Goal: Task Accomplishment & Management: Use online tool/utility

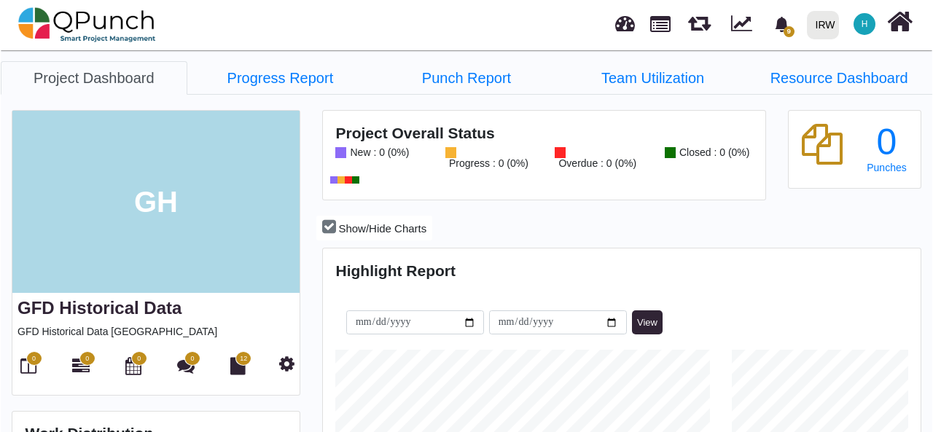
scroll to position [187, 198]
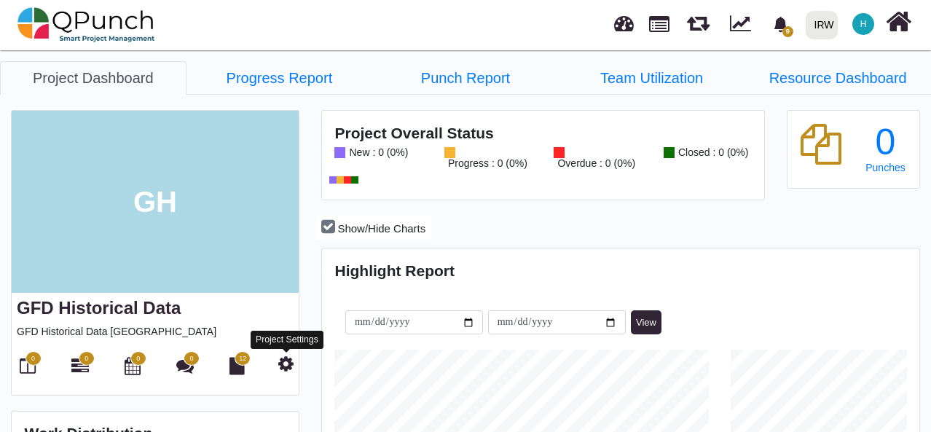
click at [285, 364] on icon at bounding box center [285, 363] width 15 height 17
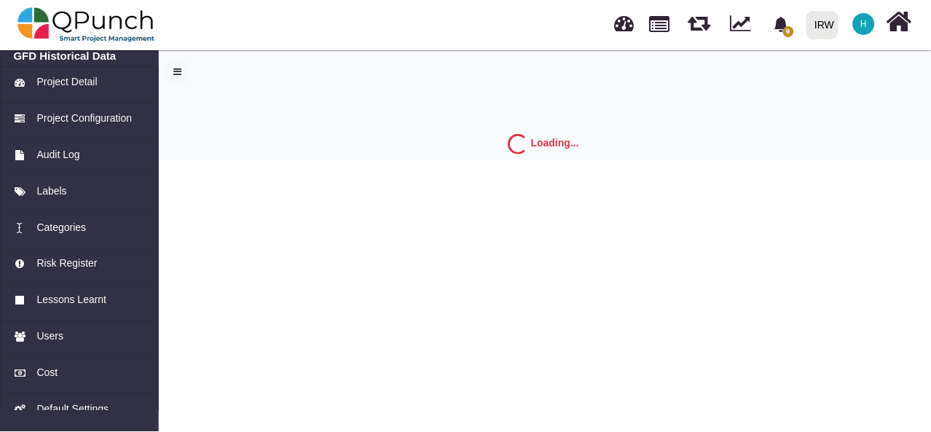
scroll to position [93, 0]
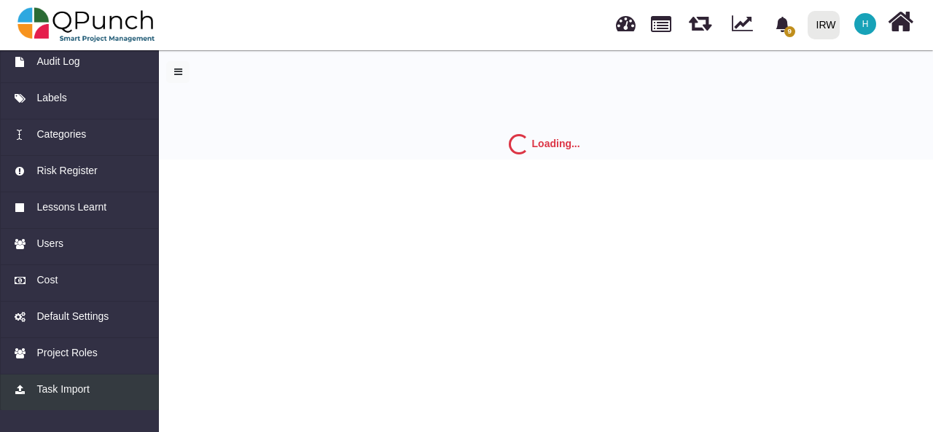
click at [56, 387] on span "Task Import" at bounding box center [62, 389] width 52 height 15
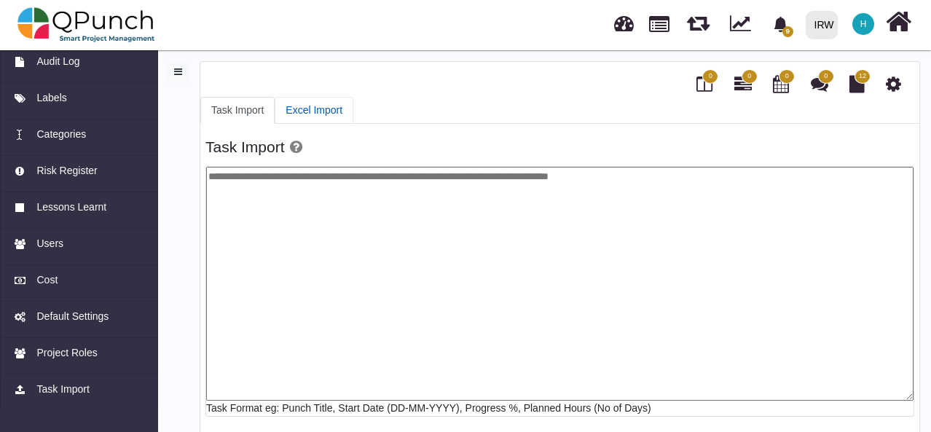
click at [296, 103] on link "Excel Import" at bounding box center [314, 110] width 79 height 27
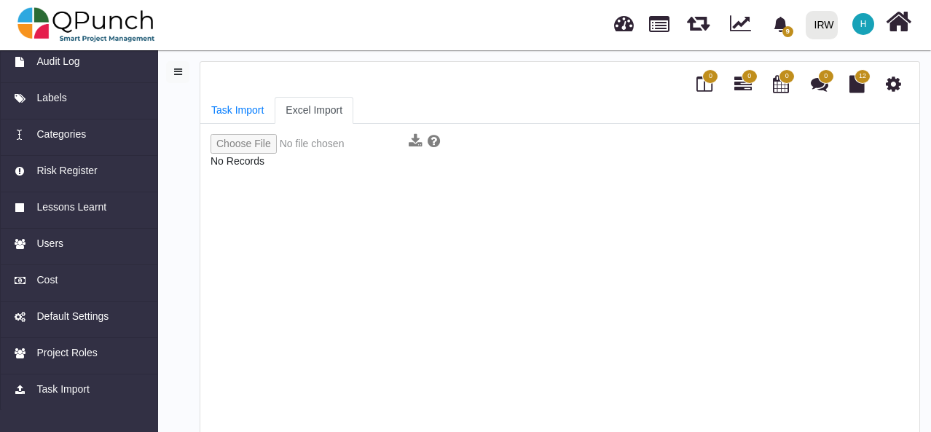
click at [257, 145] on input "file" at bounding box center [307, 144] width 193 height 20
type input "**********"
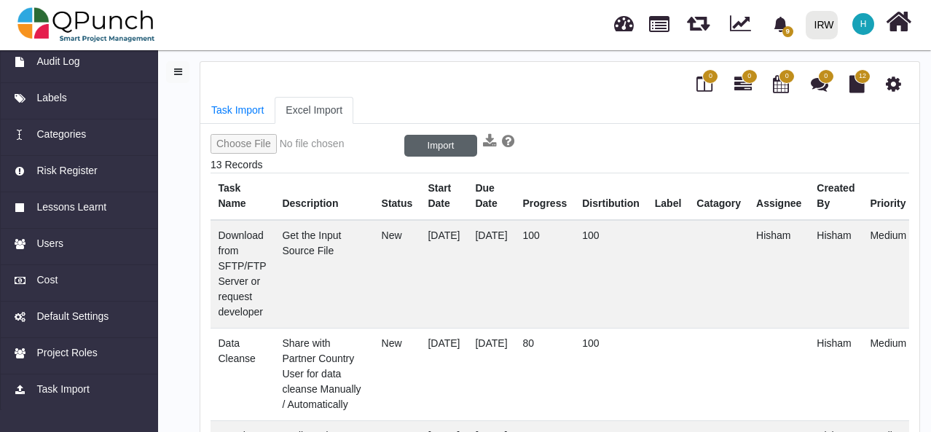
click at [444, 144] on button "Import" at bounding box center [441, 146] width 73 height 22
click at [431, 141] on button "1/13" at bounding box center [441, 146] width 73 height 22
click at [243, 109] on link "Task Import" at bounding box center [237, 110] width 74 height 27
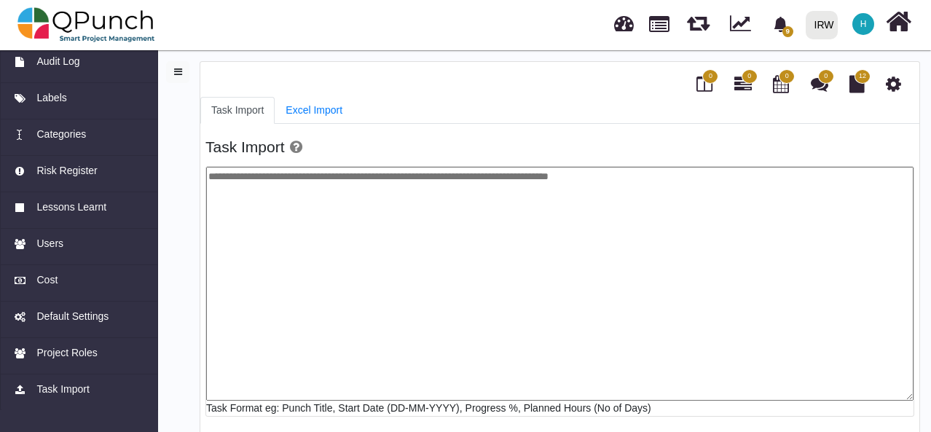
click at [360, 195] on textarea at bounding box center [560, 284] width 708 height 234
paste textarea "**********"
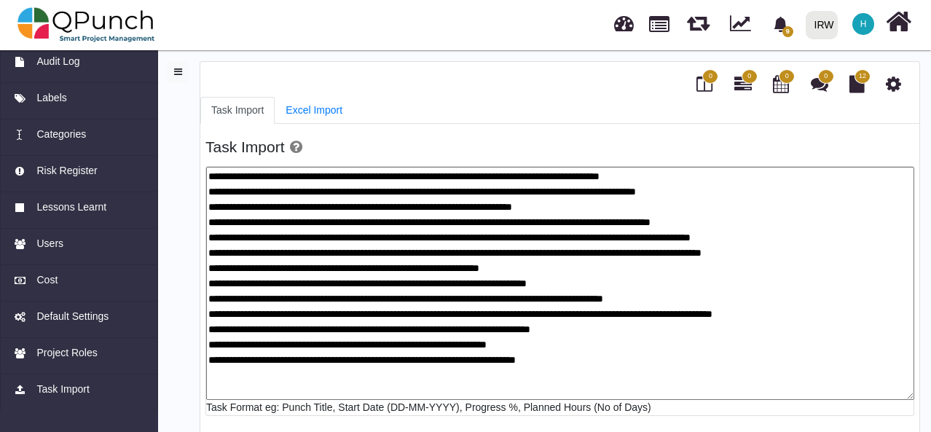
scroll to position [31, 0]
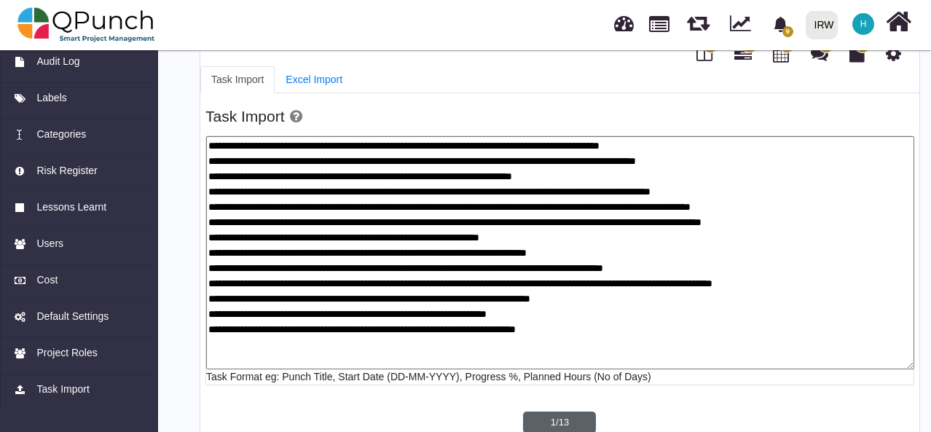
type textarea "**********"
click at [566, 417] on button "1/13" at bounding box center [559, 423] width 73 height 22
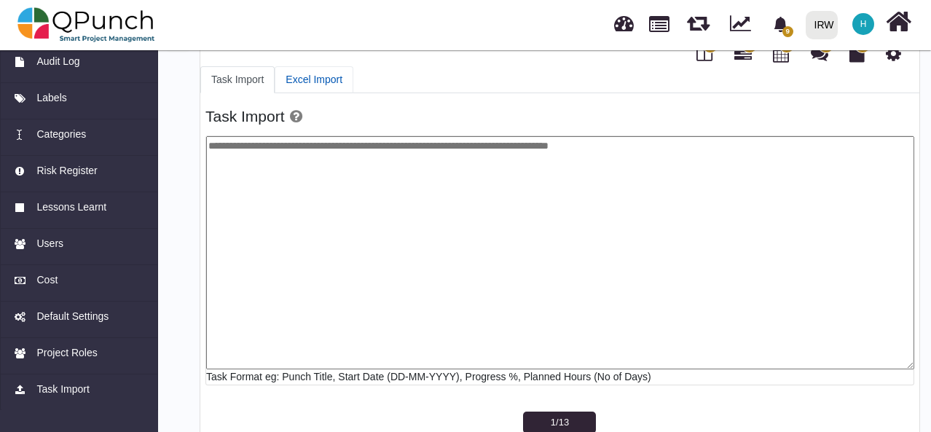
click at [319, 75] on link "Excel Import" at bounding box center [314, 79] width 79 height 27
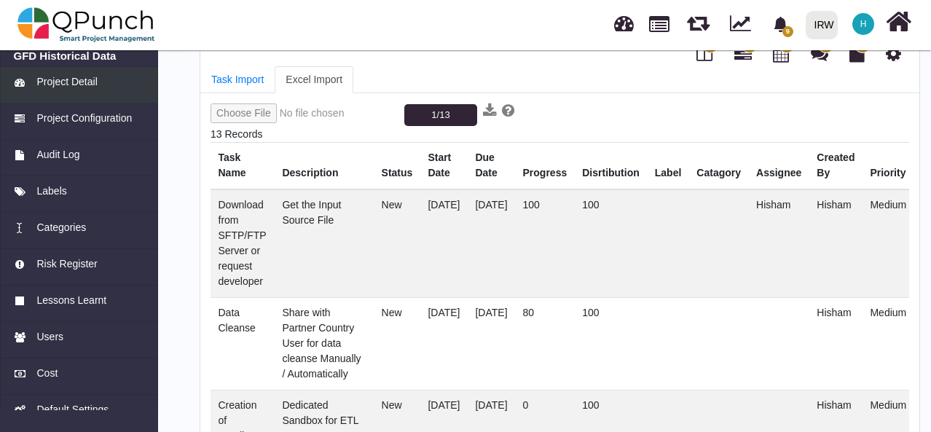
click at [74, 88] on span "Project Detail" at bounding box center [66, 81] width 60 height 15
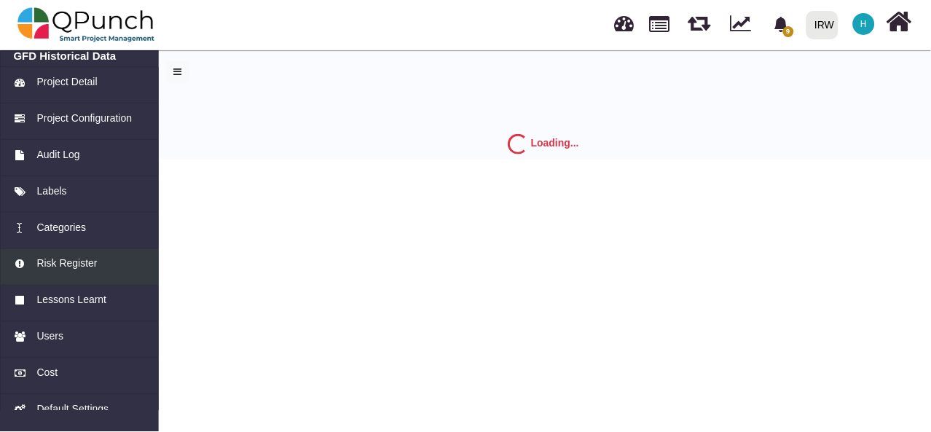
scroll to position [93, 0]
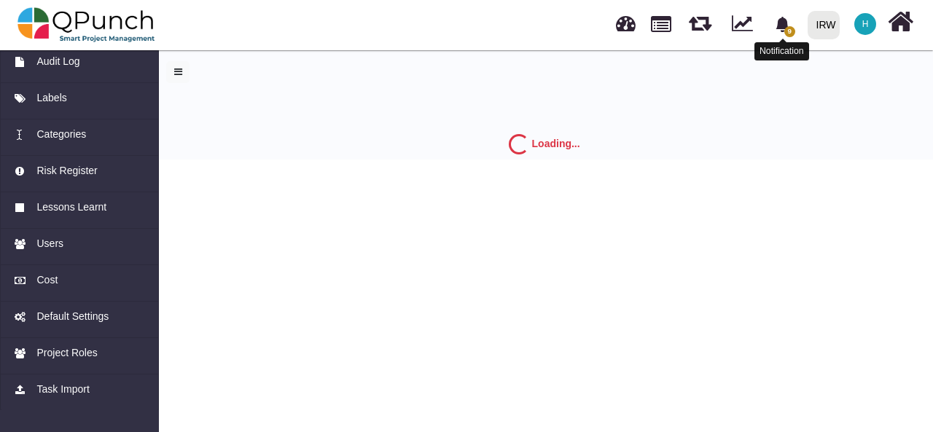
click at [786, 27] on icon "bell fill" at bounding box center [781, 24] width 13 height 15
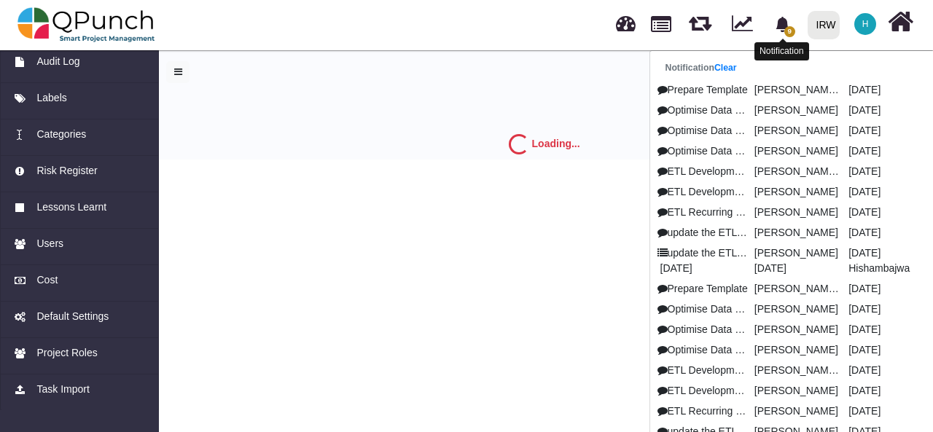
click at [786, 27] on icon "bell fill" at bounding box center [781, 24] width 13 height 15
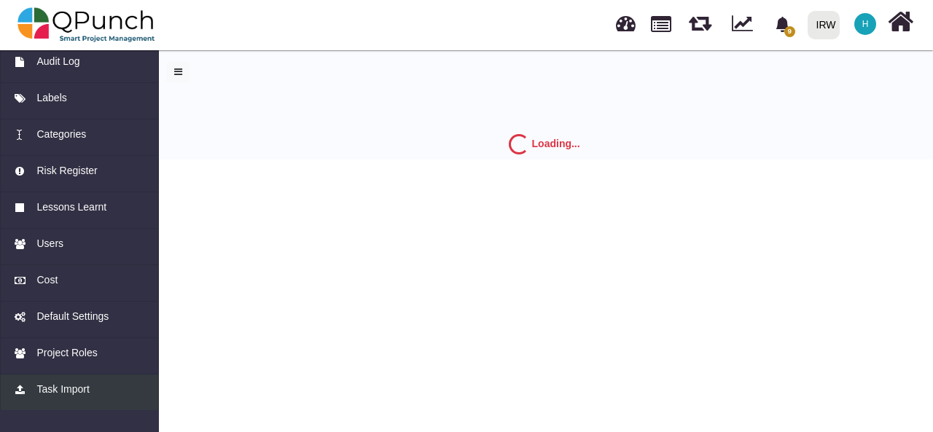
click at [76, 388] on span "Task Import" at bounding box center [62, 389] width 52 height 15
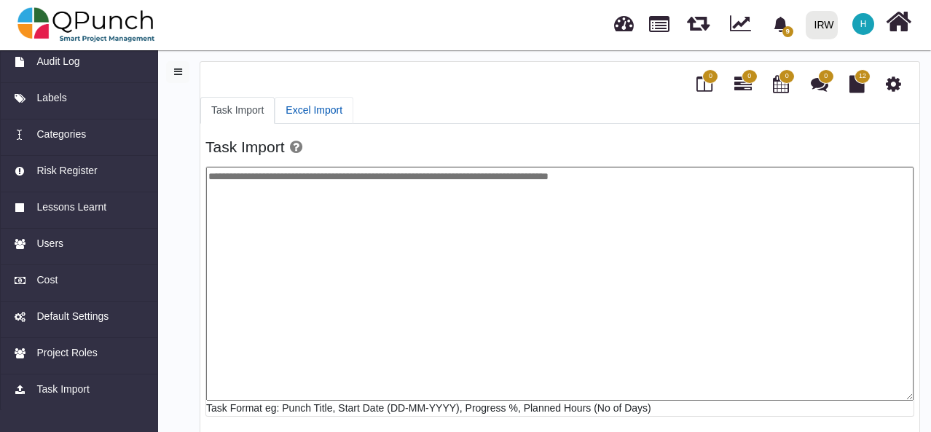
click at [302, 106] on link "Excel Import" at bounding box center [314, 110] width 79 height 27
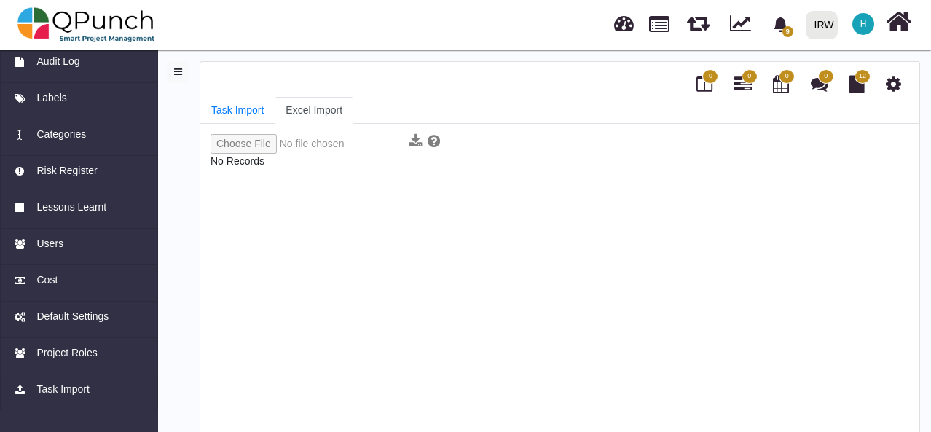
click at [258, 145] on input "file" at bounding box center [307, 144] width 193 height 20
type input "**********"
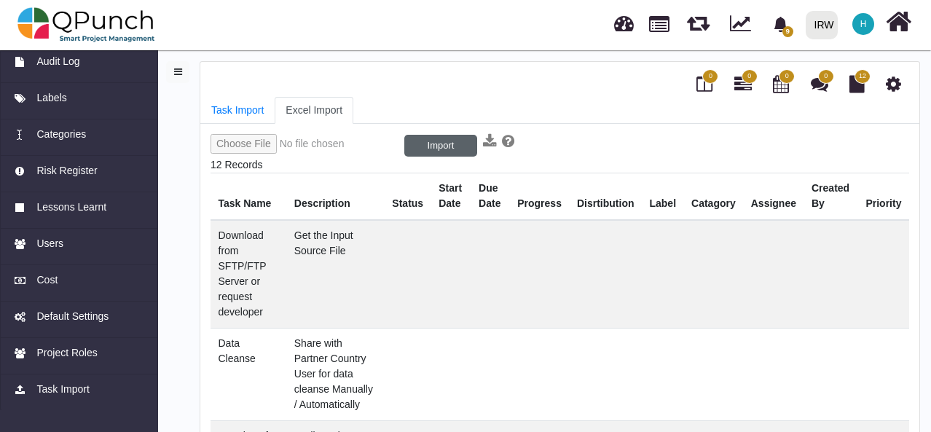
click at [433, 141] on button "Import" at bounding box center [441, 146] width 73 height 22
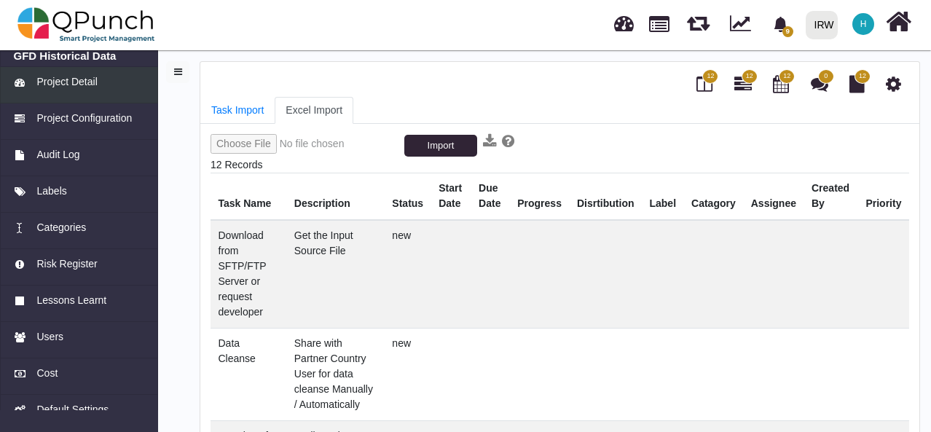
click at [74, 84] on span "Project Detail" at bounding box center [66, 81] width 60 height 15
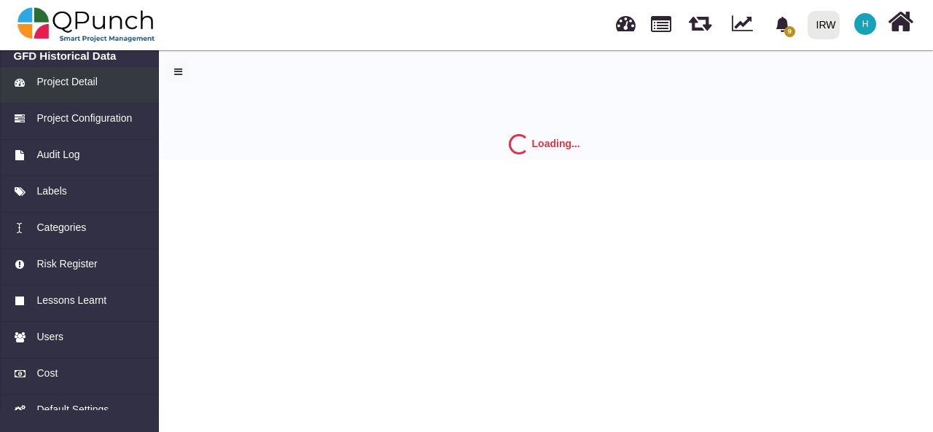
click at [72, 90] on link "Project Detail" at bounding box center [79, 85] width 159 height 36
click at [28, 8] on img at bounding box center [86, 25] width 138 height 44
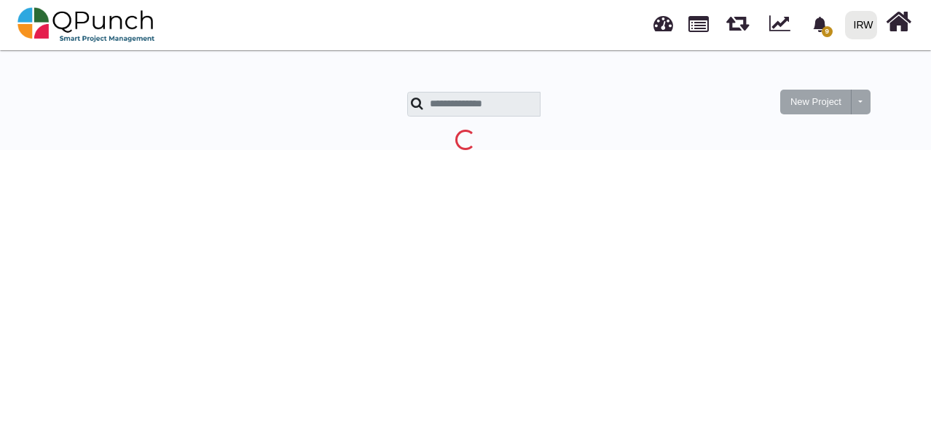
click at [63, 59] on div "New Project Toggle dropdown New Project Wiz" at bounding box center [465, 98] width 931 height 103
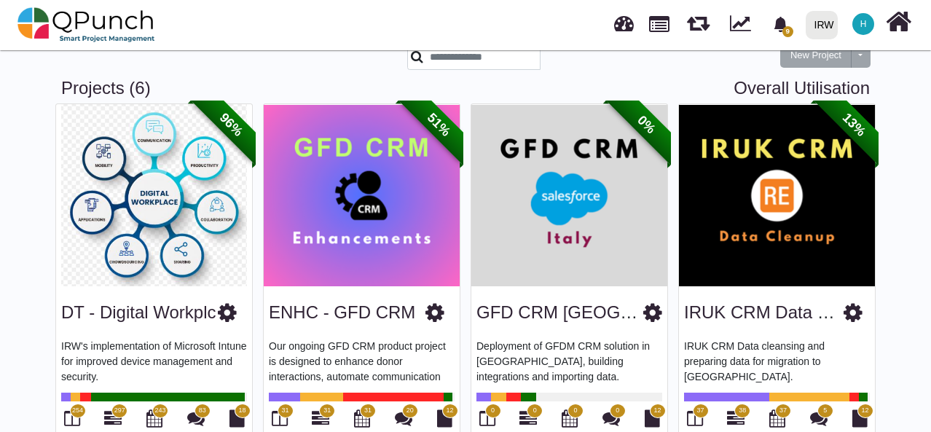
scroll to position [423, 0]
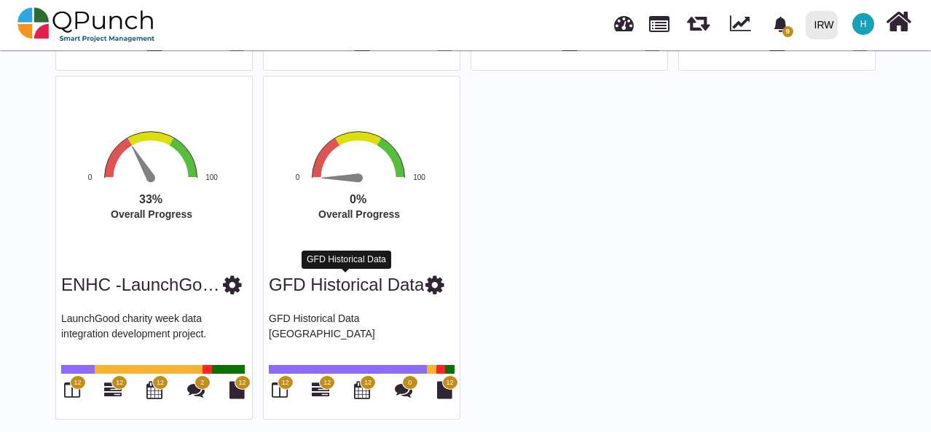
click at [363, 281] on link "GFD Historical Data" at bounding box center [346, 285] width 155 height 20
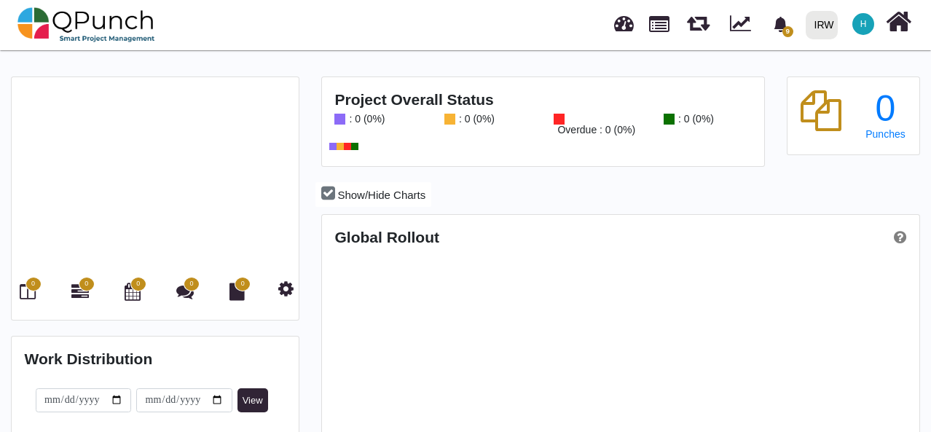
scroll to position [259, 595]
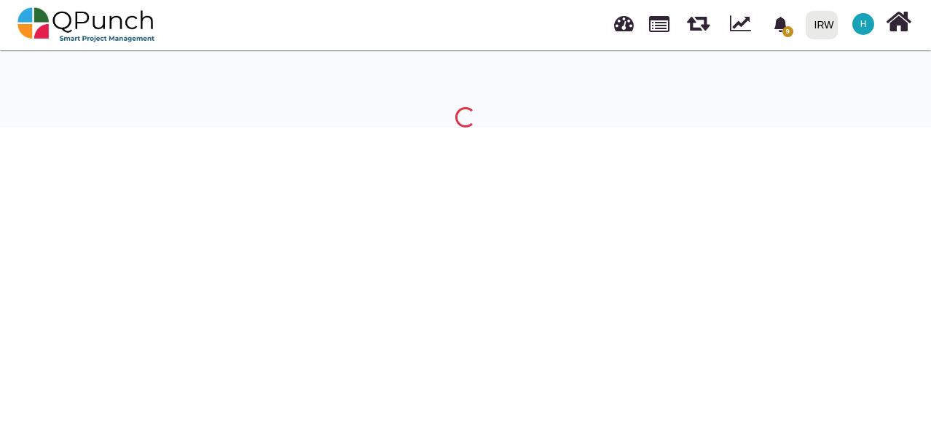
click at [298, 219] on body "9 Notification Clear Prepare Template [PERSON_NAME].[PERSON_NAME] [DATE] Optimi…" at bounding box center [465, 263] width 931 height 432
click at [277, 288] on body "9 Notification Clear Prepare Template [PERSON_NAME].[PERSON_NAME] [DATE] Optimi…" at bounding box center [465, 263] width 931 height 432
click at [320, 167] on body "9 Notification Clear Prepare Template [PERSON_NAME].[PERSON_NAME] [DATE] Optimi…" at bounding box center [465, 263] width 931 height 432
click at [40, 27] on img at bounding box center [86, 25] width 138 height 44
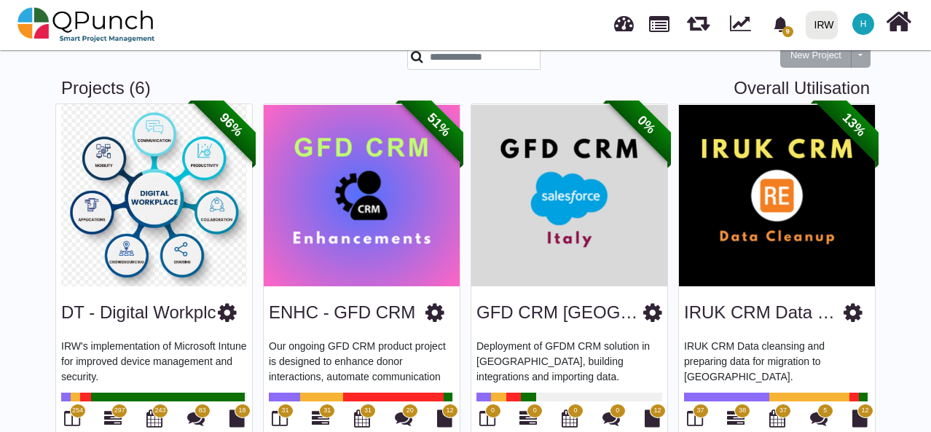
scroll to position [423, 0]
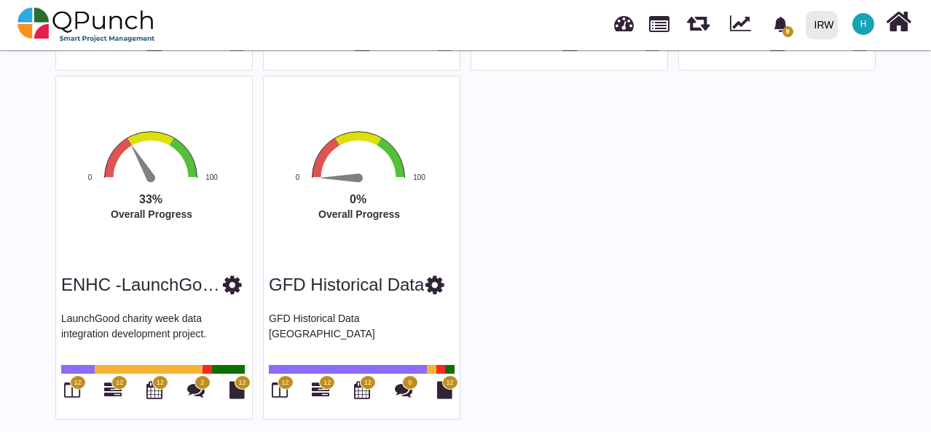
click at [355, 218] on text "Overall Progress" at bounding box center [360, 214] width 82 height 12
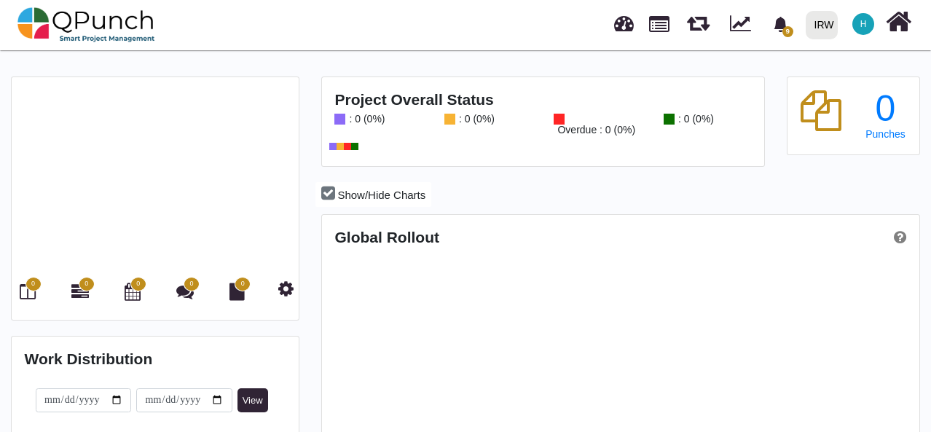
scroll to position [259, 595]
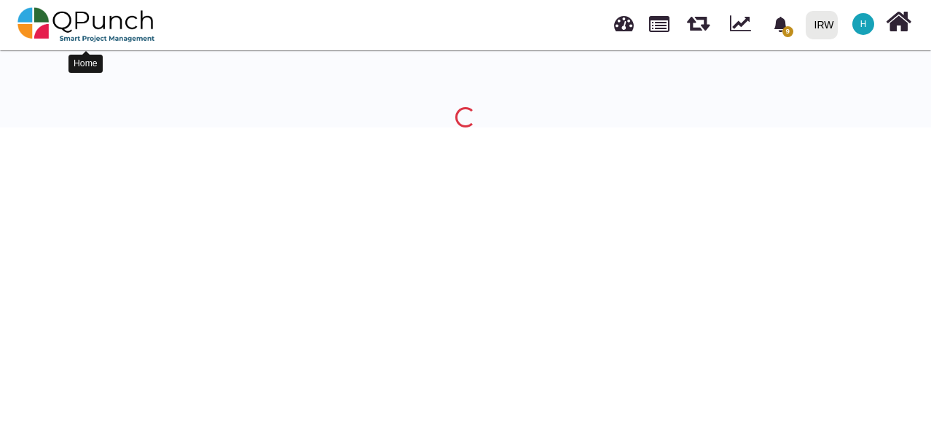
click at [73, 22] on img at bounding box center [86, 25] width 138 height 44
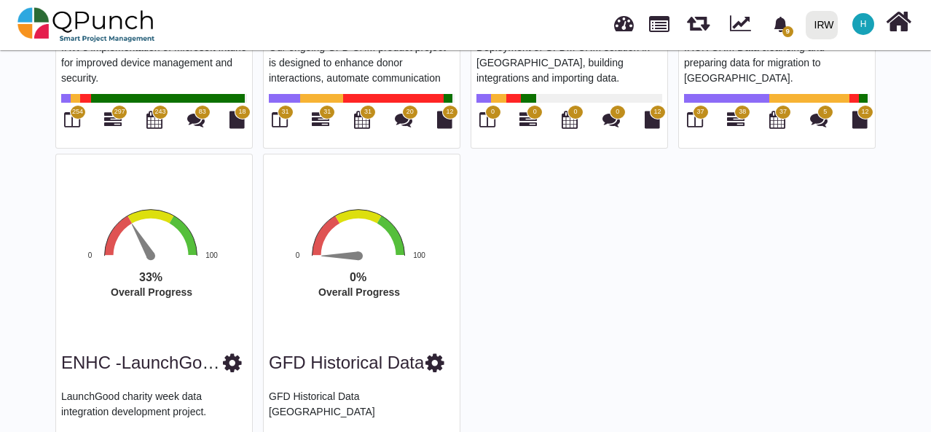
scroll to position [423, 0]
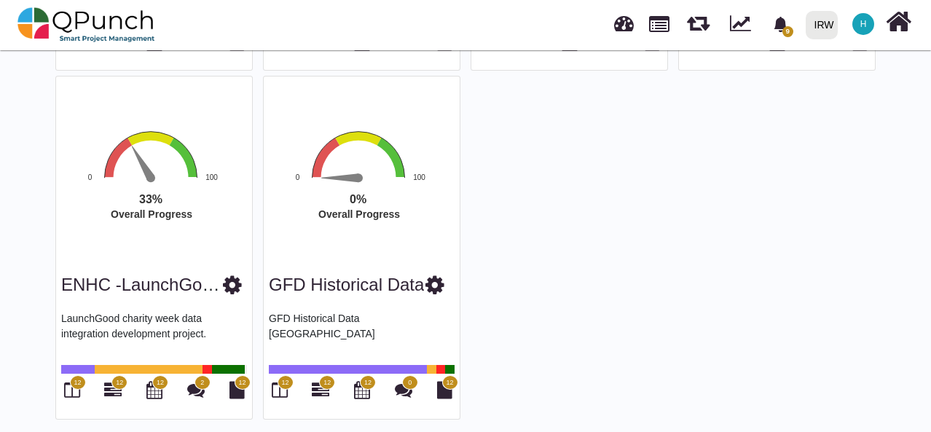
click at [286, 385] on span "12" at bounding box center [284, 383] width 7 height 10
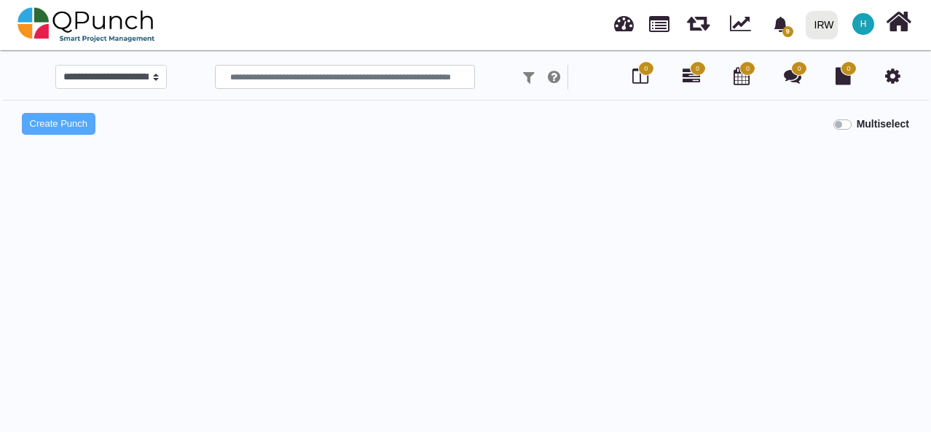
select select
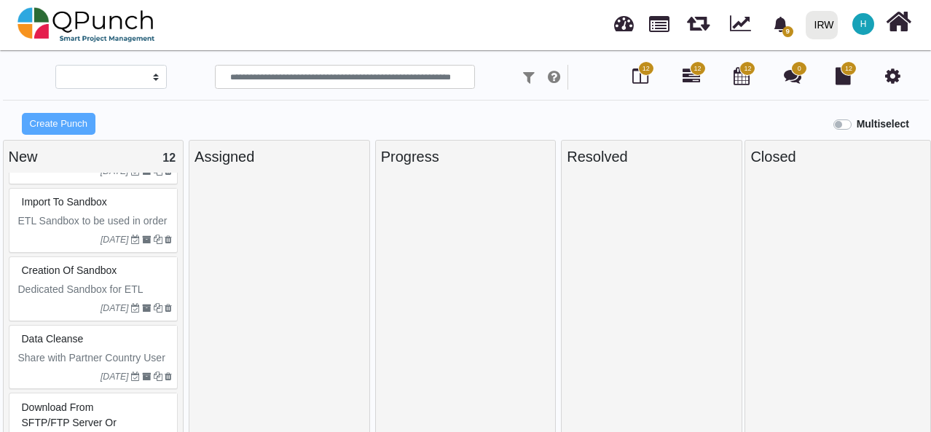
scroll to position [687, 0]
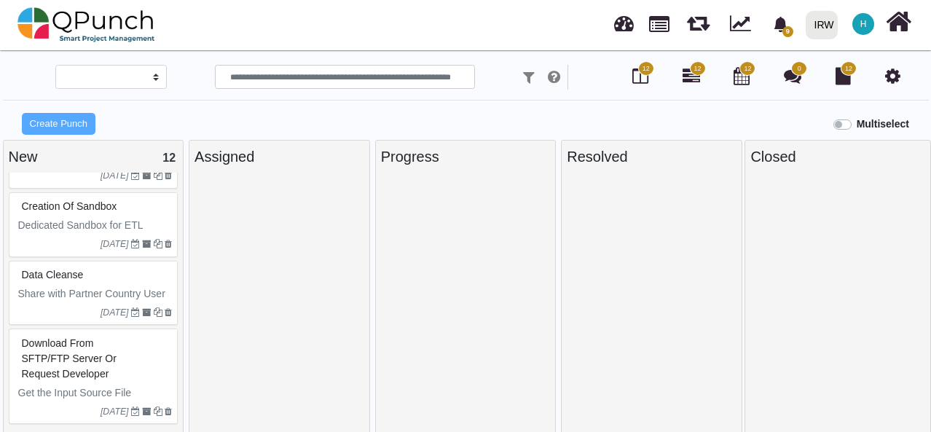
click at [98, 359] on span "Download from SFTP/FTP Server or request developer" at bounding box center [69, 358] width 95 height 42
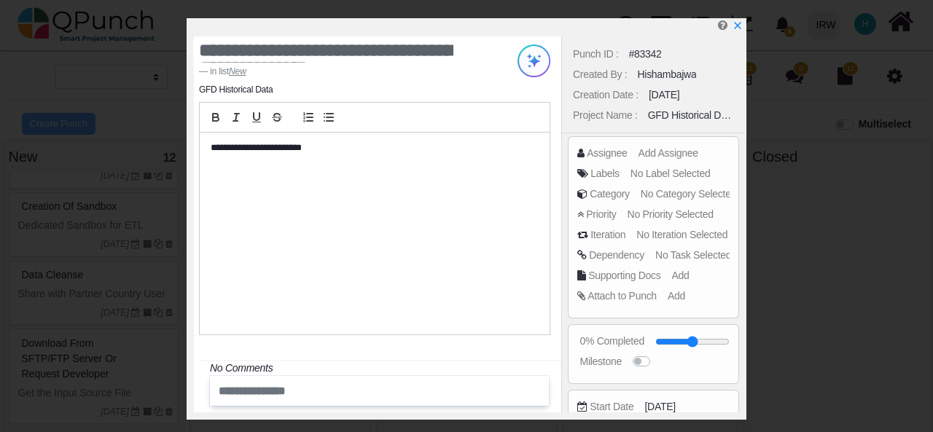
click at [652, 154] on div "Punch ID : #83342 Created By : [GEOGRAPHIC_DATA] Creation Date : [DATE] Project…" at bounding box center [653, 224] width 184 height 376
click at [656, 148] on div "Punch ID : #83342 Created By : [GEOGRAPHIC_DATA] Creation Date : [DATE] Project…" at bounding box center [653, 224] width 184 height 376
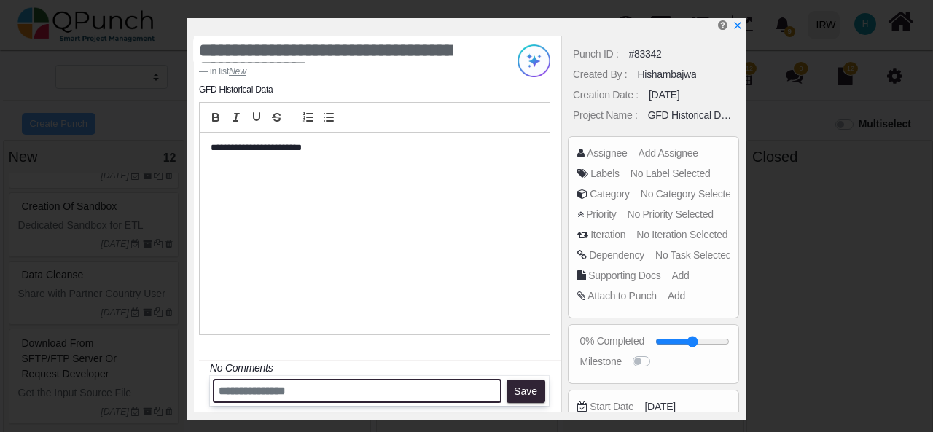
click at [280, 388] on input "text" at bounding box center [357, 391] width 289 height 24
click at [280, 388] on input "*" at bounding box center [357, 391] width 289 height 24
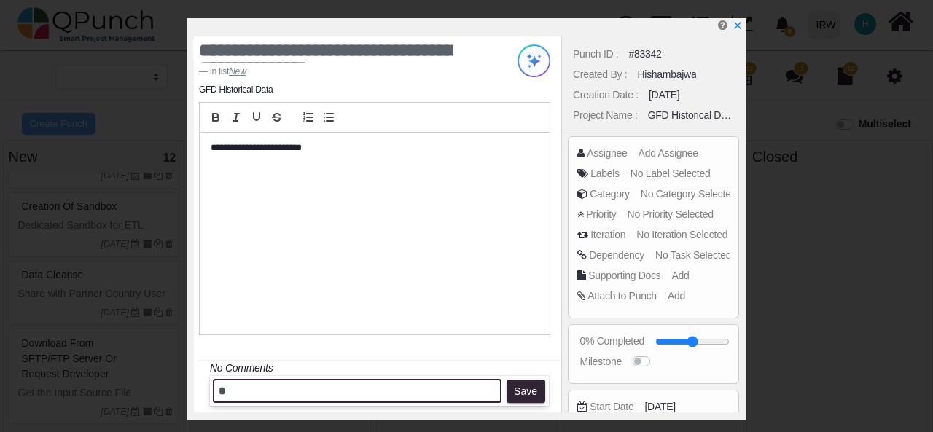
click at [280, 388] on input "*" at bounding box center [357, 391] width 289 height 24
type input "*"
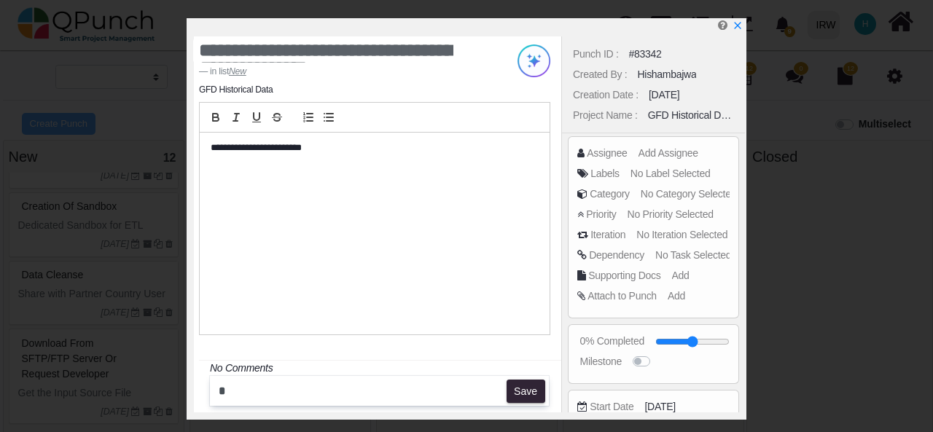
click at [667, 148] on div "Punch ID : #83342 Created By : [GEOGRAPHIC_DATA] Creation Date : [DATE] Project…" at bounding box center [653, 224] width 184 height 376
click at [655, 155] on div "Punch ID : #83342 Created By : [GEOGRAPHIC_DATA] Creation Date : [DATE] Project…" at bounding box center [653, 224] width 184 height 376
click at [740, 26] on icon "x" at bounding box center [737, 26] width 12 height 12
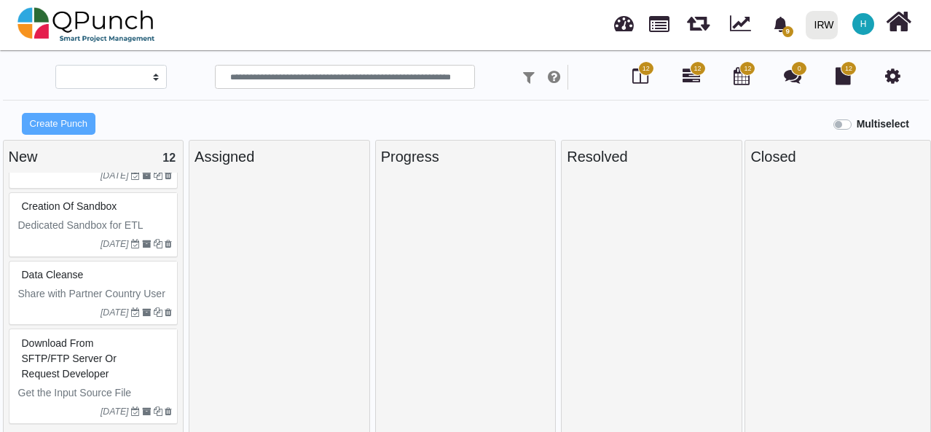
click at [98, 370] on span "Download from SFTP/FTP Server or request developer" at bounding box center [69, 358] width 95 height 42
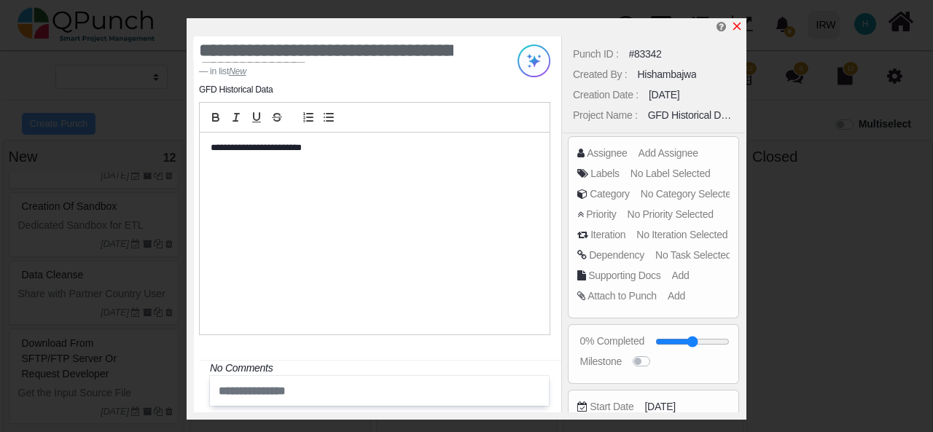
click at [736, 26] on icon "x" at bounding box center [737, 26] width 12 height 12
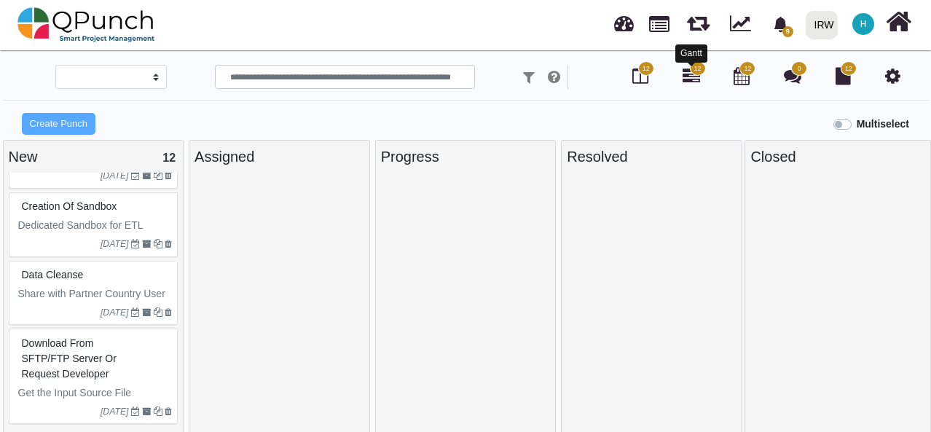
click at [685, 76] on icon at bounding box center [691, 75] width 17 height 17
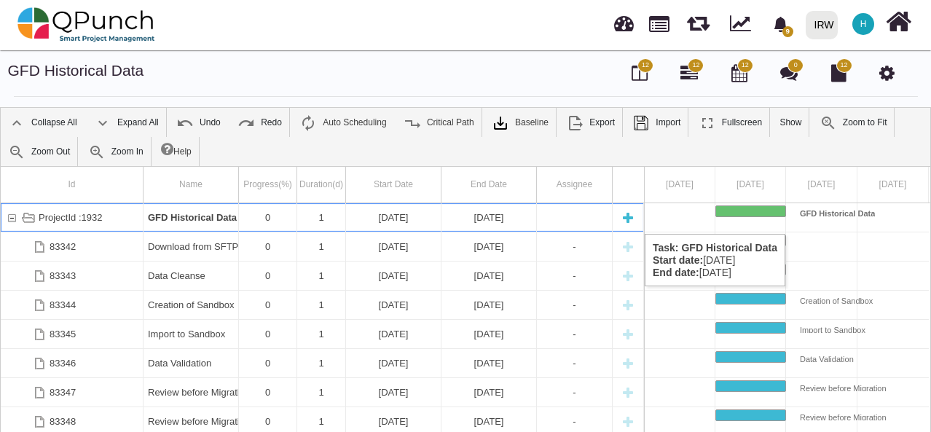
click at [394, 219] on div "18-09-2025" at bounding box center [394, 217] width 86 height 28
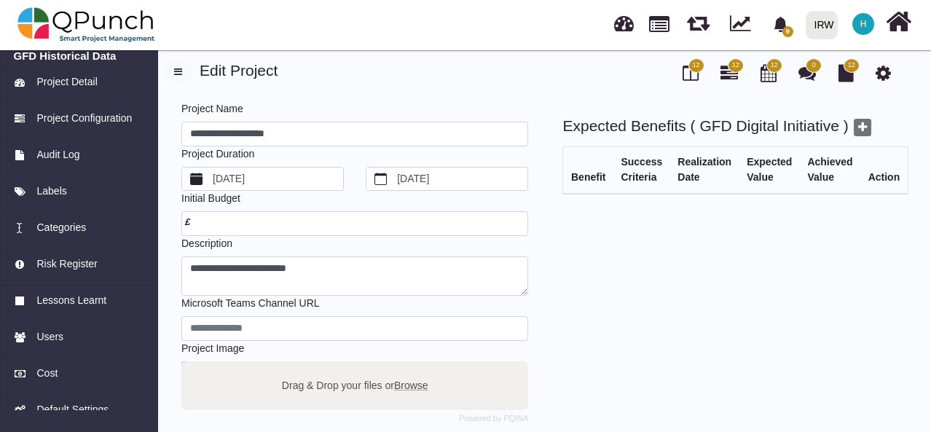
click at [295, 171] on label "9/20/2018" at bounding box center [277, 179] width 133 height 23
click at [211, 171] on button "9/20/2018" at bounding box center [196, 179] width 28 height 23
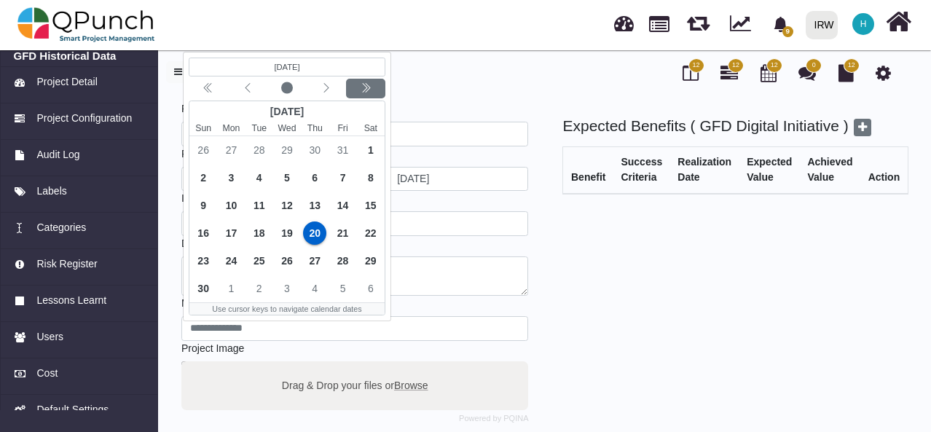
click at [366, 87] on icon "chevron double left" at bounding box center [364, 87] width 5 height 9
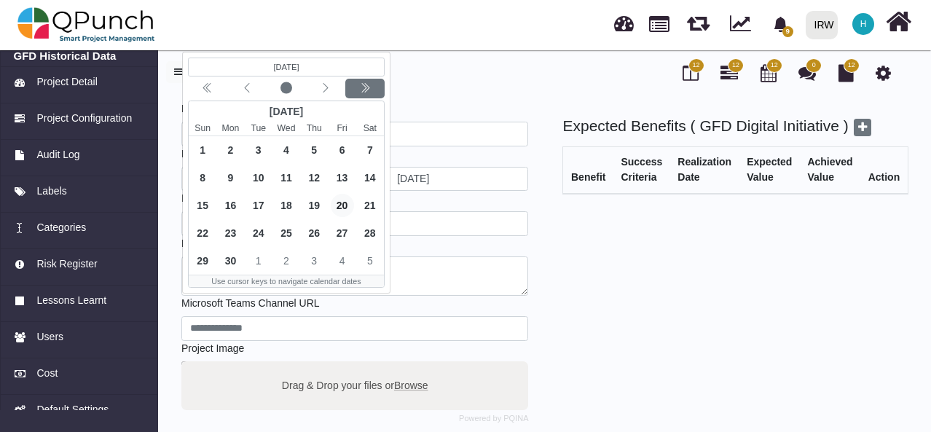
click at [366, 87] on icon "chevron double left" at bounding box center [364, 87] width 5 height 9
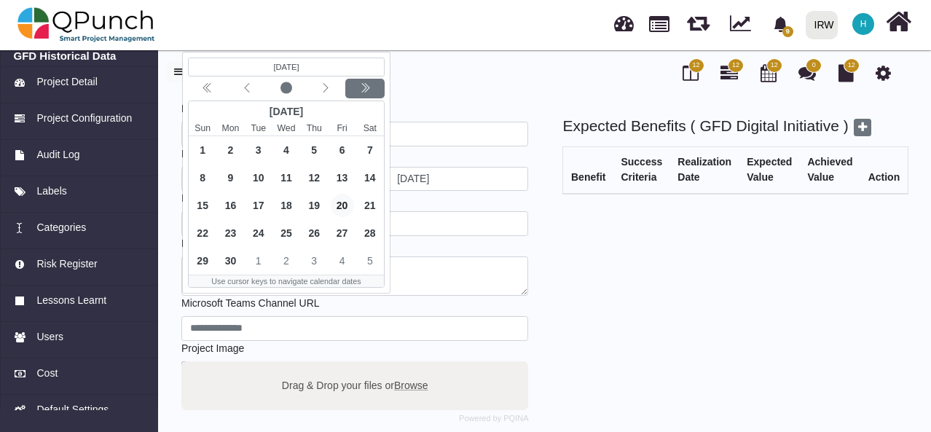
click at [366, 87] on icon "chevron double left" at bounding box center [364, 87] width 5 height 9
click at [242, 90] on icon "chevron left" at bounding box center [247, 88] width 12 height 12
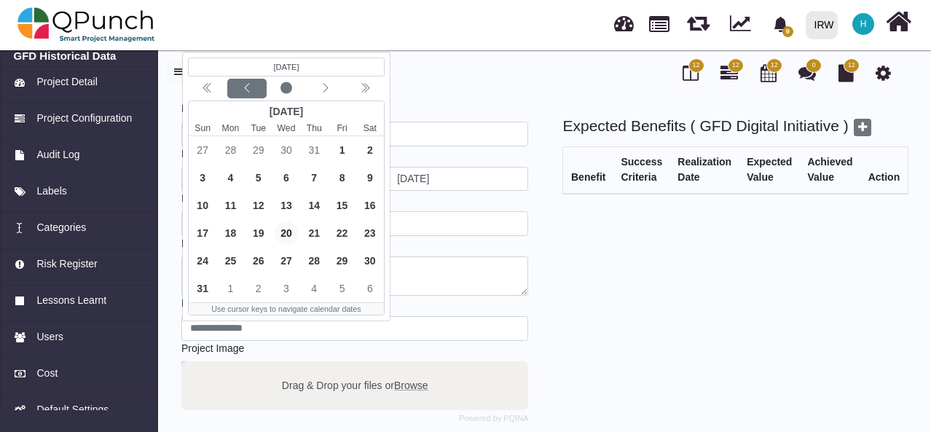
click at [242, 90] on icon "chevron left" at bounding box center [247, 88] width 12 height 12
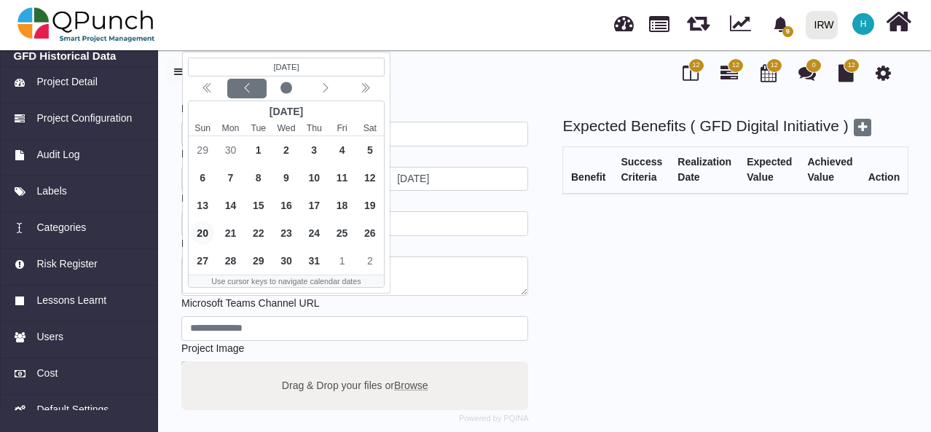
click at [242, 90] on icon "chevron left" at bounding box center [247, 88] width 12 height 12
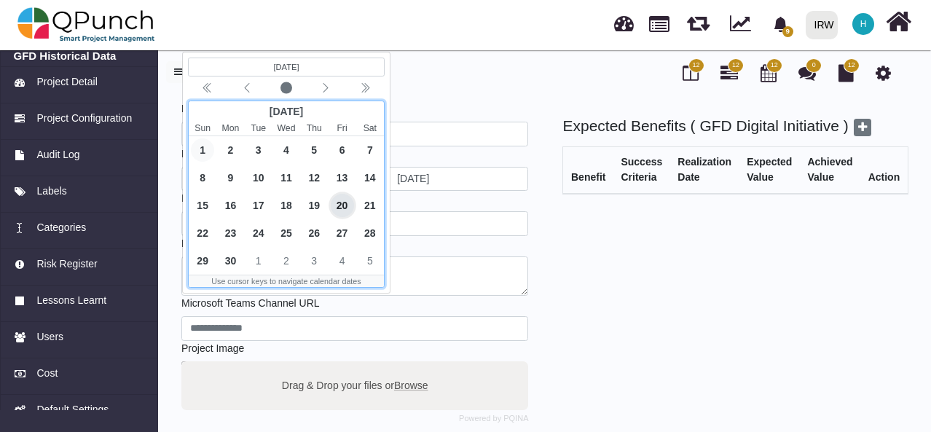
click at [203, 145] on span "1" at bounding box center [202, 149] width 23 height 23
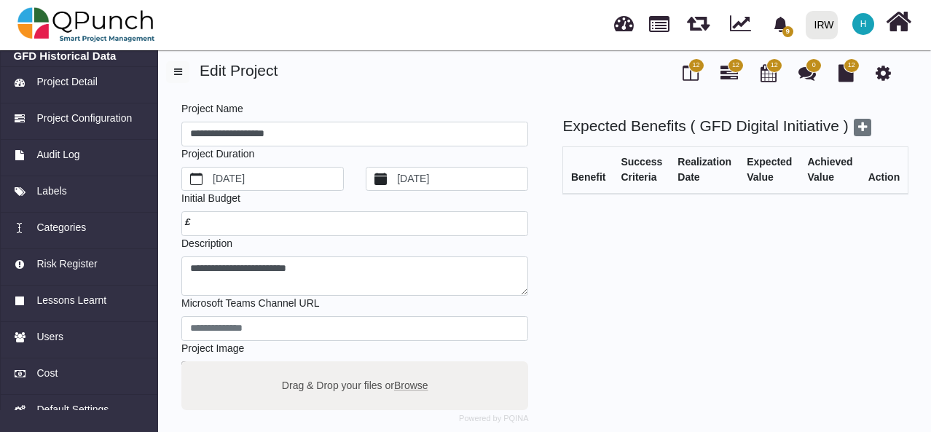
click at [439, 176] on label "[DATE]" at bounding box center [461, 179] width 133 height 23
click at [395, 176] on button "[DATE]" at bounding box center [381, 179] width 28 height 23
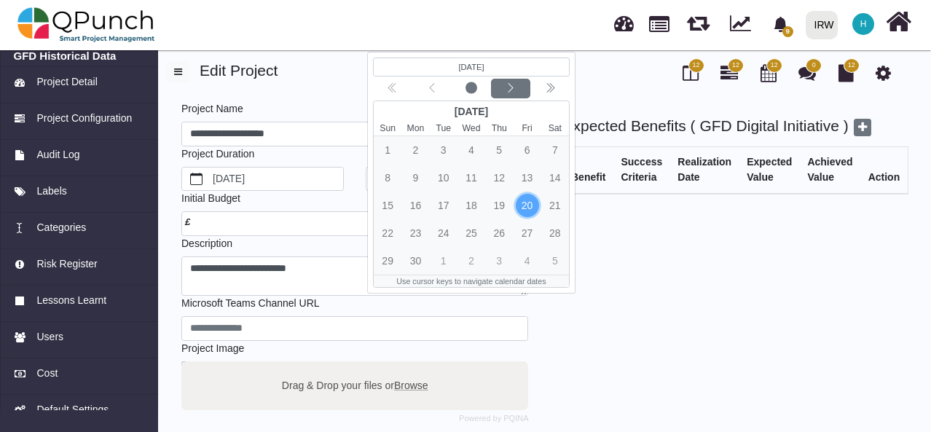
click at [510, 88] on icon "chevron left" at bounding box center [511, 88] width 12 height 12
click at [510, 88] on icon "chevron left" at bounding box center [510, 87] width 5 height 9
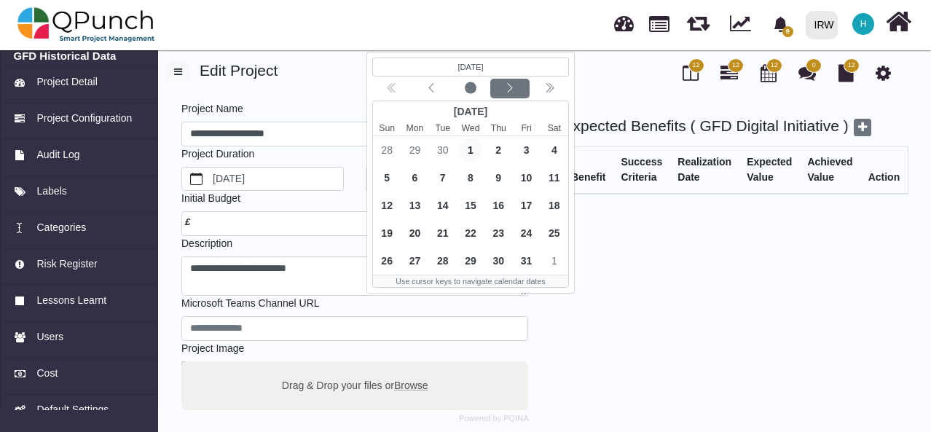
click at [510, 88] on icon "chevron left" at bounding box center [510, 87] width 5 height 9
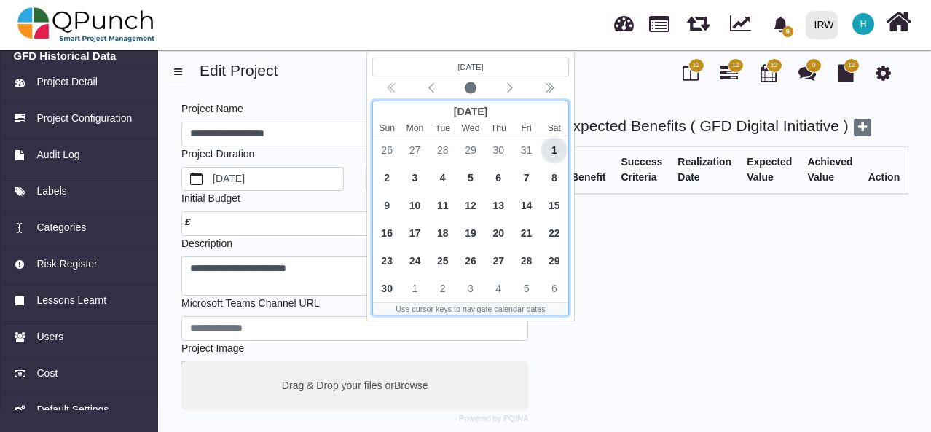
click at [557, 146] on span "1" at bounding box center [554, 149] width 23 height 23
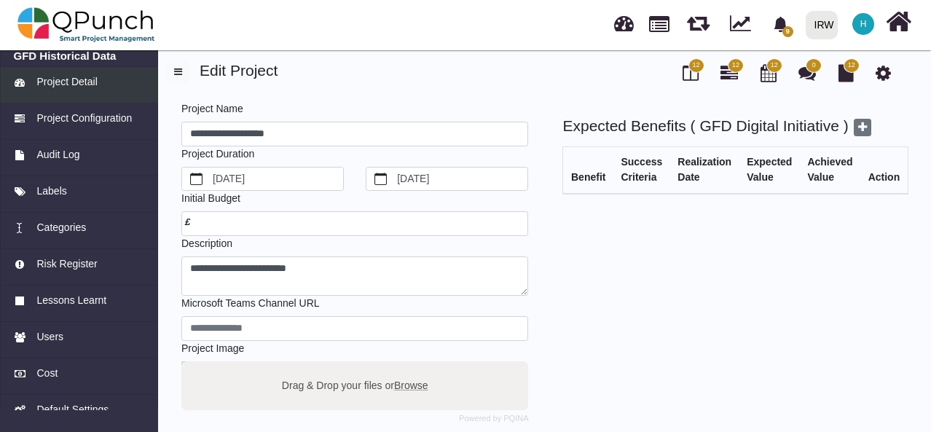
click at [67, 84] on span "Project Detail" at bounding box center [66, 81] width 60 height 15
click at [689, 72] on icon at bounding box center [691, 72] width 16 height 17
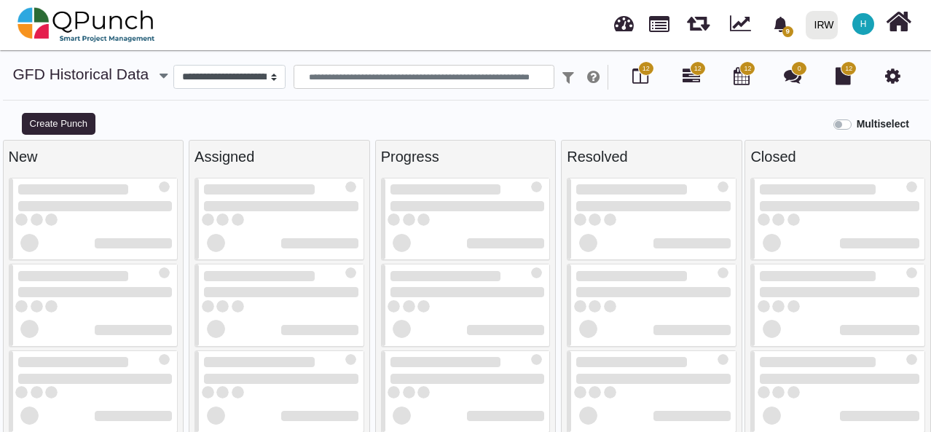
select select
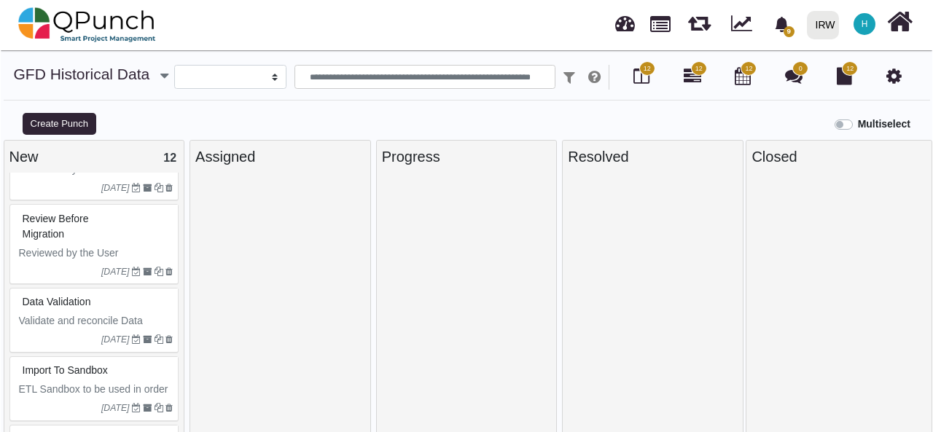
scroll to position [687, 0]
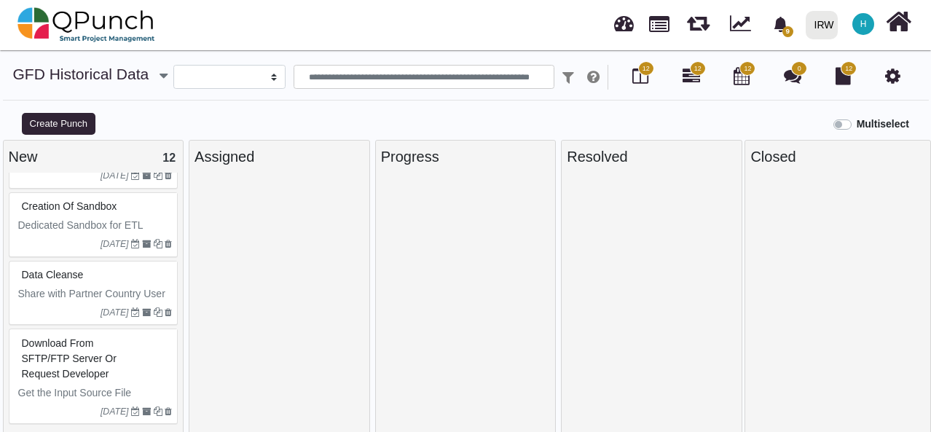
click at [121, 371] on div "Download from SFTP/FTP Server or request developer" at bounding box center [95, 358] width 155 height 53
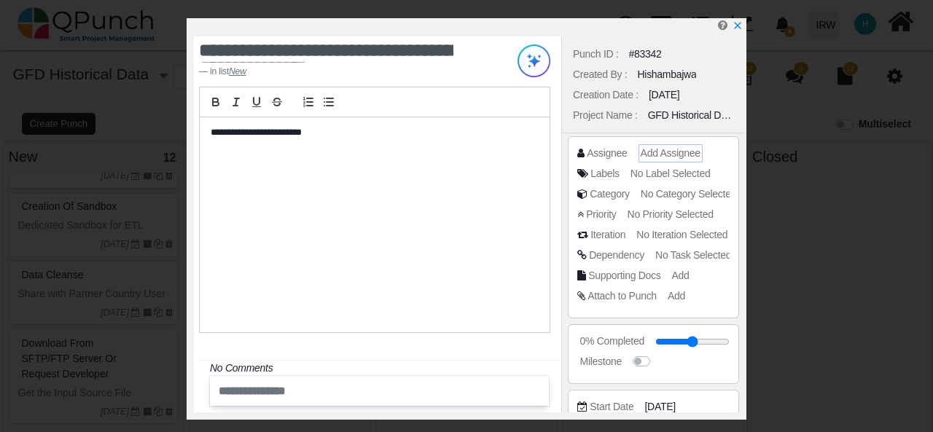
click at [665, 152] on span "Add Assignee" at bounding box center [671, 153] width 60 height 12
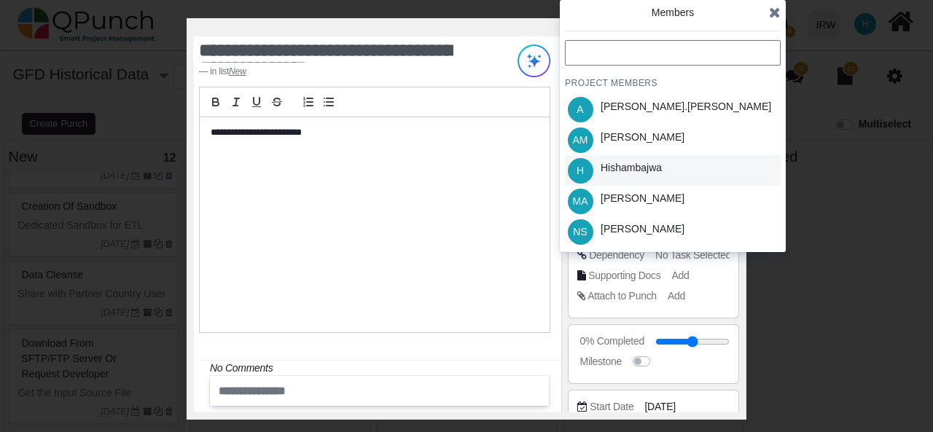
click at [671, 172] on div "H Hishambajwa" at bounding box center [673, 170] width 216 height 31
click at [689, 371] on div "Milestone" at bounding box center [653, 364] width 152 height 20
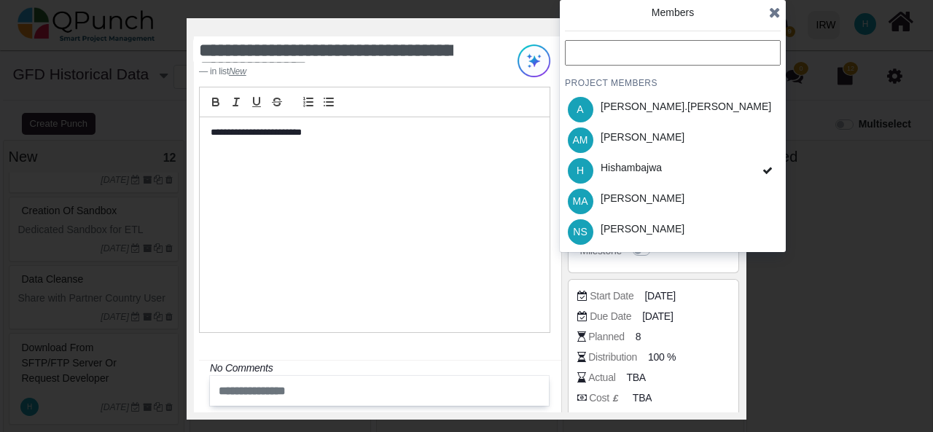
scroll to position [132, 0]
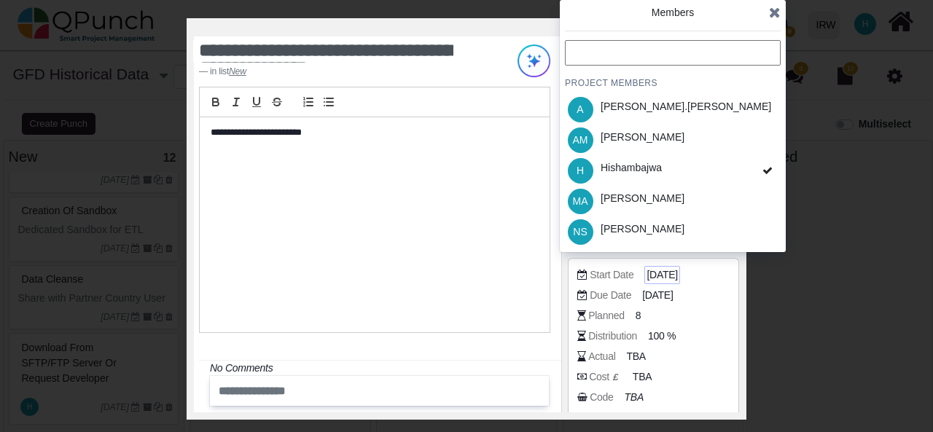
click at [677, 273] on span "[DATE]" at bounding box center [661, 274] width 31 height 15
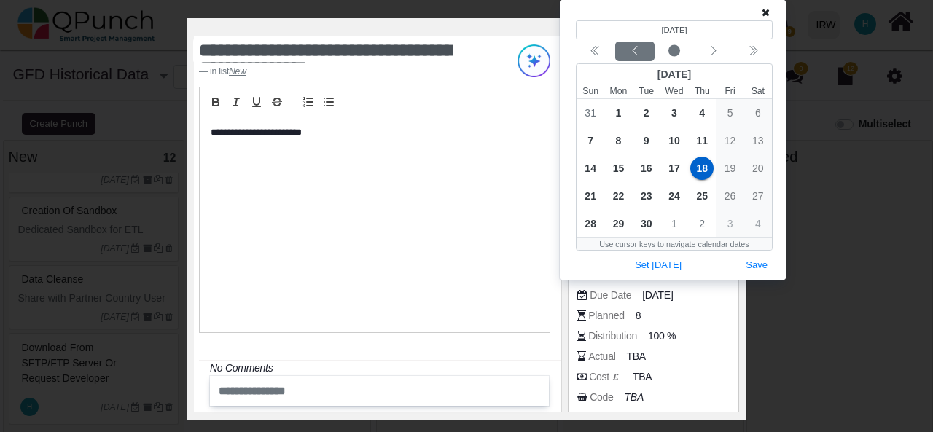
click at [633, 55] on icon "chevron left" at bounding box center [635, 51] width 12 height 12
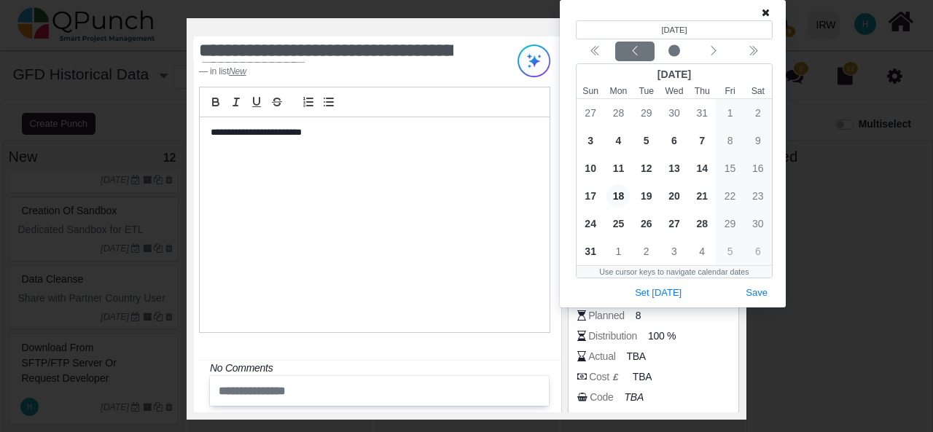
click at [633, 55] on icon "chevron left" at bounding box center [635, 51] width 12 height 12
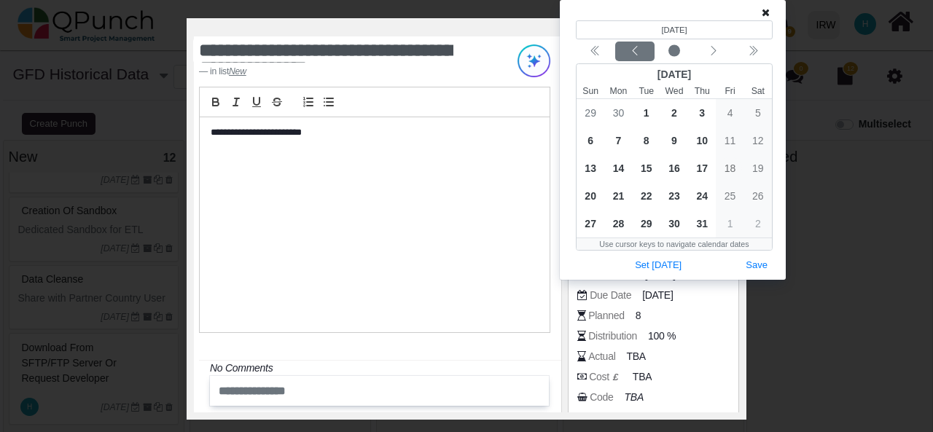
click at [633, 55] on icon "chevron left" at bounding box center [635, 51] width 12 height 12
click at [711, 52] on icon "chevron left" at bounding box center [714, 51] width 12 height 12
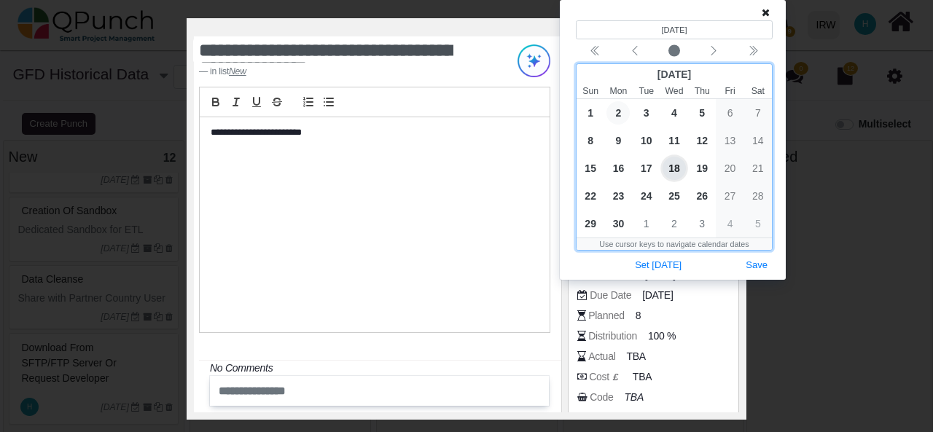
click at [617, 117] on span "2" at bounding box center [617, 112] width 23 height 23
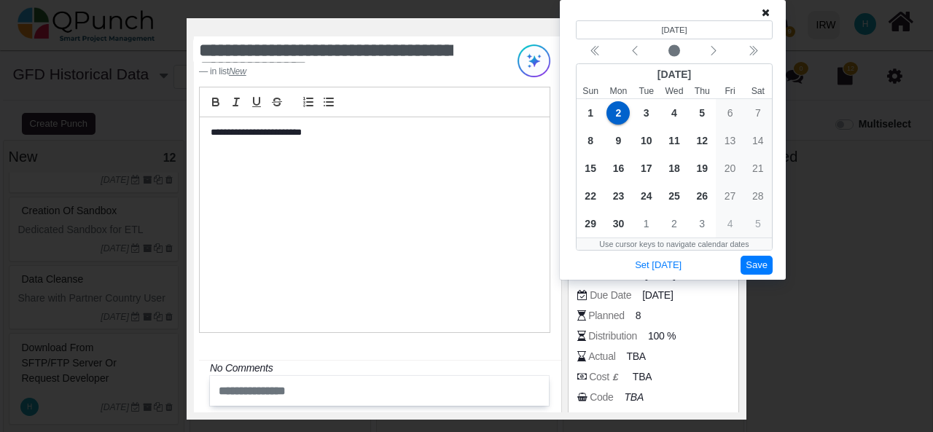
click at [753, 259] on button "Save" at bounding box center [757, 266] width 32 height 20
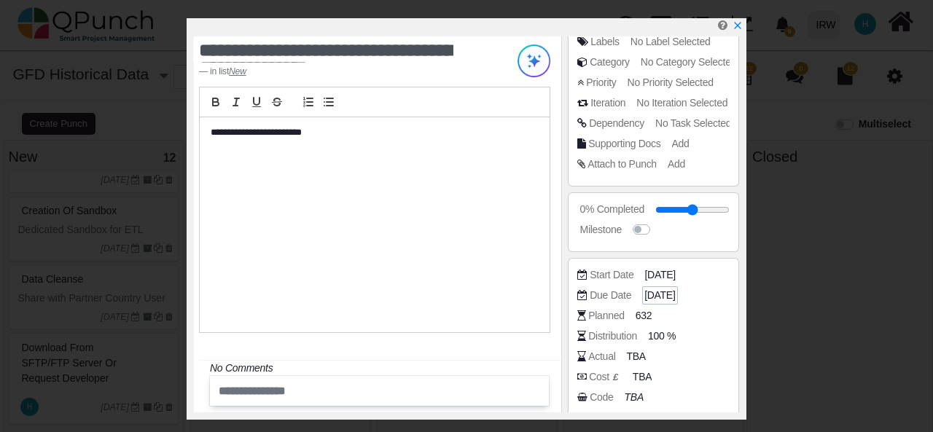
click at [665, 295] on span "[DATE]" at bounding box center [659, 295] width 31 height 15
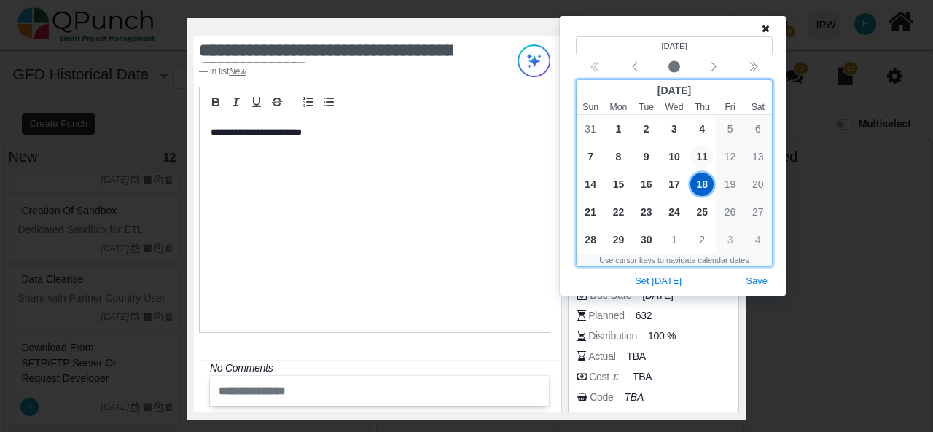
click at [706, 152] on span "11" at bounding box center [701, 156] width 23 height 23
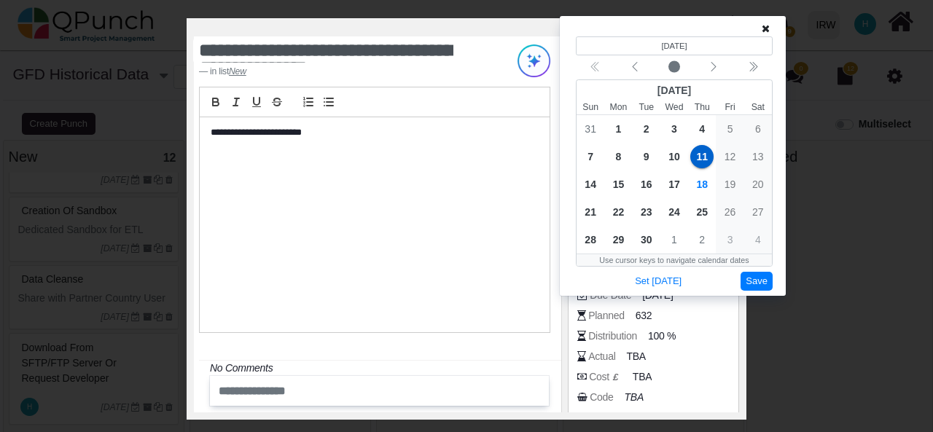
click at [757, 278] on button "Save" at bounding box center [757, 282] width 32 height 20
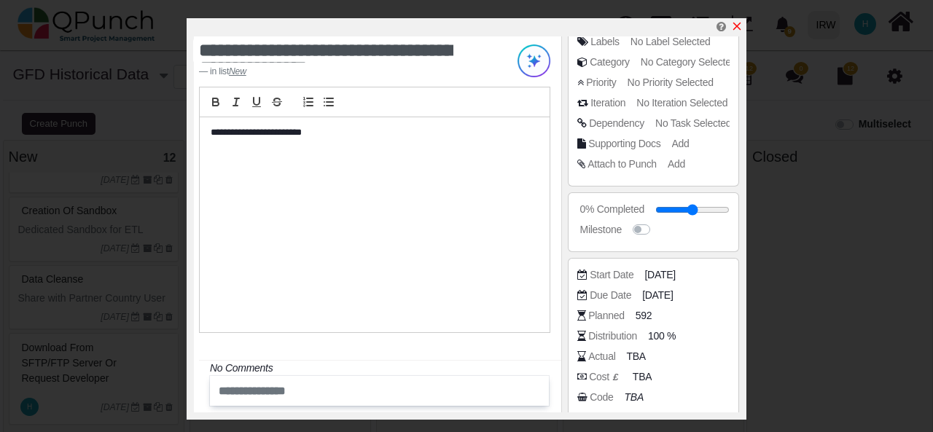
click at [736, 29] on icon "x" at bounding box center [737, 26] width 12 height 12
type input "**"
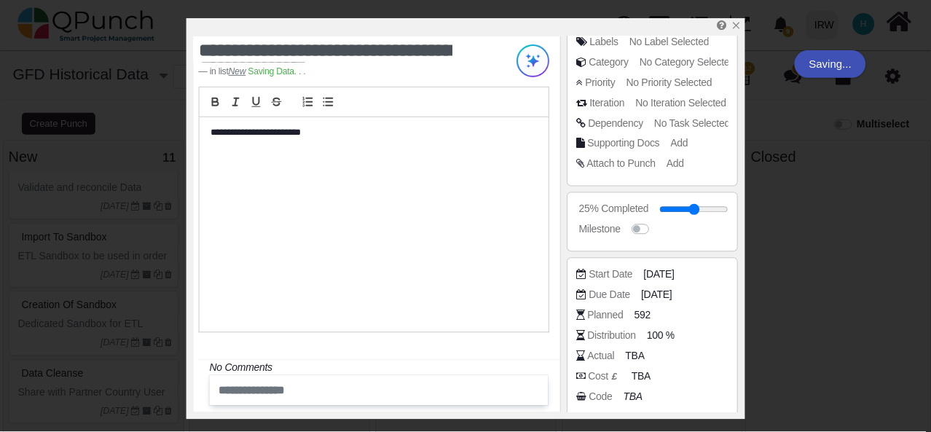
scroll to position [588, 0]
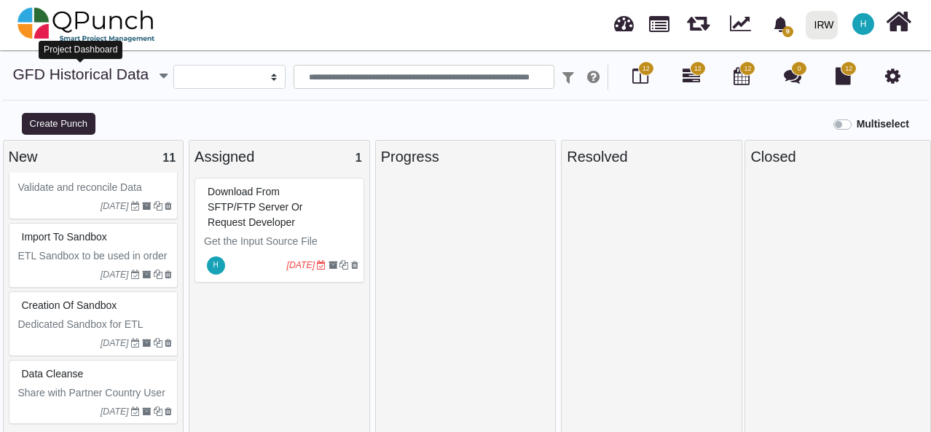
click at [74, 76] on link "GFD Historical Data" at bounding box center [81, 74] width 136 height 17
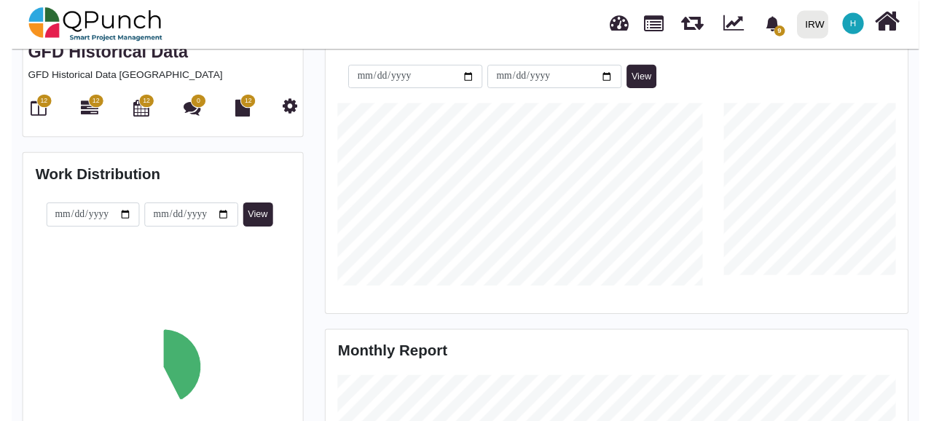
scroll to position [254, 0]
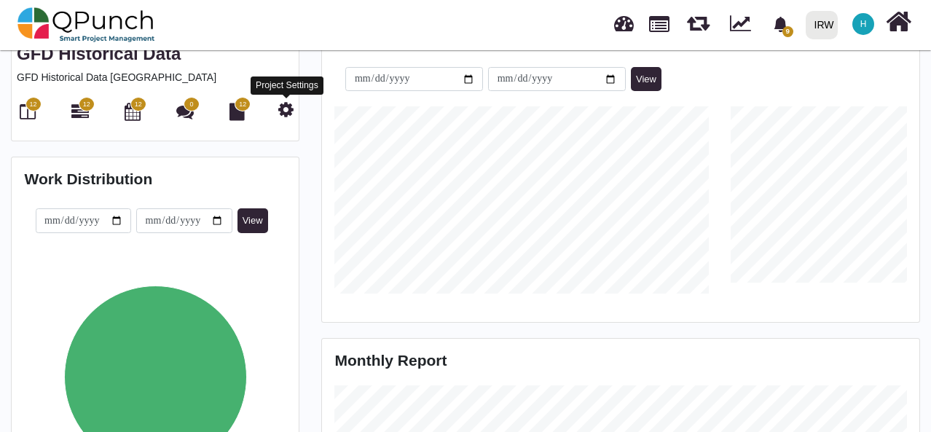
click at [282, 106] on icon at bounding box center [285, 109] width 15 height 17
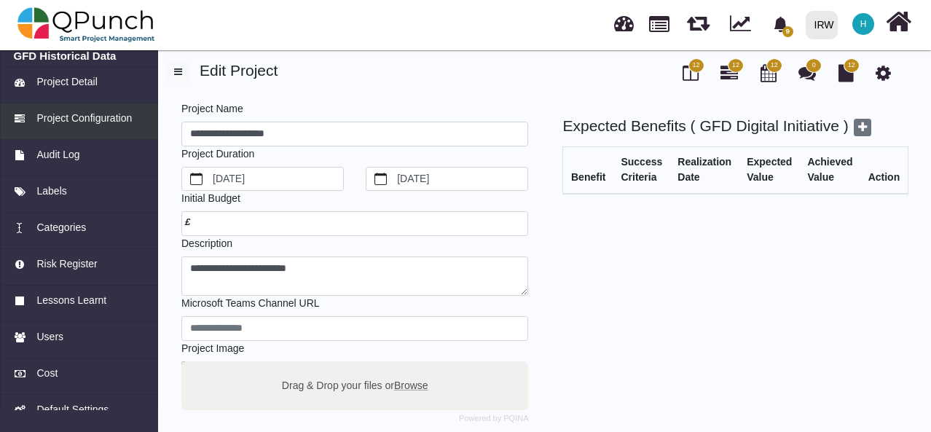
click at [95, 117] on span "Project Configuration" at bounding box center [83, 118] width 95 height 15
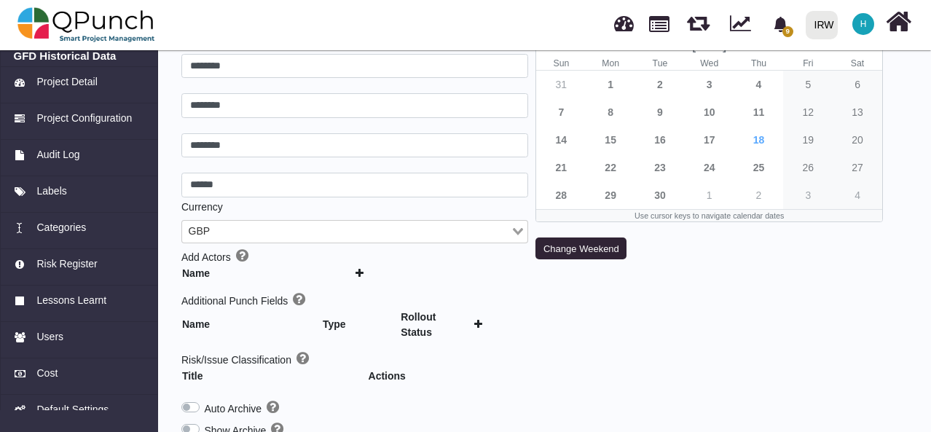
scroll to position [99, 0]
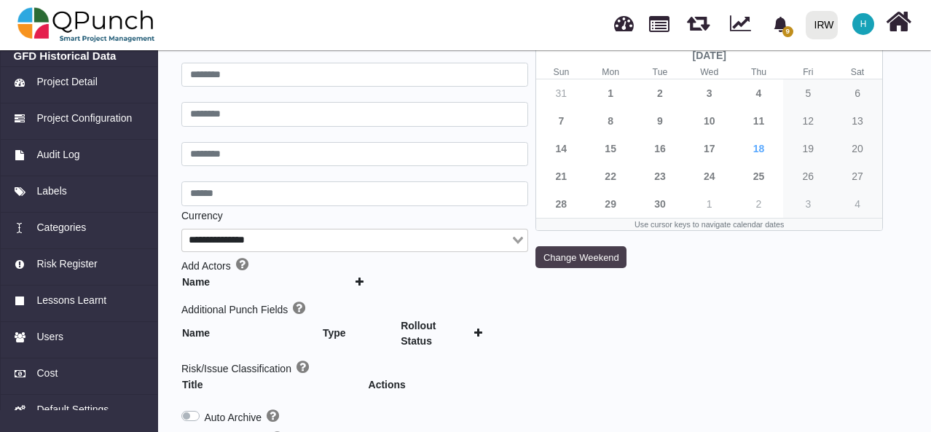
type input "***"
type input "********"
type input "******"
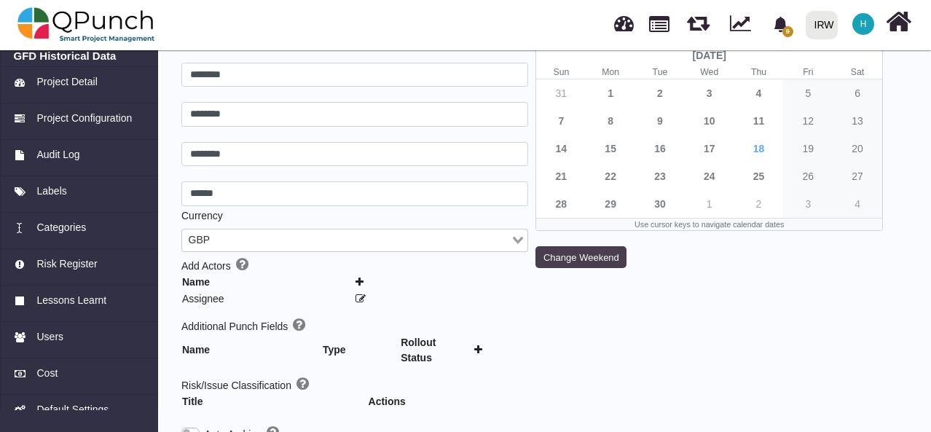
click at [566, 252] on button "Change Weekend" at bounding box center [581, 257] width 91 height 22
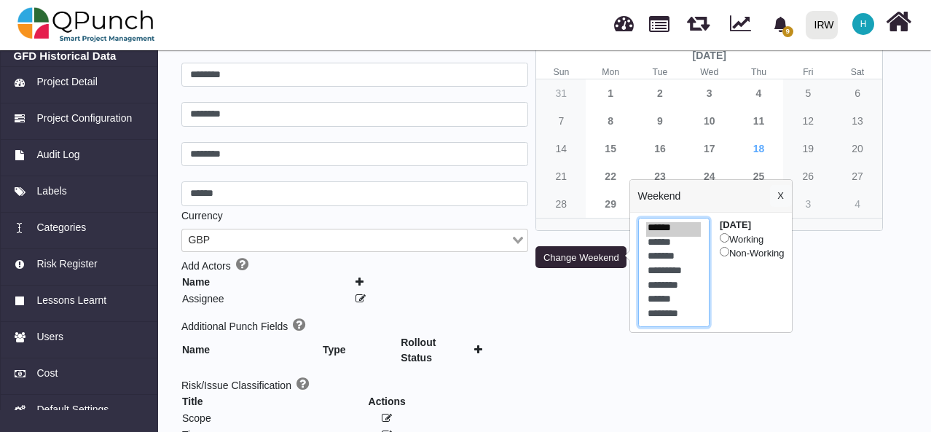
click at [679, 314] on option "********" at bounding box center [673, 315] width 55 height 15
select select "*"
click at [676, 300] on option "******" at bounding box center [673, 301] width 55 height 15
click at [592, 303] on div "Update Weekend Settings No date selected September 2025 Sun Mon Tue Wed Thu Fri…" at bounding box center [709, 386] width 354 height 769
click at [790, 195] on button "X" at bounding box center [781, 196] width 22 height 22
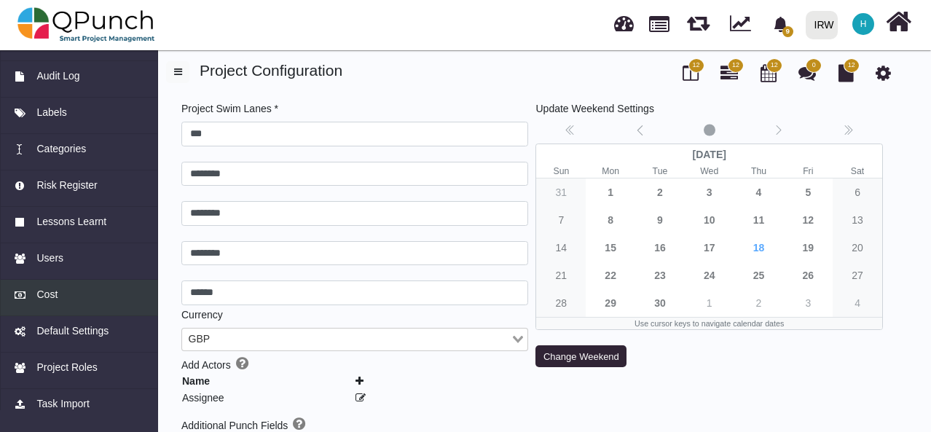
scroll to position [93, 0]
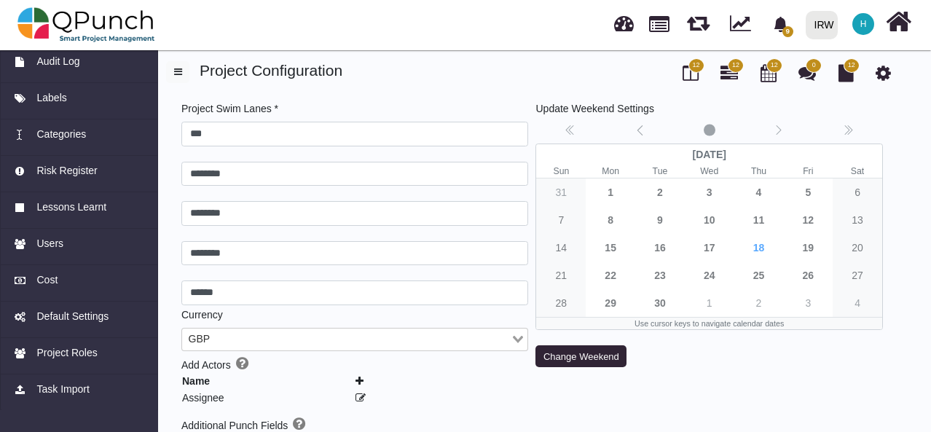
drag, startPoint x: 691, startPoint y: 69, endPoint x: 677, endPoint y: 73, distance: 14.3
drag, startPoint x: 677, startPoint y: 73, endPoint x: 694, endPoint y: 65, distance: 18.6
click at [694, 65] on span "12" at bounding box center [695, 65] width 7 height 10
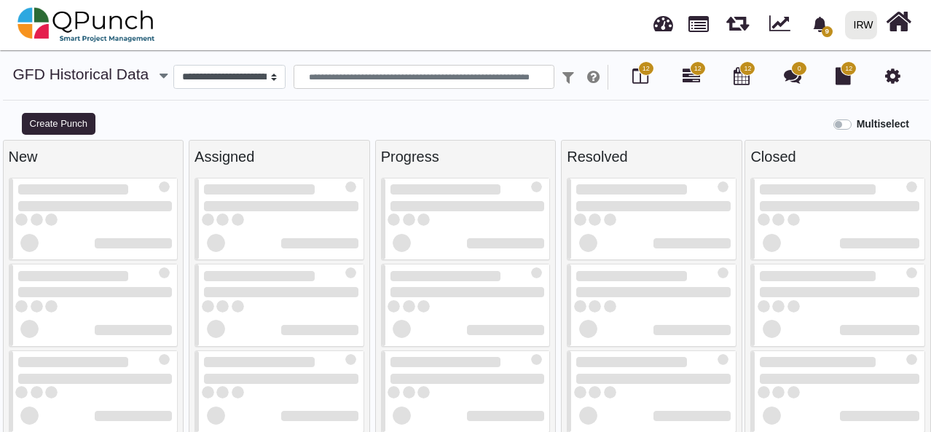
drag, startPoint x: 694, startPoint y: 65, endPoint x: 638, endPoint y: 72, distance: 55.9
select select
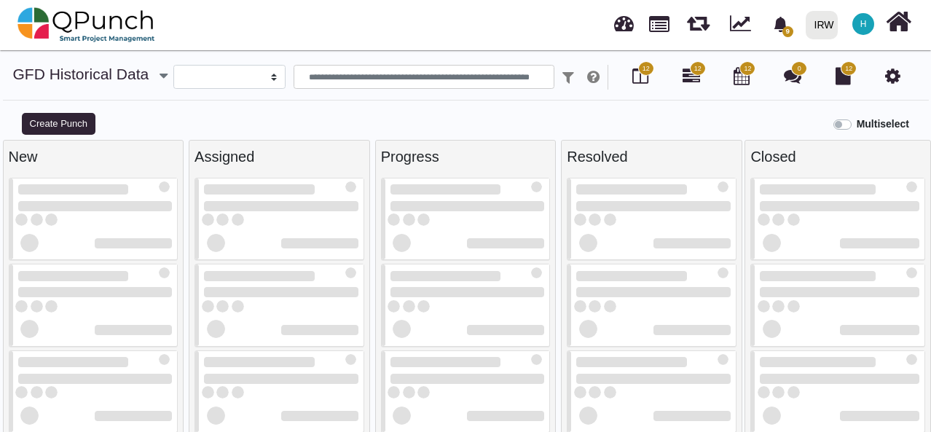
drag, startPoint x: 638, startPoint y: 72, endPoint x: 585, endPoint y: 101, distance: 61.3
click at [585, 101] on div "**********" at bounding box center [465, 88] width 931 height 46
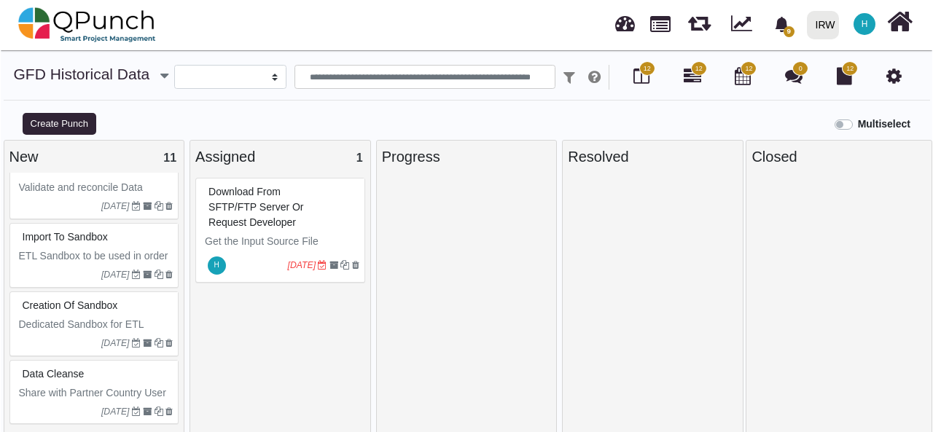
scroll to position [14, 0]
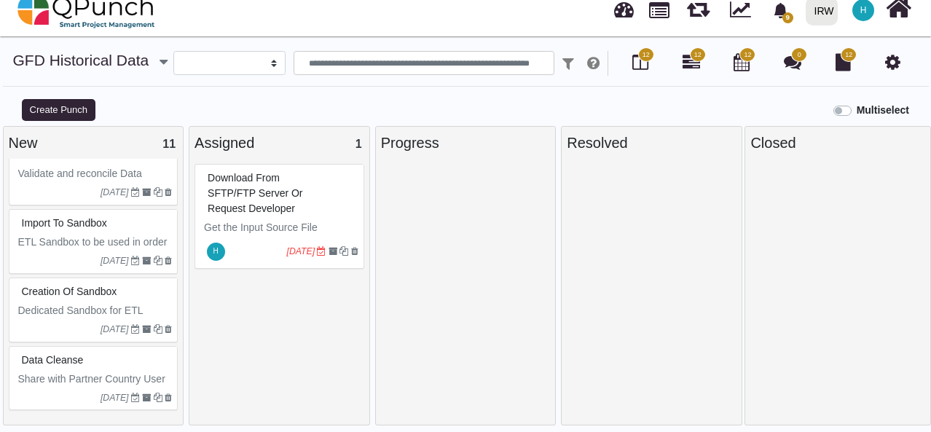
click at [142, 355] on div "Data Cleanse" at bounding box center [95, 360] width 155 height 23
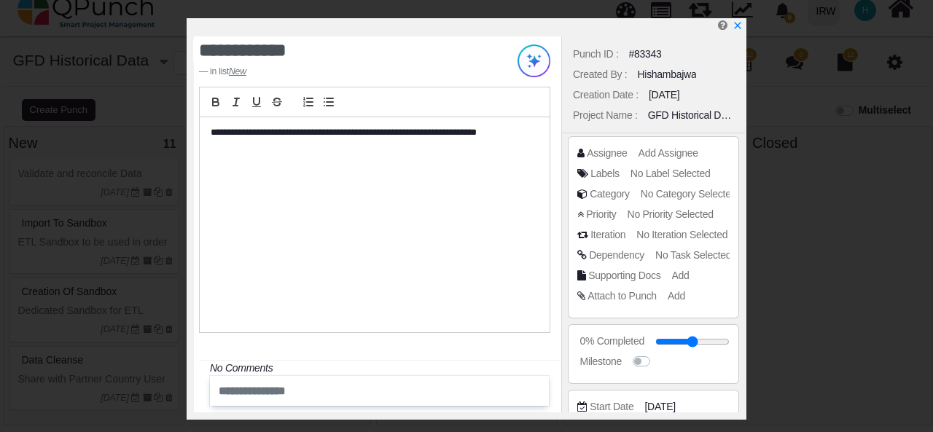
click at [372, 388] on input "text" at bounding box center [357, 391] width 289 height 24
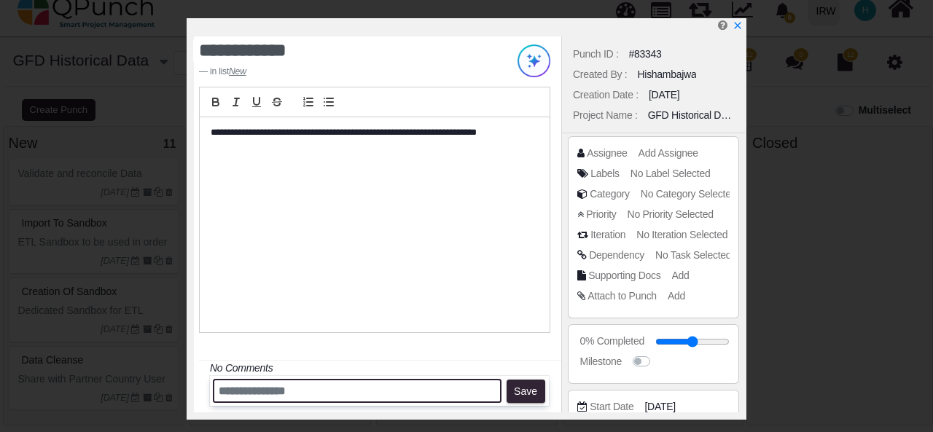
click at [372, 388] on input "text" at bounding box center [357, 391] width 289 height 24
type input "**********"
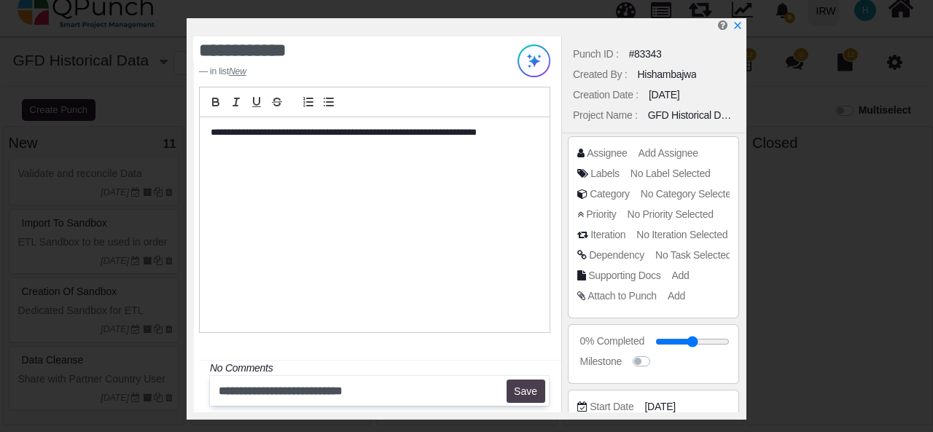
click at [521, 387] on button "Save" at bounding box center [526, 391] width 39 height 23
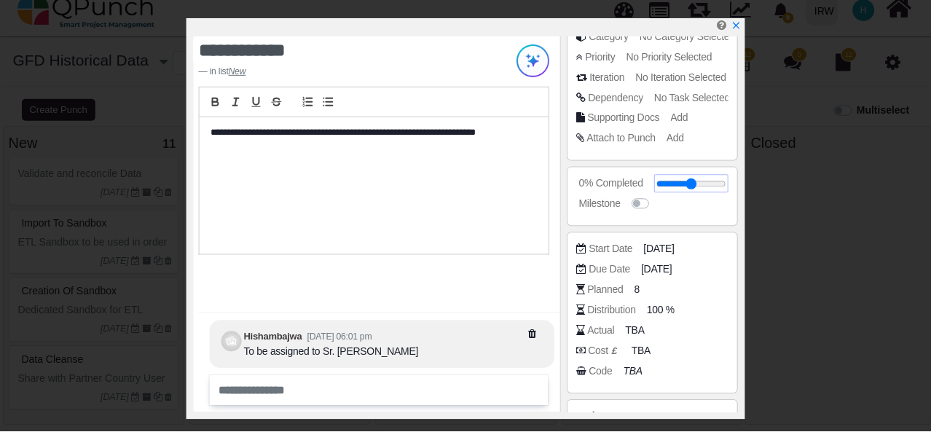
scroll to position [161, 0]
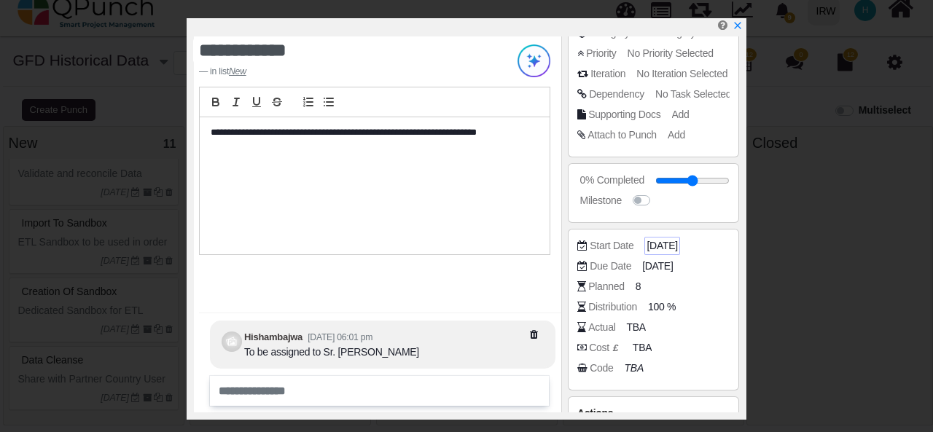
click at [666, 240] on span "[DATE]" at bounding box center [661, 245] width 31 height 15
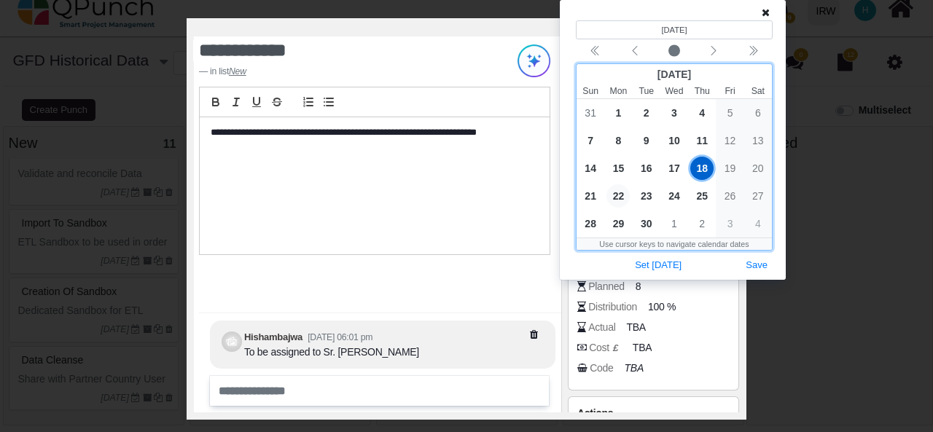
click at [618, 193] on span "22" at bounding box center [617, 195] width 23 height 23
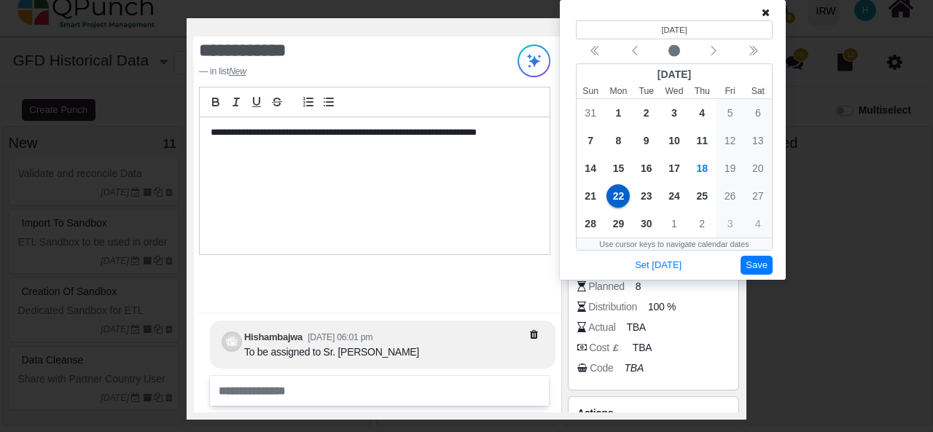
click at [765, 268] on button "Save" at bounding box center [757, 266] width 32 height 20
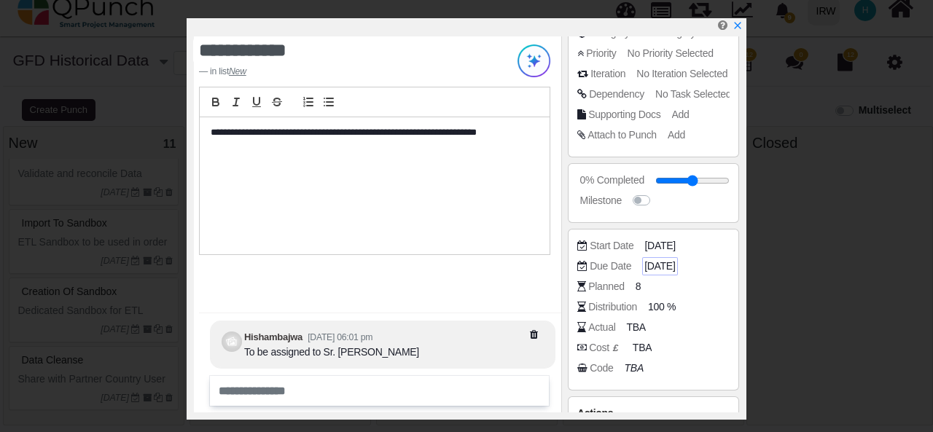
click at [662, 269] on span "22-09-2025" at bounding box center [659, 266] width 31 height 15
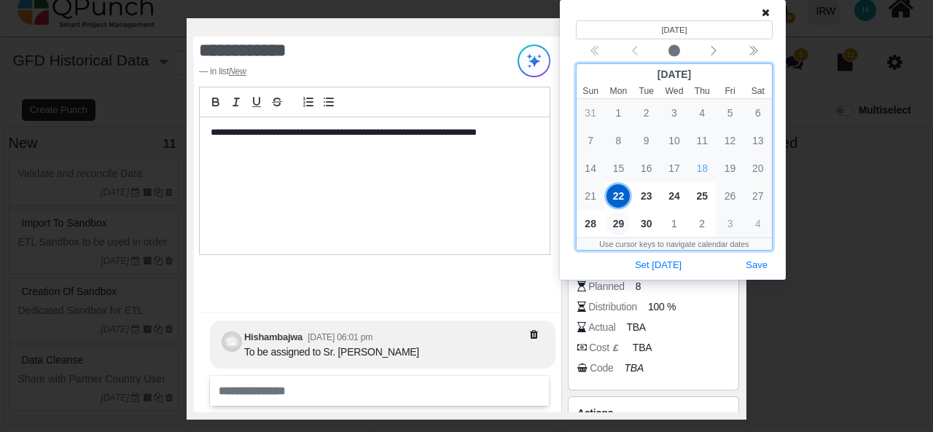
click at [620, 225] on span "29" at bounding box center [617, 223] width 23 height 23
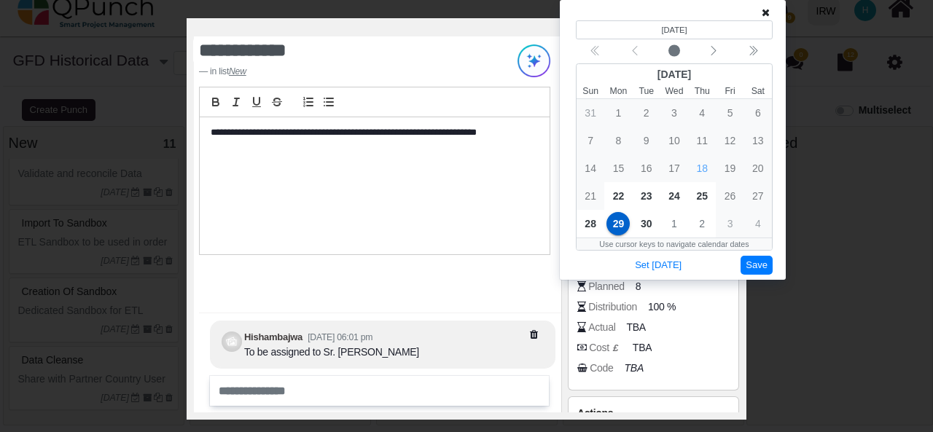
click at [760, 262] on button "Save" at bounding box center [757, 266] width 32 height 20
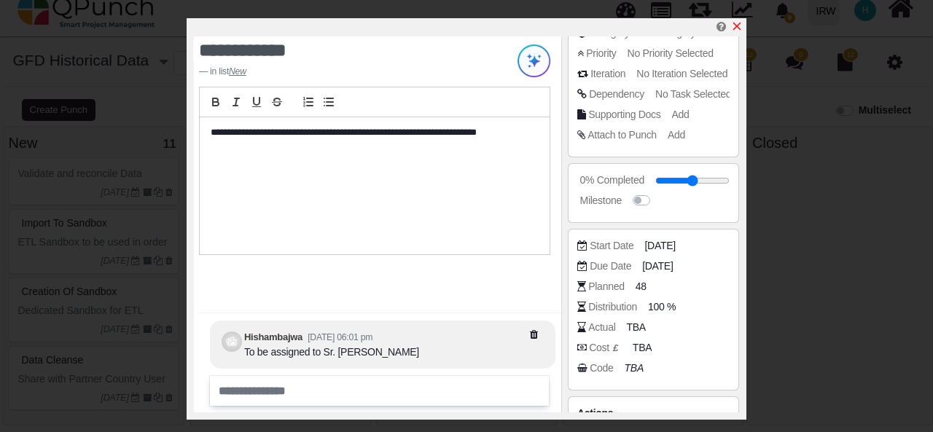
click at [736, 26] on icon "x" at bounding box center [737, 27] width 8 height 8
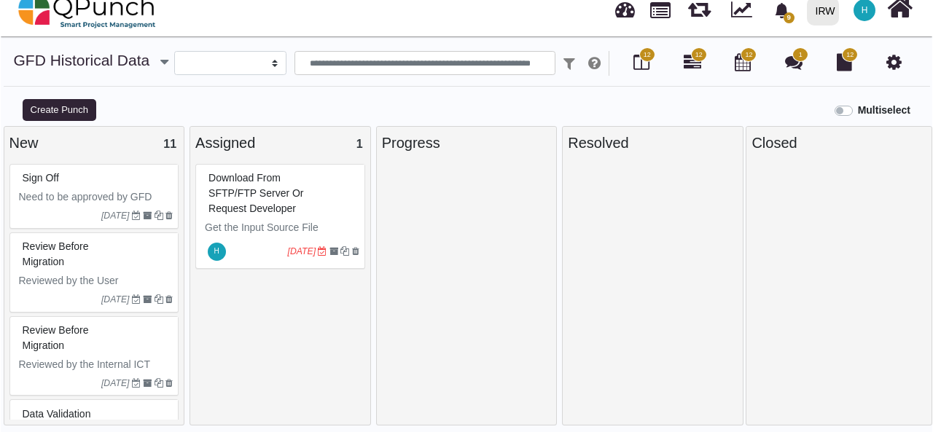
scroll to position [588, 0]
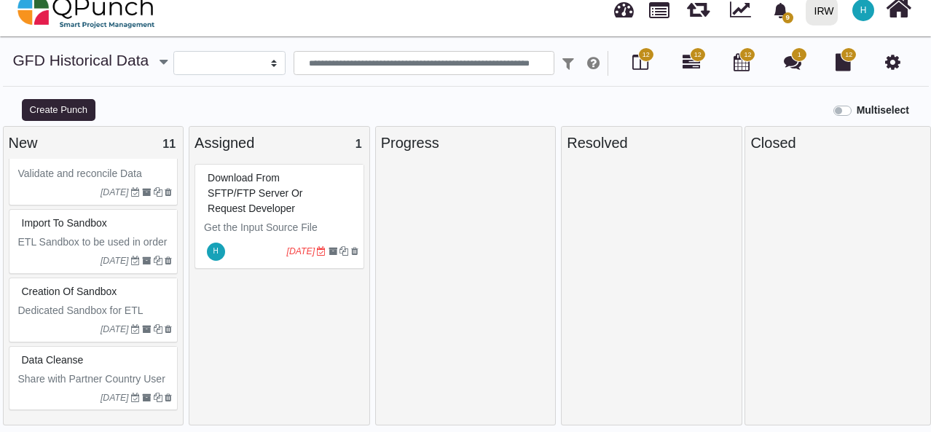
click at [130, 302] on div "Creation of Sandbox" at bounding box center [95, 292] width 155 height 23
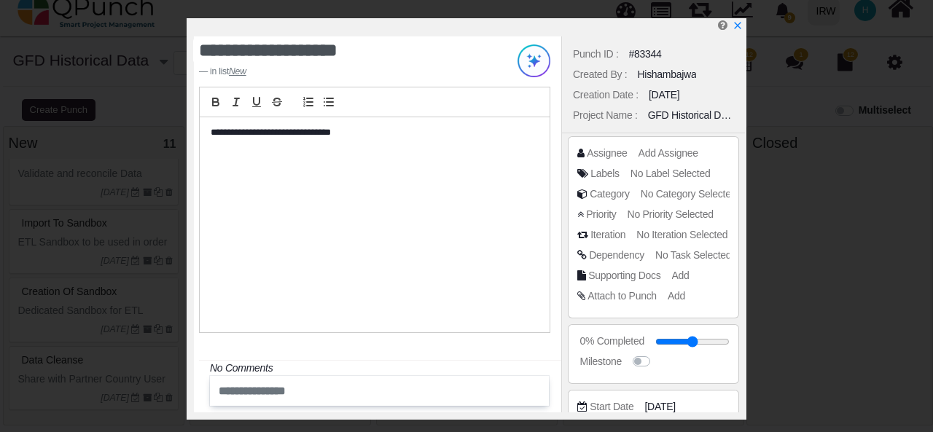
click at [439, 381] on input "text" at bounding box center [357, 391] width 289 height 24
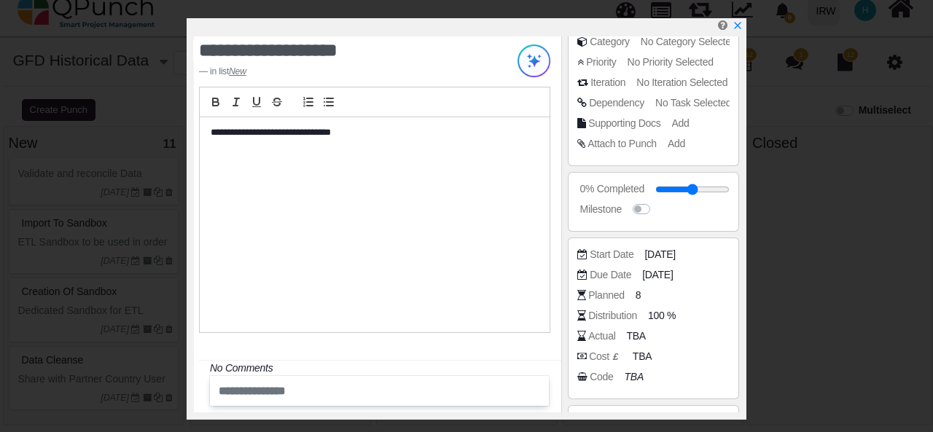
scroll to position [153, 0]
click at [668, 249] on span "[DATE]" at bounding box center [661, 253] width 31 height 15
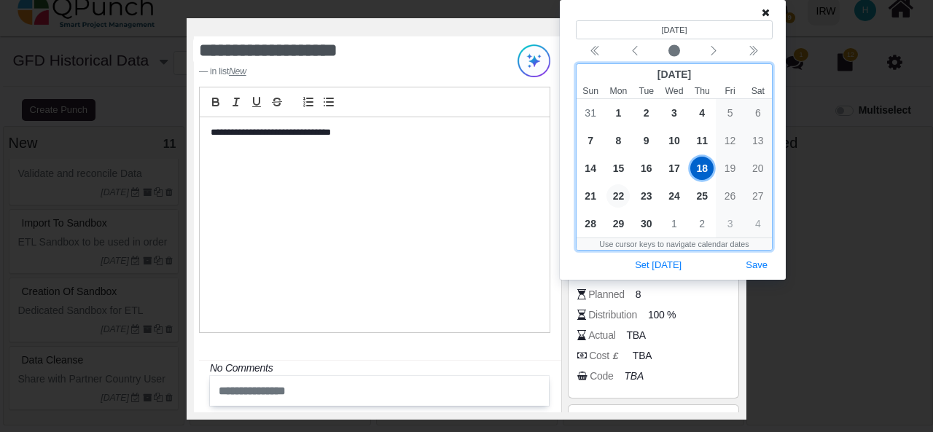
click at [614, 193] on span "22" at bounding box center [617, 195] width 23 height 23
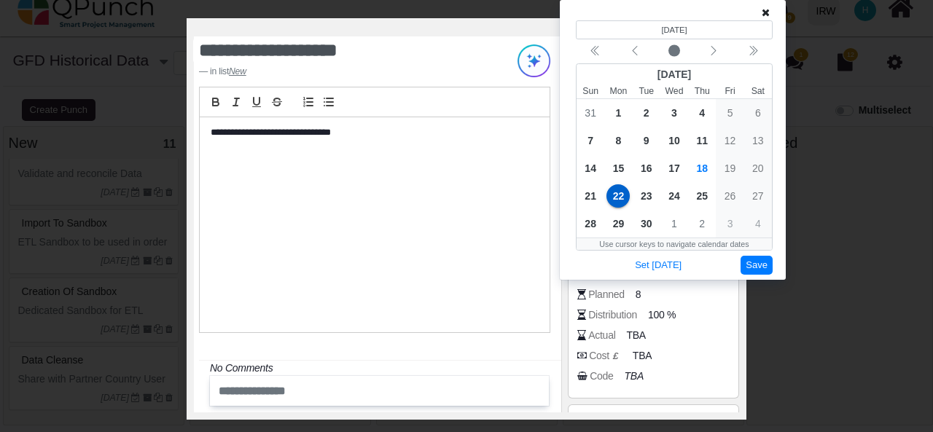
click at [759, 262] on button "Save" at bounding box center [757, 266] width 32 height 20
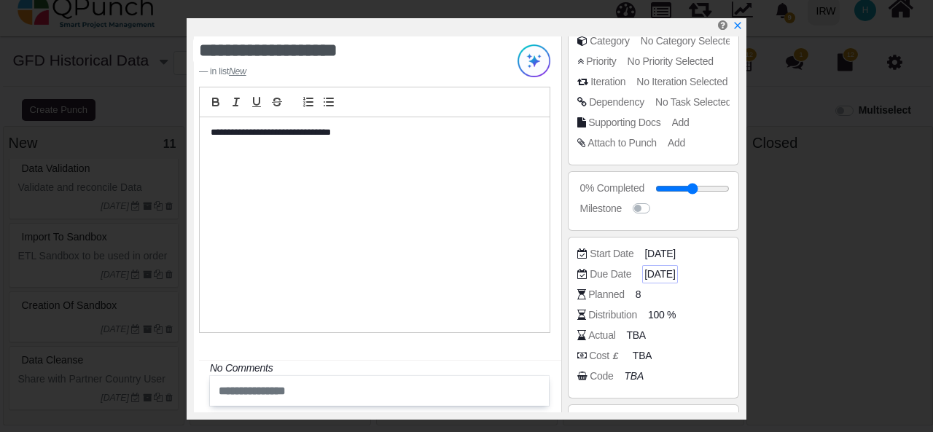
click at [668, 272] on span "22-09-2025" at bounding box center [659, 274] width 31 height 15
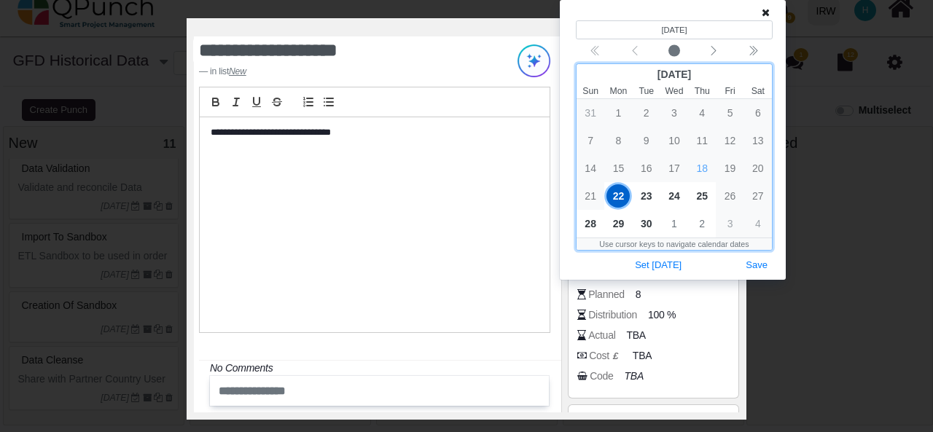
click at [623, 198] on span "22" at bounding box center [617, 195] width 23 height 23
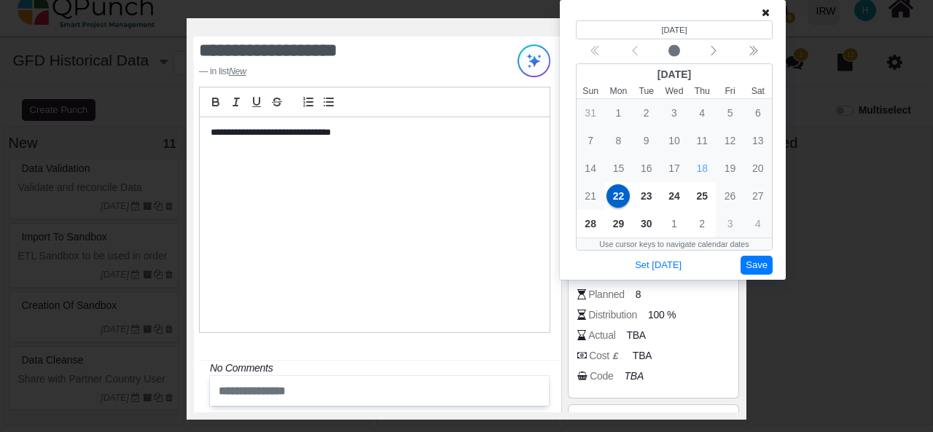
click at [765, 262] on button "Save" at bounding box center [757, 266] width 32 height 20
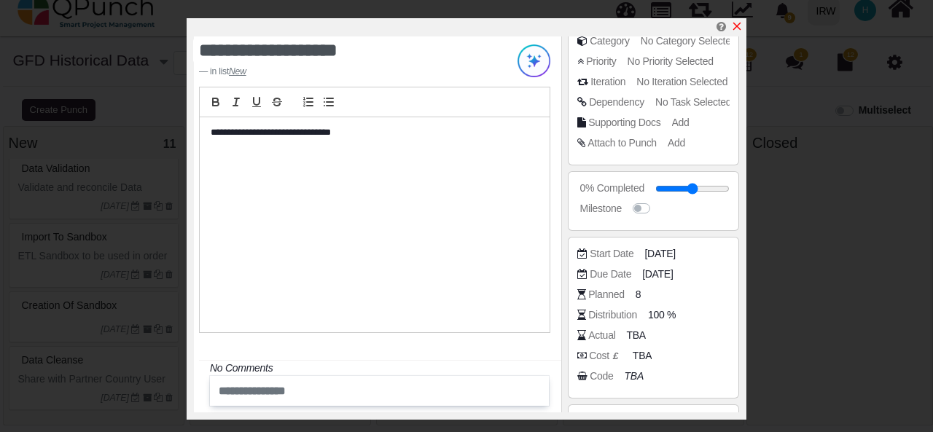
click at [738, 25] on icon "x" at bounding box center [737, 26] width 12 height 12
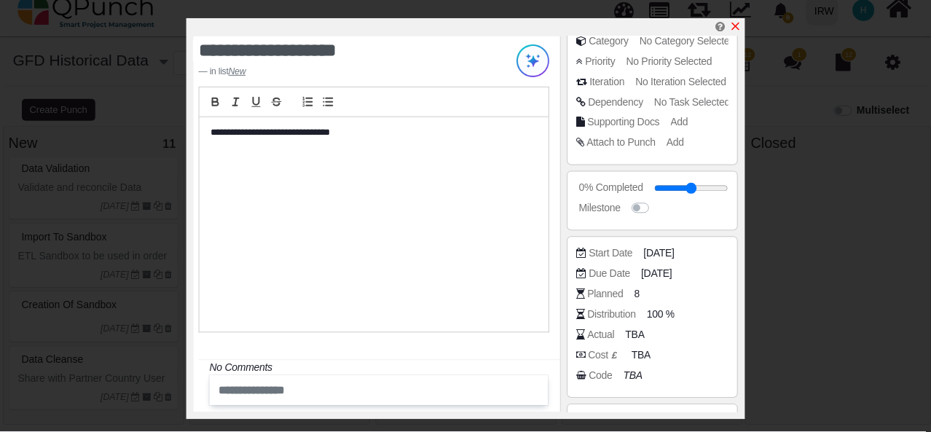
scroll to position [588, 0]
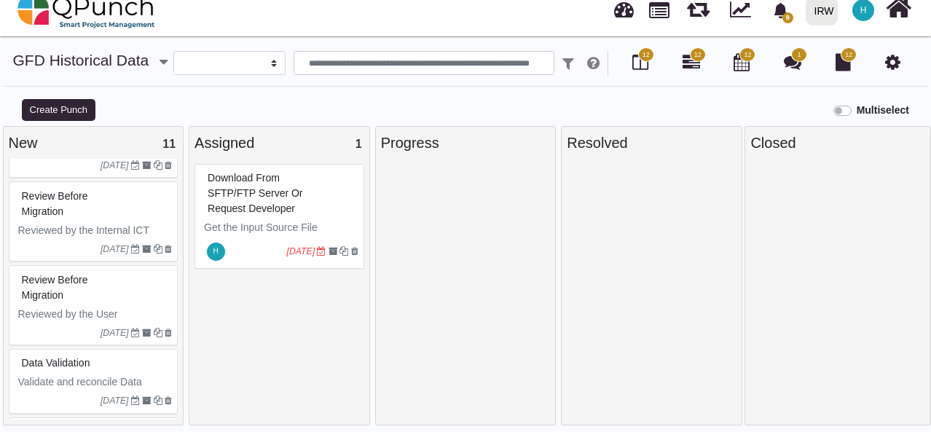
scroll to position [588, 0]
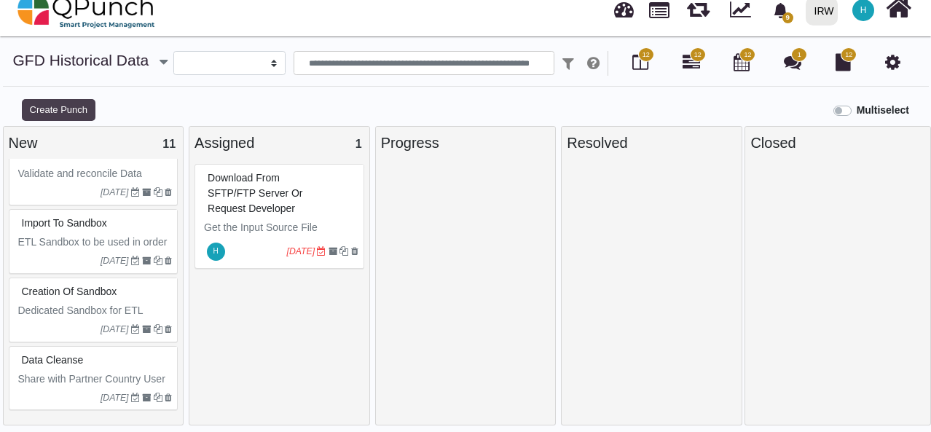
click at [70, 102] on button "Create Punch" at bounding box center [59, 110] width 74 height 22
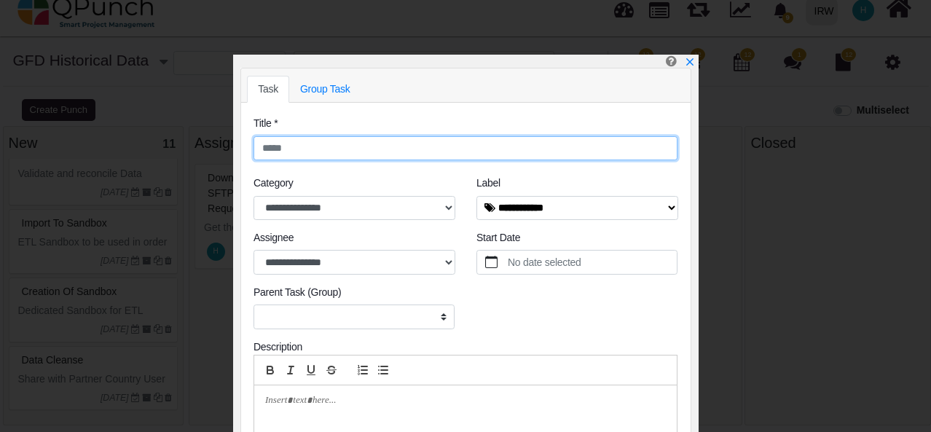
click at [414, 156] on input "text" at bounding box center [466, 148] width 424 height 25
paste input "**********"
type input "**********"
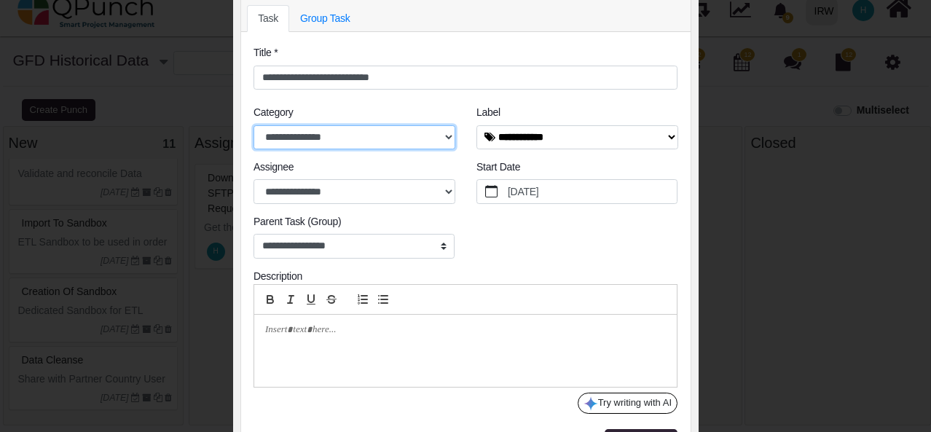
scroll to position [71, 0]
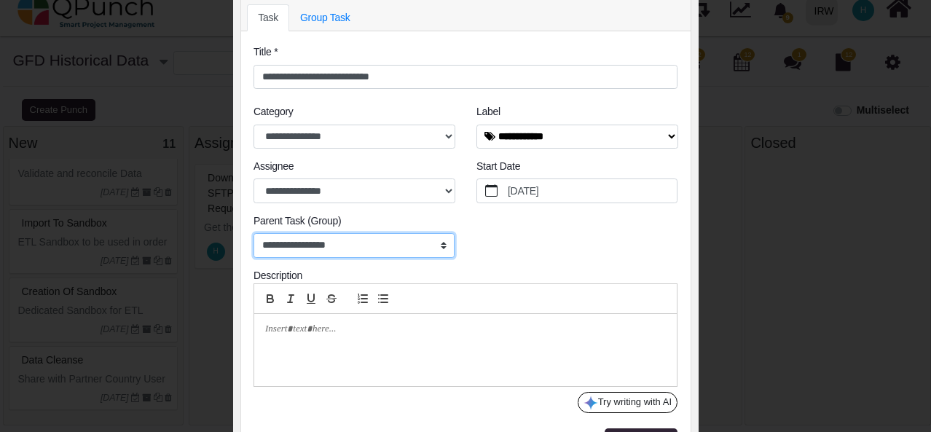
click at [412, 242] on select "**********" at bounding box center [354, 245] width 201 height 25
click at [440, 244] on select "**********" at bounding box center [354, 245] width 201 height 25
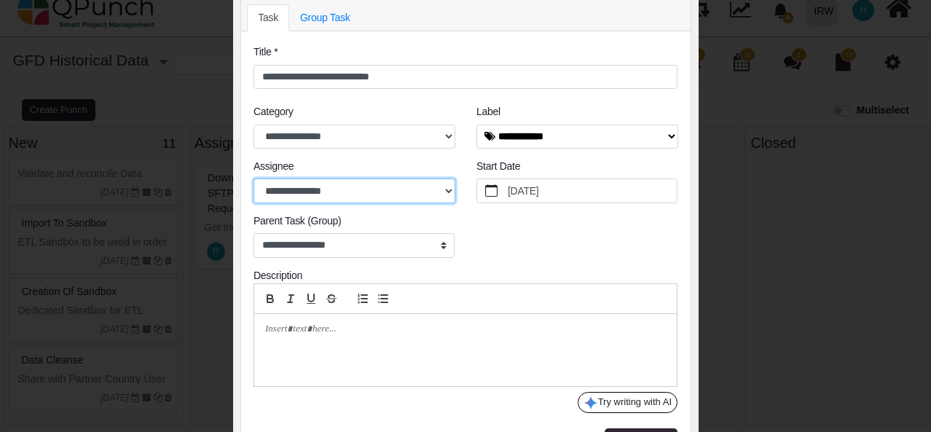
click at [415, 187] on select "**********" at bounding box center [355, 191] width 202 height 25
click at [421, 183] on select "**********" at bounding box center [355, 191] width 202 height 25
click at [577, 187] on label "9/18/2025" at bounding box center [592, 190] width 172 height 23
click at [506, 187] on button "9/18/2025" at bounding box center [491, 190] width 28 height 23
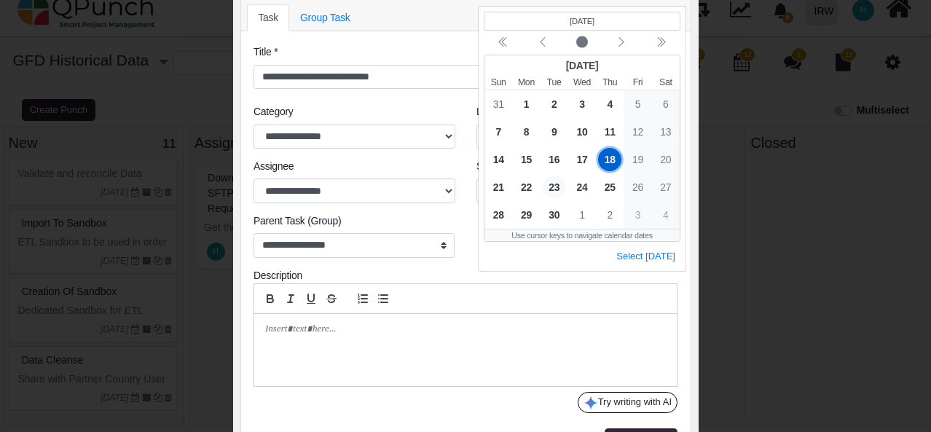
click at [553, 187] on span "23" at bounding box center [554, 187] width 23 height 23
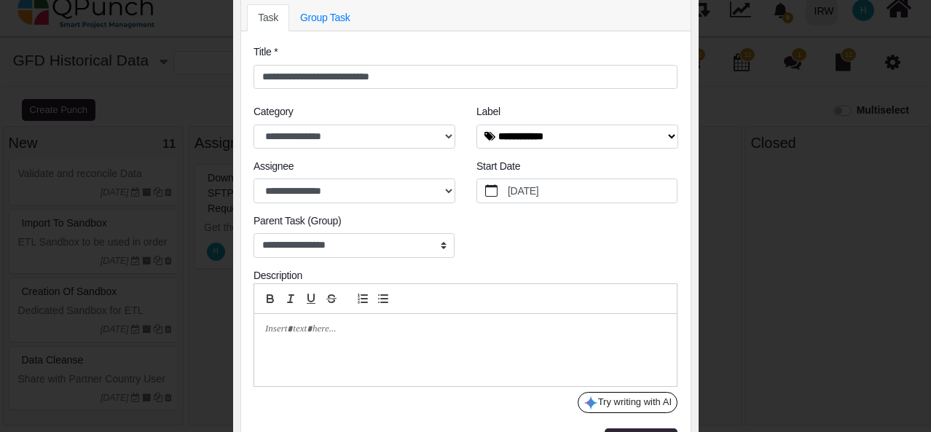
click at [420, 341] on div at bounding box center [465, 350] width 423 height 72
click at [415, 331] on p at bounding box center [461, 329] width 393 height 13
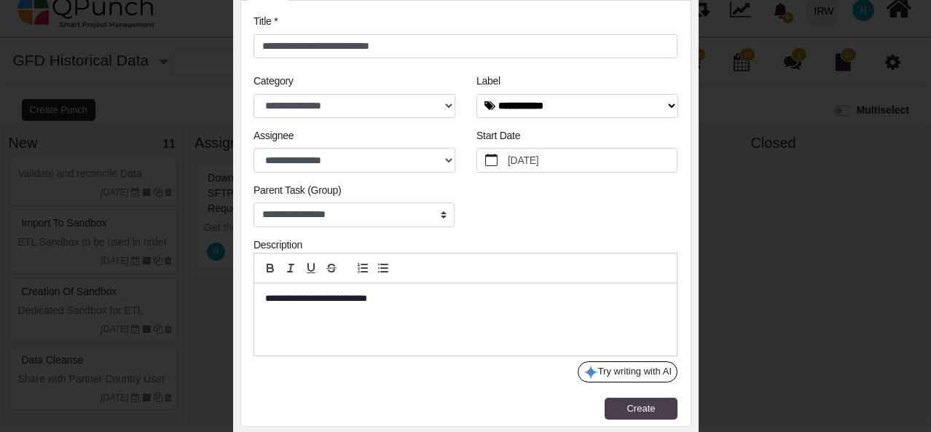
click at [637, 410] on span "Create" at bounding box center [641, 408] width 28 height 11
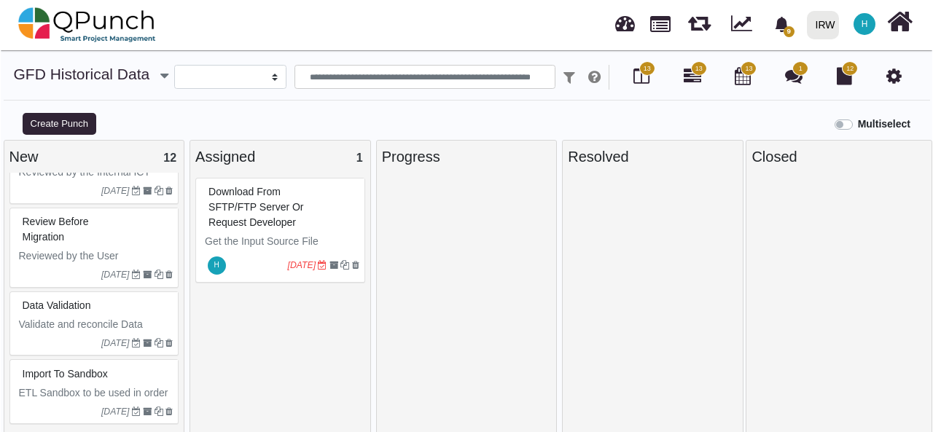
scroll to position [14, 0]
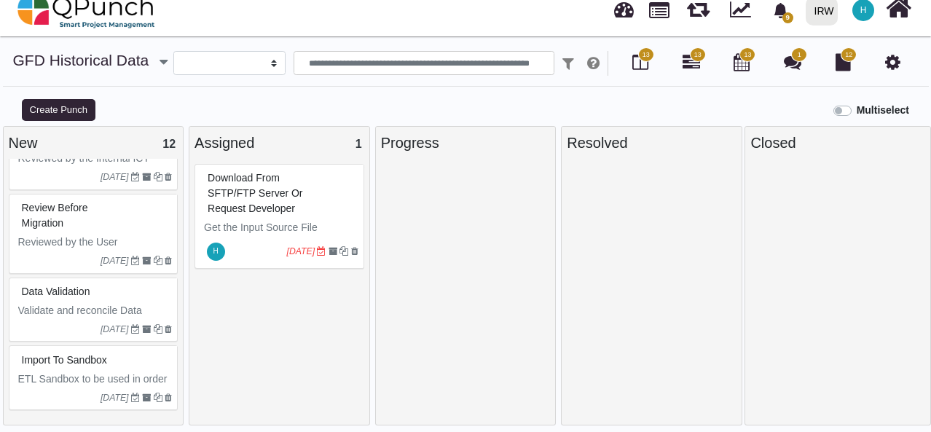
click at [120, 355] on div "Import to Sandbox" at bounding box center [95, 360] width 155 height 23
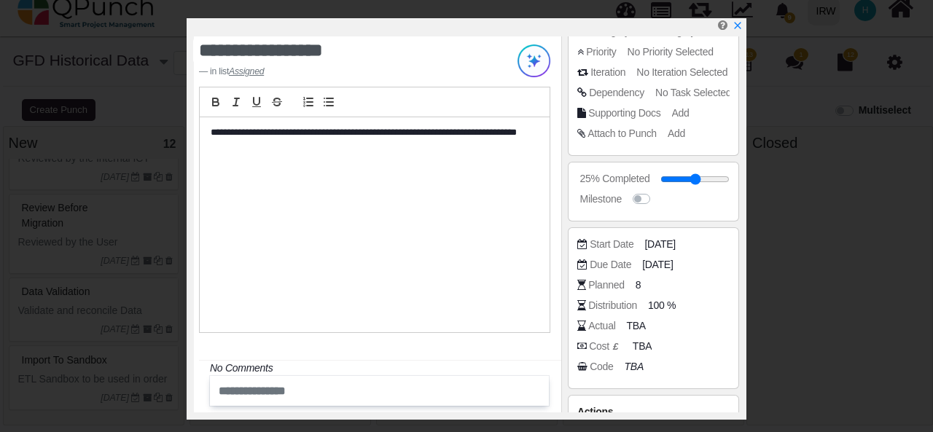
scroll to position [171, 0]
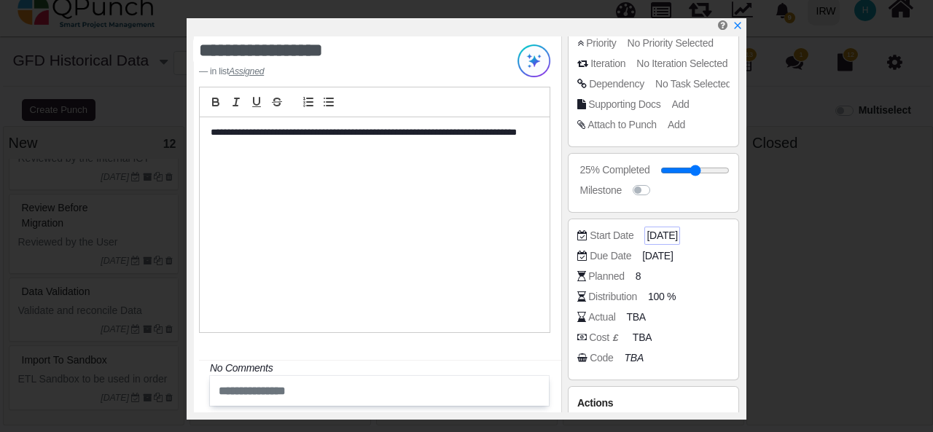
click at [668, 234] on span "[DATE]" at bounding box center [661, 235] width 31 height 15
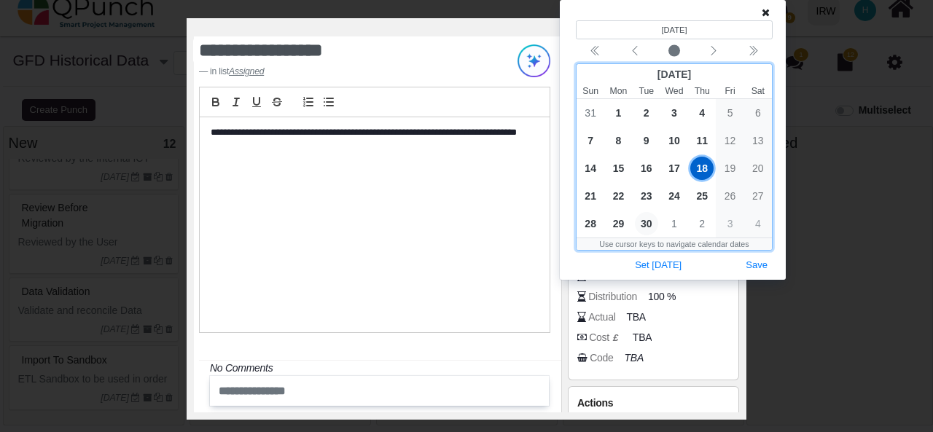
click at [655, 225] on span "30" at bounding box center [646, 223] width 23 height 23
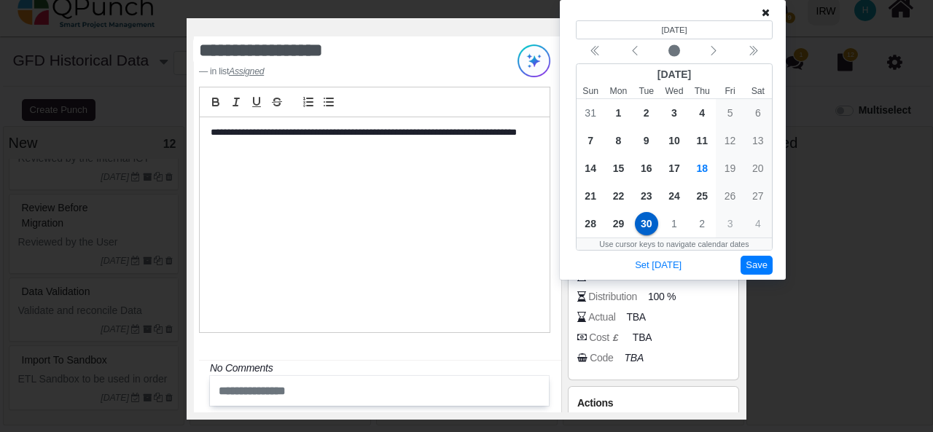
click at [767, 264] on button "Save" at bounding box center [757, 266] width 32 height 20
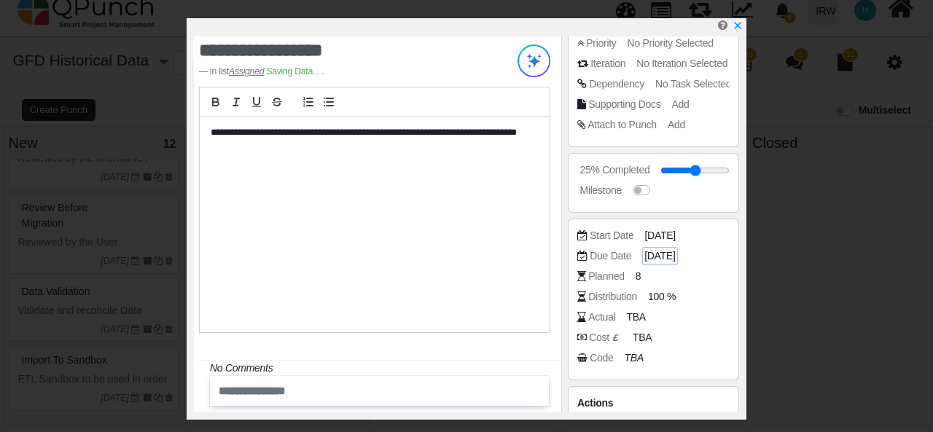
click at [675, 255] on span "[DATE]" at bounding box center [659, 256] width 31 height 15
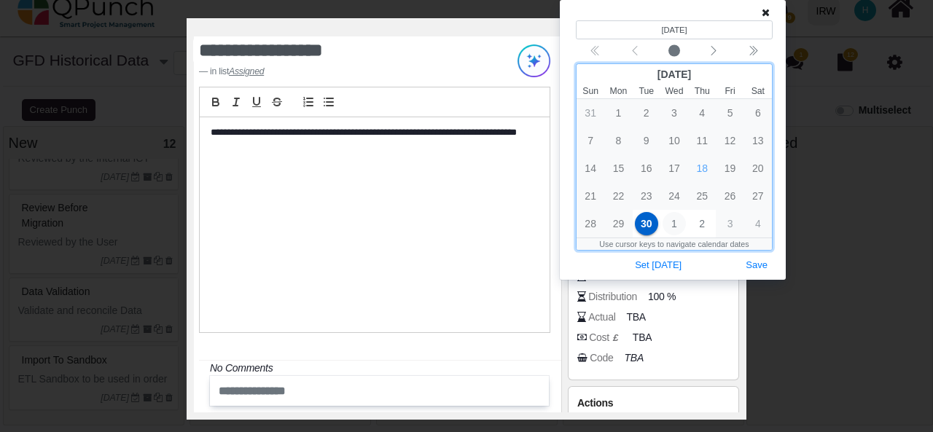
click at [672, 224] on span "1" at bounding box center [674, 223] width 23 height 23
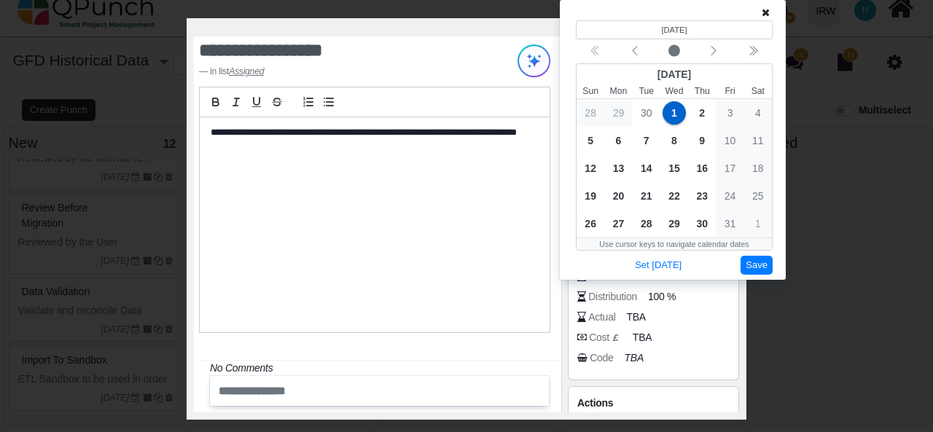
click at [761, 263] on button "Save" at bounding box center [757, 266] width 32 height 20
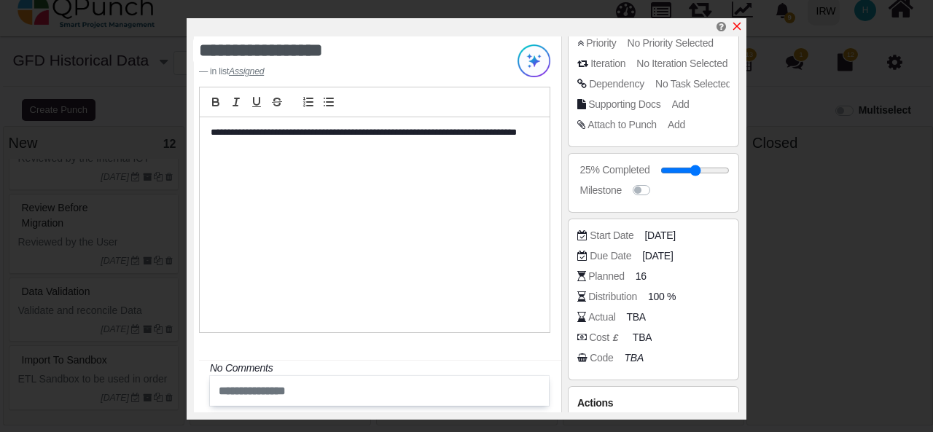
click at [736, 27] on icon "x" at bounding box center [737, 27] width 8 height 8
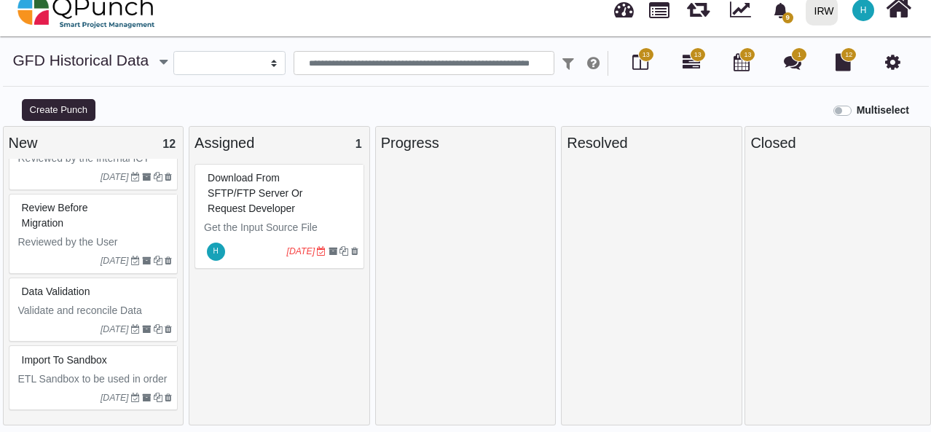
click at [98, 297] on div "Data Validation" at bounding box center [95, 292] width 155 height 23
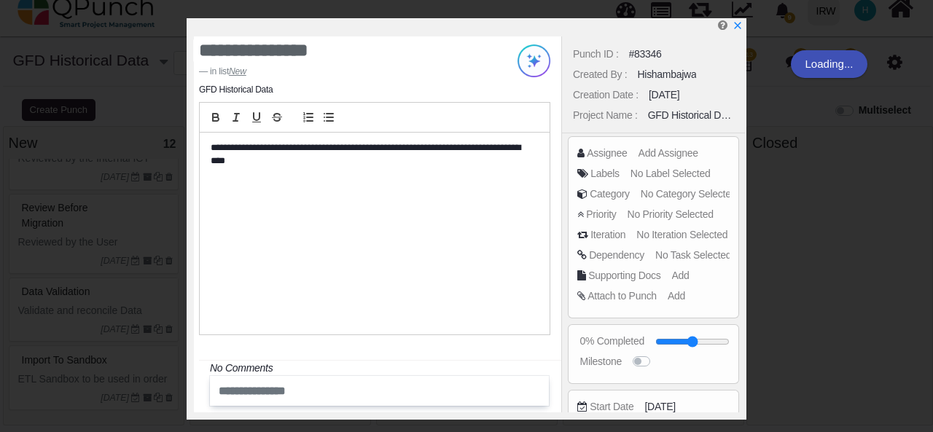
click at [118, 362] on div "**********" at bounding box center [466, 216] width 933 height 432
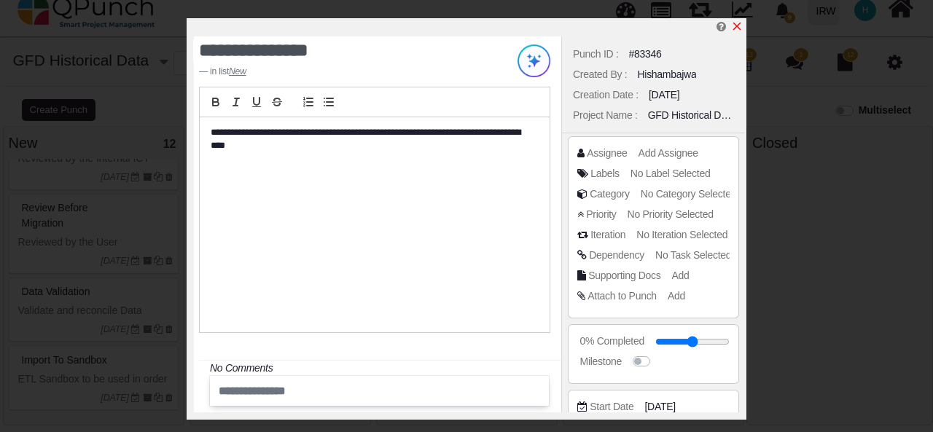
click at [740, 26] on icon "x" at bounding box center [737, 26] width 12 height 12
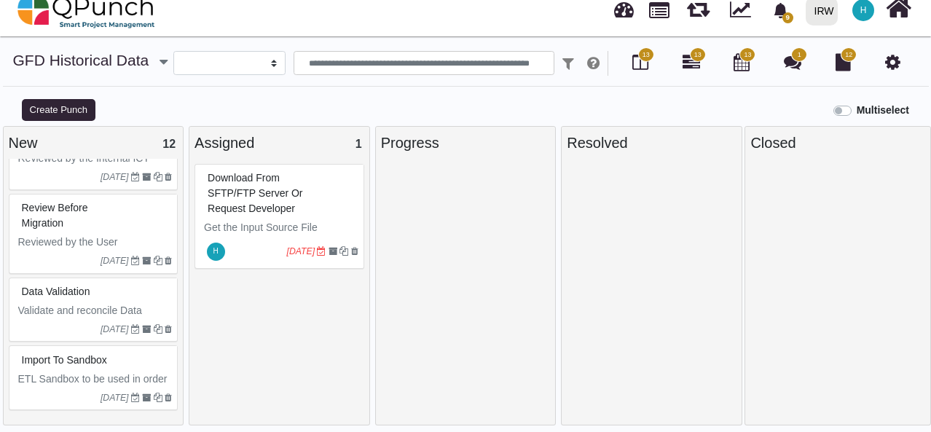
click at [101, 394] on icon "[DATE]" at bounding box center [115, 398] width 28 height 10
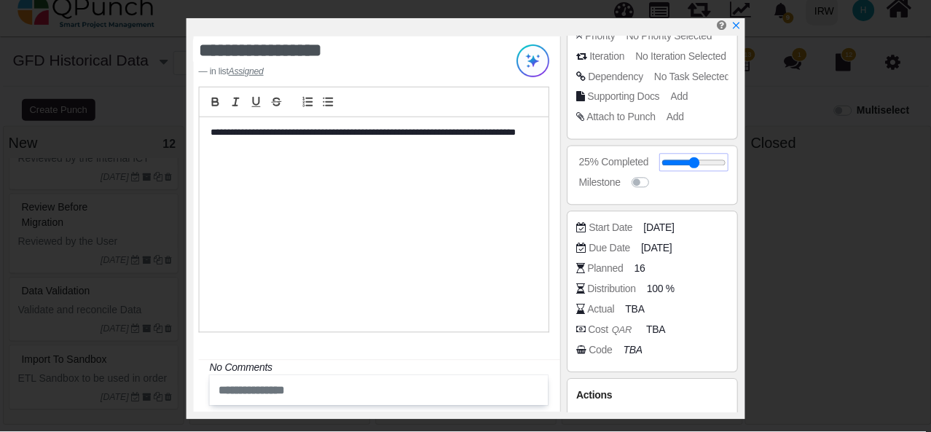
scroll to position [176, 0]
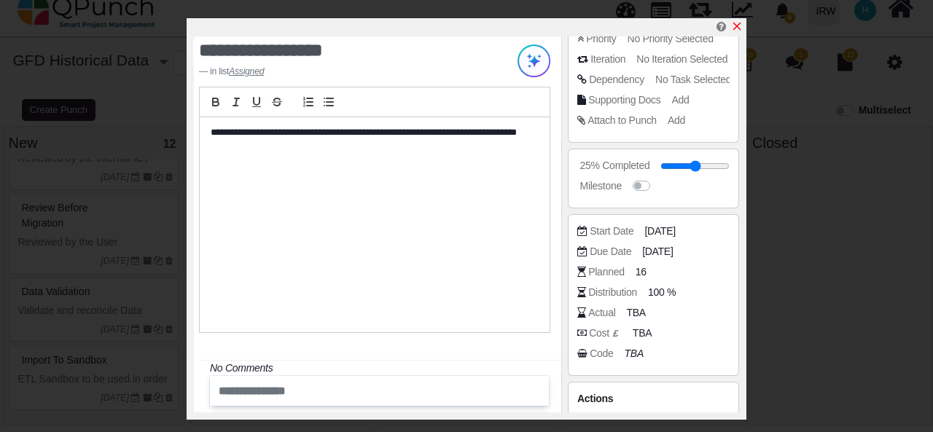
click at [735, 26] on icon "x" at bounding box center [737, 27] width 8 height 8
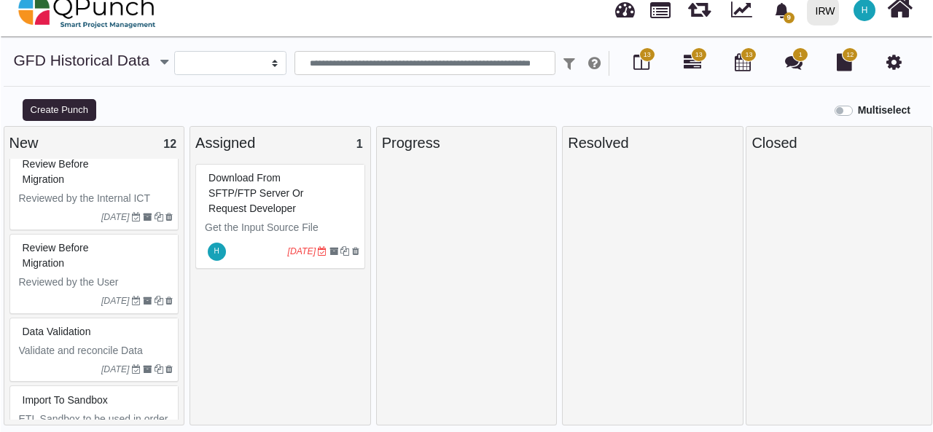
scroll to position [619, 0]
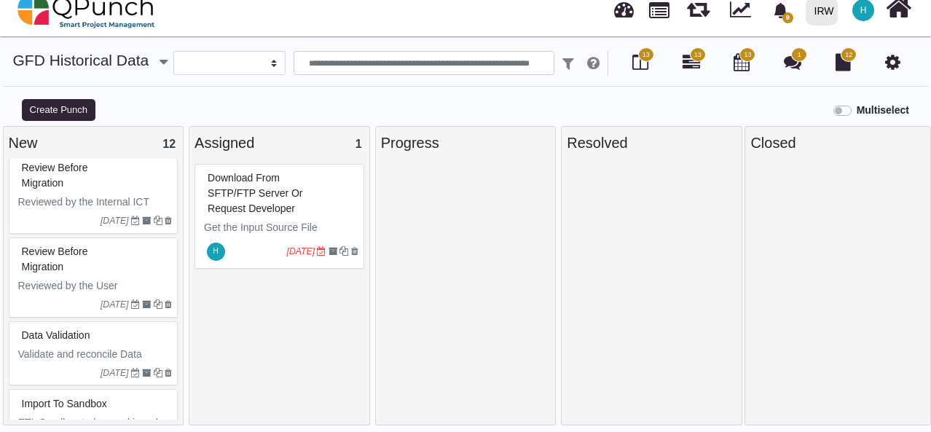
click at [108, 345] on div "Data Validation" at bounding box center [95, 335] width 155 height 23
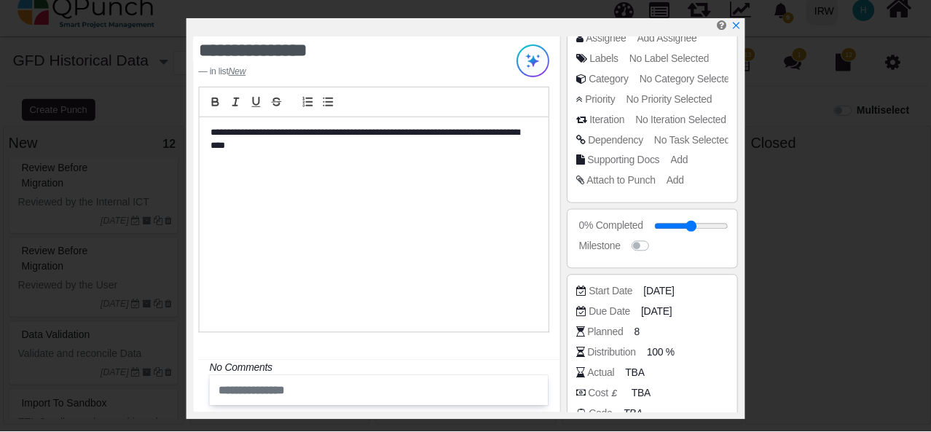
scroll to position [129, 0]
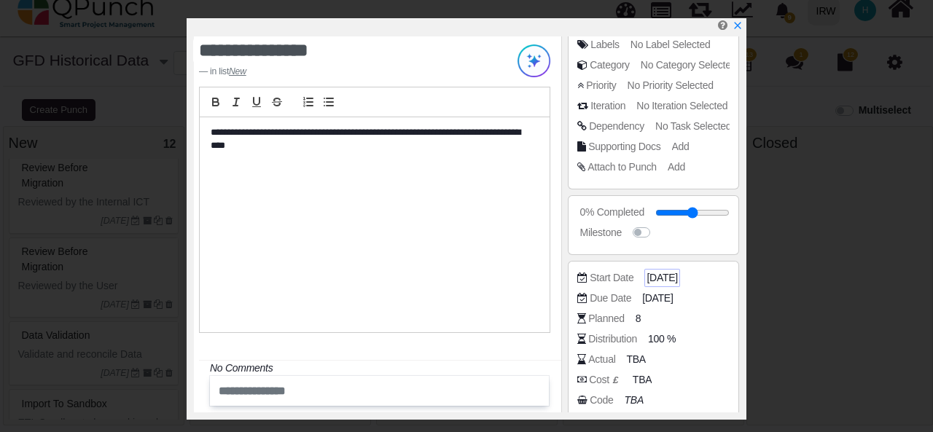
click at [675, 281] on span "[DATE]" at bounding box center [661, 277] width 31 height 15
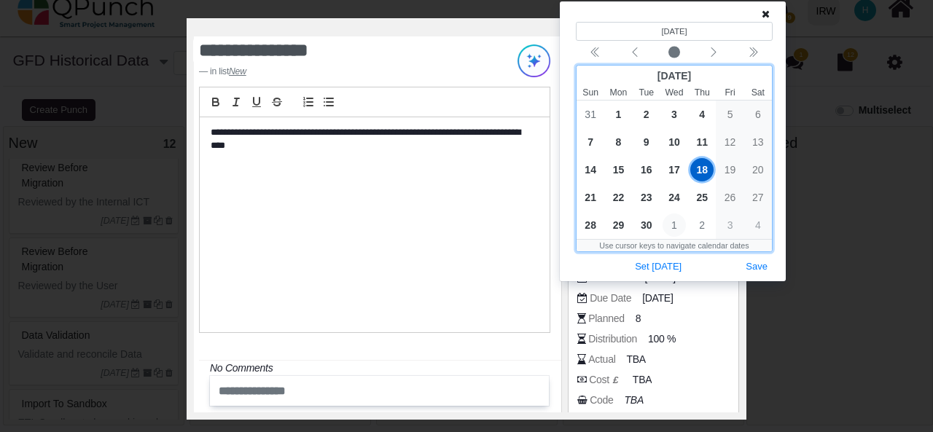
click at [675, 228] on span "1" at bounding box center [674, 225] width 23 height 23
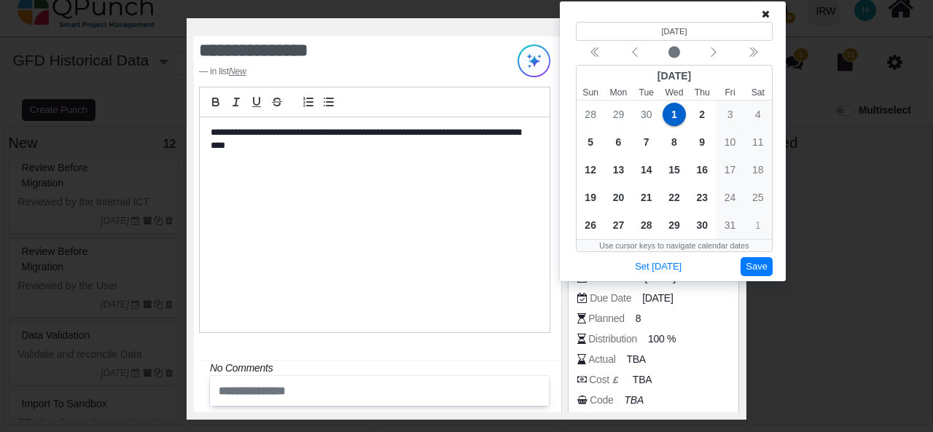
click at [764, 263] on button "Save" at bounding box center [757, 267] width 32 height 20
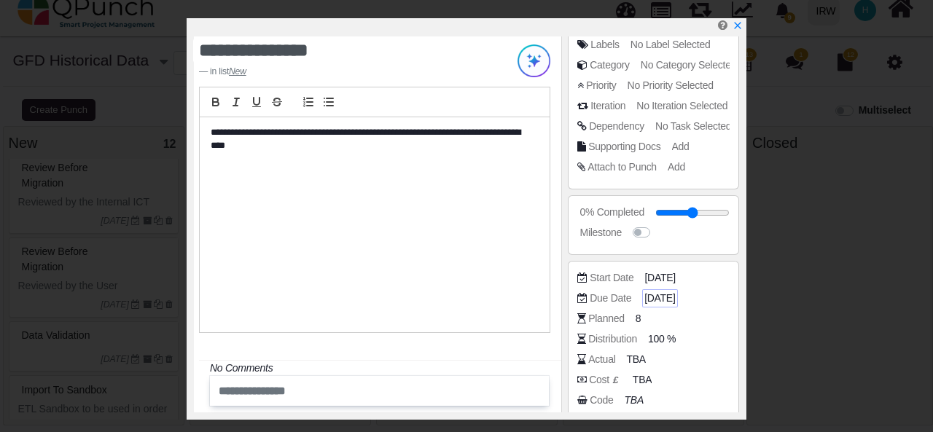
click at [672, 295] on span "01-10-2025" at bounding box center [659, 298] width 31 height 15
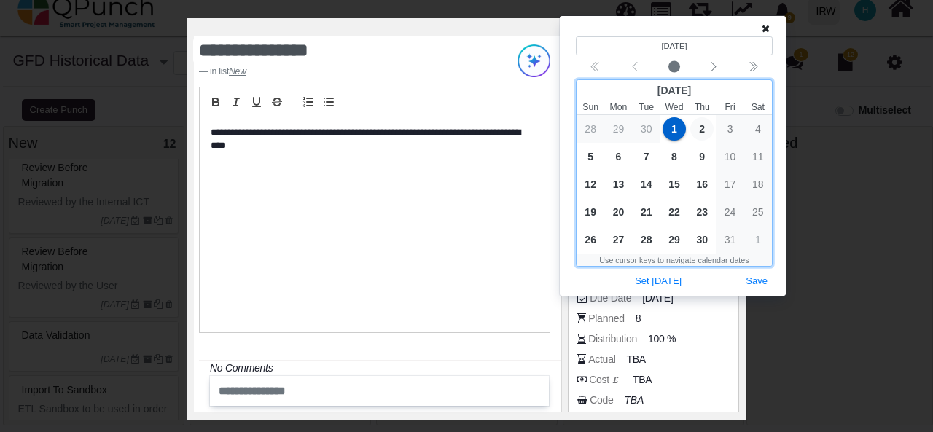
click at [703, 129] on span "2" at bounding box center [701, 128] width 23 height 23
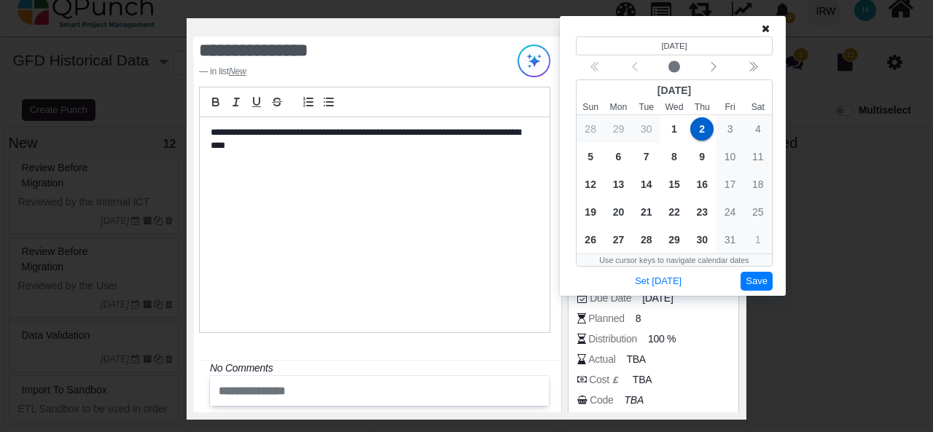
click at [758, 277] on button "Save" at bounding box center [757, 282] width 32 height 20
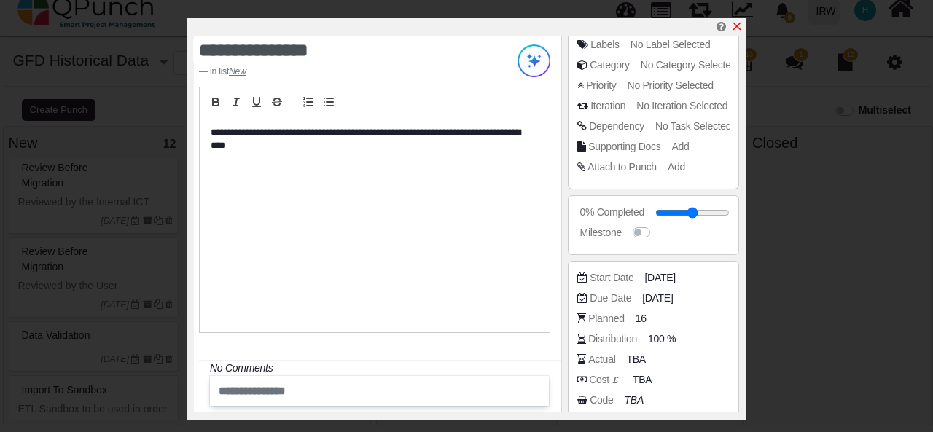
click at [737, 28] on icon "x" at bounding box center [737, 27] width 8 height 8
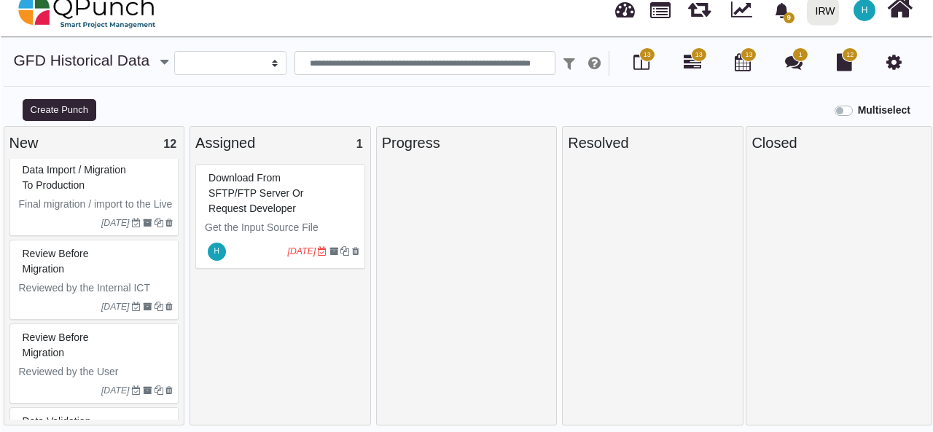
scroll to position [532, 0]
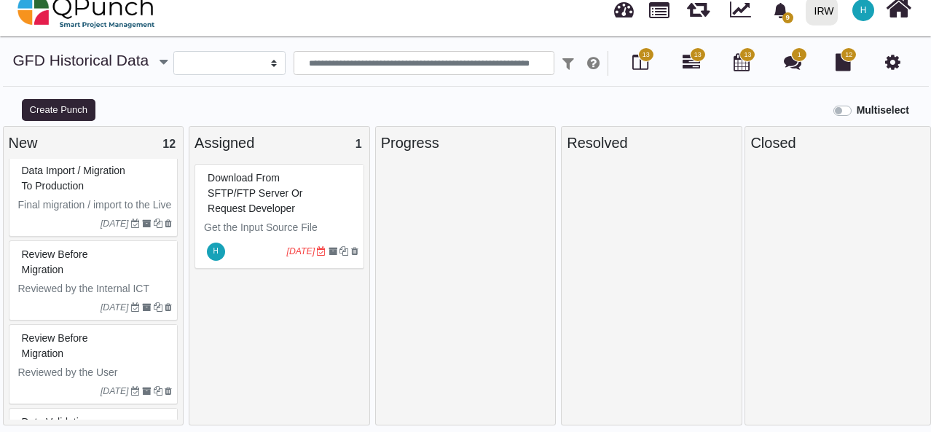
click at [121, 365] on div "Review before Migration" at bounding box center [95, 346] width 155 height 38
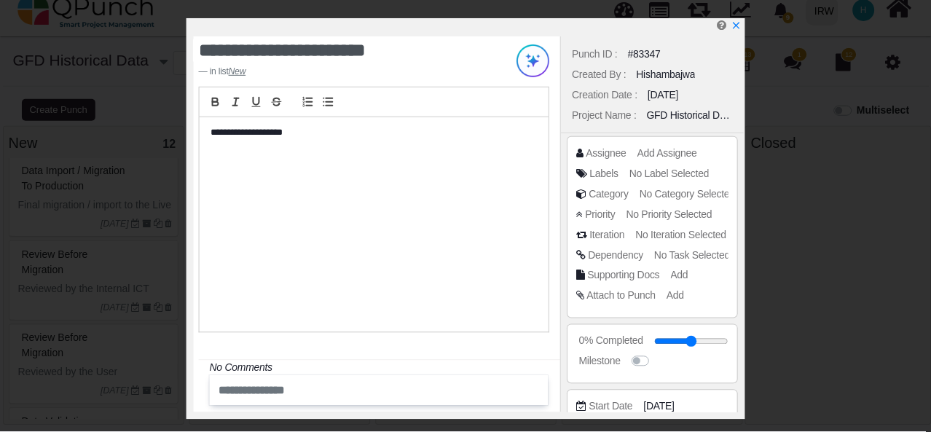
scroll to position [152, 0]
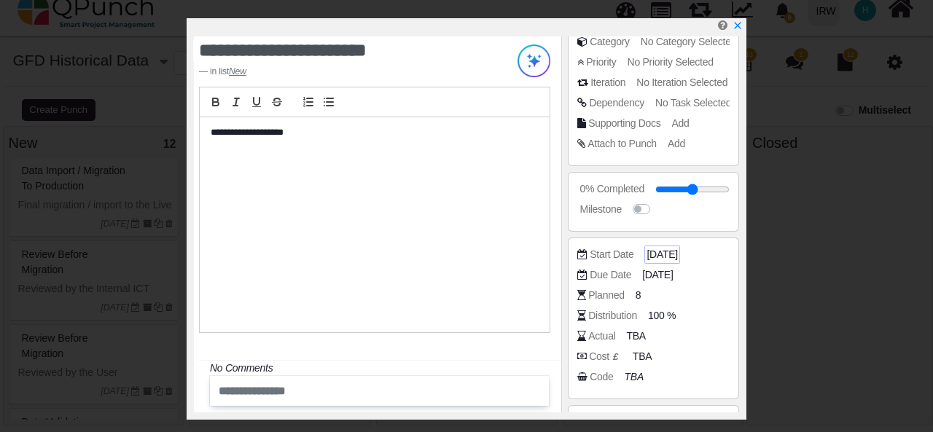
click at [665, 249] on span "[DATE]" at bounding box center [661, 254] width 31 height 15
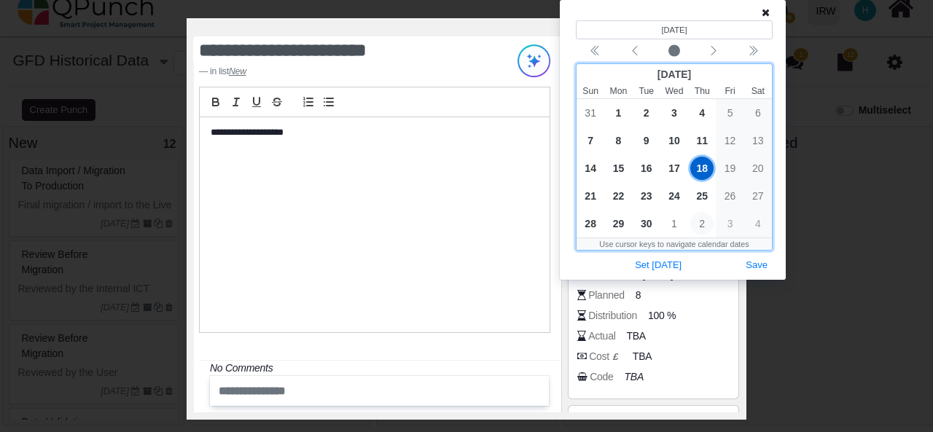
click at [700, 226] on span "2" at bounding box center [701, 223] width 23 height 23
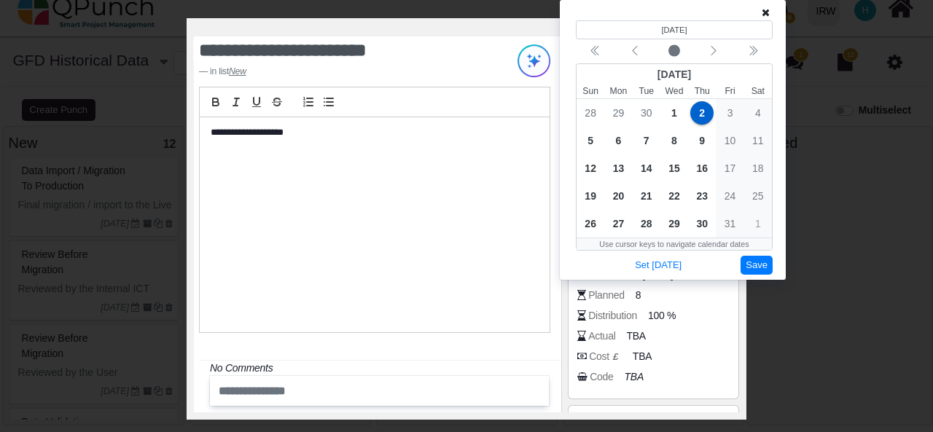
click at [768, 262] on button "Save" at bounding box center [757, 266] width 32 height 20
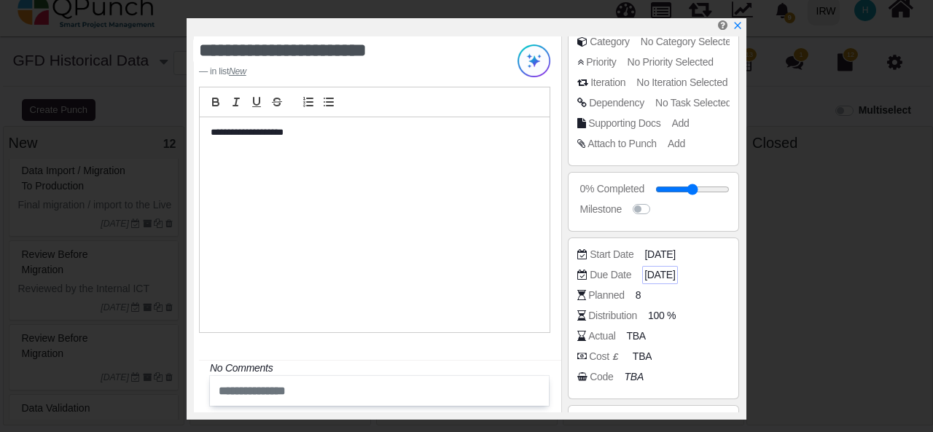
click at [675, 273] on span "02-10-2025" at bounding box center [659, 274] width 31 height 15
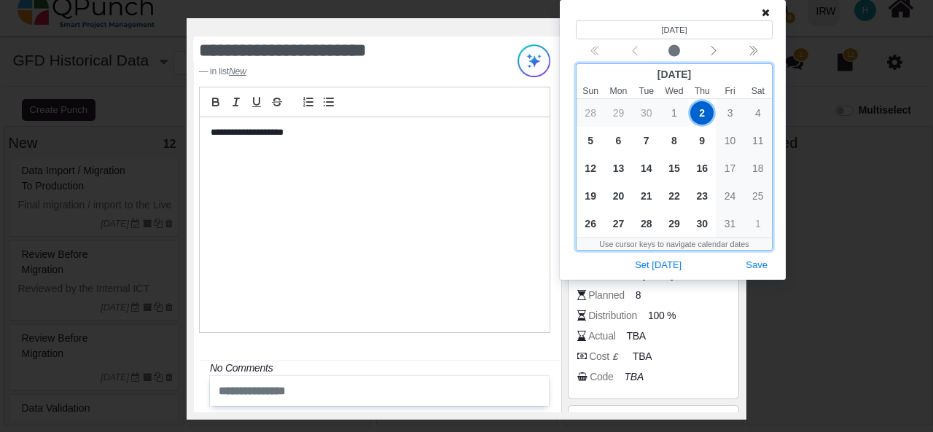
click at [724, 109] on div "3" at bounding box center [730, 113] width 28 height 28
click at [726, 110] on div "3" at bounding box center [730, 113] width 28 height 28
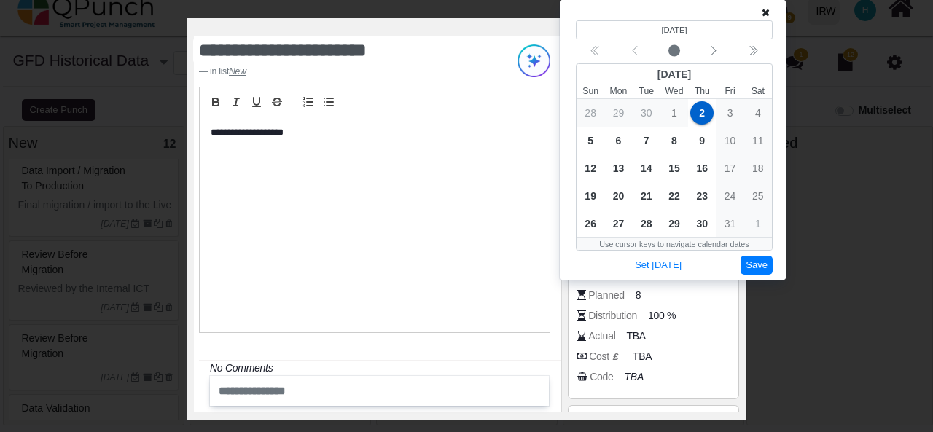
click at [757, 262] on button "Save" at bounding box center [757, 266] width 32 height 20
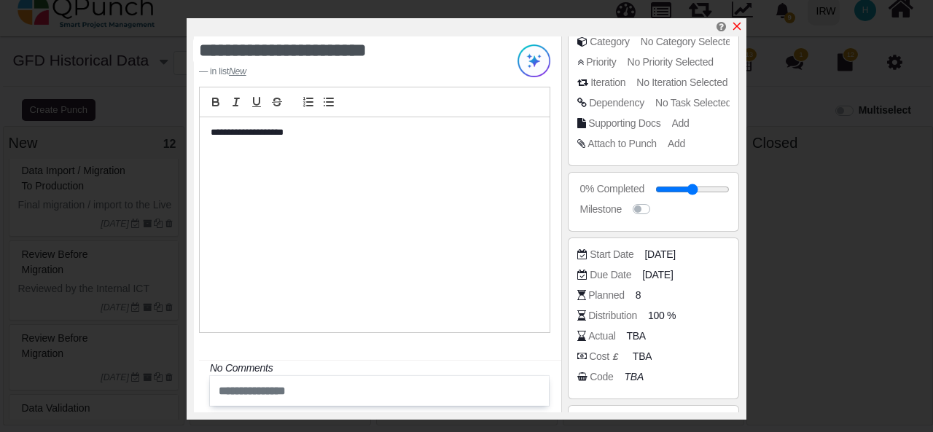
click at [740, 26] on icon "x" at bounding box center [737, 26] width 12 height 12
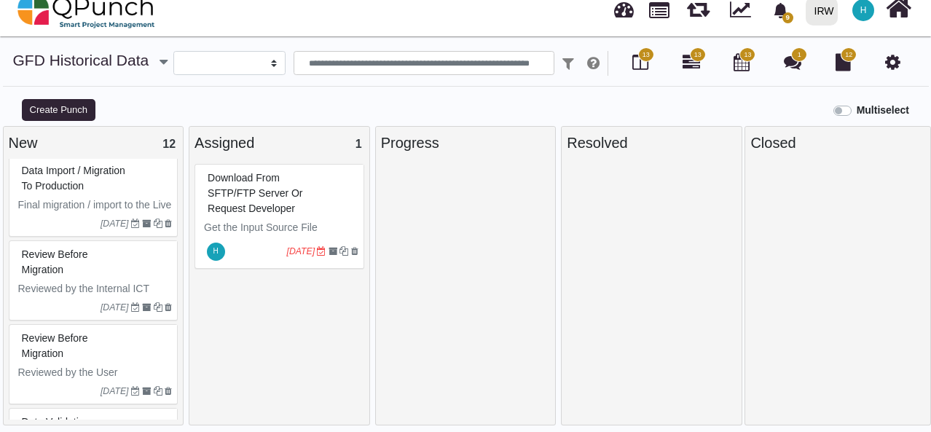
click at [888, 64] on icon at bounding box center [893, 61] width 15 height 17
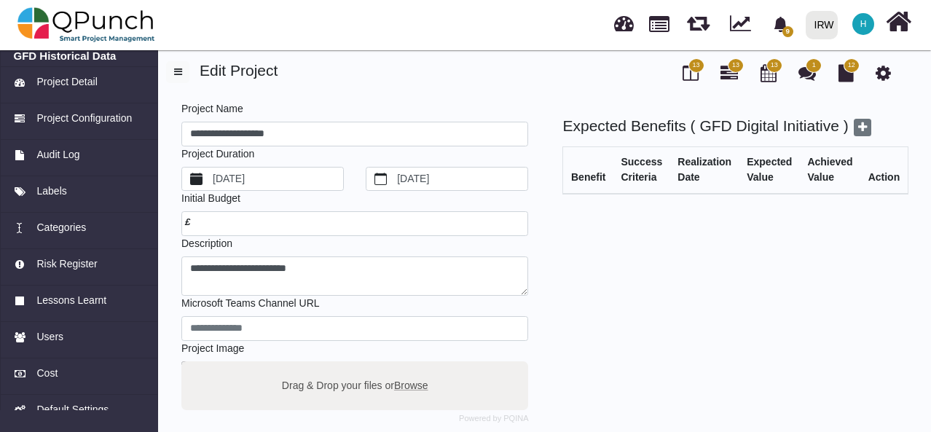
click at [277, 180] on label "[DATE]" at bounding box center [277, 179] width 133 height 23
click at [211, 180] on button "[DATE]" at bounding box center [196, 179] width 28 height 23
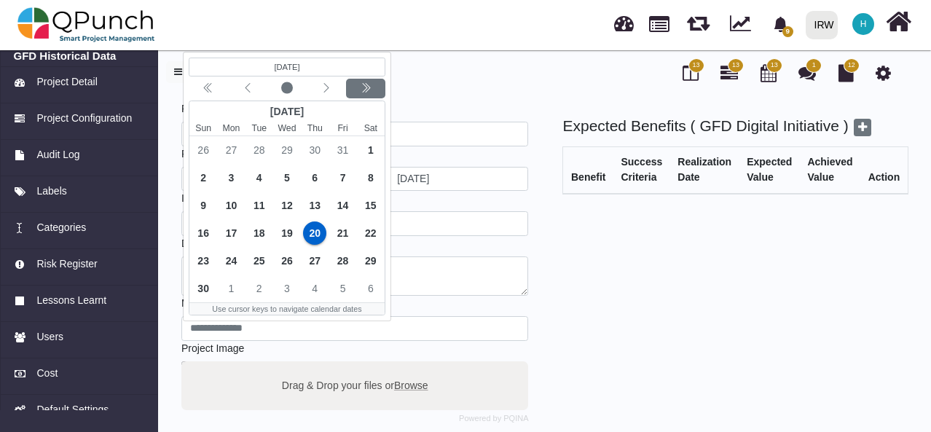
click at [362, 88] on icon "chevron double left" at bounding box center [366, 88] width 12 height 12
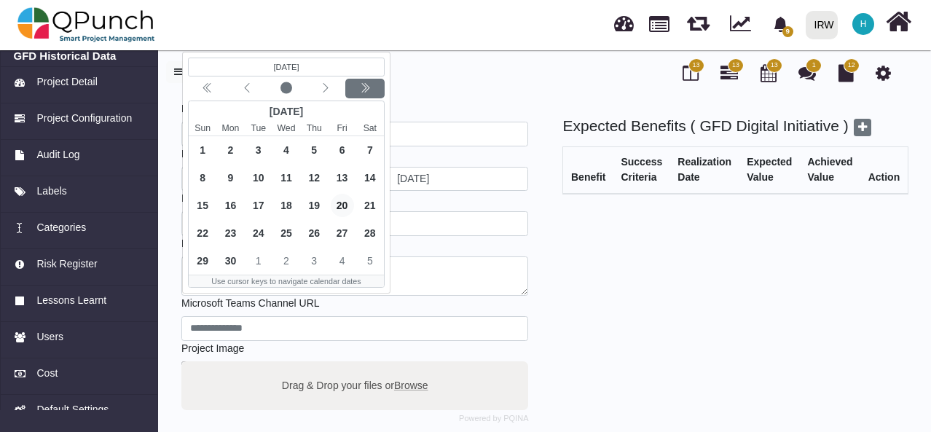
click at [362, 88] on icon "chevron double left" at bounding box center [365, 88] width 12 height 12
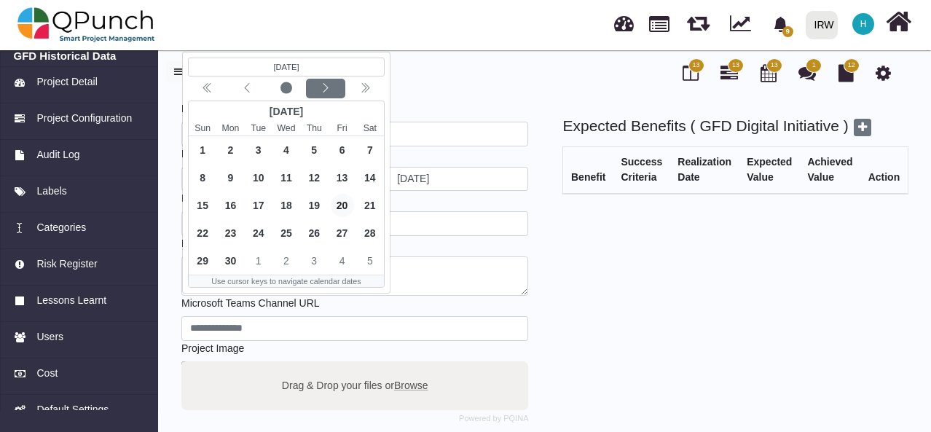
click at [324, 89] on icon "chevron left" at bounding box center [326, 88] width 12 height 12
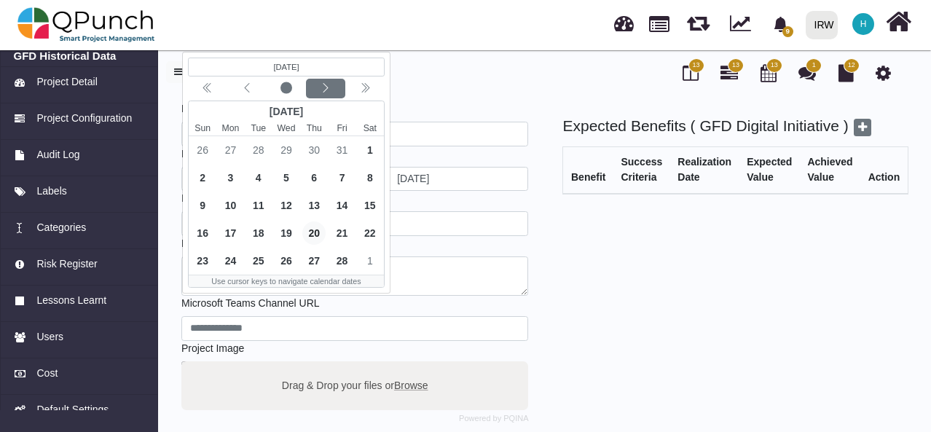
click at [324, 89] on icon "chevron left" at bounding box center [326, 88] width 12 height 12
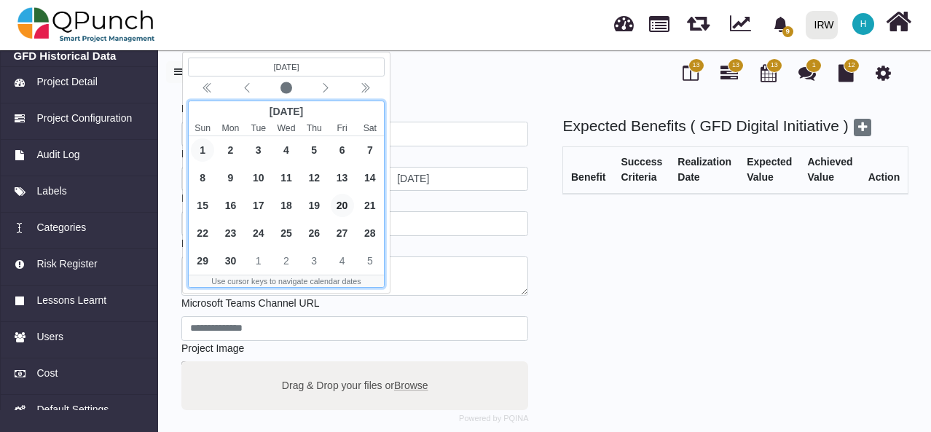
click at [200, 149] on span "1" at bounding box center [202, 149] width 23 height 23
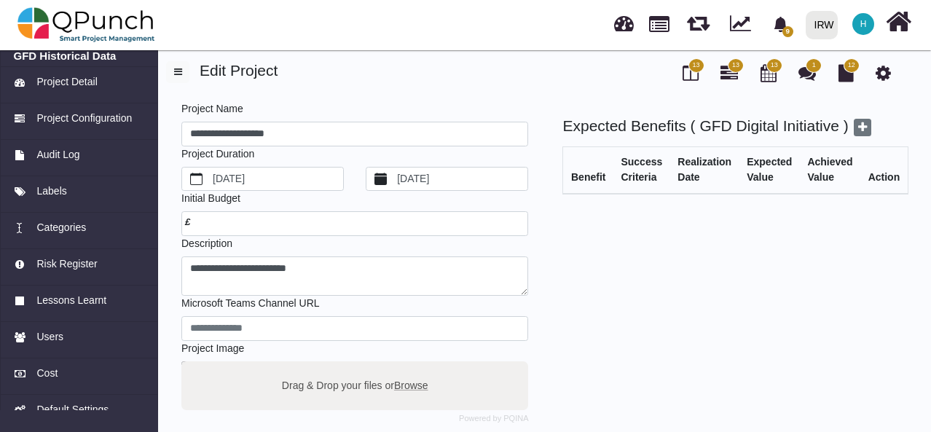
click at [472, 177] on label "[DATE]" at bounding box center [461, 179] width 133 height 23
click at [395, 177] on button "[DATE]" at bounding box center [381, 179] width 28 height 23
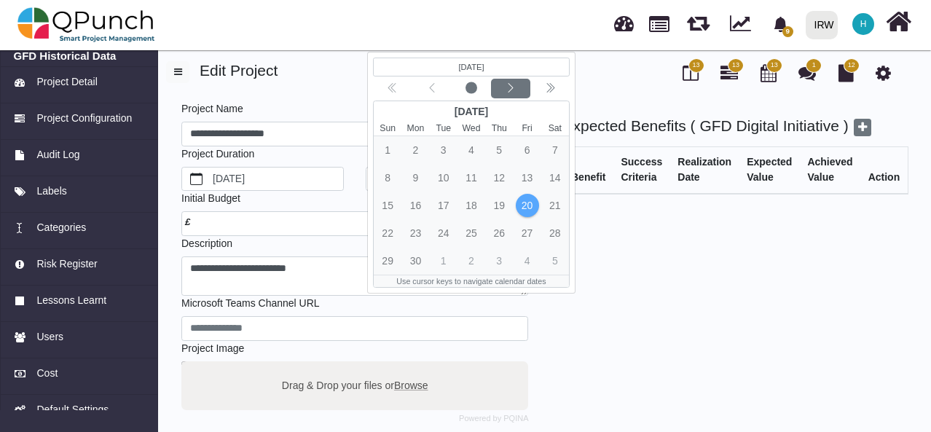
click at [515, 82] on icon "chevron left" at bounding box center [511, 88] width 12 height 12
click at [515, 82] on icon "chevron left" at bounding box center [510, 88] width 12 height 12
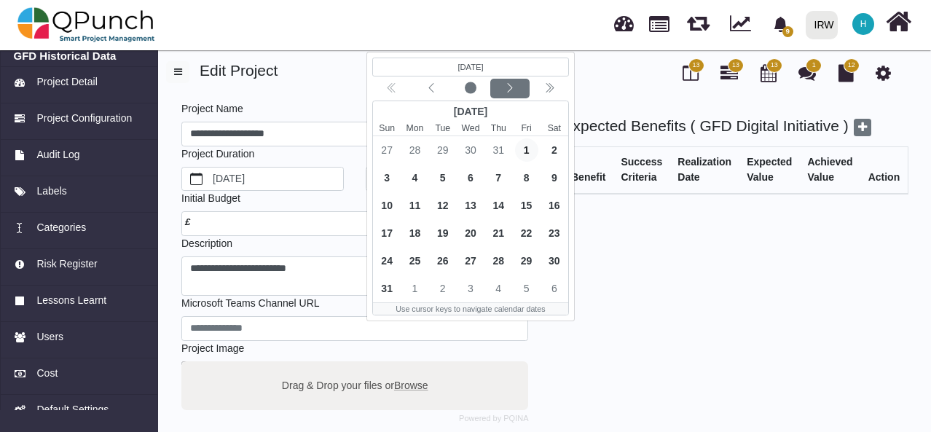
click at [515, 82] on icon "chevron left" at bounding box center [510, 88] width 12 height 12
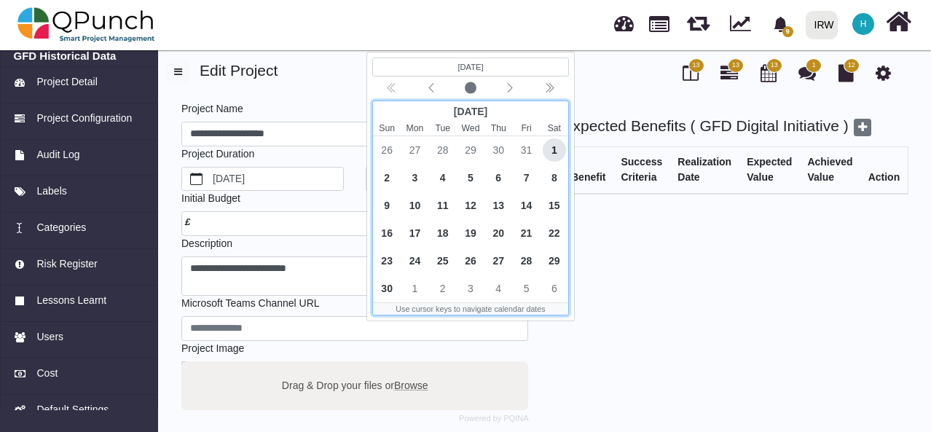
click at [551, 149] on span "1" at bounding box center [554, 149] width 23 height 23
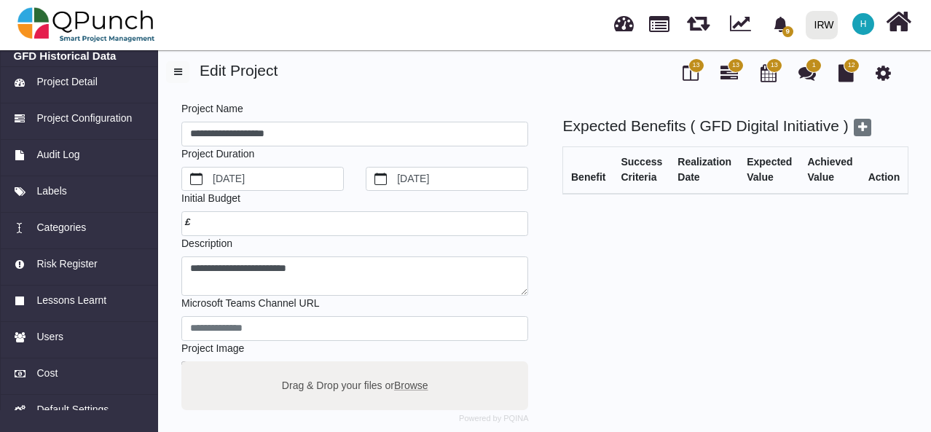
click at [713, 218] on div "Expected Benefits ( GFD Digital Initiative ) Benefit Success Criteria Realizati…" at bounding box center [709, 417] width 354 height 601
click at [96, 115] on span "Project Configuration" at bounding box center [83, 118] width 95 height 15
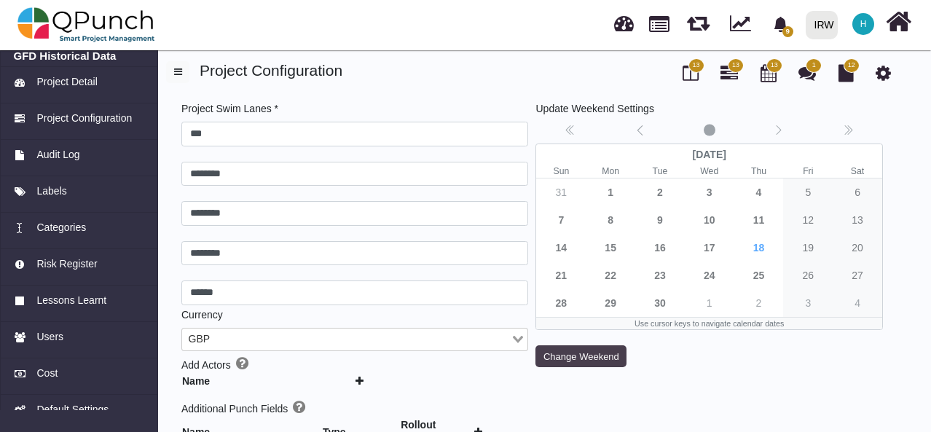
click at [579, 356] on button "Change Weekend" at bounding box center [581, 356] width 91 height 22
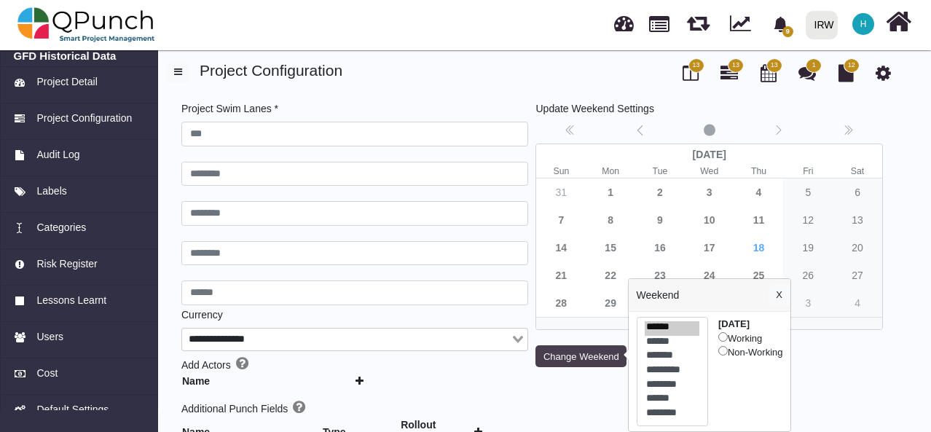
type input "***"
type input "********"
type input "******"
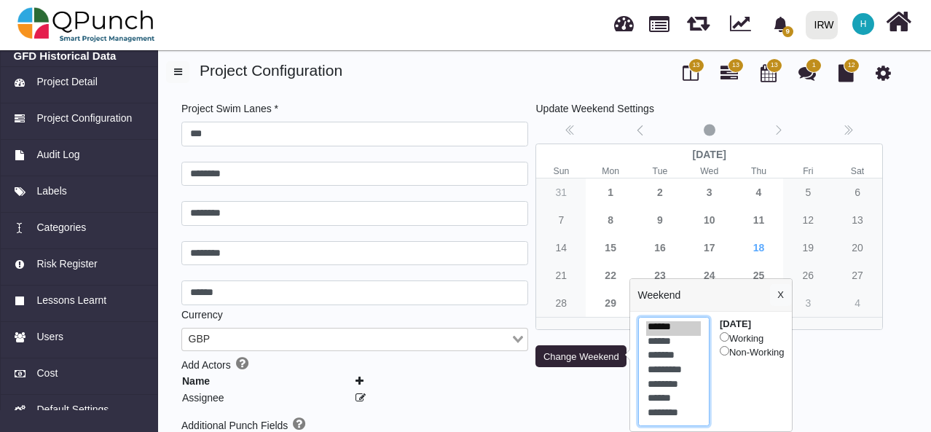
select select "*"
click at [675, 402] on option "******" at bounding box center [673, 400] width 55 height 15
click at [789, 294] on button "X" at bounding box center [781, 295] width 22 height 22
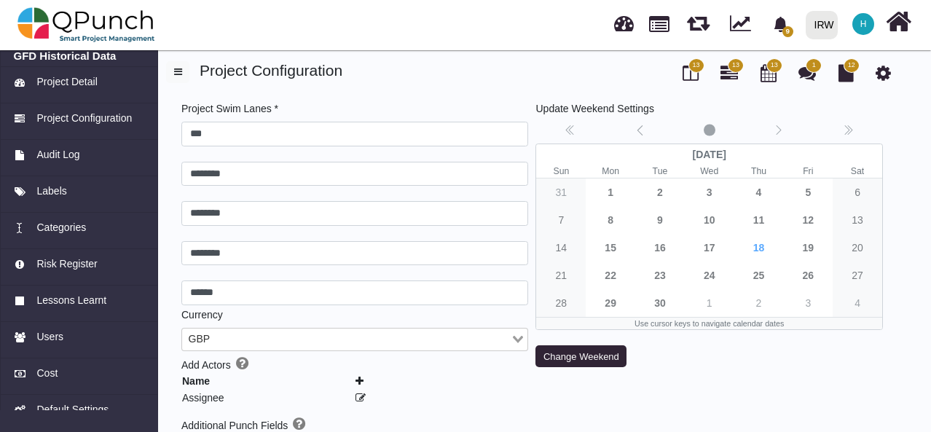
scroll to position [449, 0]
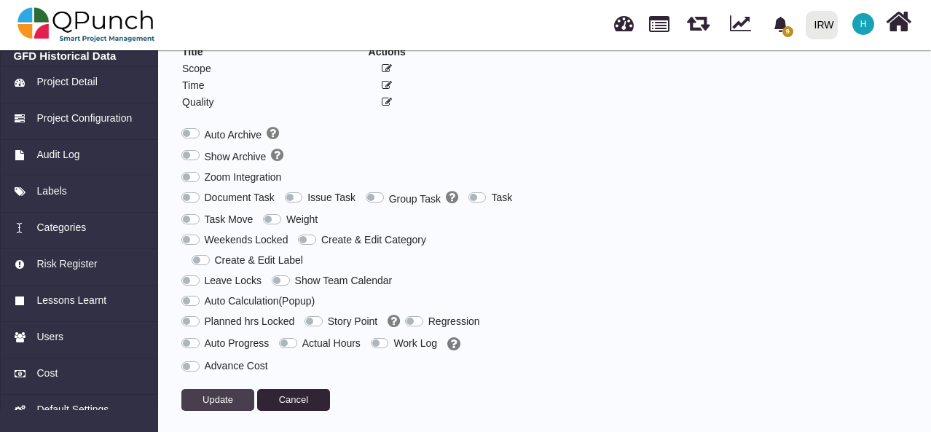
click at [222, 398] on span "Update" at bounding box center [218, 399] width 31 height 11
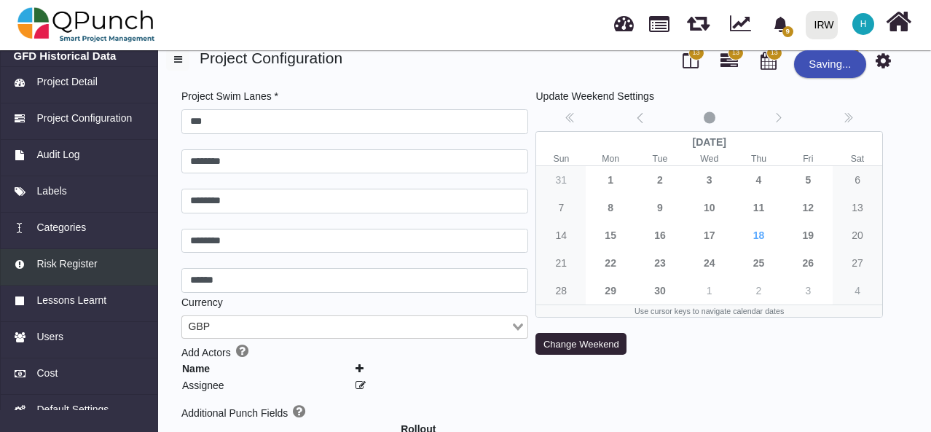
scroll to position [0, 0]
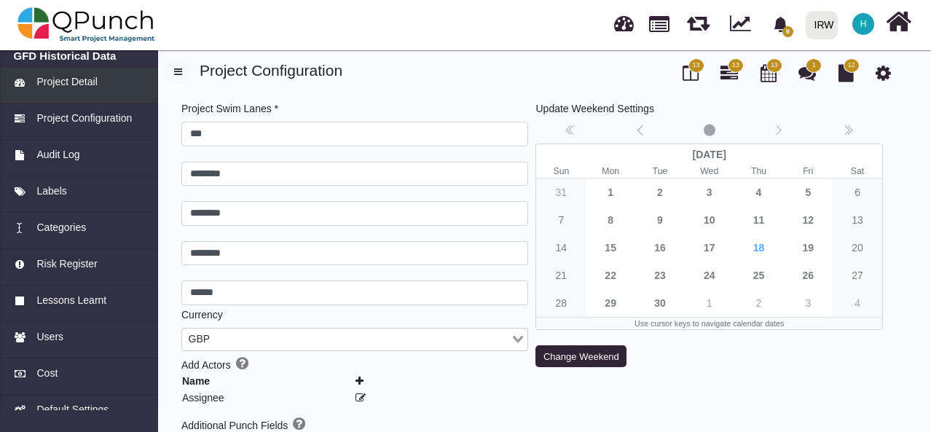
click at [77, 76] on span "Project Detail" at bounding box center [66, 81] width 60 height 15
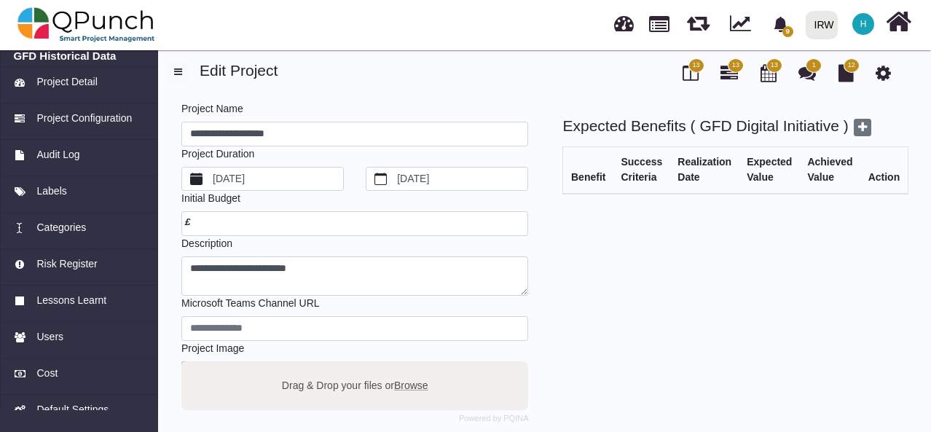
click at [301, 179] on label "[DATE]" at bounding box center [277, 179] width 133 height 23
click at [211, 179] on button "[DATE]" at bounding box center [196, 179] width 28 height 23
click at [262, 177] on label "[DATE]" at bounding box center [277, 179] width 133 height 23
click at [211, 177] on button "[DATE]" at bounding box center [196, 179] width 28 height 23
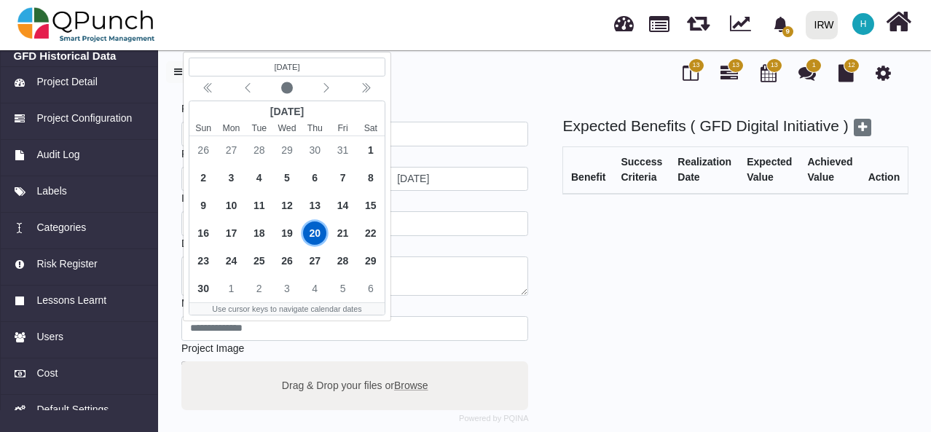
click at [262, 177] on div "(Selected date) 9/20/2018 September 2018 Sun Mon Tue Wed Thu Fri Sat 26 27 28 2…" at bounding box center [262, 179] width 163 height 25
click at [360, 88] on icon "chevron double left" at bounding box center [366, 88] width 12 height 12
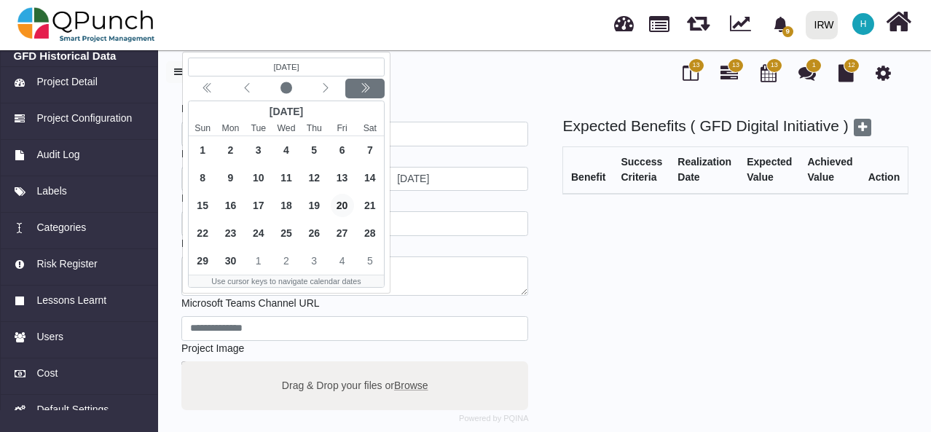
click at [360, 88] on icon "chevron double left" at bounding box center [365, 88] width 12 height 12
drag, startPoint x: 356, startPoint y: 87, endPoint x: 333, endPoint y: 87, distance: 22.6
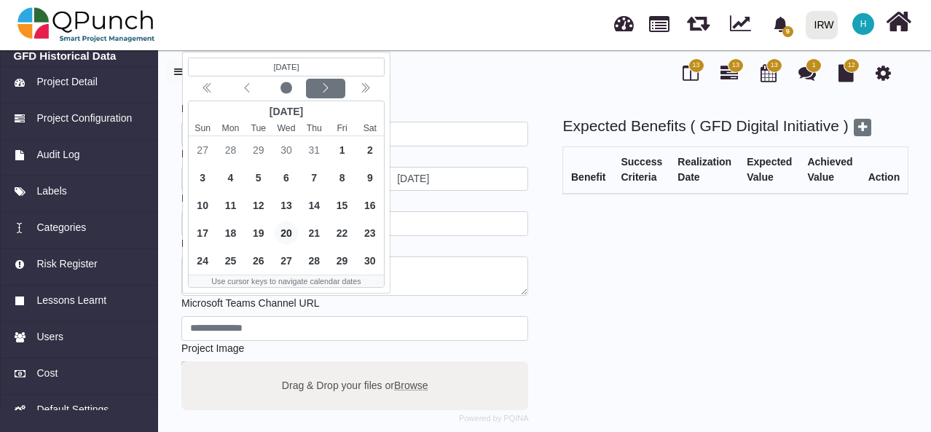
click at [333, 87] on div "Calendar navigation" at bounding box center [286, 89] width 197 height 20
click at [333, 87] on div "Next month" at bounding box center [326, 89] width 34 height 15
click at [363, 86] on icon "chevron double left" at bounding box center [365, 88] width 12 height 12
click at [330, 85] on icon "chevron left" at bounding box center [326, 88] width 12 height 12
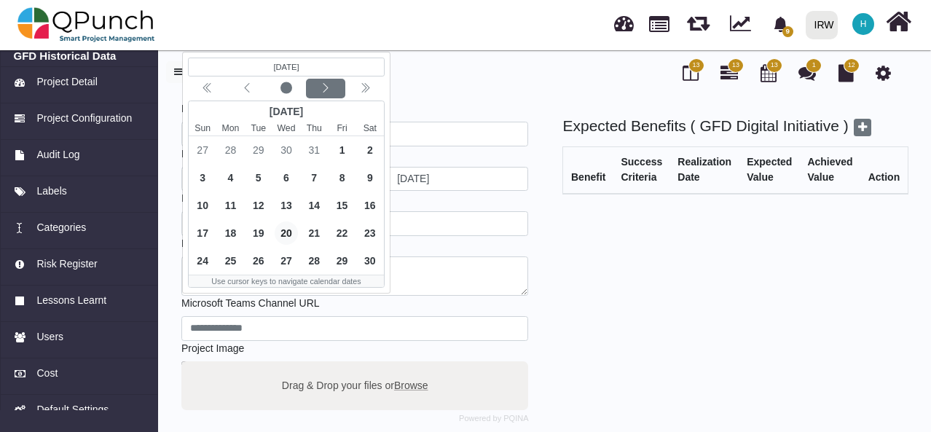
click at [330, 85] on icon "chevron left" at bounding box center [326, 88] width 12 height 12
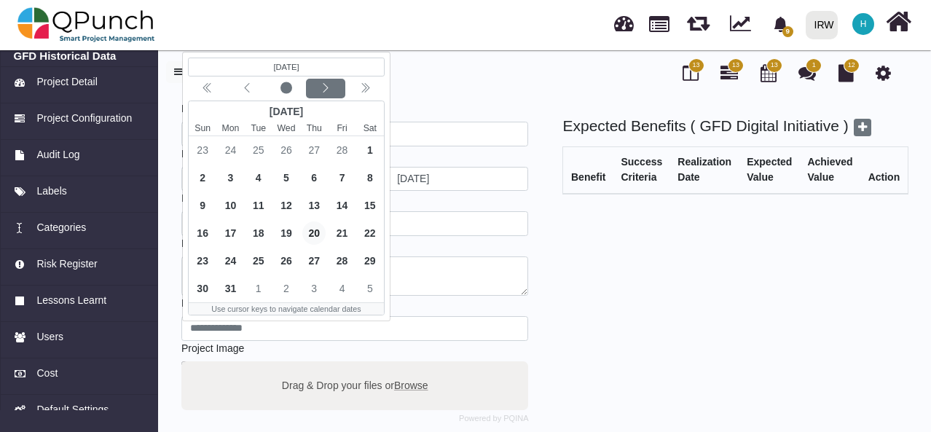
click at [330, 85] on icon "chevron left" at bounding box center [326, 88] width 12 height 12
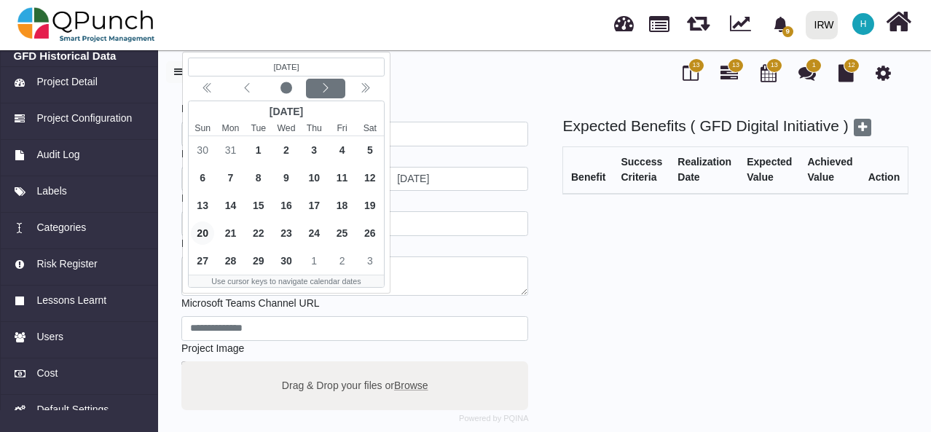
click at [330, 85] on icon "chevron left" at bounding box center [326, 88] width 12 height 12
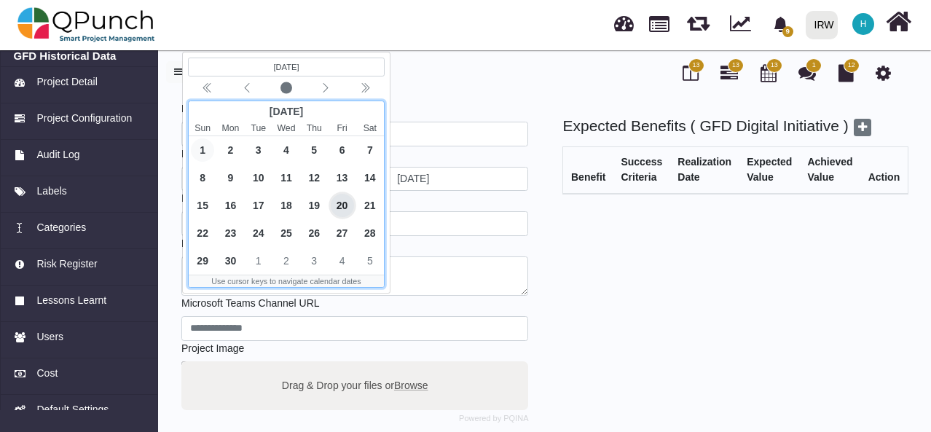
click at [206, 150] on span "1" at bounding box center [202, 149] width 23 height 23
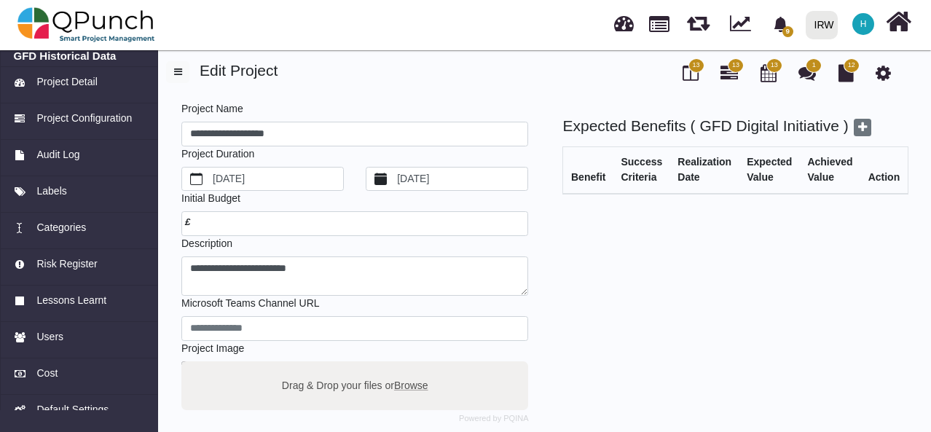
click at [467, 179] on label "[DATE]" at bounding box center [461, 179] width 133 height 23
click at [395, 179] on button "[DATE]" at bounding box center [381, 179] width 28 height 23
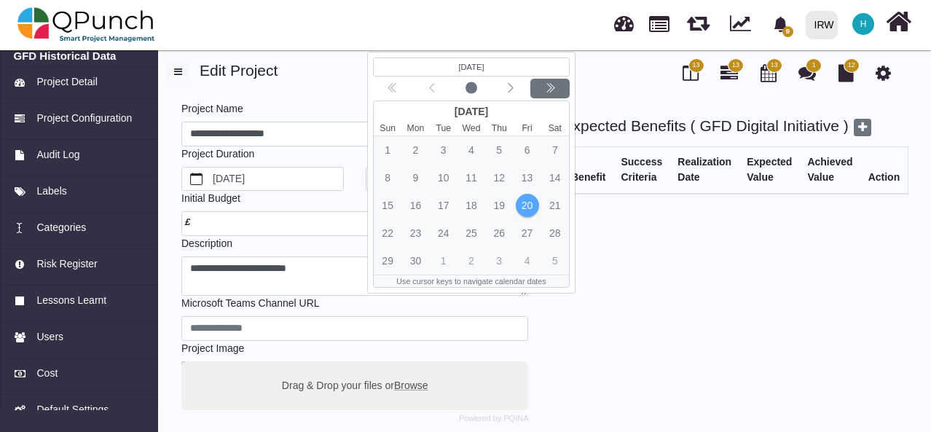
click at [545, 82] on icon "chevron double left" at bounding box center [550, 88] width 12 height 12
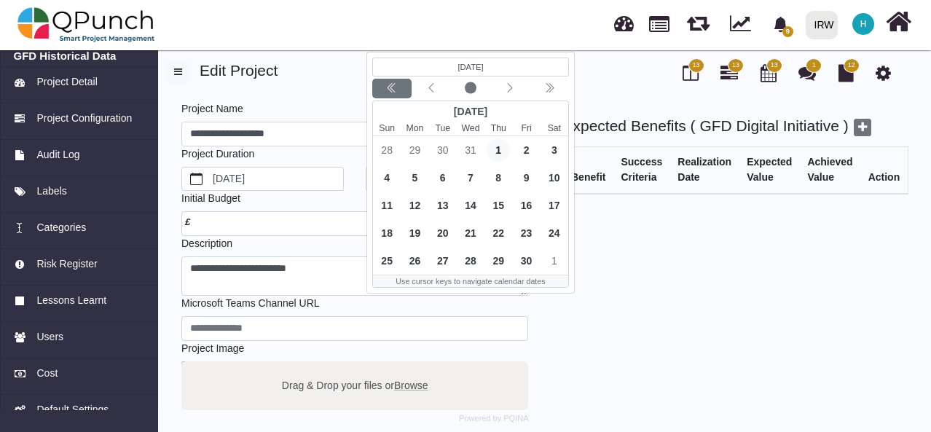
click at [399, 89] on div "Previous year" at bounding box center [392, 89] width 34 height 15
click at [507, 93] on icon "chevron left" at bounding box center [510, 88] width 12 height 12
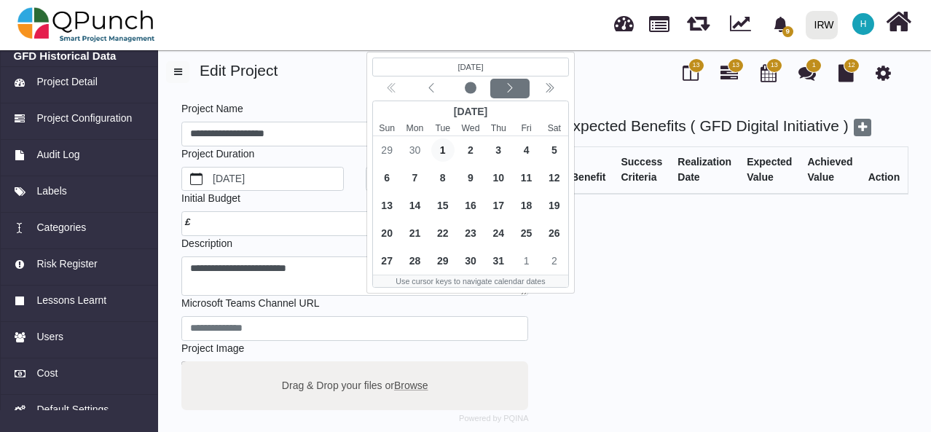
click at [507, 93] on icon "chevron left" at bounding box center [510, 88] width 12 height 12
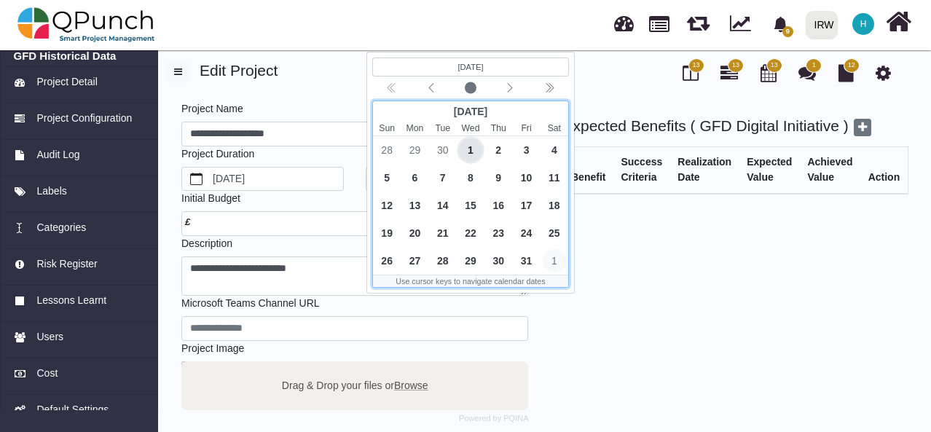
click at [554, 257] on span "1" at bounding box center [554, 260] width 23 height 23
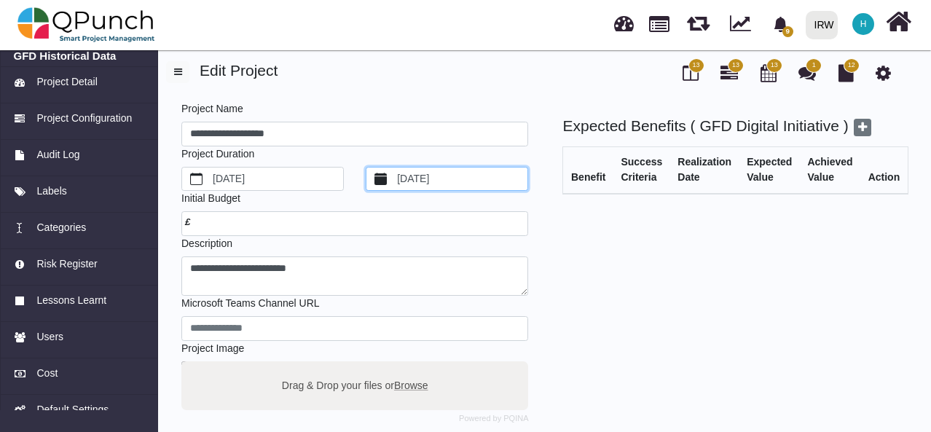
scroll to position [308, 0]
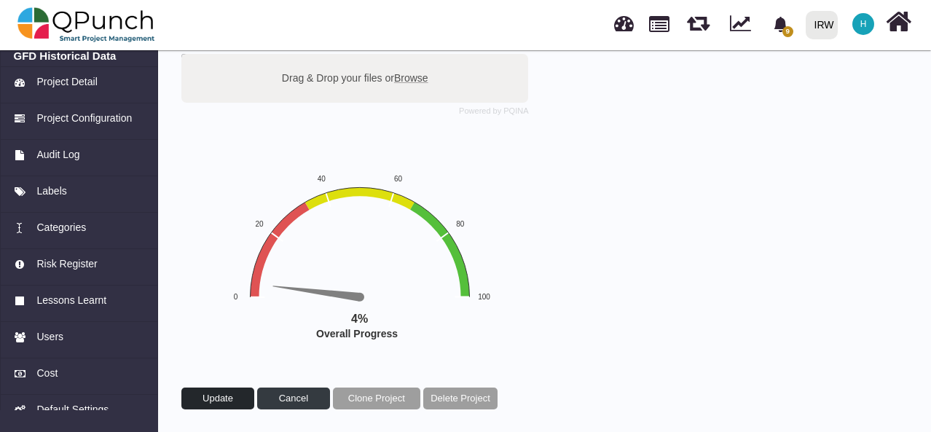
click at [230, 397] on span "Update" at bounding box center [218, 398] width 31 height 11
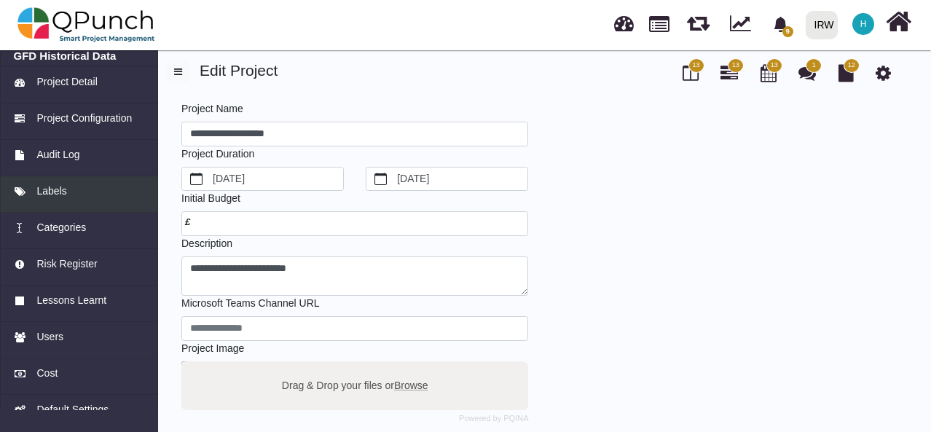
scroll to position [93, 0]
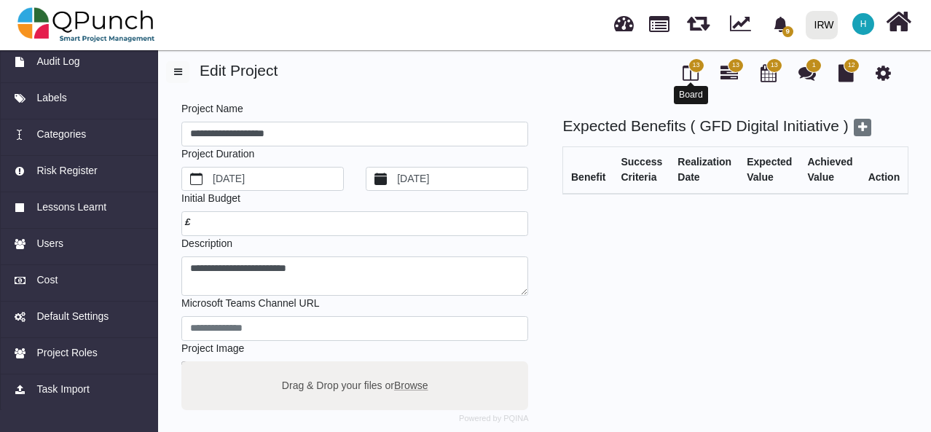
click at [689, 71] on icon at bounding box center [691, 72] width 16 height 17
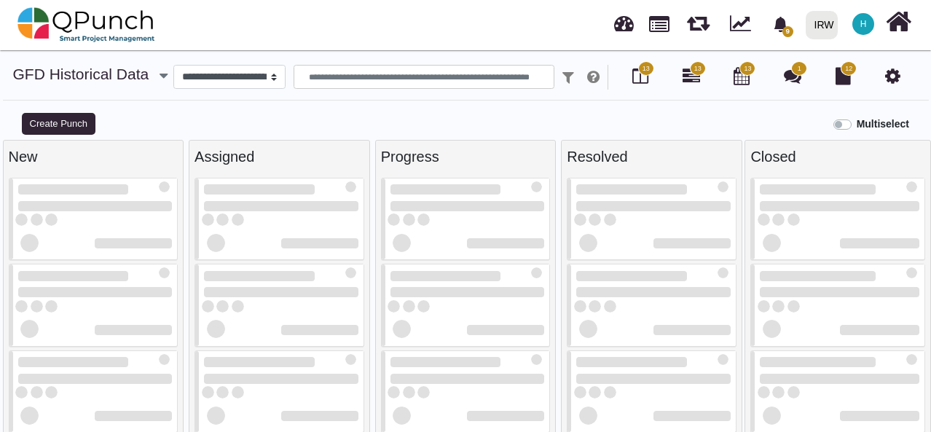
select select
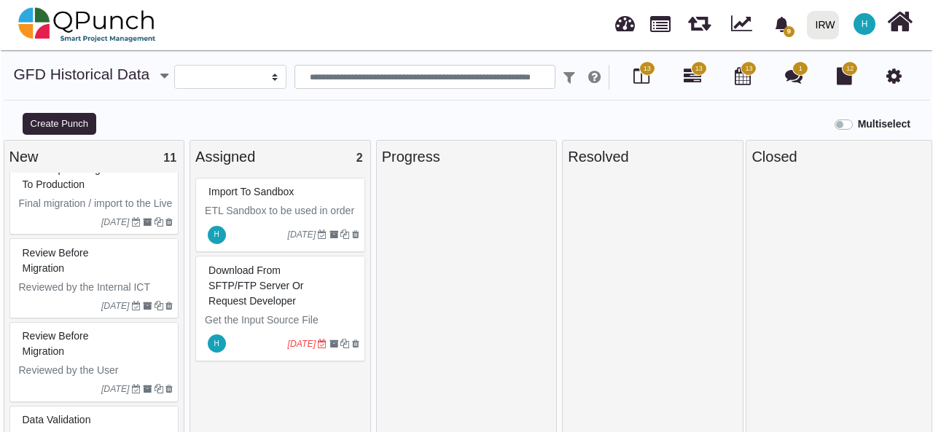
scroll to position [410, 0]
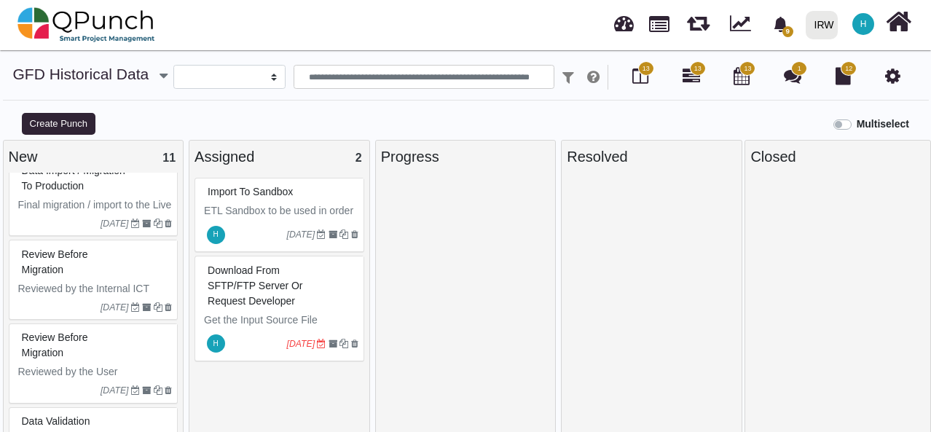
click at [131, 268] on div "Review before Migration" at bounding box center [95, 262] width 155 height 38
click at [131, 268] on div "Review before Migration Reviewed by the Internal ICT Team 18-09-2025" at bounding box center [94, 280] width 170 height 80
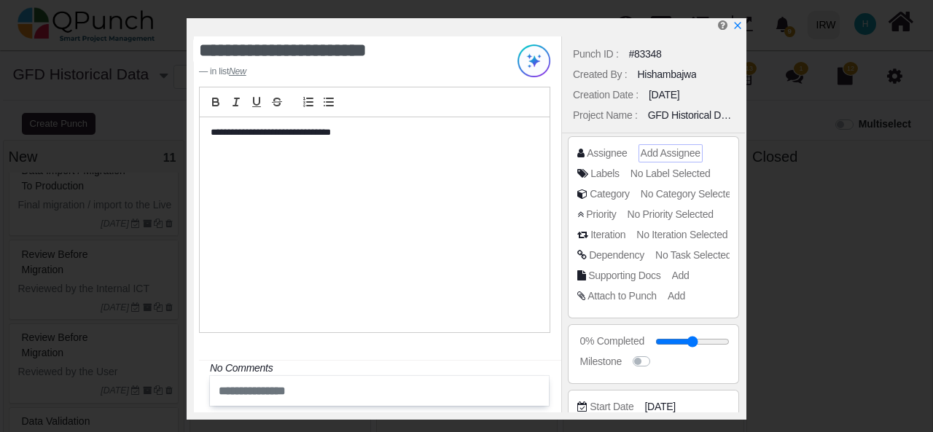
click at [650, 149] on span "Add Assignee" at bounding box center [671, 153] width 60 height 12
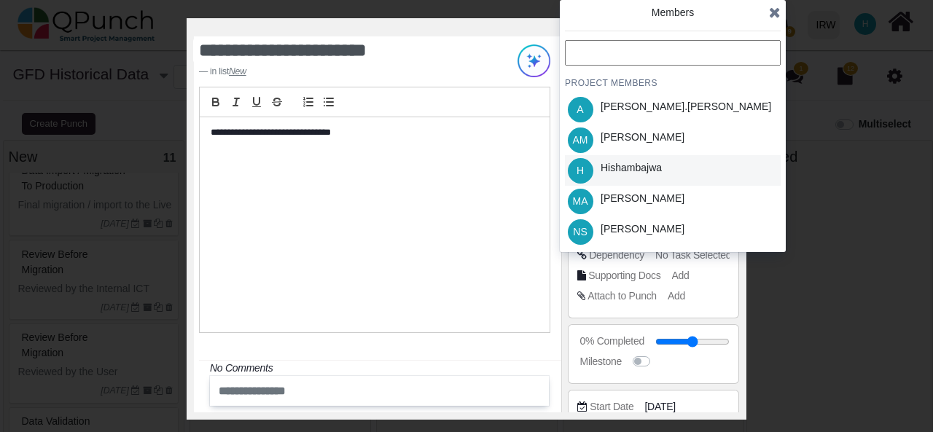
click at [700, 166] on div "H Hishambajwa" at bounding box center [673, 170] width 216 height 31
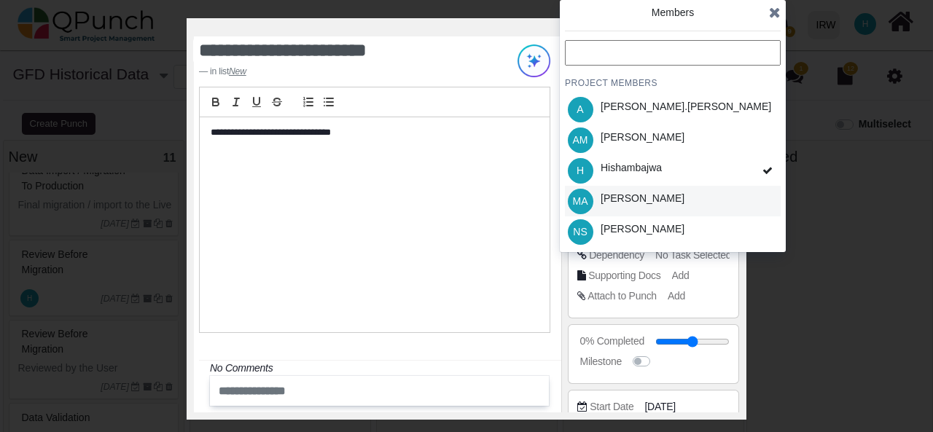
click at [735, 199] on div "MA Mahmood Ashraf" at bounding box center [673, 201] width 216 height 31
click at [773, 12] on icon at bounding box center [775, 12] width 12 height 15
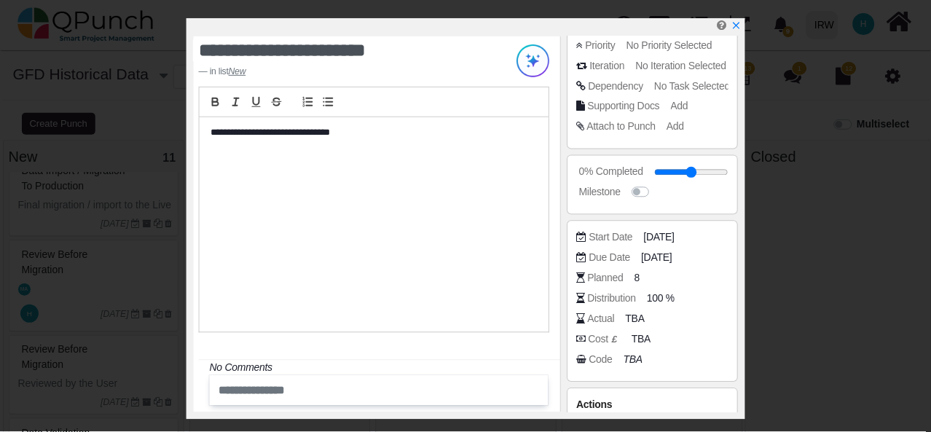
scroll to position [170, 0]
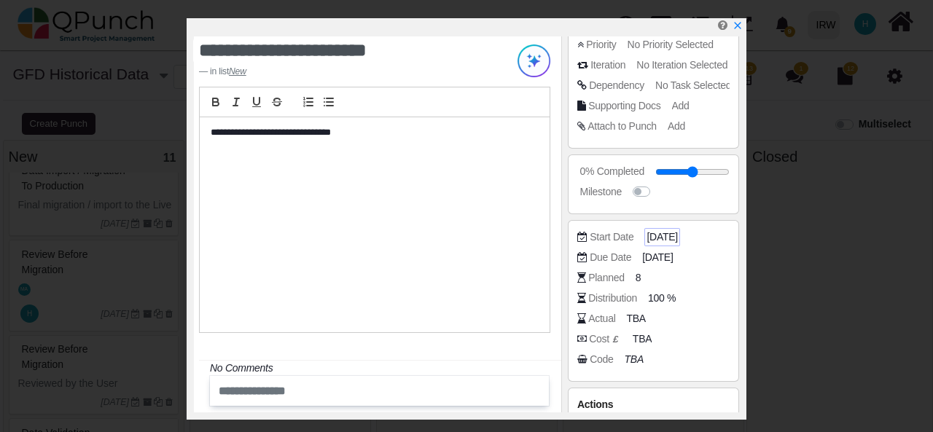
click at [676, 234] on span "[DATE]" at bounding box center [661, 237] width 31 height 15
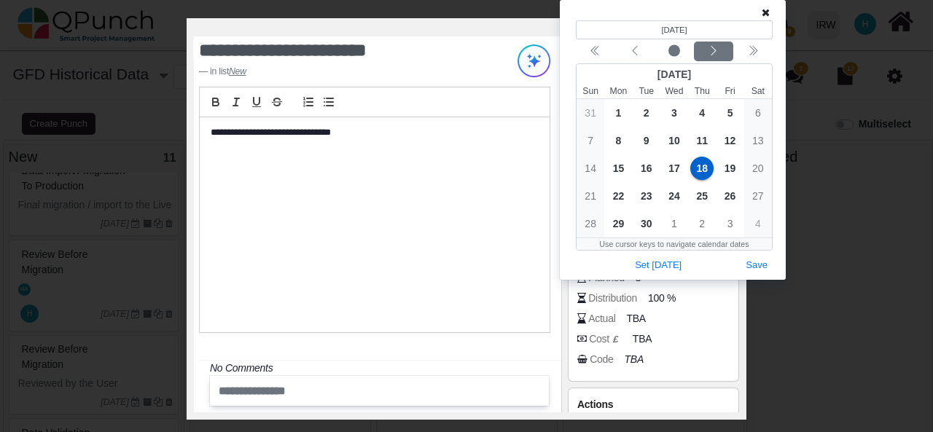
click at [710, 52] on icon "chevron left" at bounding box center [714, 51] width 12 height 12
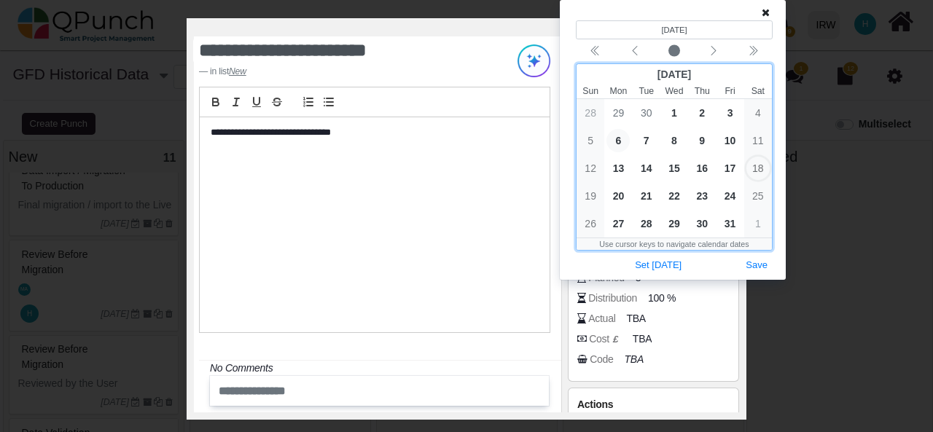
click at [621, 140] on span "6" at bounding box center [617, 140] width 23 height 23
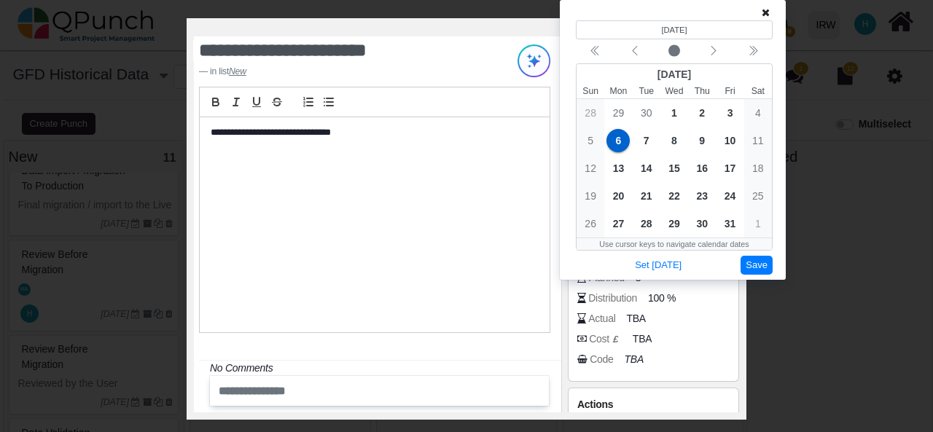
click at [759, 270] on button "Save" at bounding box center [757, 266] width 32 height 20
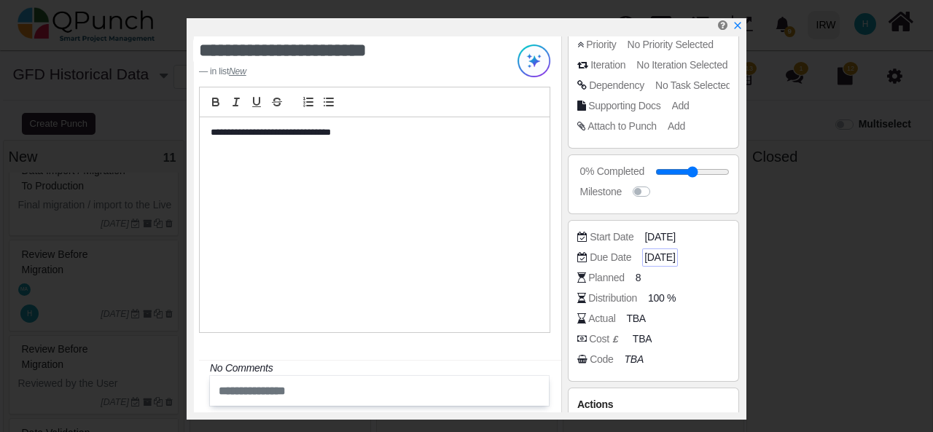
click at [657, 251] on span "06-10-2025" at bounding box center [659, 257] width 31 height 15
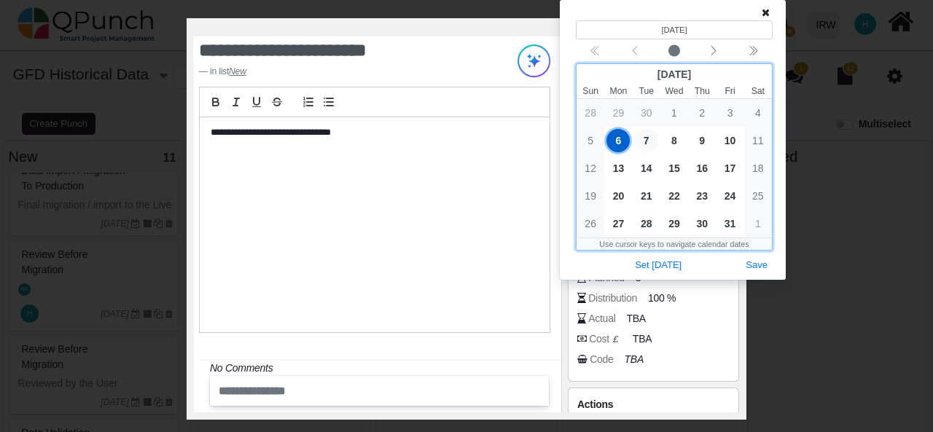
click at [649, 138] on span "7" at bounding box center [646, 140] width 23 height 23
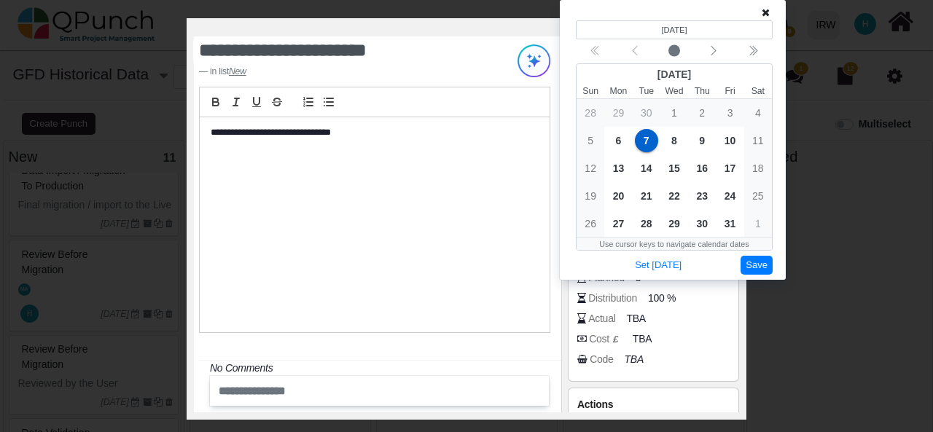
click at [759, 260] on button "Save" at bounding box center [757, 266] width 32 height 20
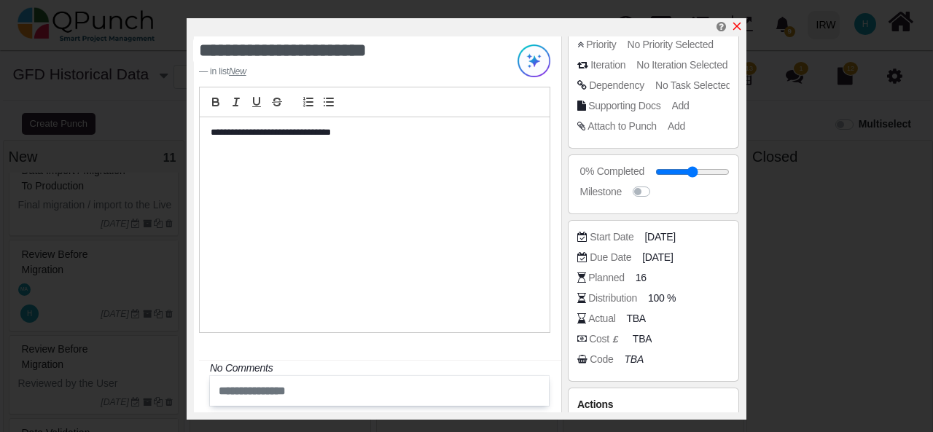
click at [737, 24] on icon "x" at bounding box center [737, 26] width 12 height 12
type input "**"
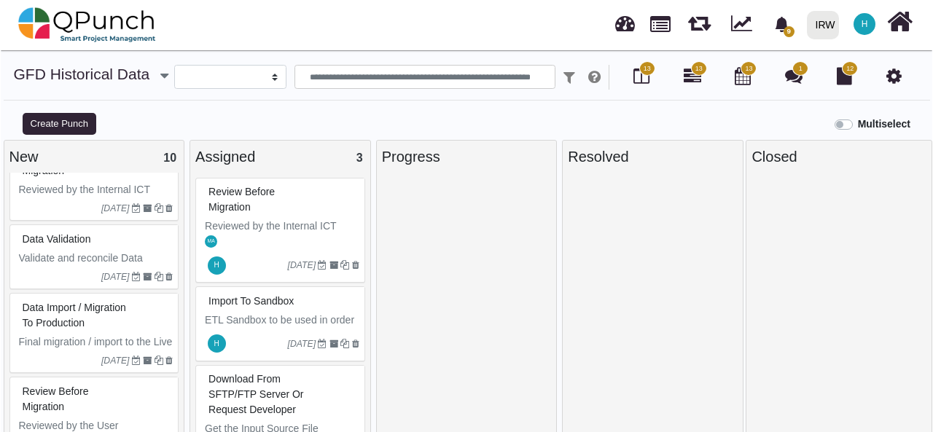
scroll to position [271, 0]
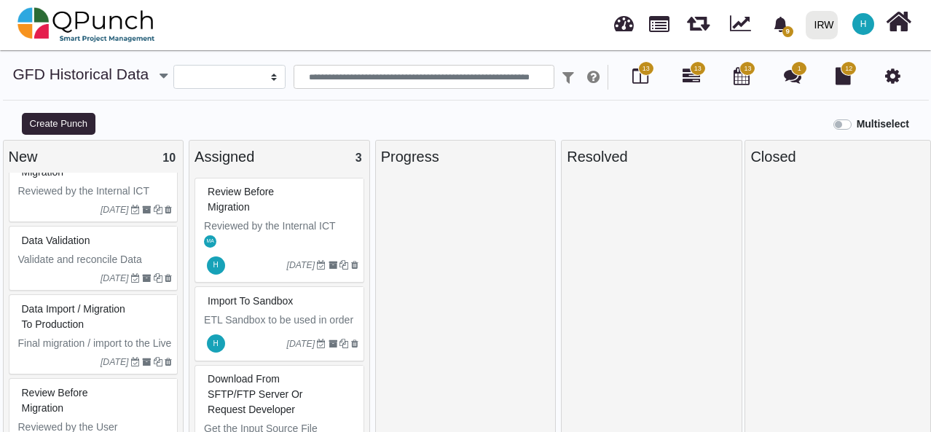
click at [117, 308] on div "Data Import / Migration to Production" at bounding box center [95, 317] width 155 height 38
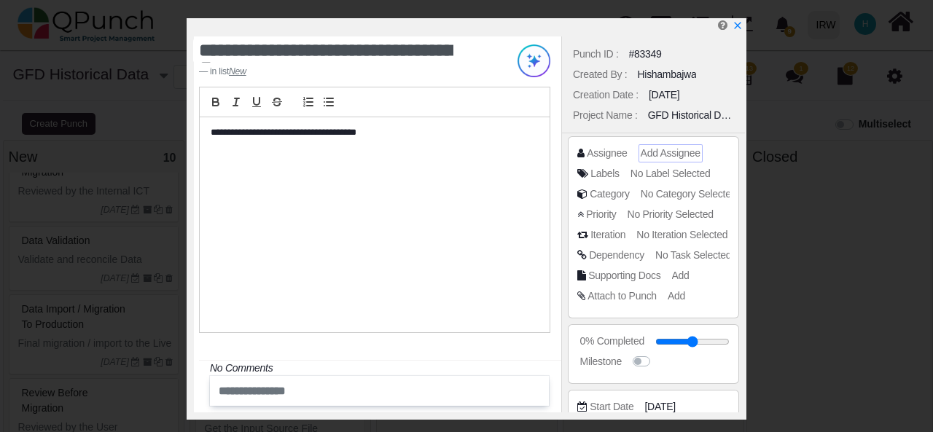
click at [681, 147] on span "Add Assignee" at bounding box center [671, 153] width 60 height 12
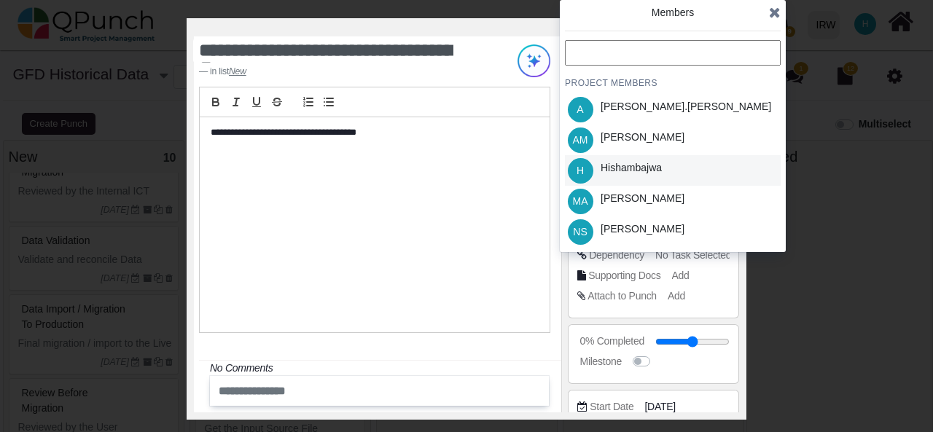
click at [647, 163] on div "Hishambajwa" at bounding box center [631, 167] width 61 height 15
click at [677, 406] on span "[DATE]" at bounding box center [661, 406] width 31 height 15
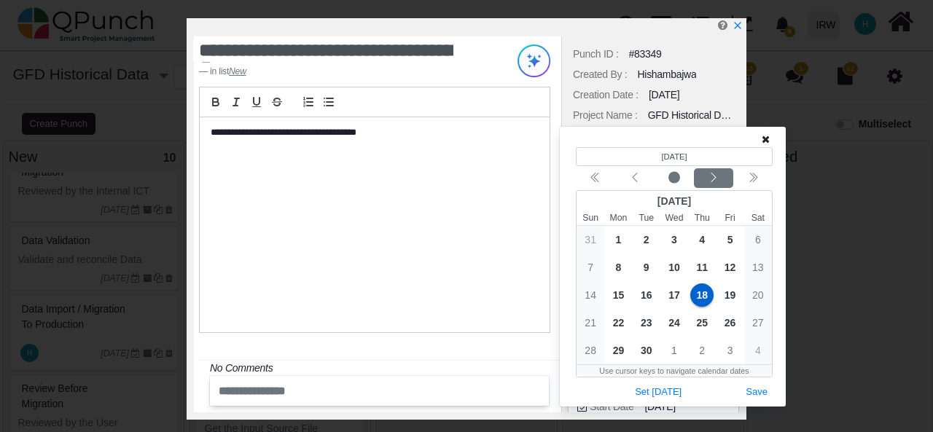
click at [712, 173] on icon "chevron left" at bounding box center [714, 178] width 12 height 12
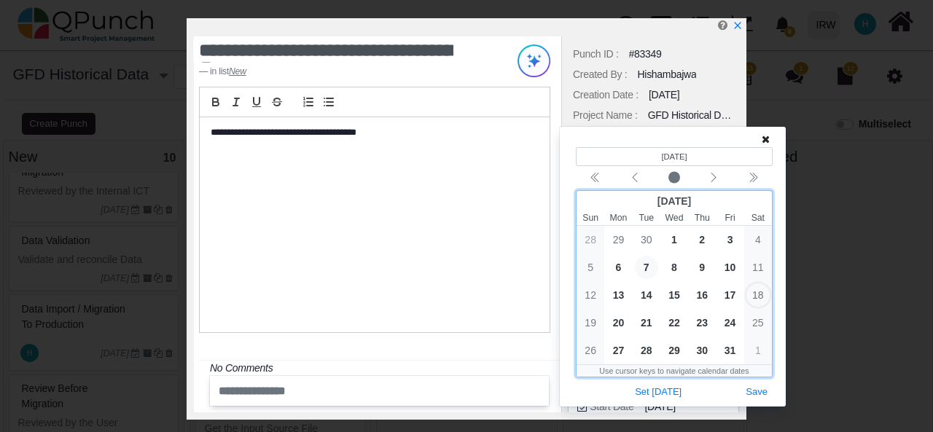
click at [646, 271] on span "7" at bounding box center [646, 267] width 23 height 23
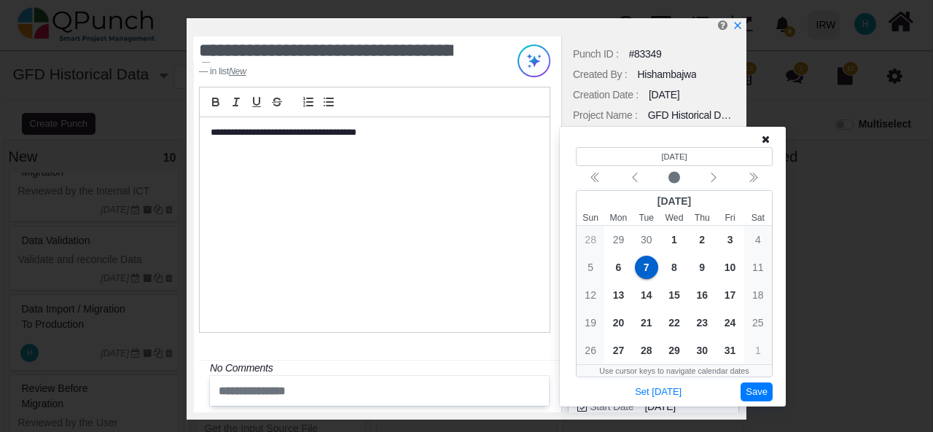
click at [756, 386] on button "Save" at bounding box center [757, 393] width 32 height 20
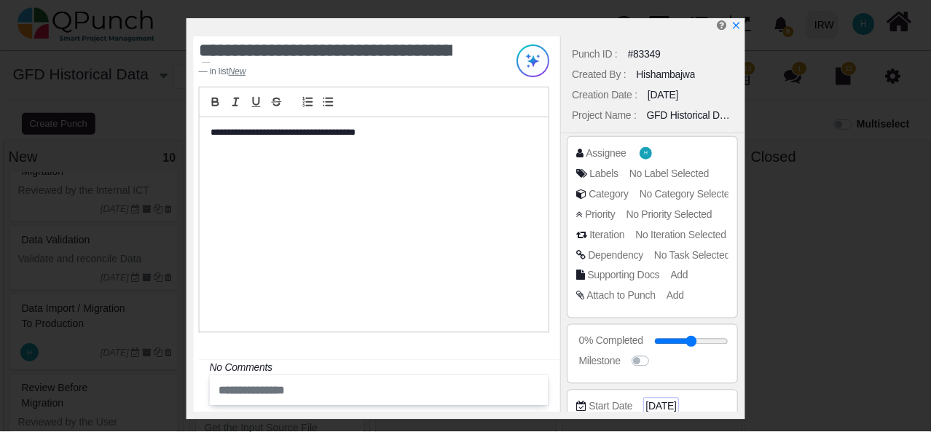
scroll to position [87, 0]
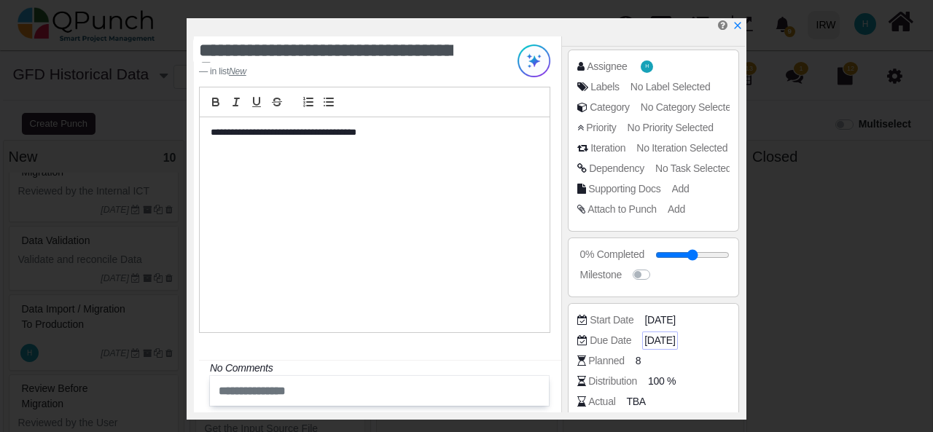
click at [675, 335] on span "07-10-2025" at bounding box center [659, 340] width 31 height 15
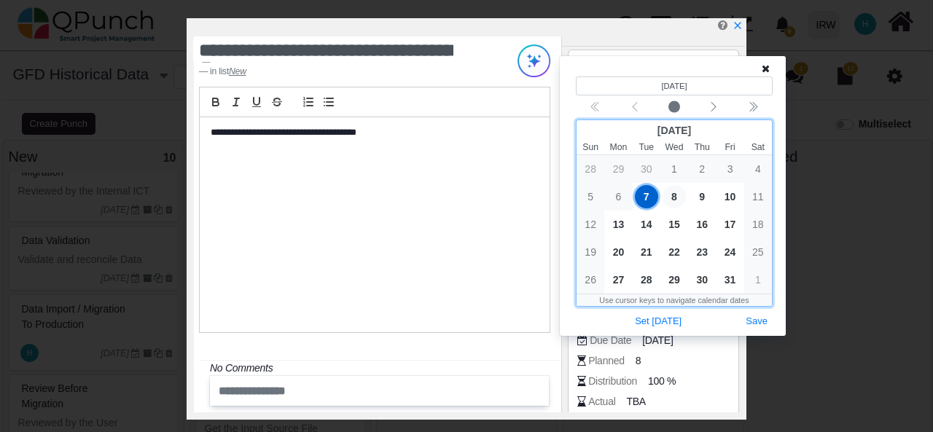
click at [671, 193] on span "8" at bounding box center [674, 196] width 23 height 23
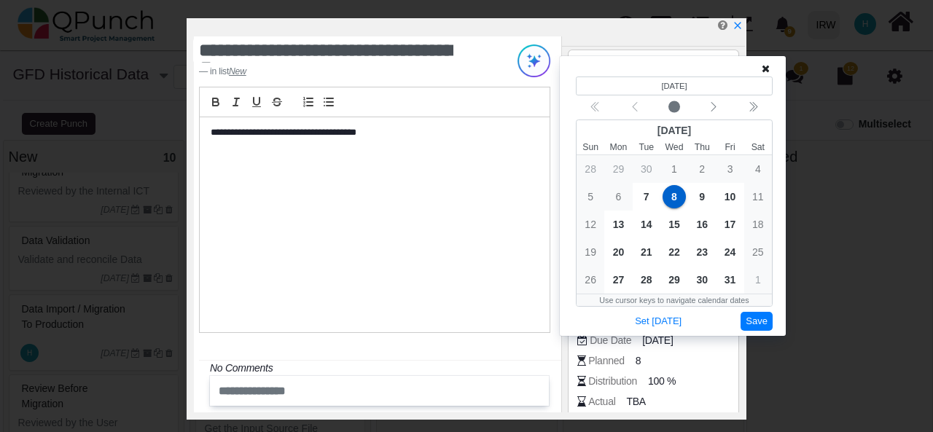
click at [756, 324] on button "Save" at bounding box center [757, 322] width 32 height 20
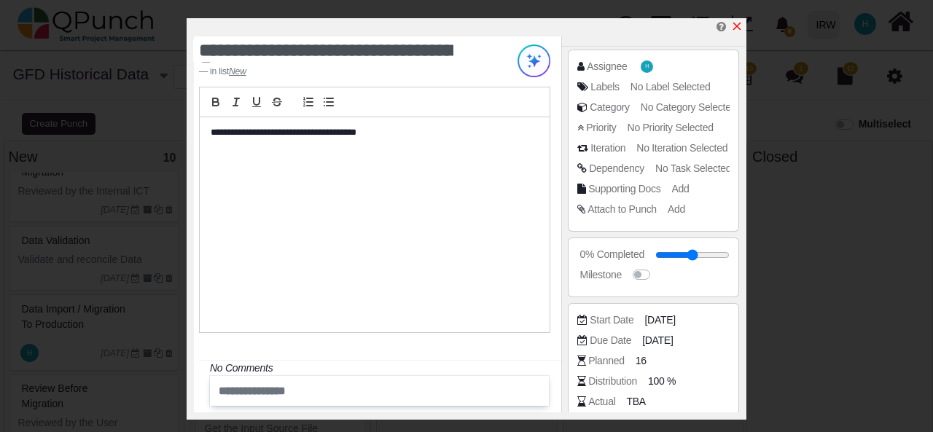
click at [736, 28] on icon "x" at bounding box center [737, 26] width 12 height 12
type input "**"
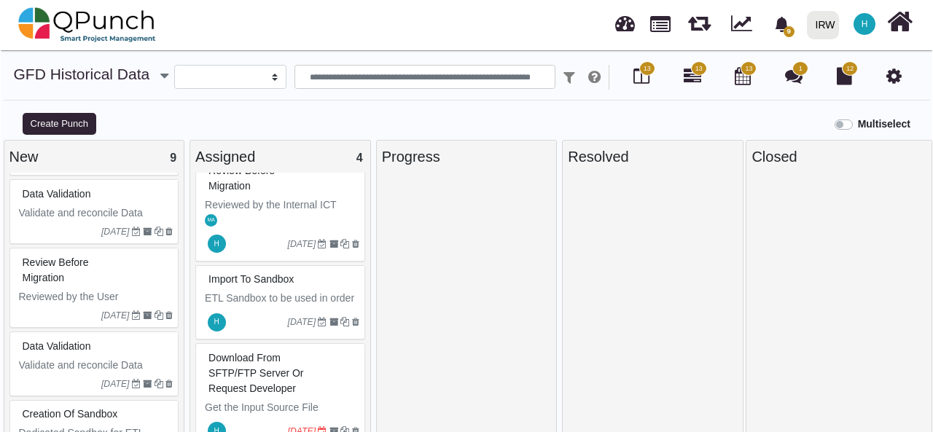
scroll to position [152, 0]
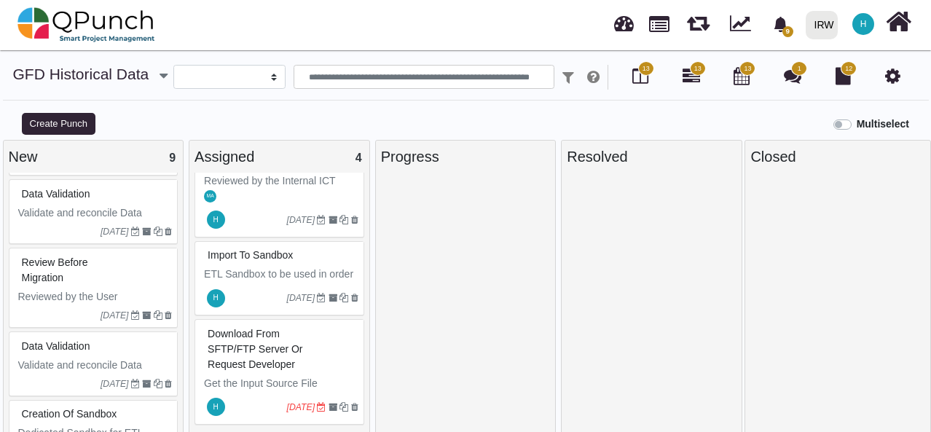
click at [117, 351] on div "Data Validation" at bounding box center [95, 346] width 155 height 23
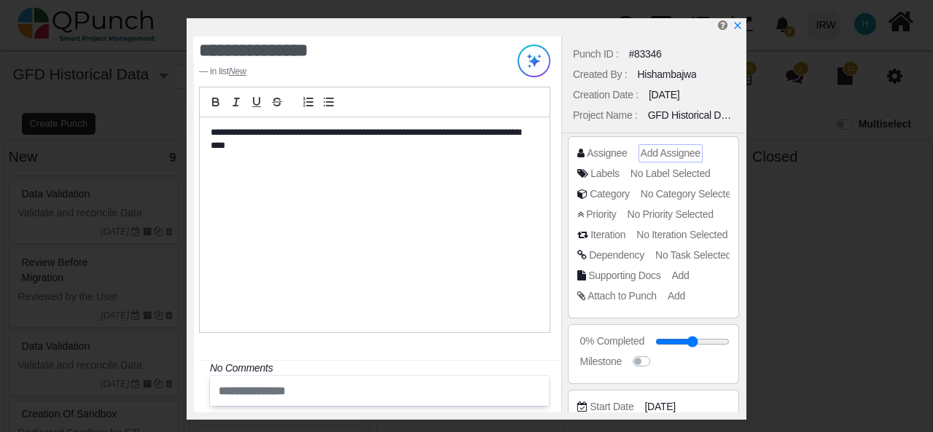
click at [658, 152] on span "Add Assignee" at bounding box center [671, 153] width 60 height 12
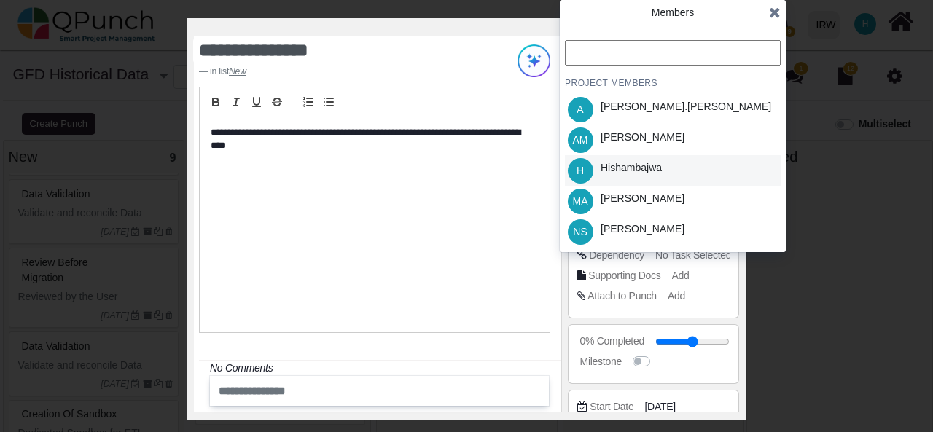
click at [703, 166] on div "H Hishambajwa" at bounding box center [673, 170] width 216 height 31
click at [778, 12] on icon at bounding box center [775, 12] width 12 height 15
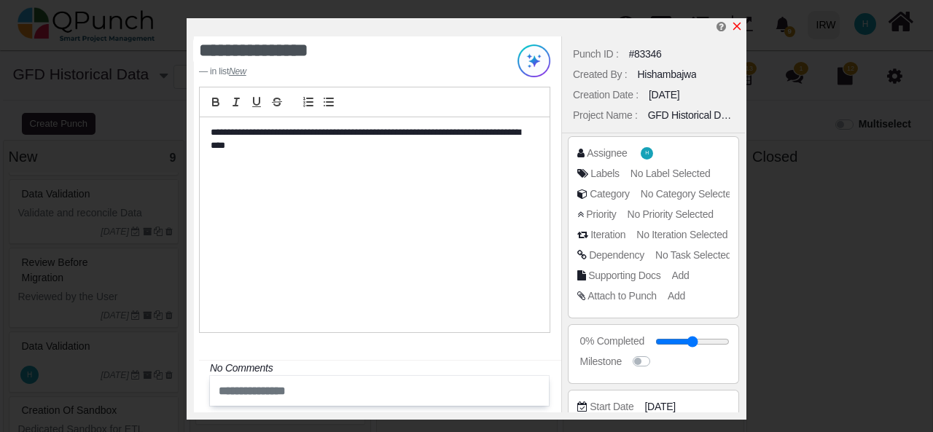
click at [740, 26] on icon "x" at bounding box center [737, 26] width 12 height 12
type input "**"
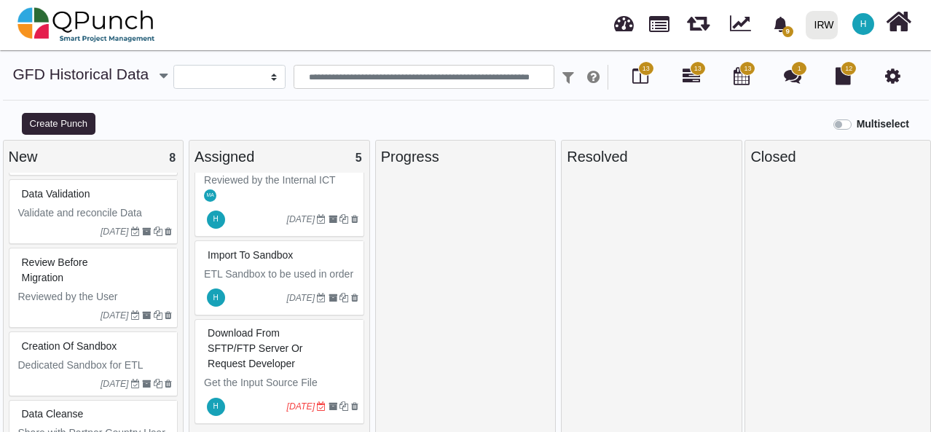
click at [109, 191] on div "Data Validation" at bounding box center [95, 194] width 155 height 23
click at [109, 191] on div "Data Validation Validate and reconcile Data imported to Salesforce Production b…" at bounding box center [94, 211] width 170 height 65
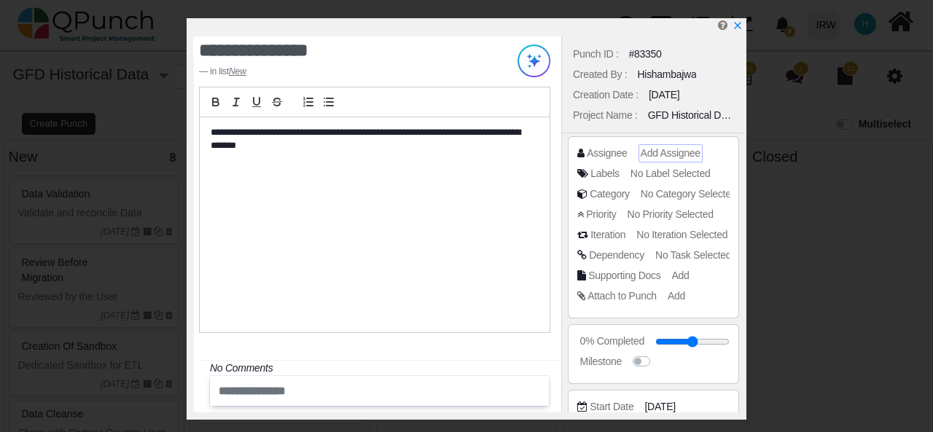
click at [655, 152] on span "Add Assignee" at bounding box center [671, 153] width 60 height 12
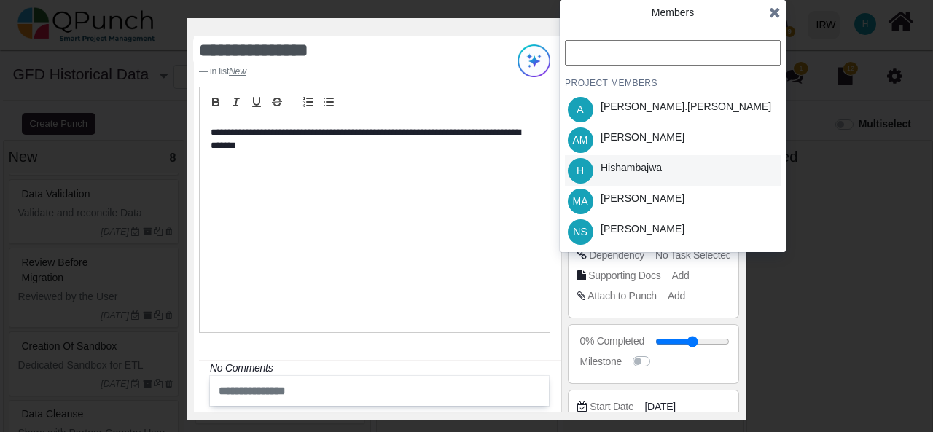
click at [657, 168] on div "Hishambajwa" at bounding box center [631, 167] width 61 height 15
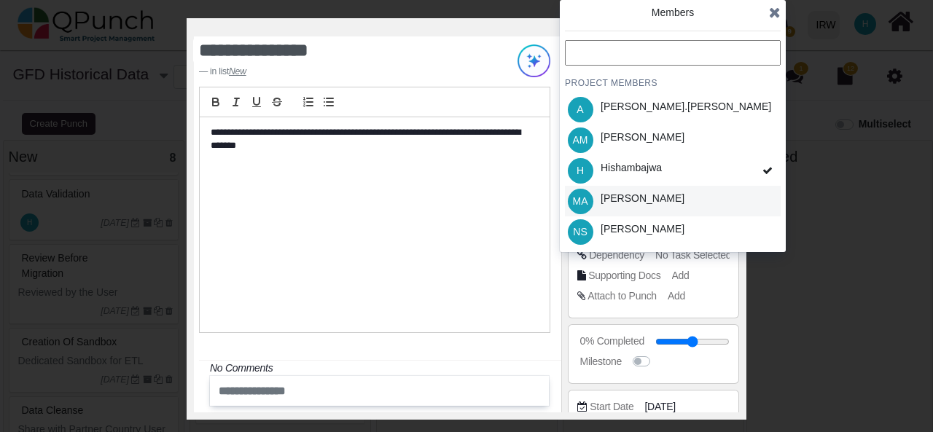
click at [765, 195] on div "MA Mahmood Ashraf" at bounding box center [673, 201] width 216 height 31
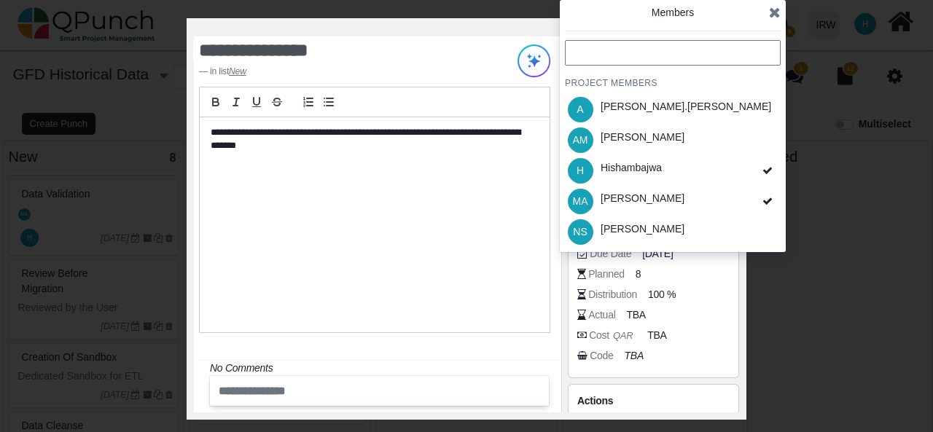
scroll to position [108, 0]
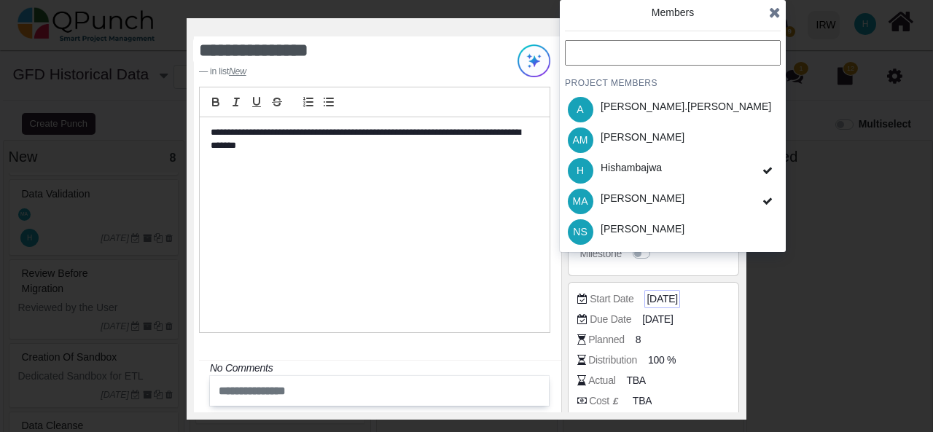
click at [675, 296] on span "[DATE]" at bounding box center [661, 299] width 31 height 15
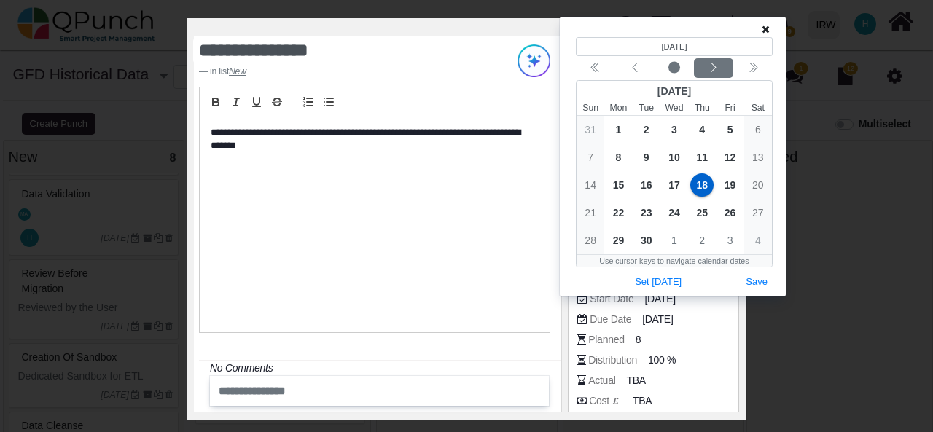
click at [721, 66] on div "Next month" at bounding box center [714, 68] width 34 height 15
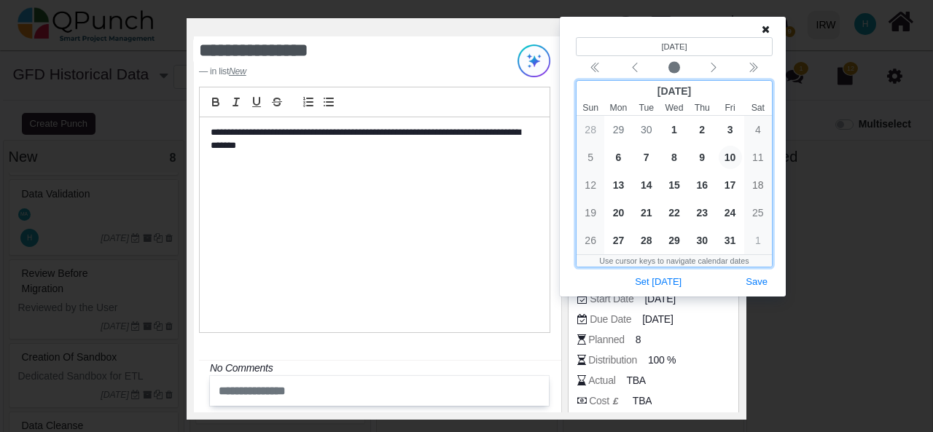
click at [730, 158] on span "10" at bounding box center [730, 157] width 23 height 23
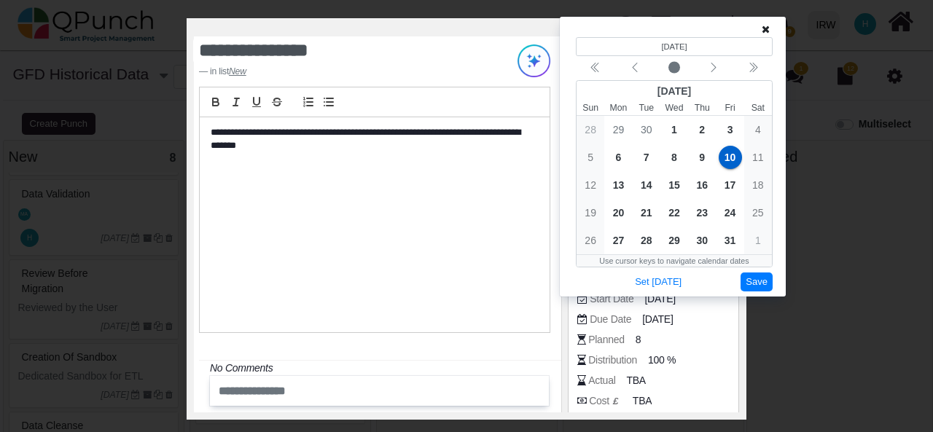
click at [757, 278] on button "Save" at bounding box center [757, 283] width 32 height 20
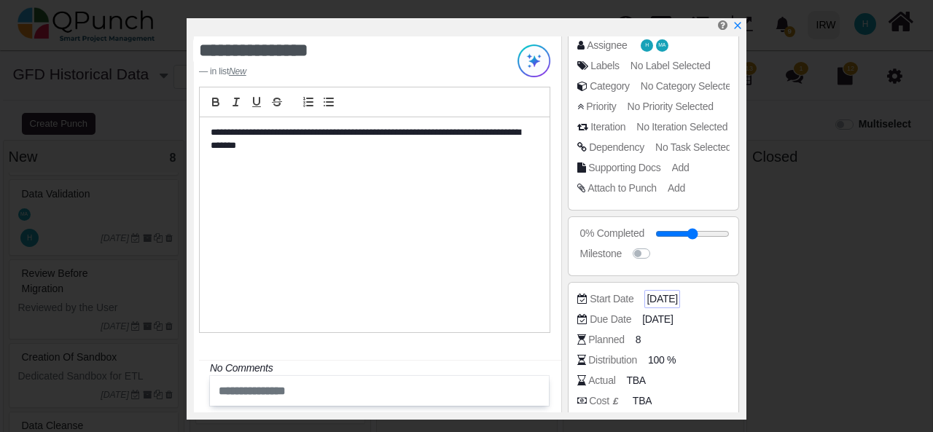
click at [671, 295] on span "10-10-2025" at bounding box center [661, 299] width 31 height 15
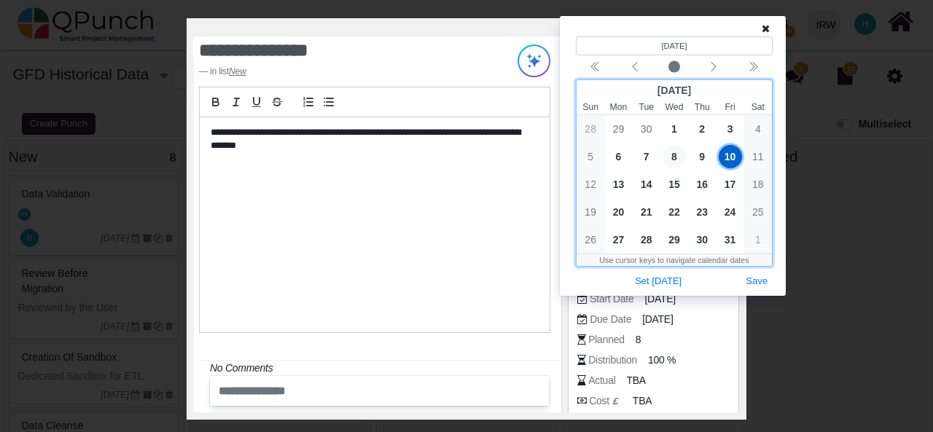
click at [676, 154] on span "8" at bounding box center [674, 156] width 23 height 23
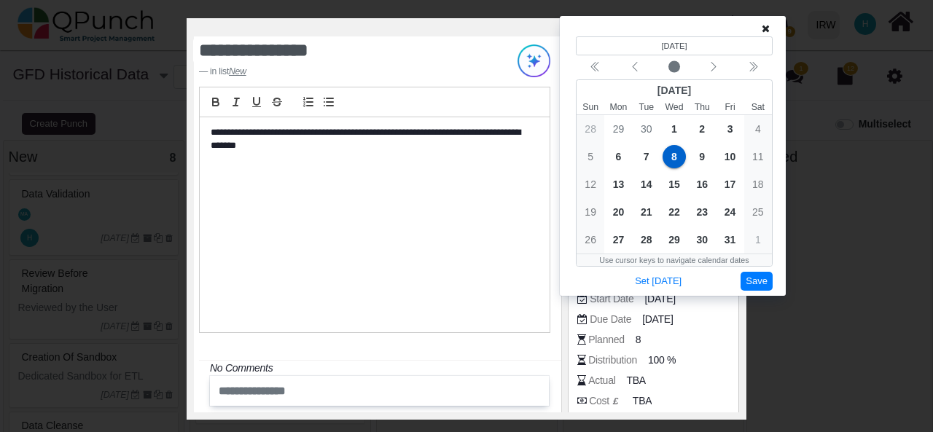
click at [748, 283] on button "Save" at bounding box center [757, 282] width 32 height 20
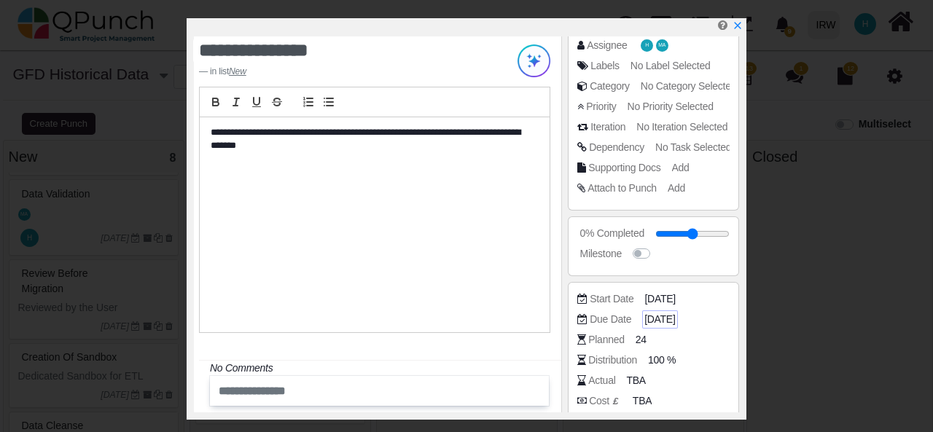
click at [662, 317] on span "10-10-2025" at bounding box center [659, 319] width 31 height 15
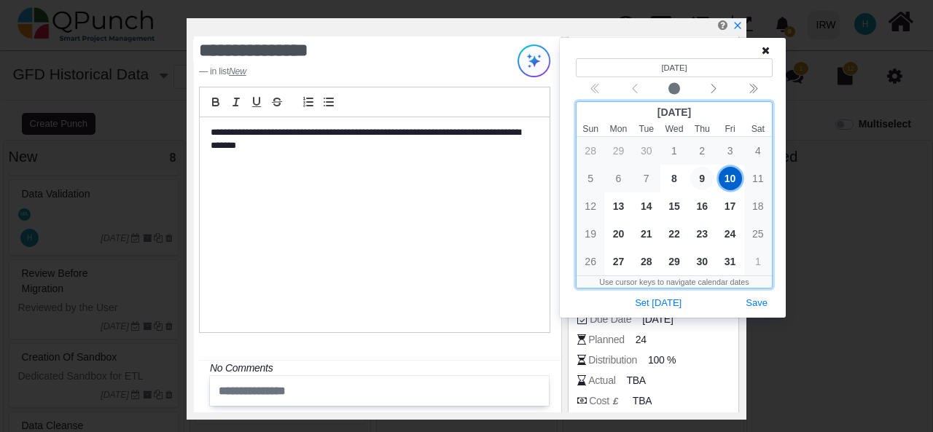
click at [704, 175] on span "9" at bounding box center [701, 178] width 23 height 23
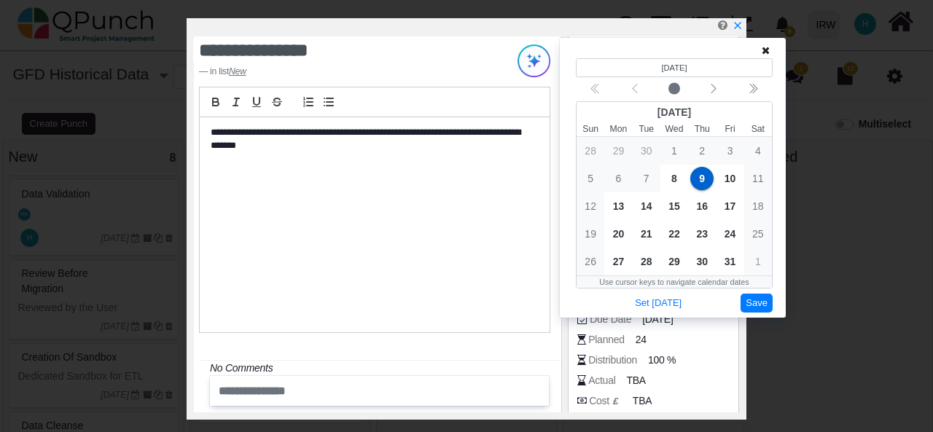
click at [762, 305] on button "Save" at bounding box center [757, 304] width 32 height 20
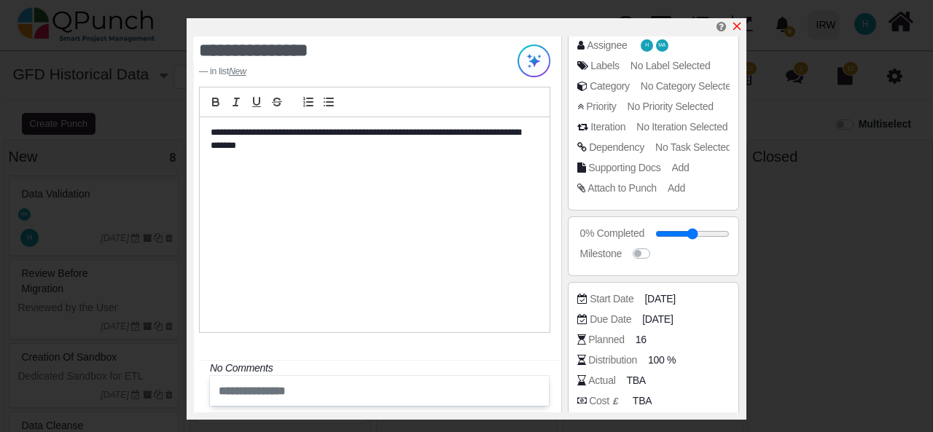
click at [737, 26] on icon "x" at bounding box center [737, 26] width 12 height 12
type input "**"
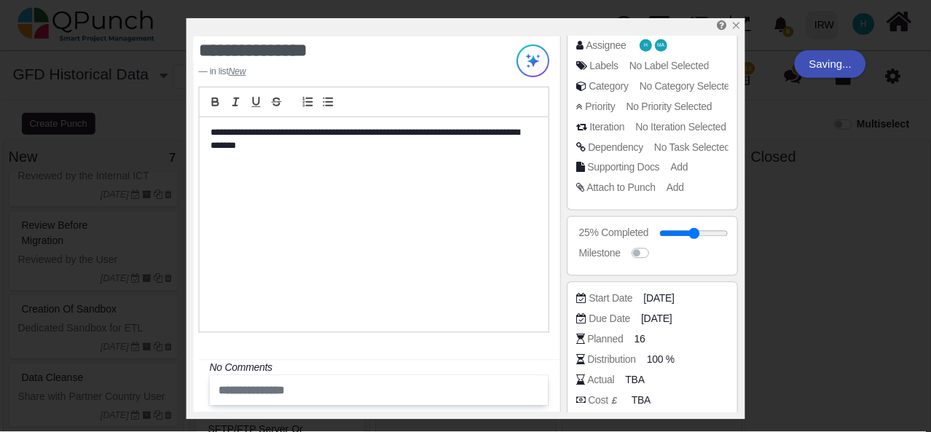
scroll to position [324, 0]
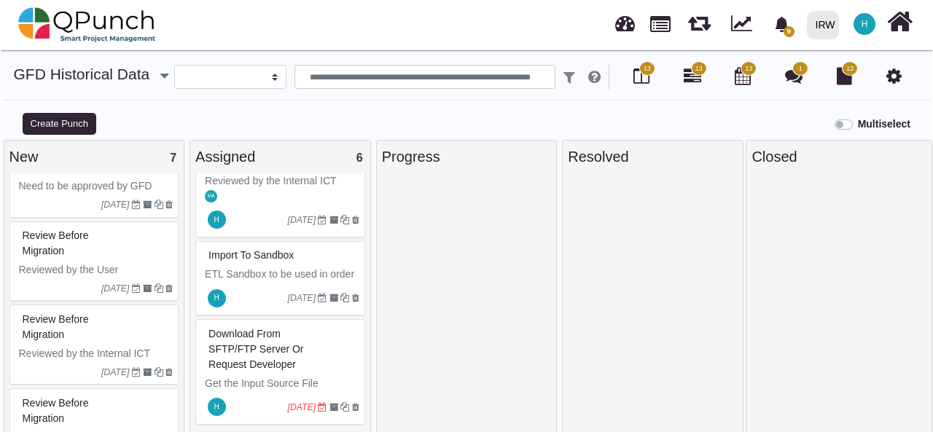
scroll to position [109, 0]
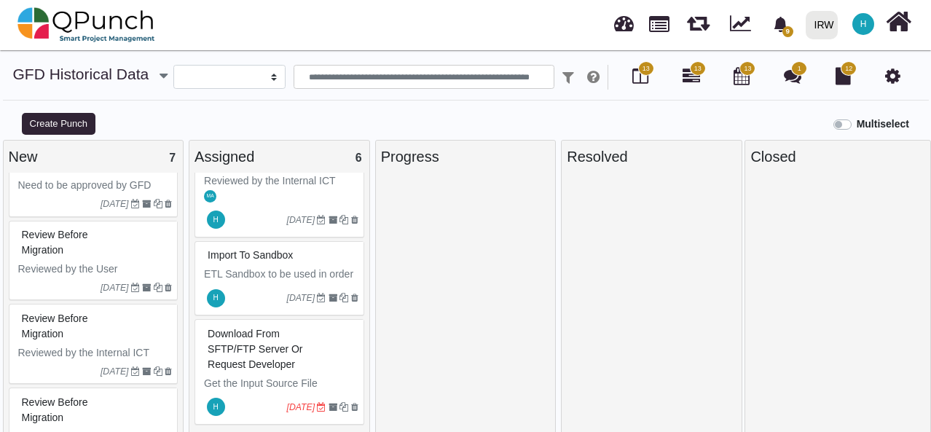
click at [112, 329] on div "Review before Migration" at bounding box center [95, 327] width 155 height 38
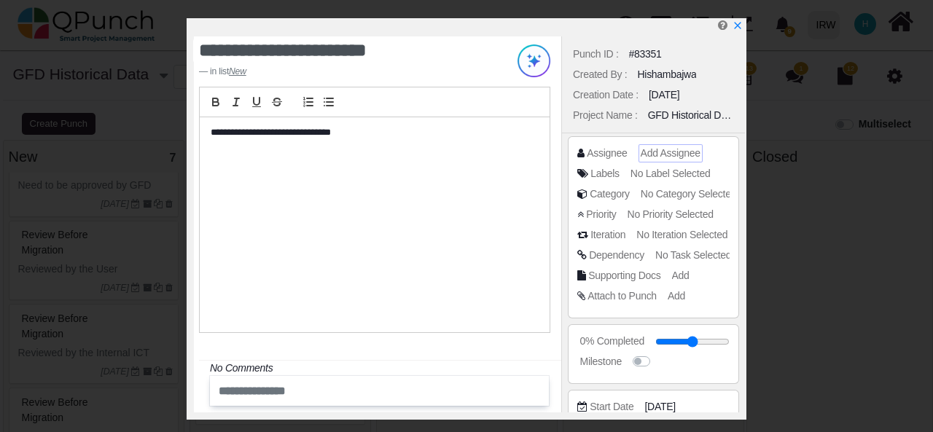
click at [669, 148] on span "Add Assignee" at bounding box center [671, 153] width 60 height 12
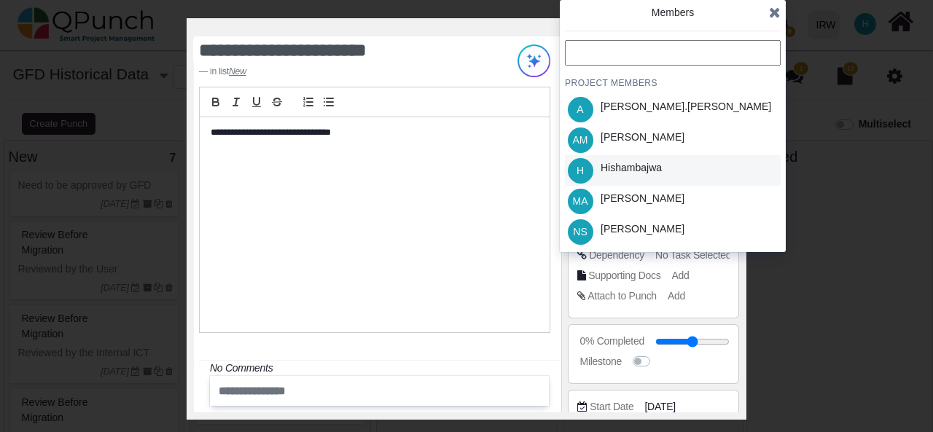
click at [649, 167] on div "Hishambajwa" at bounding box center [631, 167] width 61 height 15
click at [757, 200] on div "MA Mahmood Ashraf" at bounding box center [673, 201] width 216 height 31
click at [777, 9] on icon at bounding box center [775, 12] width 12 height 15
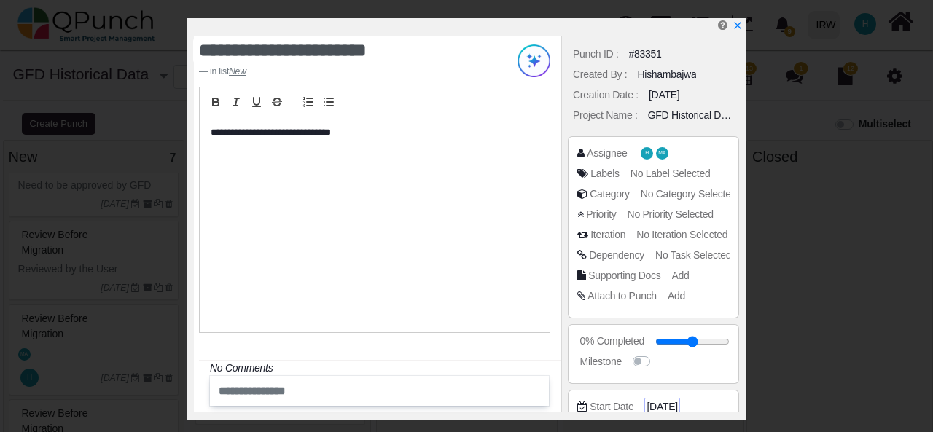
click at [668, 403] on span "[DATE]" at bounding box center [661, 406] width 31 height 15
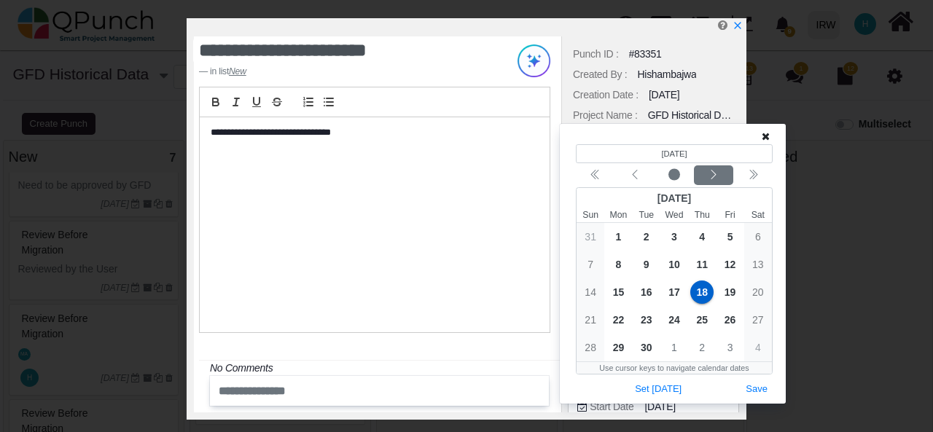
click at [712, 174] on icon "chevron left" at bounding box center [714, 175] width 12 height 12
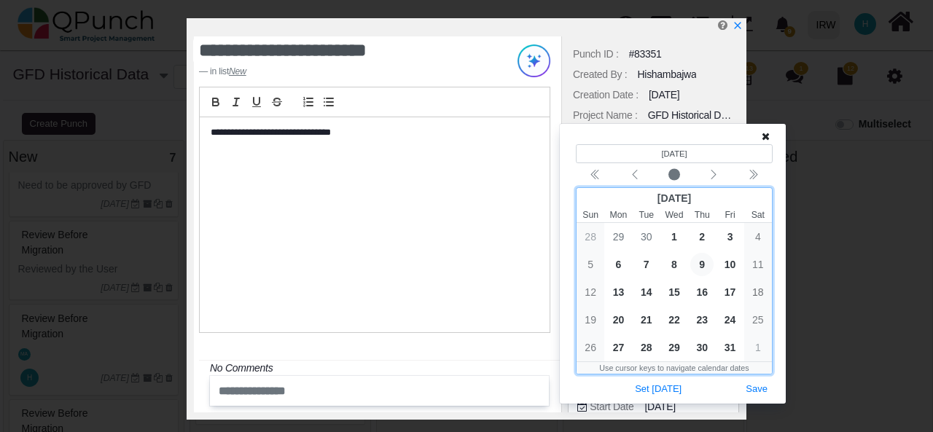
click at [706, 266] on span "9" at bounding box center [701, 264] width 23 height 23
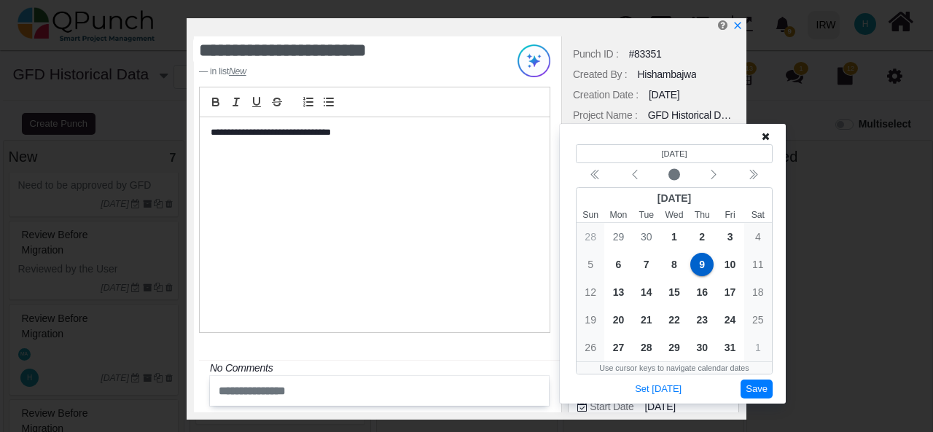
click at [759, 389] on button "Save" at bounding box center [757, 390] width 32 height 20
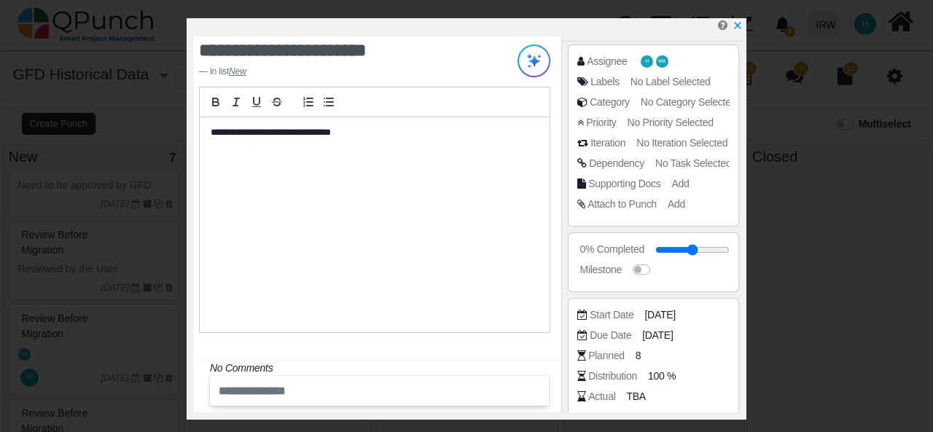
scroll to position [93, 0]
click at [668, 330] on span "09-10-2025" at bounding box center [659, 334] width 31 height 15
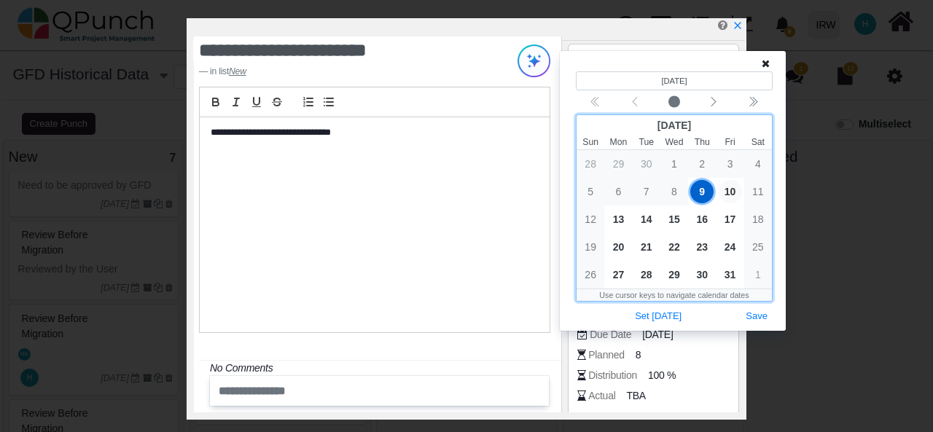
click at [729, 194] on span "10" at bounding box center [730, 191] width 23 height 23
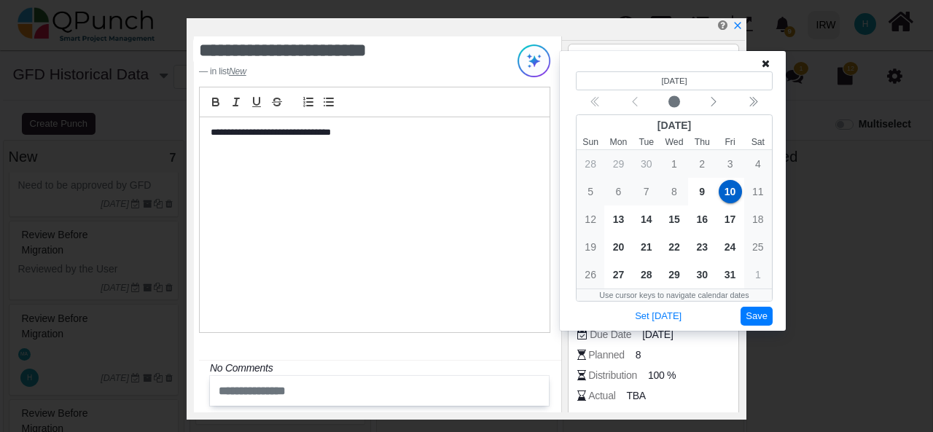
click at [756, 313] on button "Save" at bounding box center [757, 317] width 32 height 20
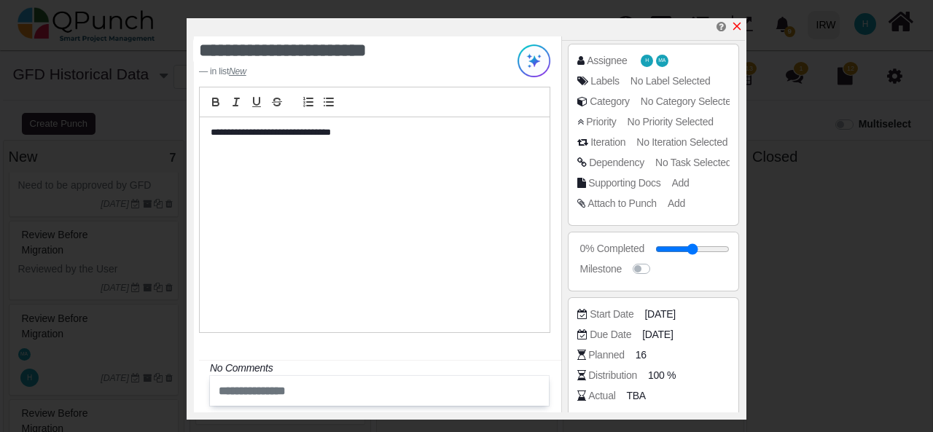
click at [741, 27] on icon "x" at bounding box center [737, 26] width 12 height 12
type input "**"
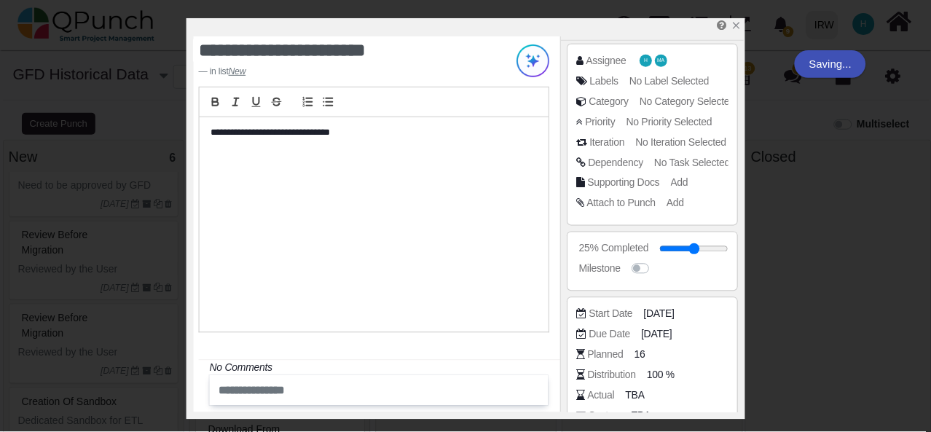
scroll to position [431, 0]
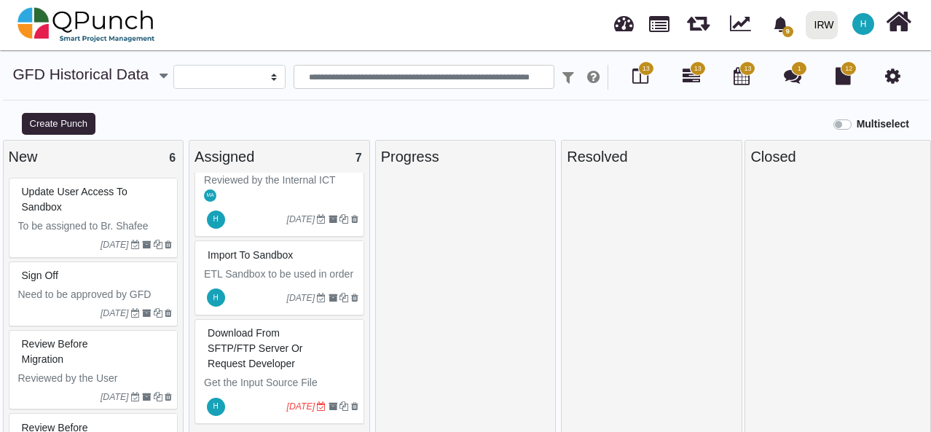
click at [117, 348] on div "Review before Migration" at bounding box center [95, 352] width 155 height 38
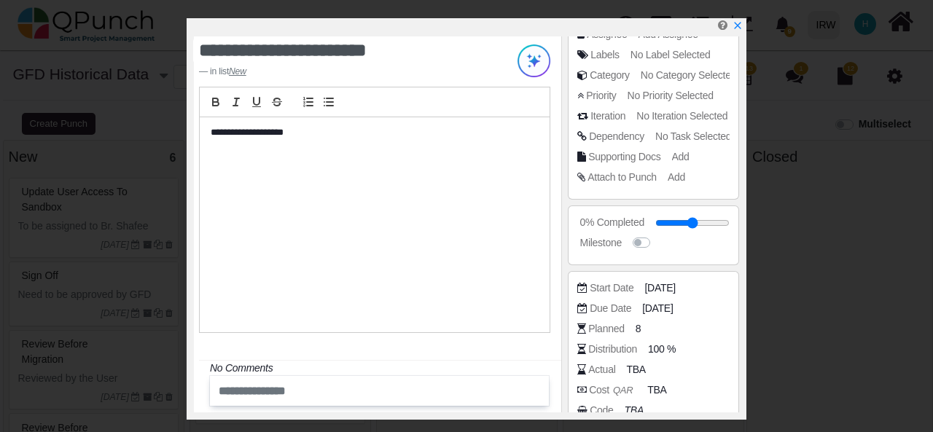
scroll to position [120, 0]
click at [677, 282] on span "[DATE]" at bounding box center [661, 287] width 31 height 15
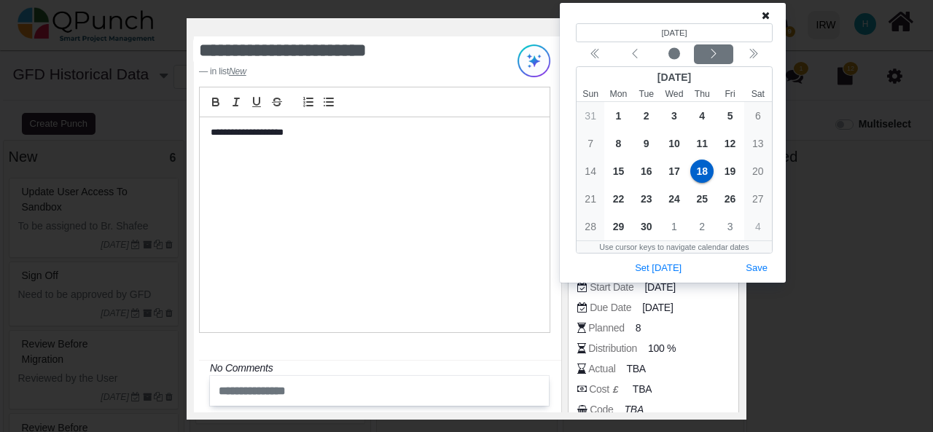
click at [717, 58] on icon "chevron left" at bounding box center [714, 54] width 12 height 12
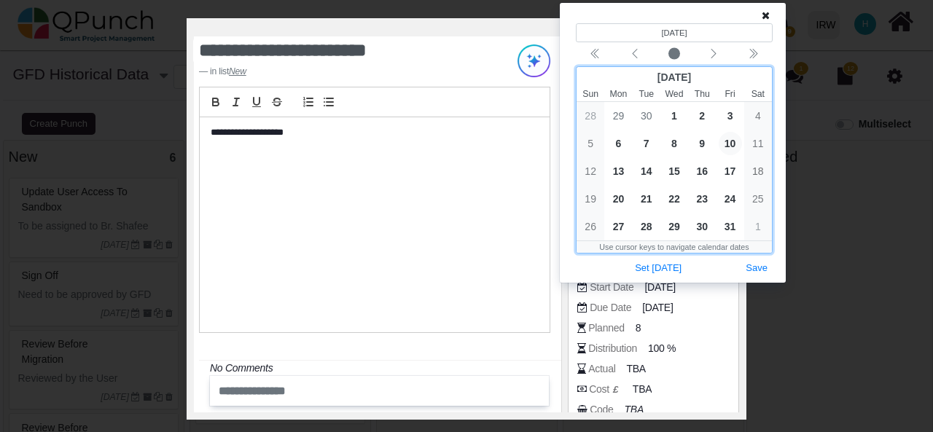
click at [727, 146] on span "10" at bounding box center [730, 143] width 23 height 23
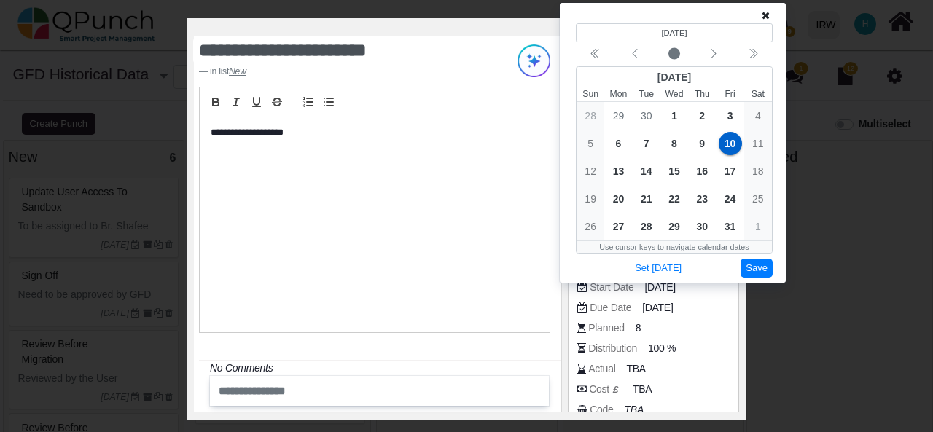
click at [753, 270] on button "Save" at bounding box center [757, 269] width 32 height 20
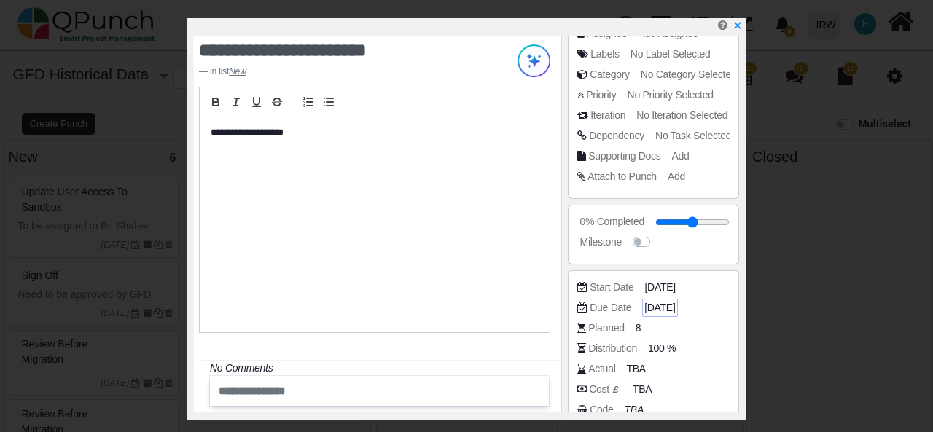
click at [675, 305] on span "10-10-2025" at bounding box center [659, 307] width 31 height 15
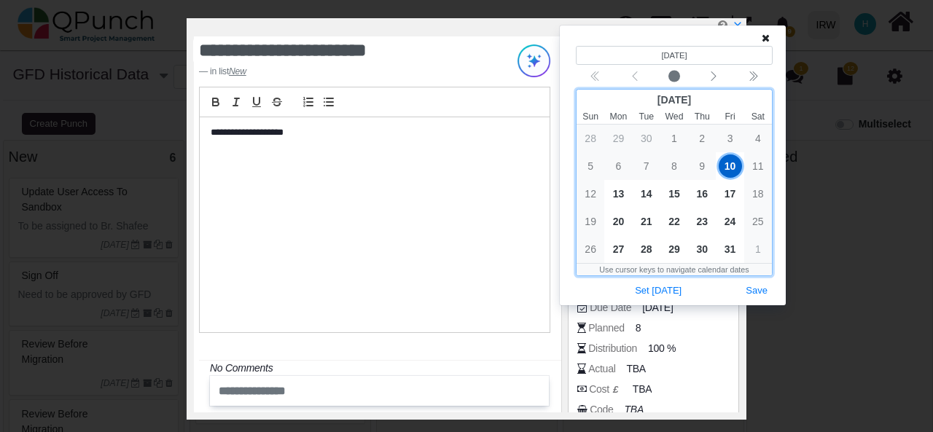
click at [728, 167] on span "10" at bounding box center [730, 166] width 23 height 23
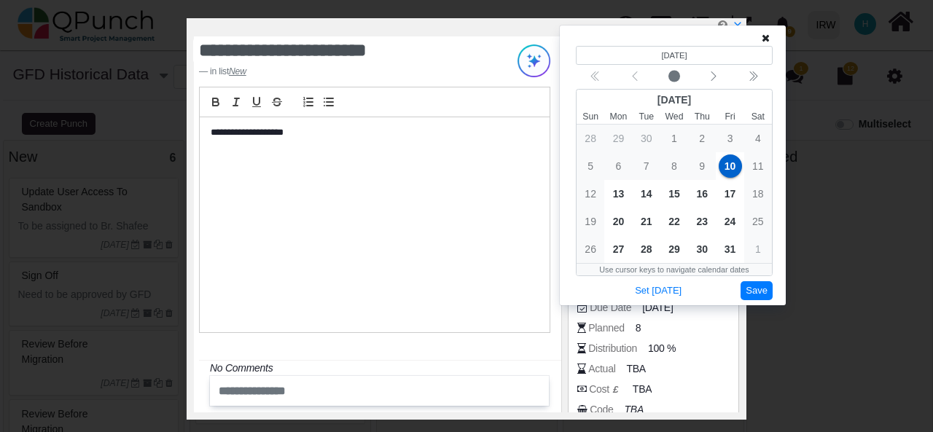
click at [760, 289] on button "Save" at bounding box center [757, 291] width 32 height 20
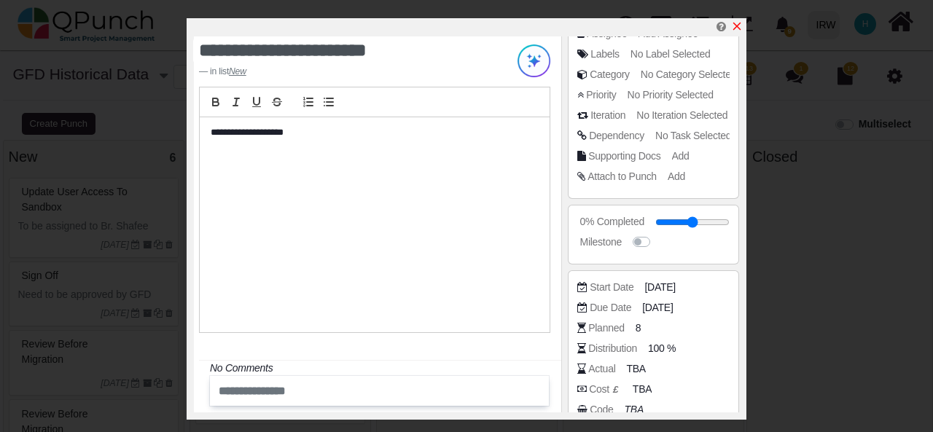
click at [739, 23] on icon "x" at bounding box center [737, 26] width 12 height 12
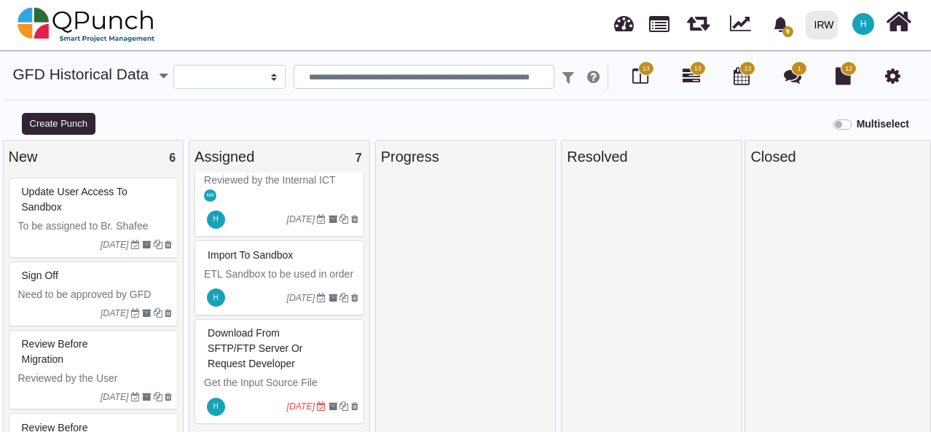
click at [117, 274] on div "Sign Off" at bounding box center [95, 276] width 155 height 23
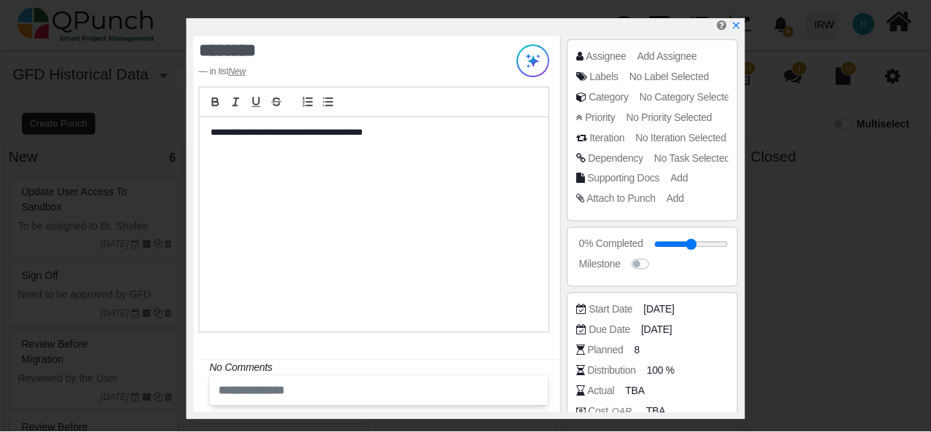
scroll to position [101, 0]
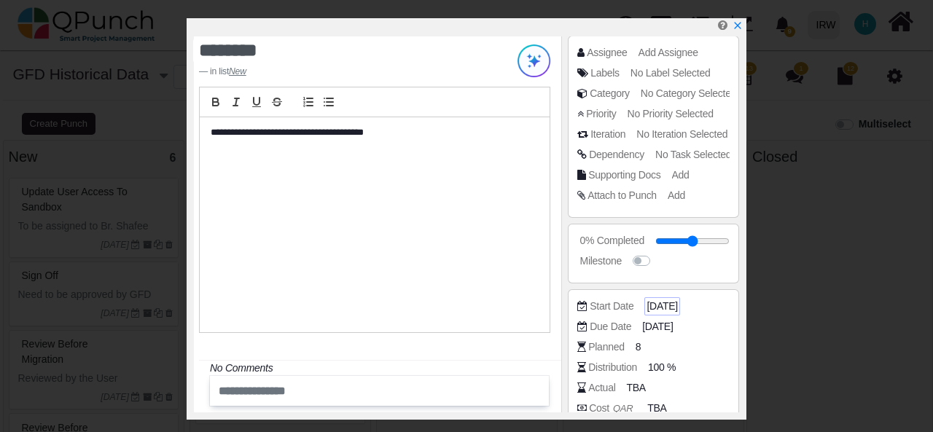
click at [672, 305] on span "[DATE]" at bounding box center [661, 306] width 31 height 15
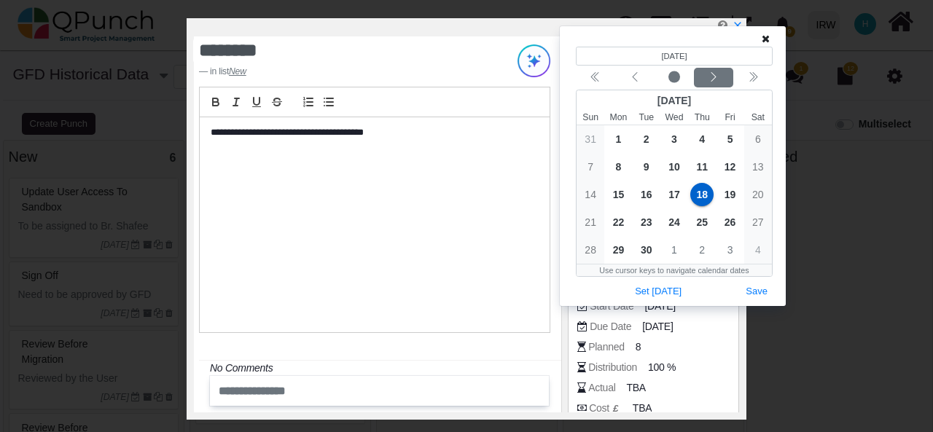
click at [721, 79] on div "Next month" at bounding box center [714, 78] width 34 height 15
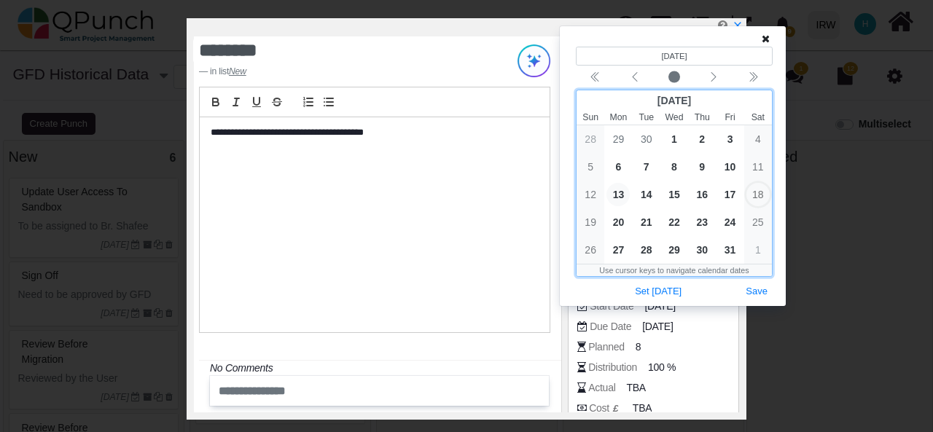
click at [617, 192] on span "13" at bounding box center [617, 194] width 23 height 23
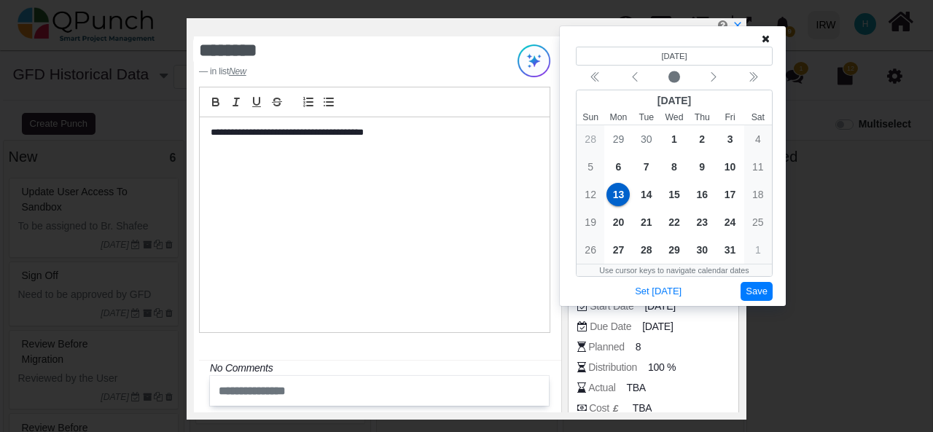
click at [754, 286] on button "Save" at bounding box center [757, 292] width 32 height 20
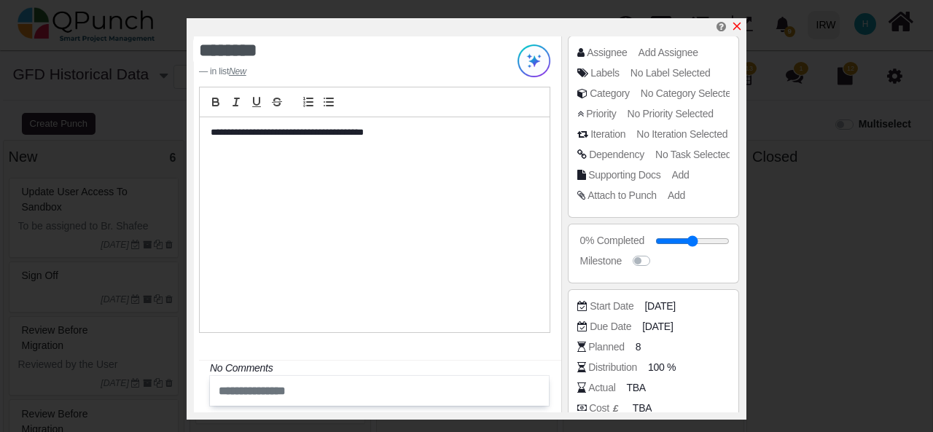
click at [738, 26] on icon "x" at bounding box center [737, 26] width 12 height 12
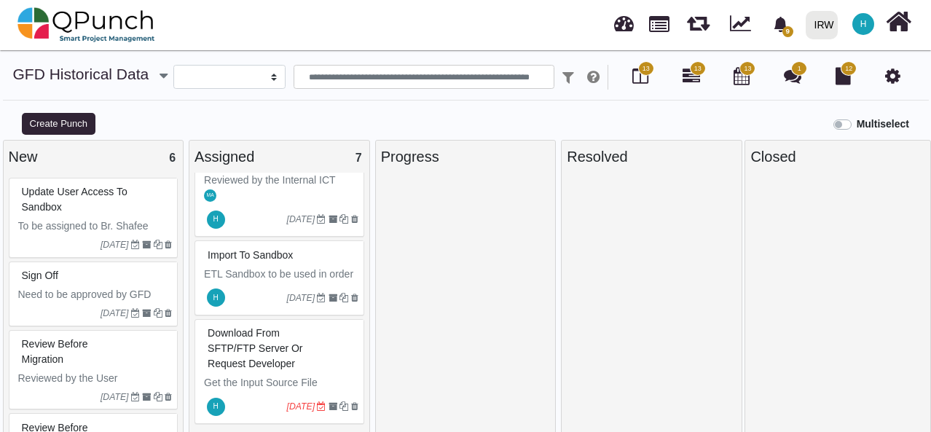
click at [111, 189] on span "Update User Access to Sandbox" at bounding box center [75, 199] width 106 height 27
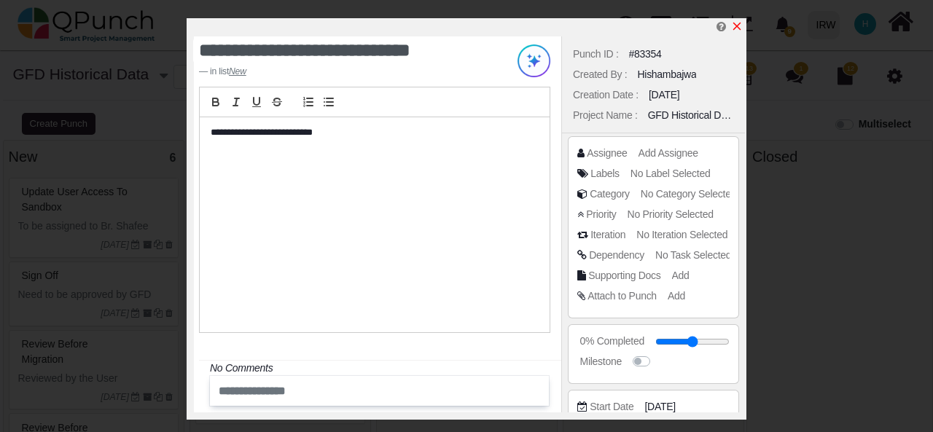
click at [740, 26] on icon "x" at bounding box center [737, 26] width 12 height 12
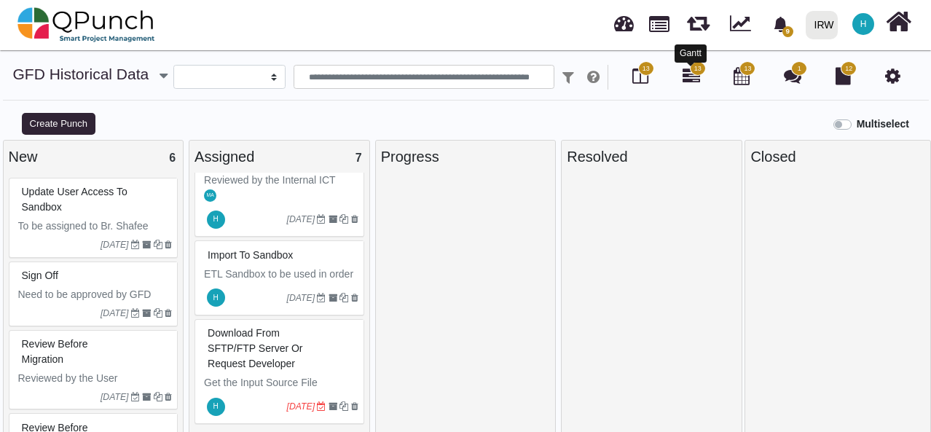
click at [688, 80] on icon at bounding box center [691, 75] width 17 height 17
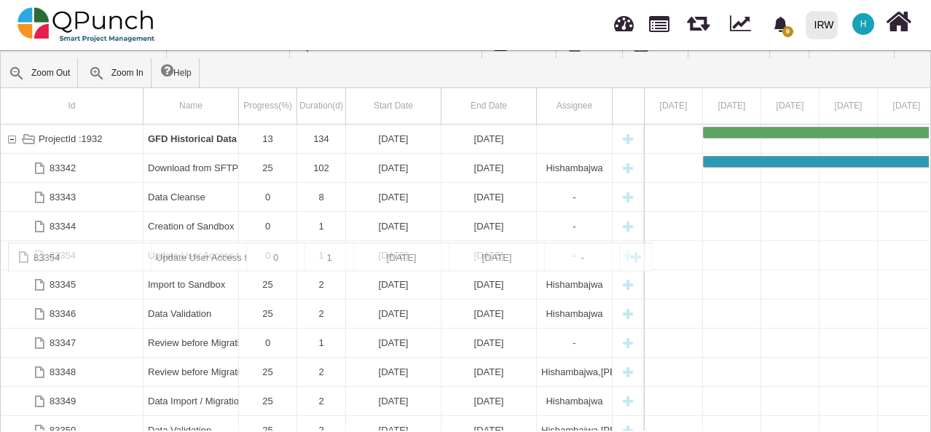
drag, startPoint x: 194, startPoint y: 415, endPoint x: 319, endPoint y: 250, distance: 206.6
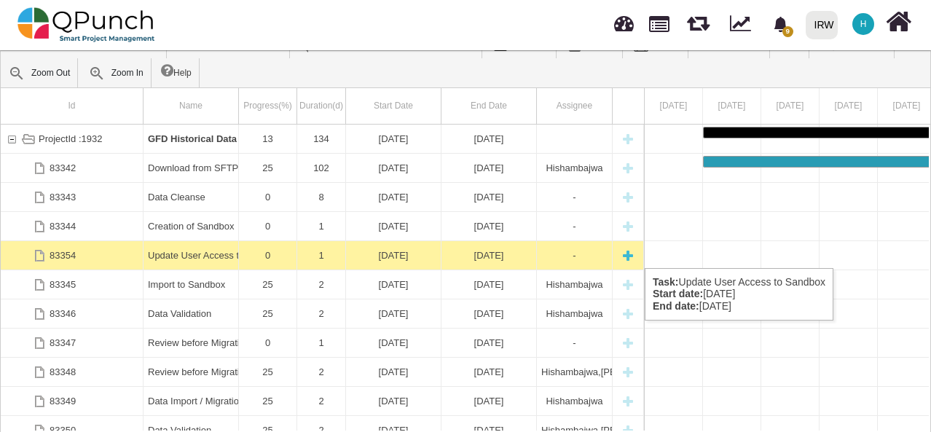
scroll to position [0, 6574]
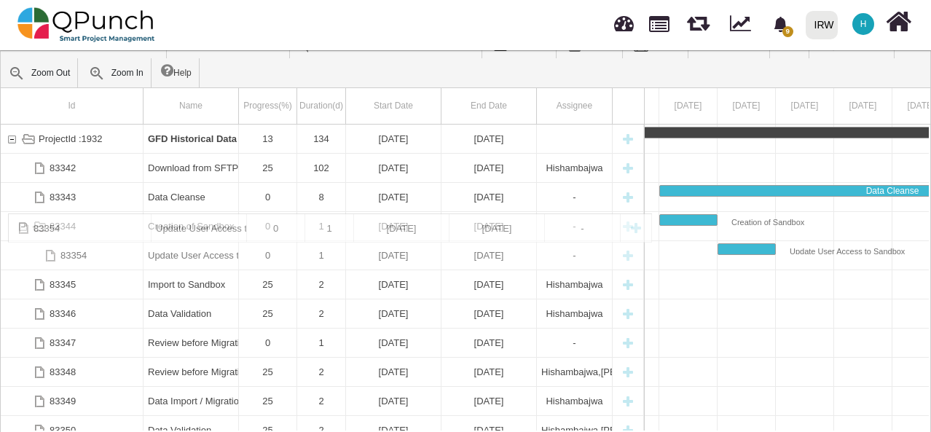
drag, startPoint x: 37, startPoint y: 253, endPoint x: 63, endPoint y: 222, distance: 40.9
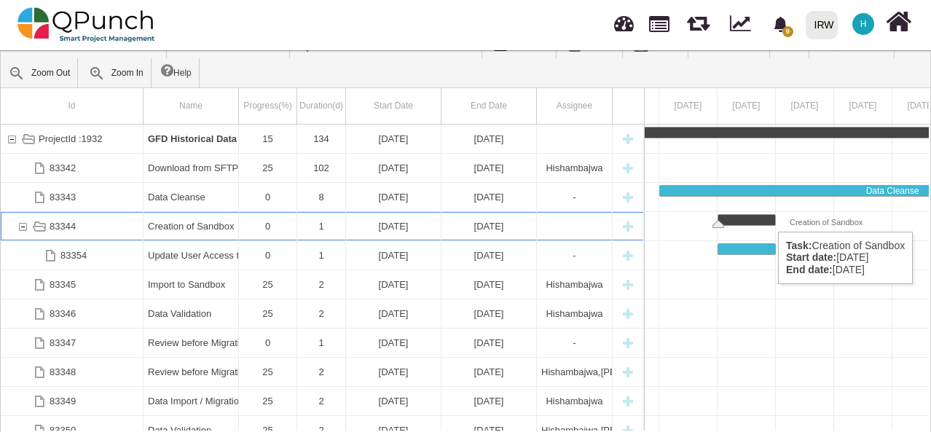
click at [771, 216] on div "Task: Creation of Sandbox Start date: 23-09-2025 End date: 23-09-2025" at bounding box center [747, 220] width 57 height 10
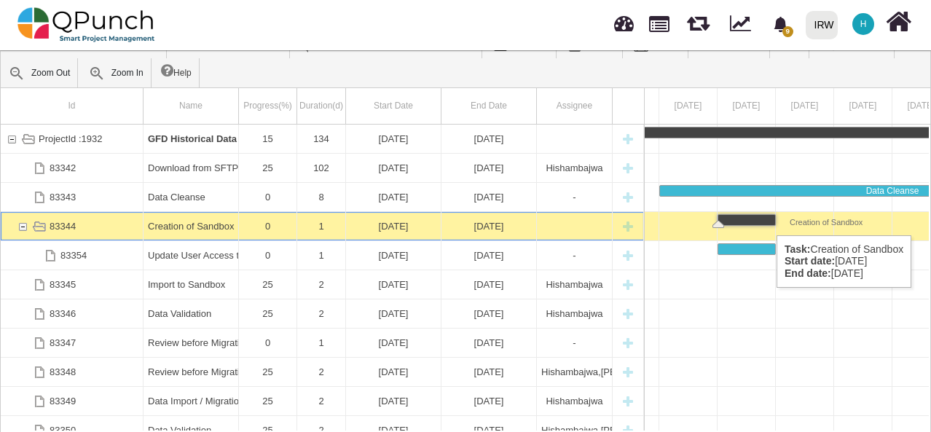
click at [770, 220] on div "Task: Creation of Sandbox Start date: 23-09-2025 End date: 23-09-2025" at bounding box center [747, 220] width 57 height 10
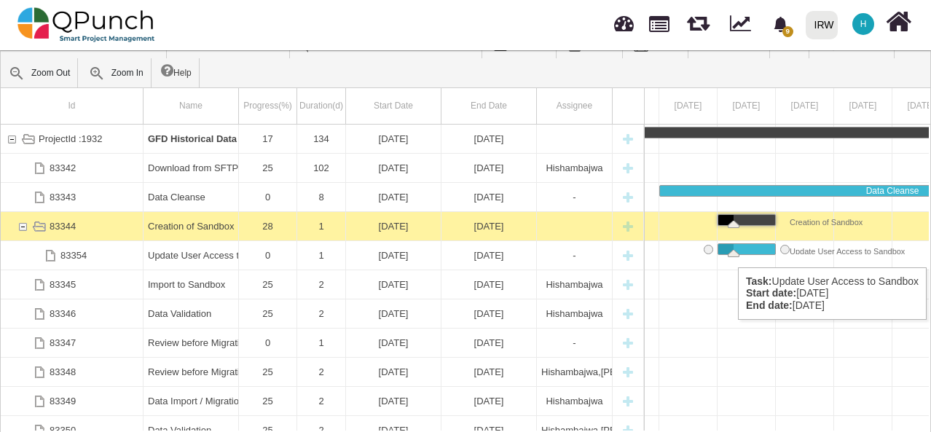
drag, startPoint x: 721, startPoint y: 252, endPoint x: 730, endPoint y: 252, distance: 8.7
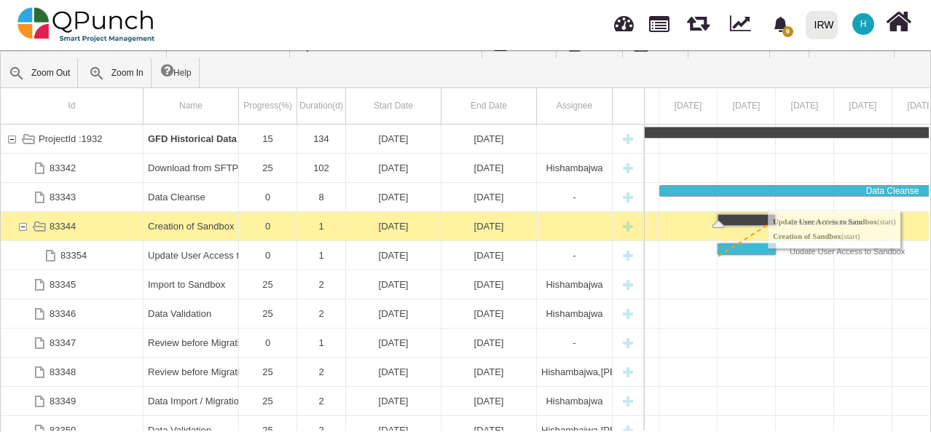
drag, startPoint x: 709, startPoint y: 246, endPoint x: 775, endPoint y: 218, distance: 71.2
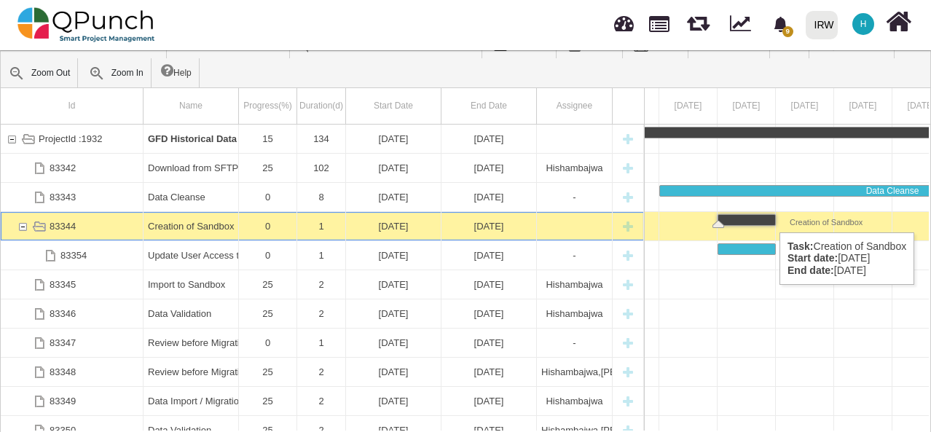
click at [773, 217] on div "Task: Creation of Sandbox Start date: 23-09-2025 End date: 23-09-2025" at bounding box center [747, 220] width 57 height 10
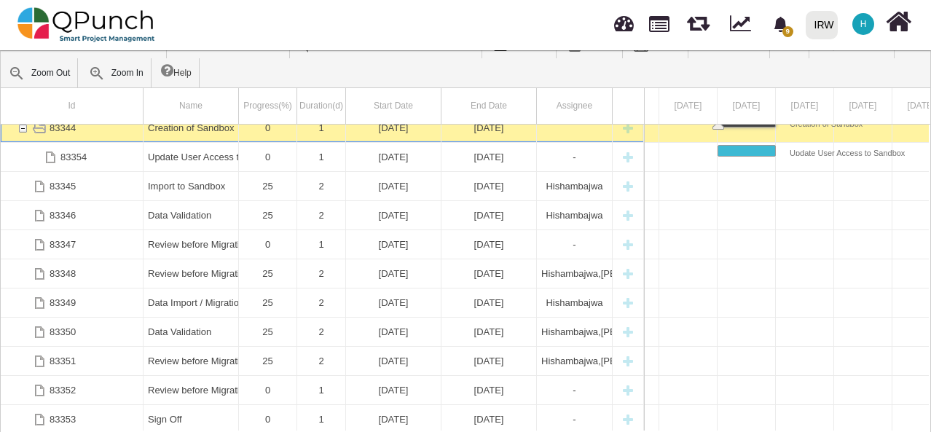
scroll to position [0, 0]
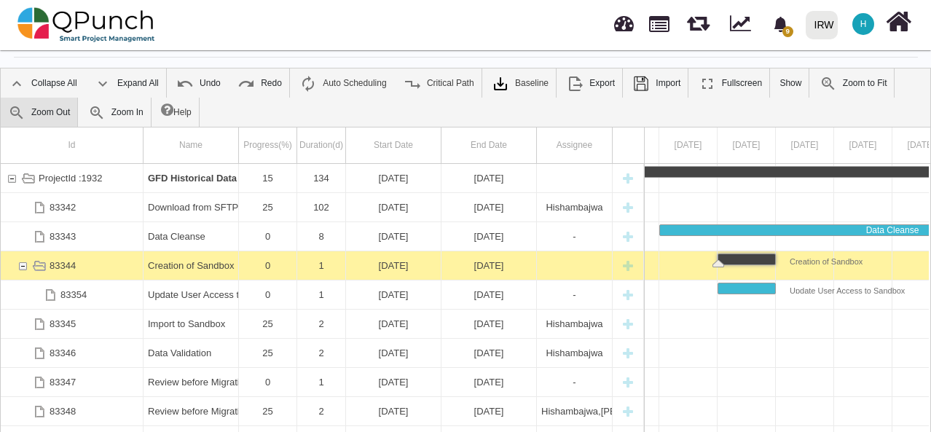
click at [44, 112] on link "Zoom Out" at bounding box center [39, 112] width 77 height 29
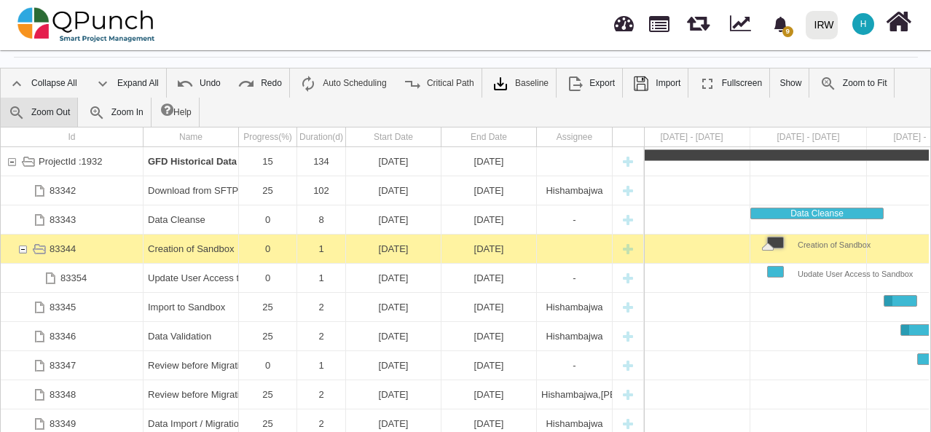
click at [44, 112] on link "Zoom Out" at bounding box center [39, 112] width 77 height 29
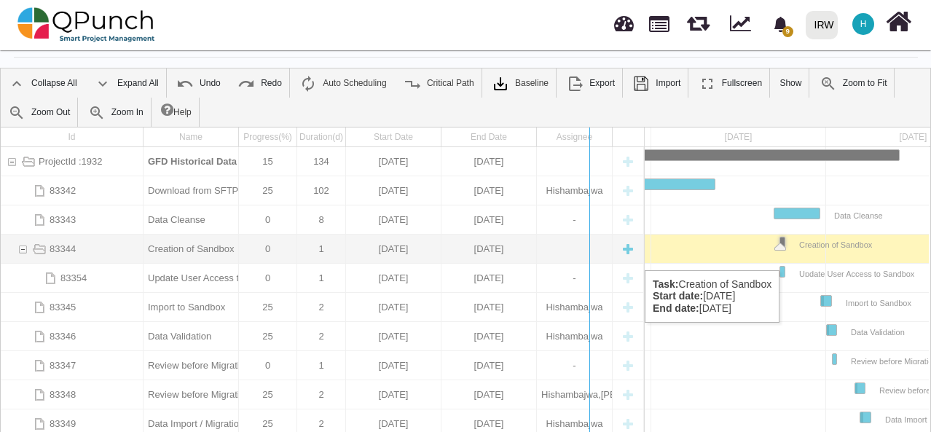
drag, startPoint x: 644, startPoint y: 238, endPoint x: 589, endPoint y: 255, distance: 57.9
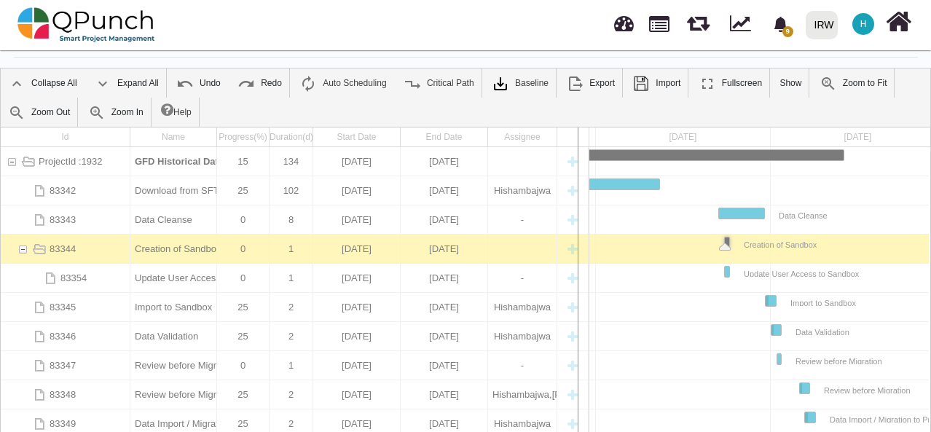
drag, startPoint x: 589, startPoint y: 257, endPoint x: 553, endPoint y: 265, distance: 36.8
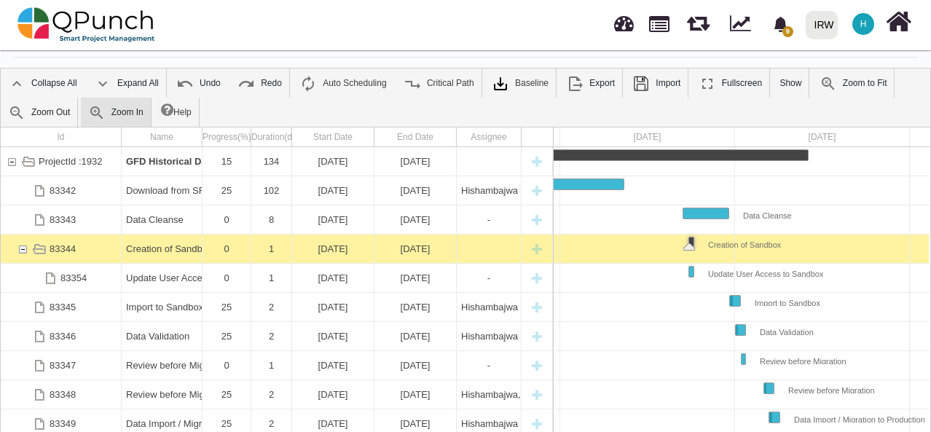
click at [108, 114] on link "Zoom In" at bounding box center [116, 112] width 70 height 29
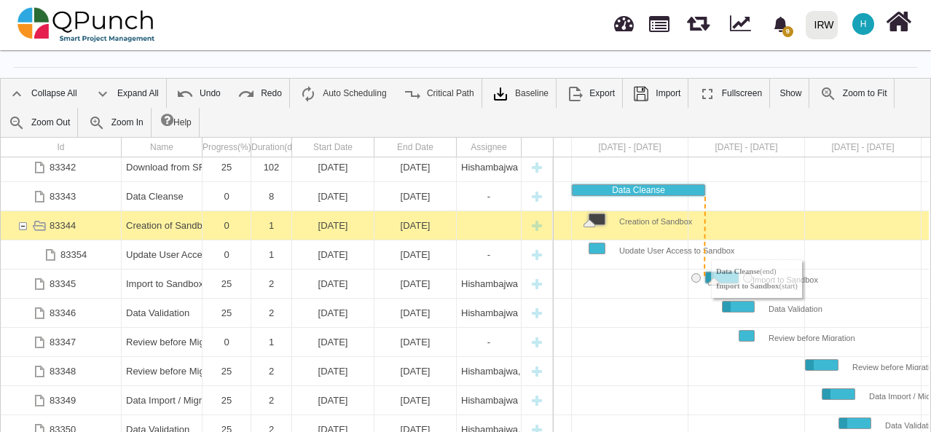
drag, startPoint x: 716, startPoint y: 184, endPoint x: 704, endPoint y: 278, distance: 94.0
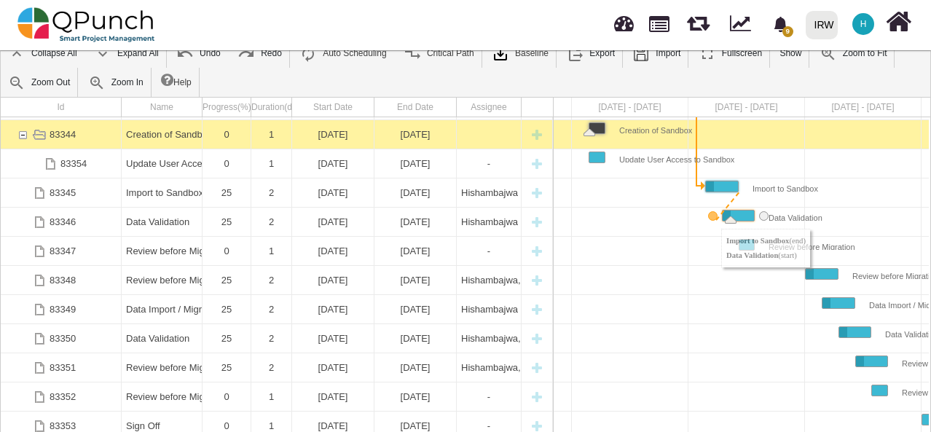
drag, startPoint x: 746, startPoint y: 183, endPoint x: 714, endPoint y: 214, distance: 43.8
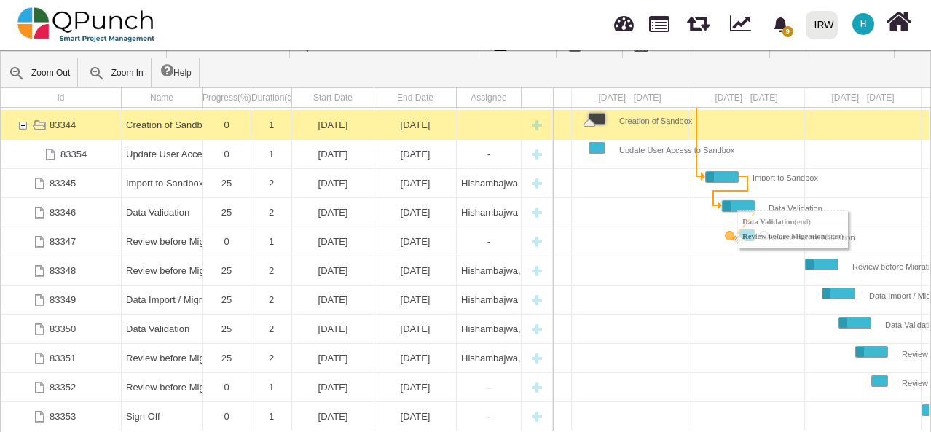
drag, startPoint x: 763, startPoint y: 203, endPoint x: 730, endPoint y: 234, distance: 45.4
drag, startPoint x: 765, startPoint y: 234, endPoint x: 795, endPoint y: 262, distance: 41.8
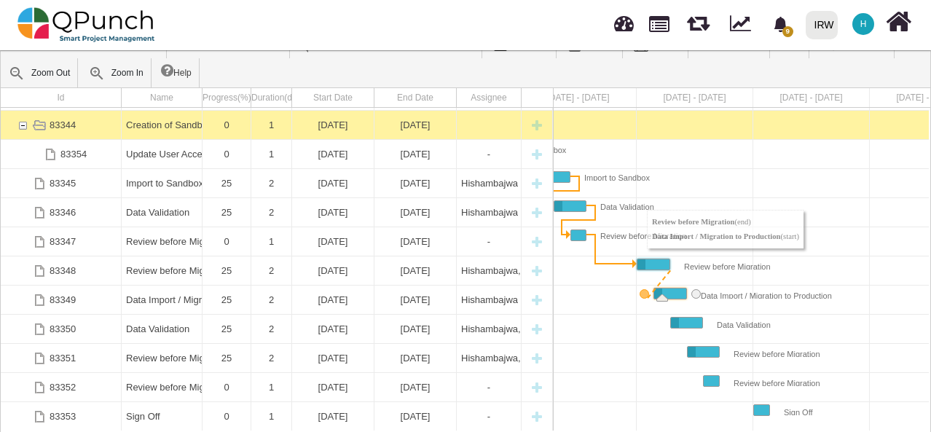
drag, startPoint x: 680, startPoint y: 262, endPoint x: 640, endPoint y: 294, distance: 51.3
drag, startPoint x: 698, startPoint y: 292, endPoint x: 659, endPoint y: 324, distance: 50.3
drag, startPoint x: 714, startPoint y: 321, endPoint x: 679, endPoint y: 348, distance: 44.8
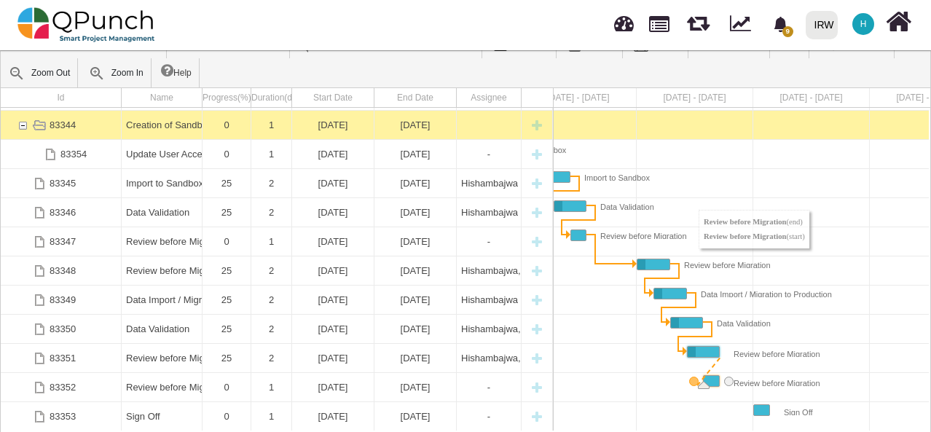
drag, startPoint x: 730, startPoint y: 351, endPoint x: 692, endPoint y: 381, distance: 49.3
drag, startPoint x: 729, startPoint y: 378, endPoint x: 743, endPoint y: 409, distance: 34.6
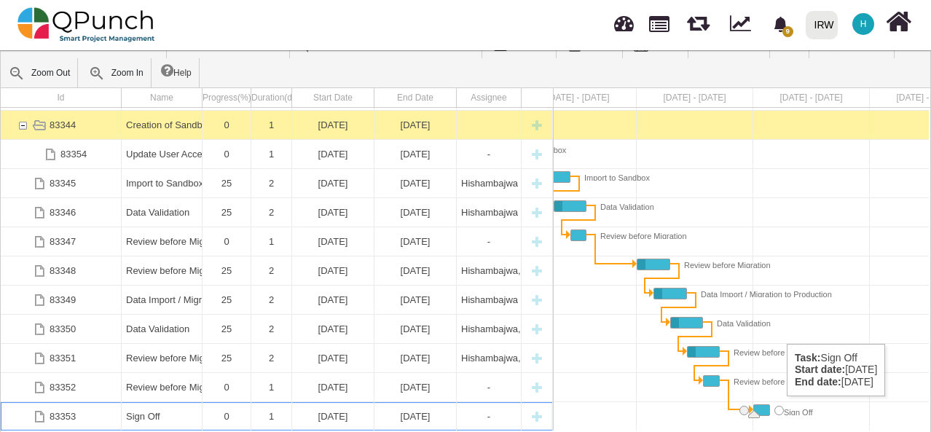
click at [780, 410] on div "Task: Sign Off Start date: 13-10-2025 End date: 13-10-2025" at bounding box center [779, 410] width 9 height 9
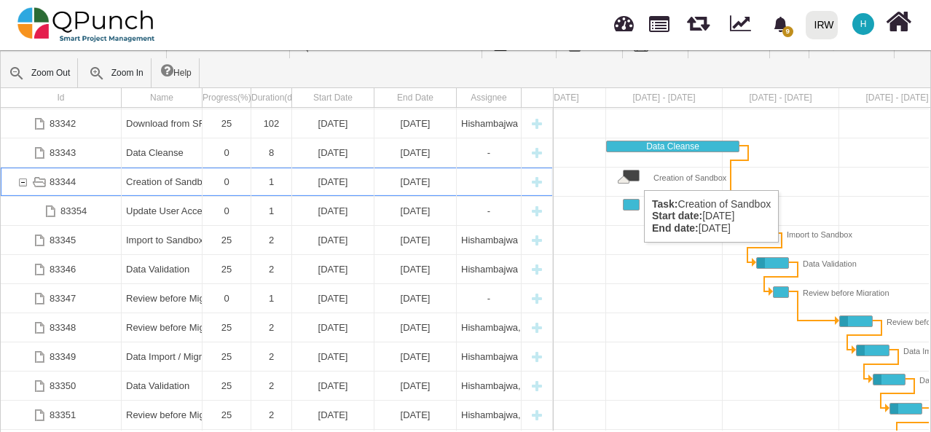
click at [637, 175] on div "Task: Creation of Sandbox Start date: 23-09-2025 End date: 23-09-2025" at bounding box center [631, 176] width 15 height 10
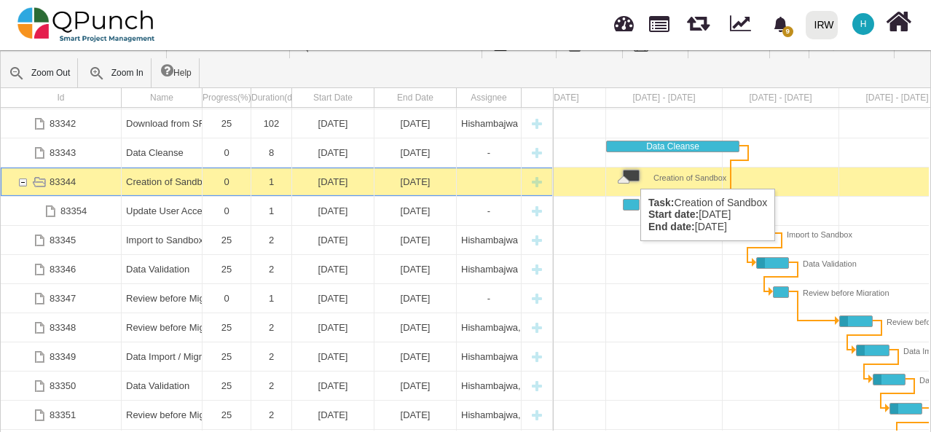
click at [633, 173] on div "Task: Creation of Sandbox Start date: 23-09-2025 End date: 23-09-2025" at bounding box center [631, 176] width 15 height 10
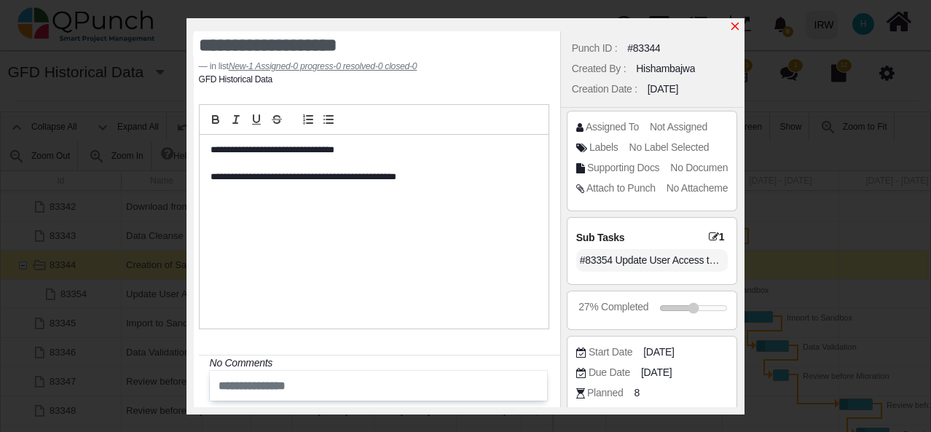
click at [737, 26] on icon "x" at bounding box center [736, 26] width 12 height 12
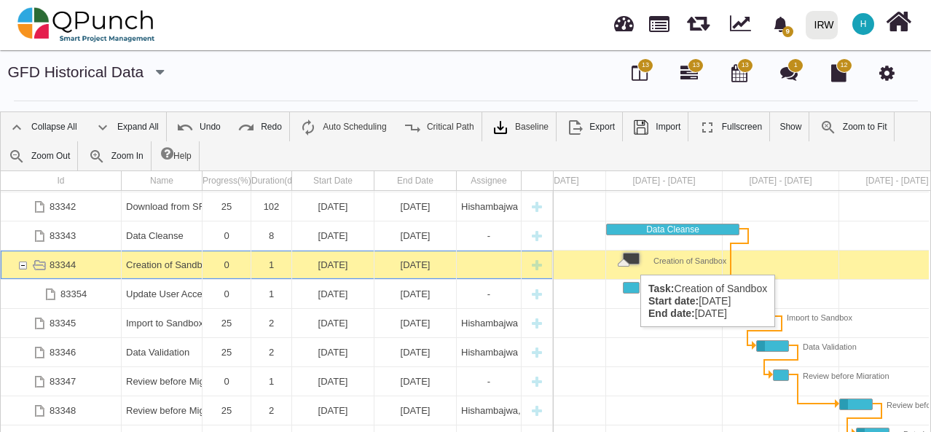
click at [633, 260] on div "Task: Creation of Sandbox Start date: 23-09-2025 End date: 23-09-2025" at bounding box center [631, 259] width 15 height 10
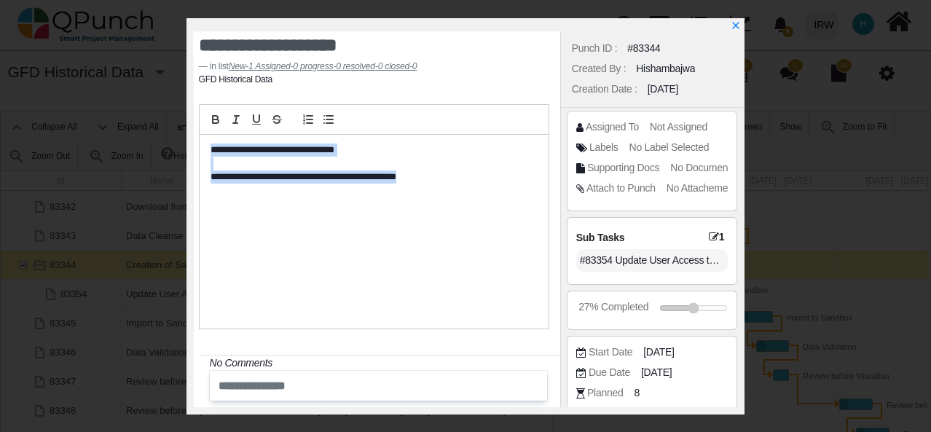
drag, startPoint x: 463, startPoint y: 181, endPoint x: 198, endPoint y: 150, distance: 266.4
click at [199, 150] on div "**********" at bounding box center [374, 232] width 351 height 195
copy div "**********"
click at [266, 204] on div "**********" at bounding box center [374, 232] width 349 height 194
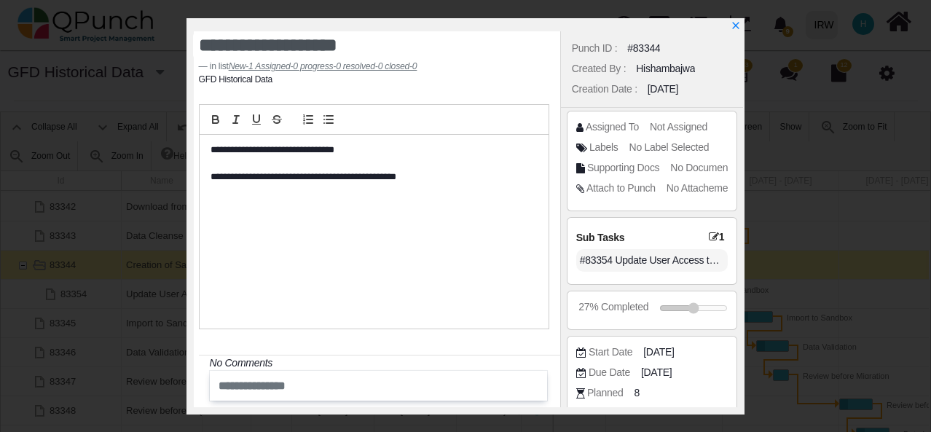
click at [496, 183] on p "**********" at bounding box center [371, 177] width 321 height 13
click at [733, 23] on icon "x" at bounding box center [736, 26] width 12 height 12
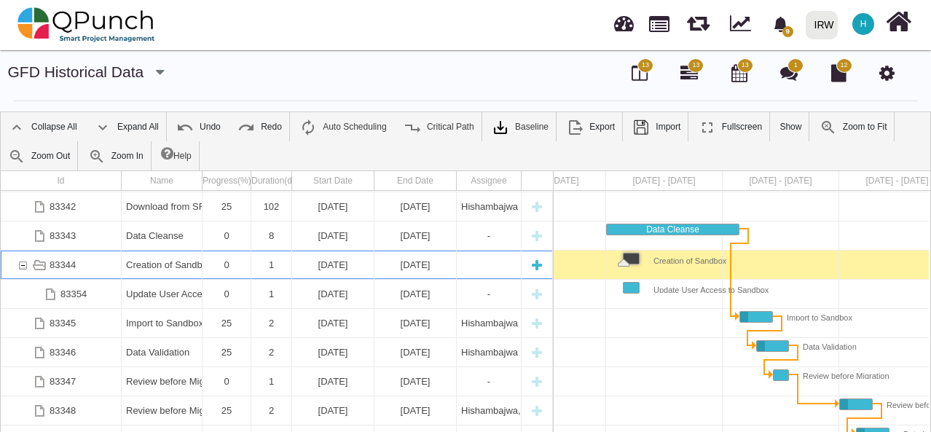
drag, startPoint x: 79, startPoint y: 292, endPoint x: 540, endPoint y: 266, distance: 462.1
click at [540, 266] on div "New task" at bounding box center [537, 265] width 22 height 28
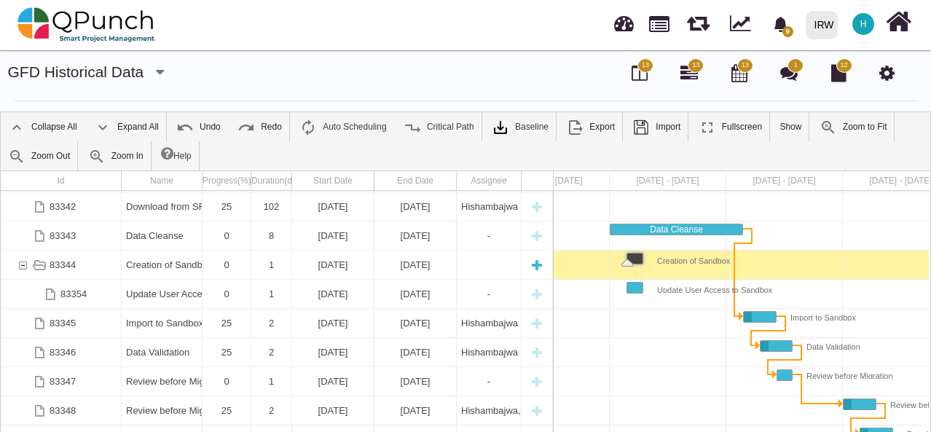
select select "**"
select select "*"
select select "****"
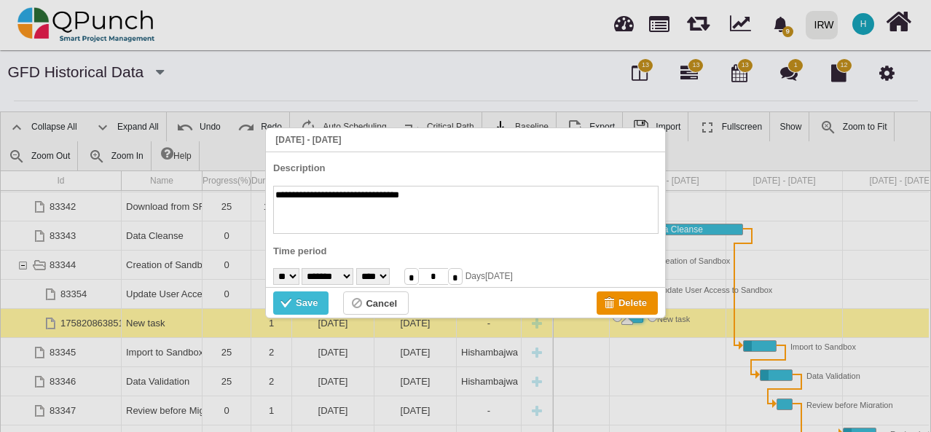
scroll to position [26, 0]
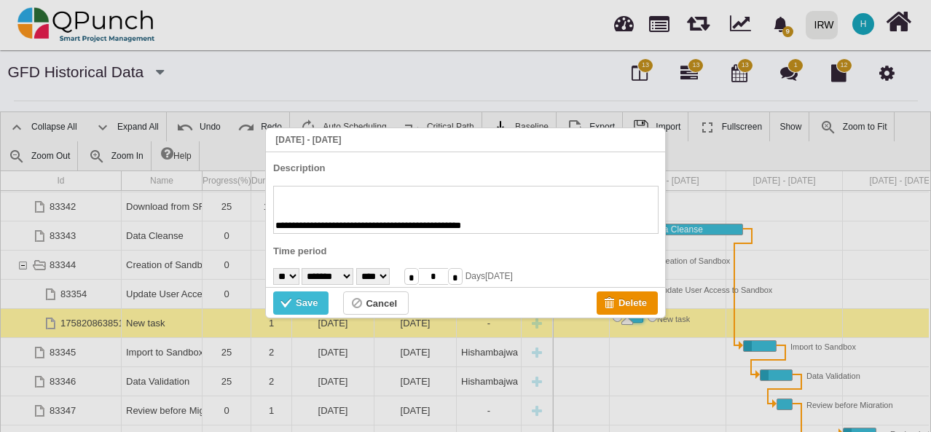
type textarea "**********"
click at [289, 297] on div "Save" at bounding box center [288, 305] width 15 height 16
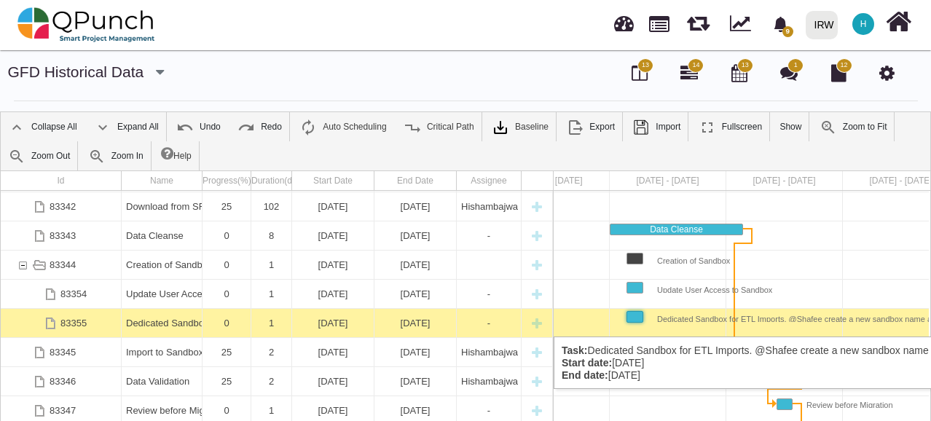
click at [97, 322] on div "83355" at bounding box center [61, 323] width 121 height 28
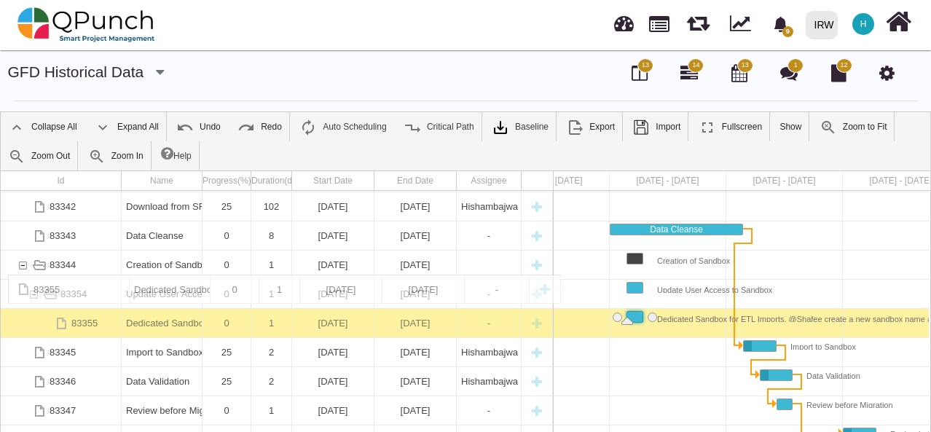
drag, startPoint x: 99, startPoint y: 323, endPoint x: 100, endPoint y: 282, distance: 40.8
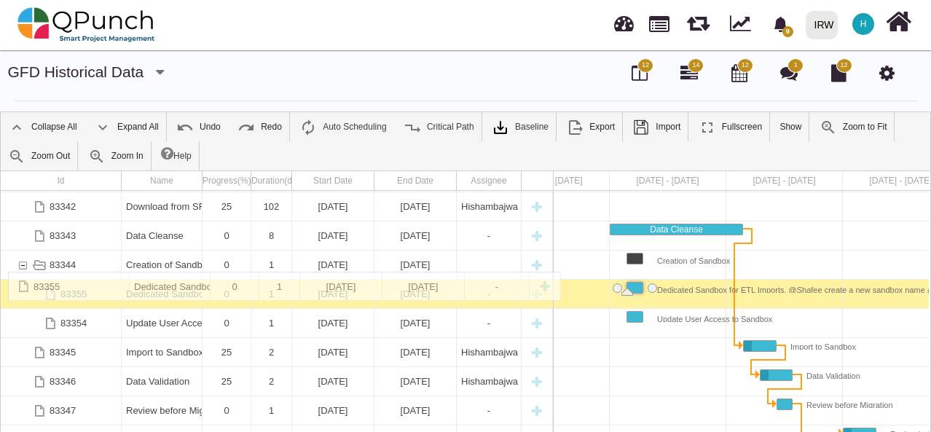
drag, startPoint x: 58, startPoint y: 326, endPoint x: 70, endPoint y: 279, distance: 48.3
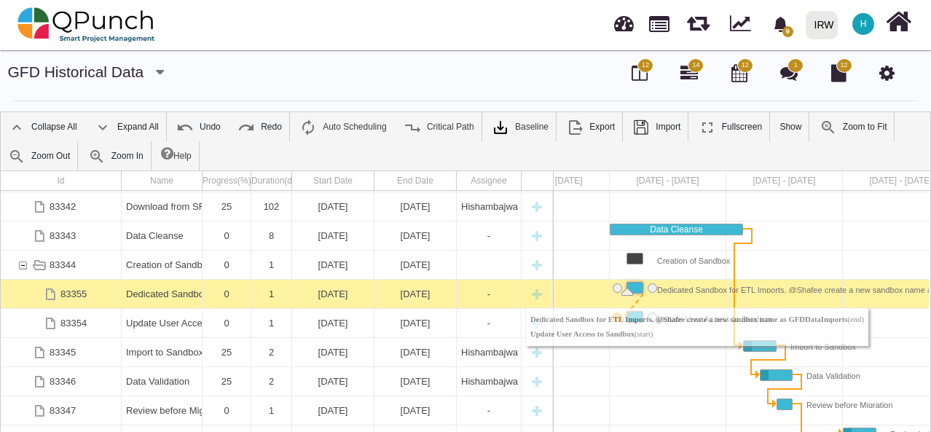
drag, startPoint x: 655, startPoint y: 286, endPoint x: 615, endPoint y: 314, distance: 48.1
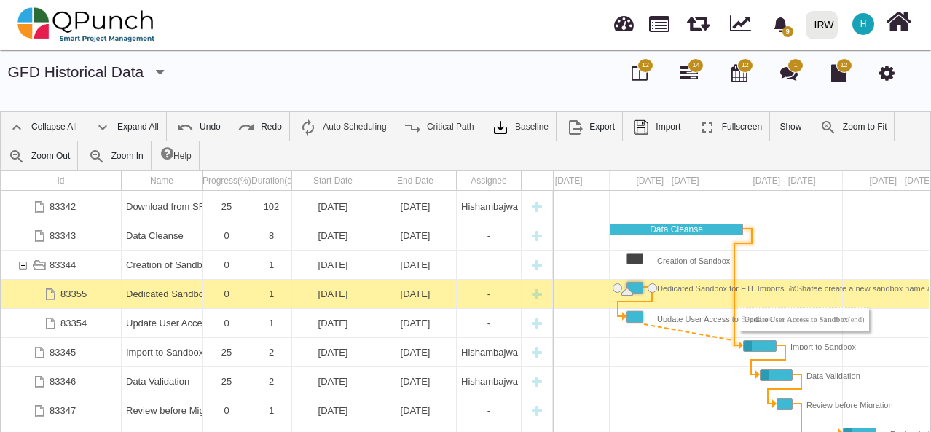
drag, startPoint x: 655, startPoint y: 316, endPoint x: 732, endPoint y: 339, distance: 80.7
drag, startPoint x: 653, startPoint y: 316, endPoint x: 734, endPoint y: 343, distance: 85.3
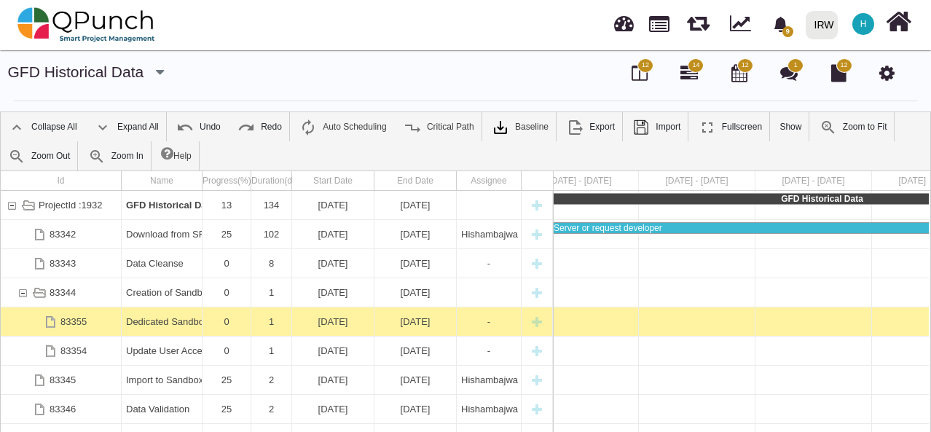
scroll to position [0, 926]
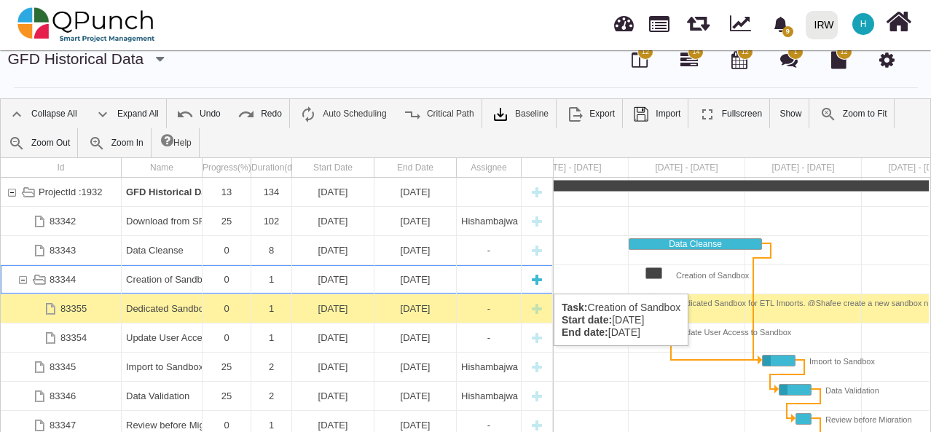
click at [156, 279] on div "Creation of Sandbox" at bounding box center [161, 279] width 71 height 28
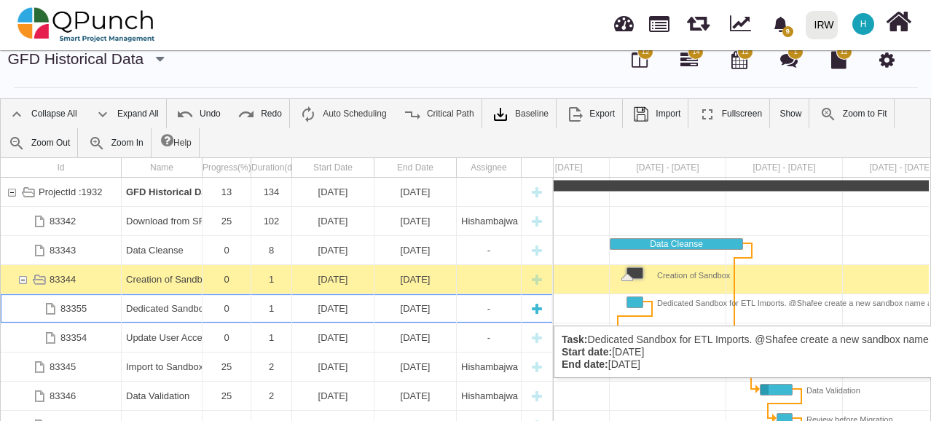
click at [164, 311] on div "Dedicated Sandbox for ETL Imports. @Shafee create a new sandbox name as GFDData…" at bounding box center [161, 308] width 71 height 28
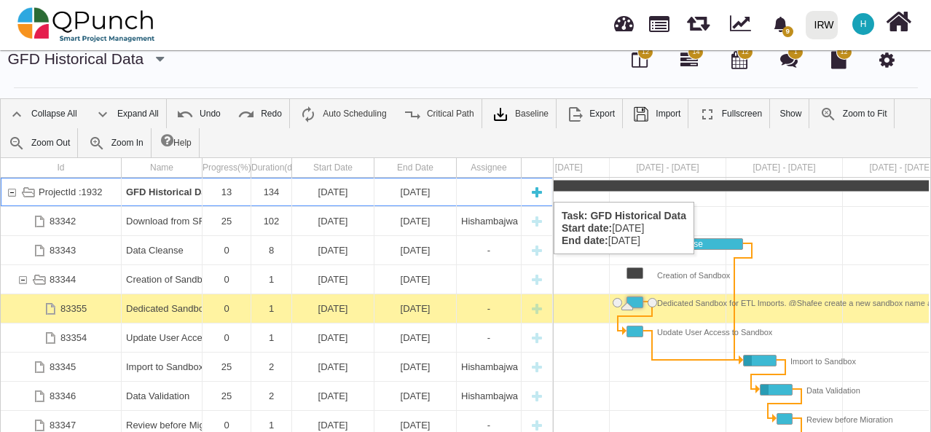
click at [160, 187] on b "GFD Historical Data" at bounding box center [170, 192] width 89 height 11
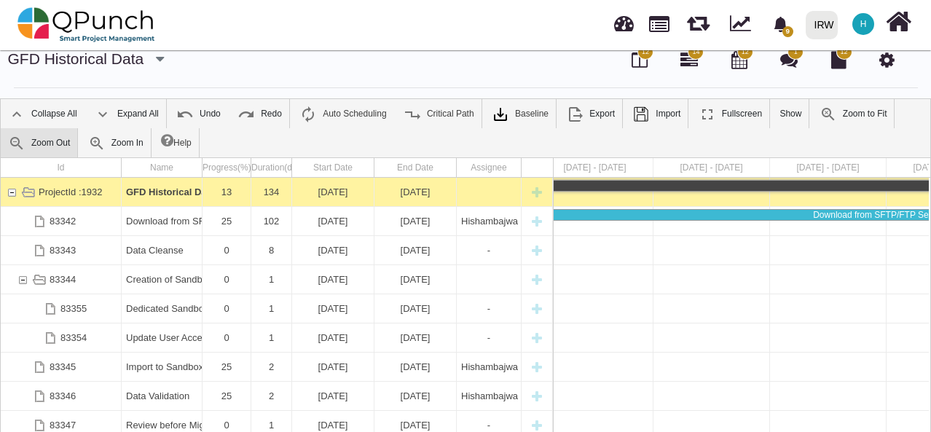
click at [30, 141] on link "Zoom Out" at bounding box center [39, 142] width 77 height 29
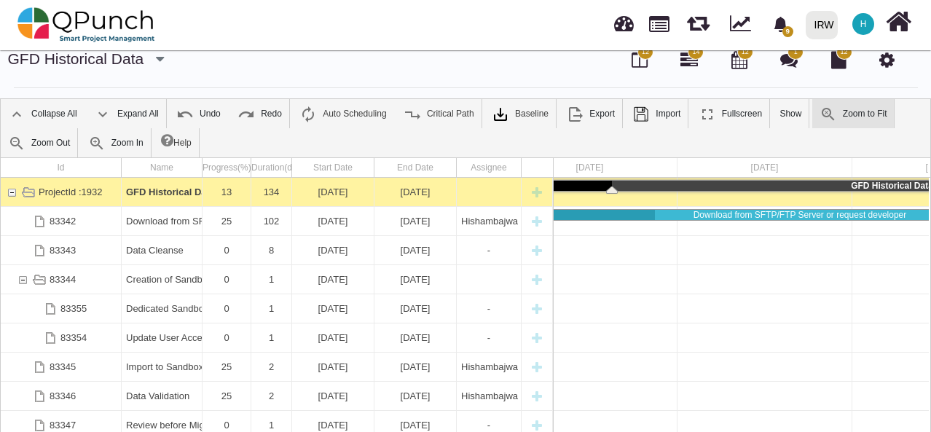
click at [843, 110] on link "Zoom to Fit" at bounding box center [854, 113] width 82 height 29
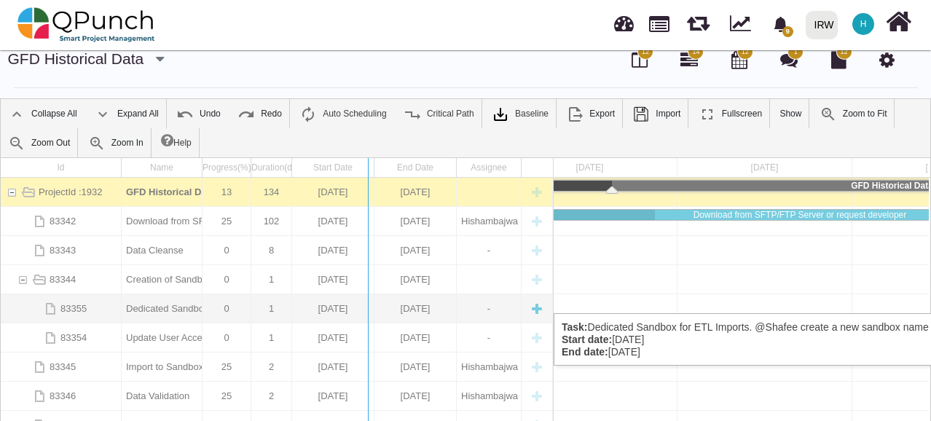
drag, startPoint x: 554, startPoint y: 289, endPoint x: 330, endPoint y: 300, distance: 224.0
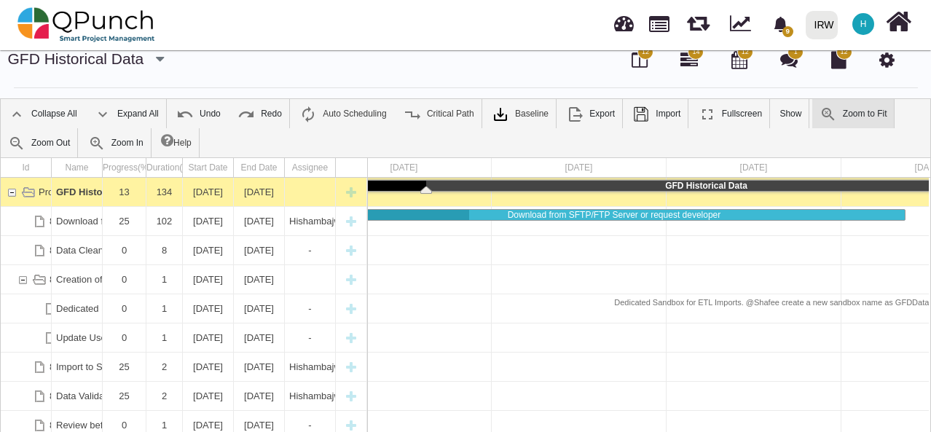
click at [829, 109] on link "Zoom to Fit" at bounding box center [854, 113] width 82 height 29
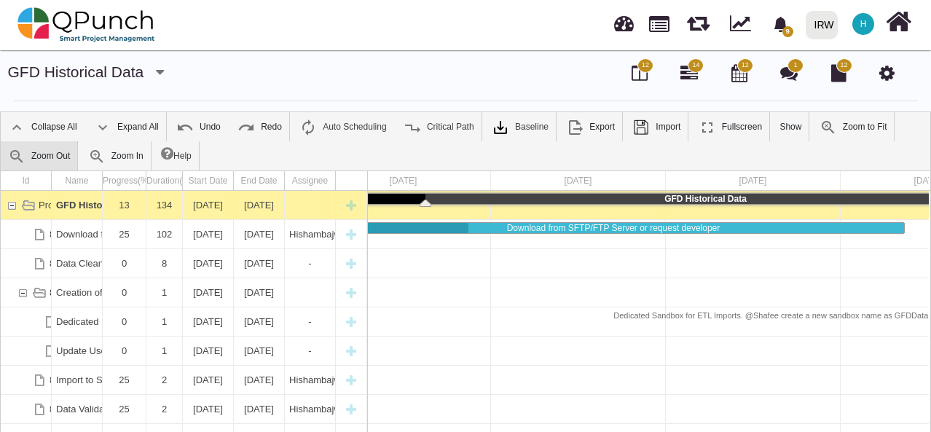
click at [45, 147] on link "Zoom Out" at bounding box center [39, 155] width 77 height 29
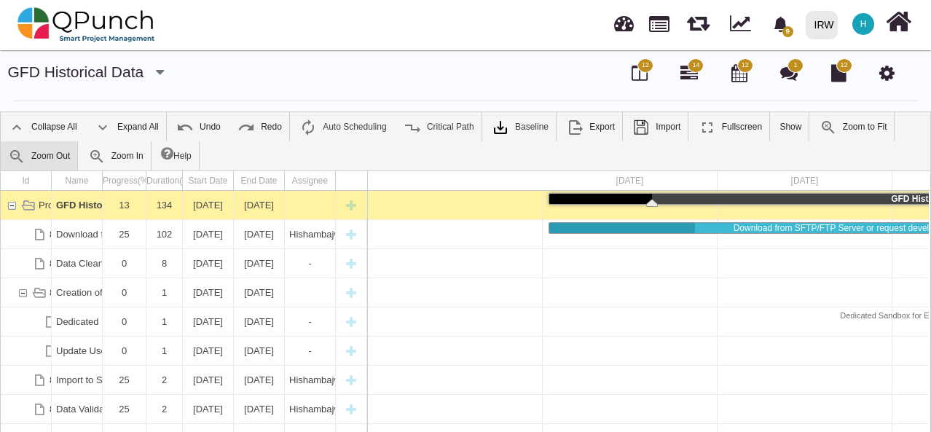
click at [45, 147] on link "Zoom Out" at bounding box center [39, 155] width 77 height 29
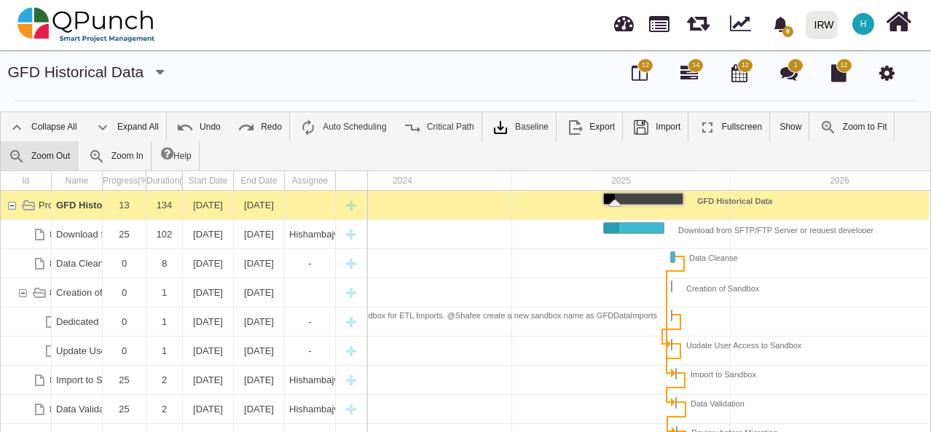
click at [45, 147] on link "Zoom Out" at bounding box center [39, 155] width 77 height 29
click at [114, 151] on link "Zoom In" at bounding box center [116, 155] width 70 height 29
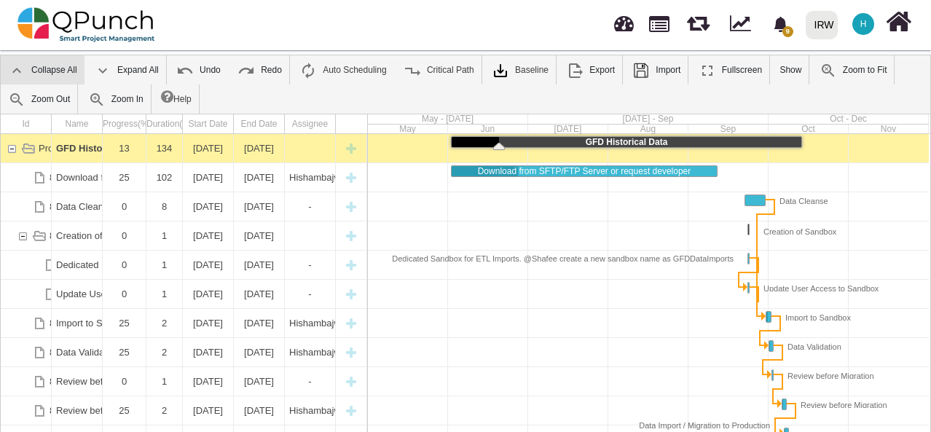
click at [68, 69] on link "Collapse All" at bounding box center [43, 69] width 84 height 29
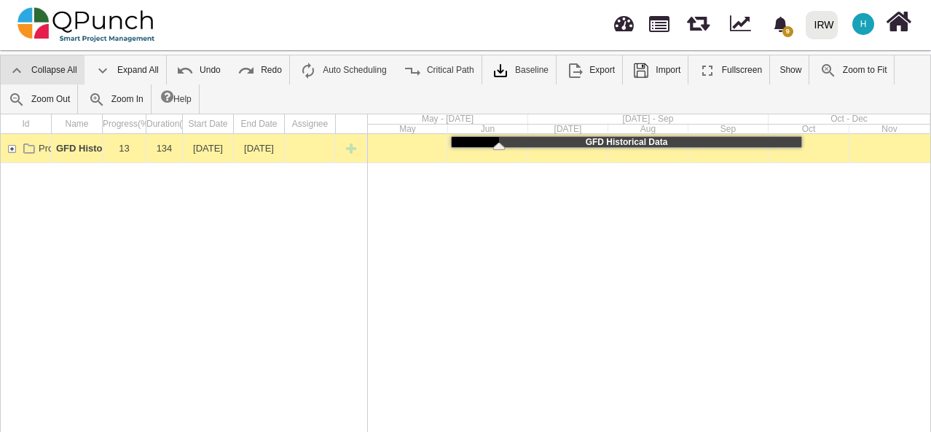
click at [68, 69] on link "Collapse All" at bounding box center [43, 69] width 84 height 29
click at [115, 69] on link "Expand All" at bounding box center [126, 69] width 79 height 29
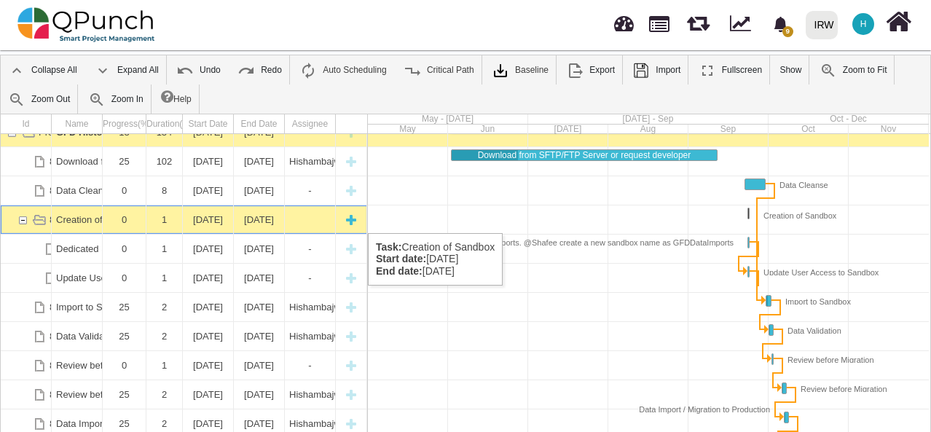
click at [25, 218] on div "83344" at bounding box center [22, 220] width 13 height 28
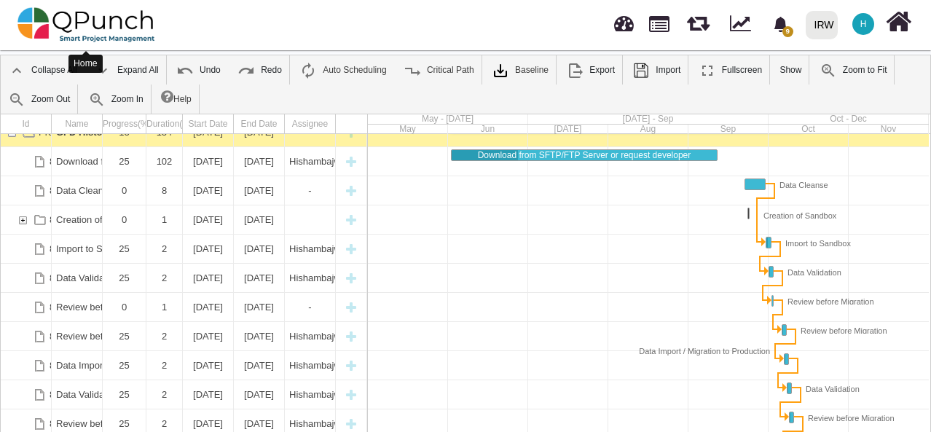
click at [31, 19] on img at bounding box center [86, 25] width 138 height 44
